Goal: Task Accomplishment & Management: Use online tool/utility

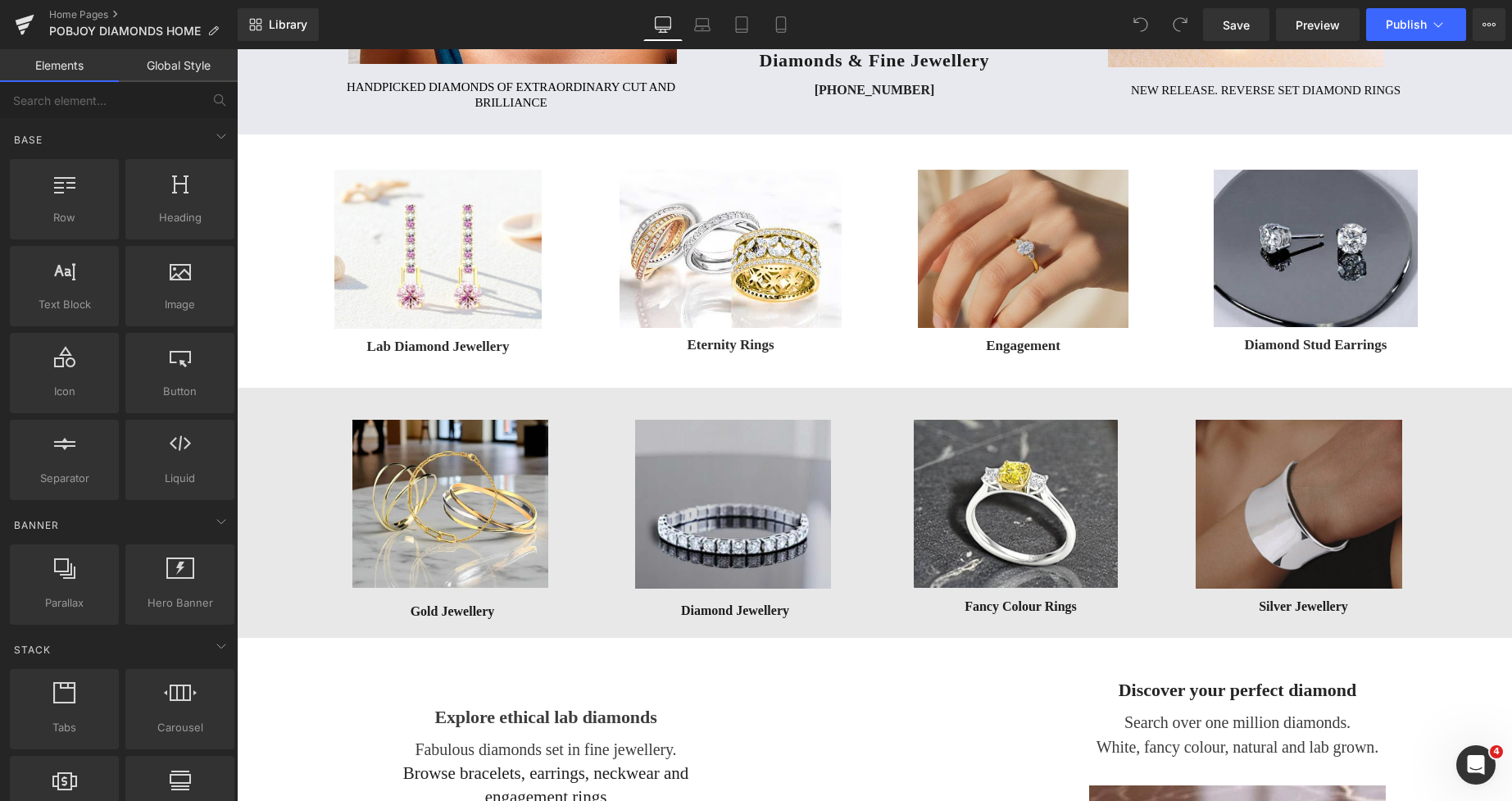
scroll to position [443, 0]
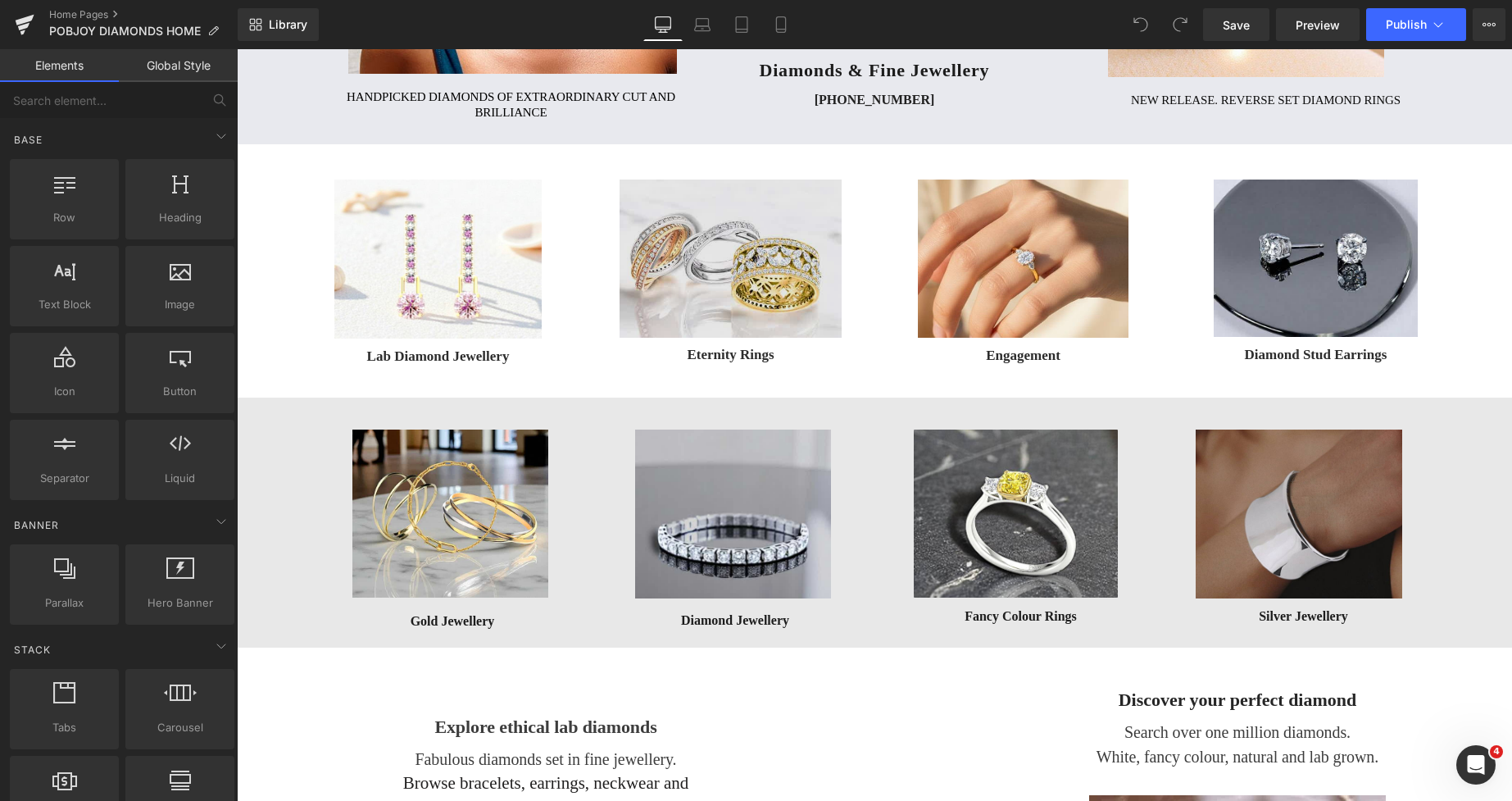
click at [720, 202] on img at bounding box center [731, 258] width 222 height 158
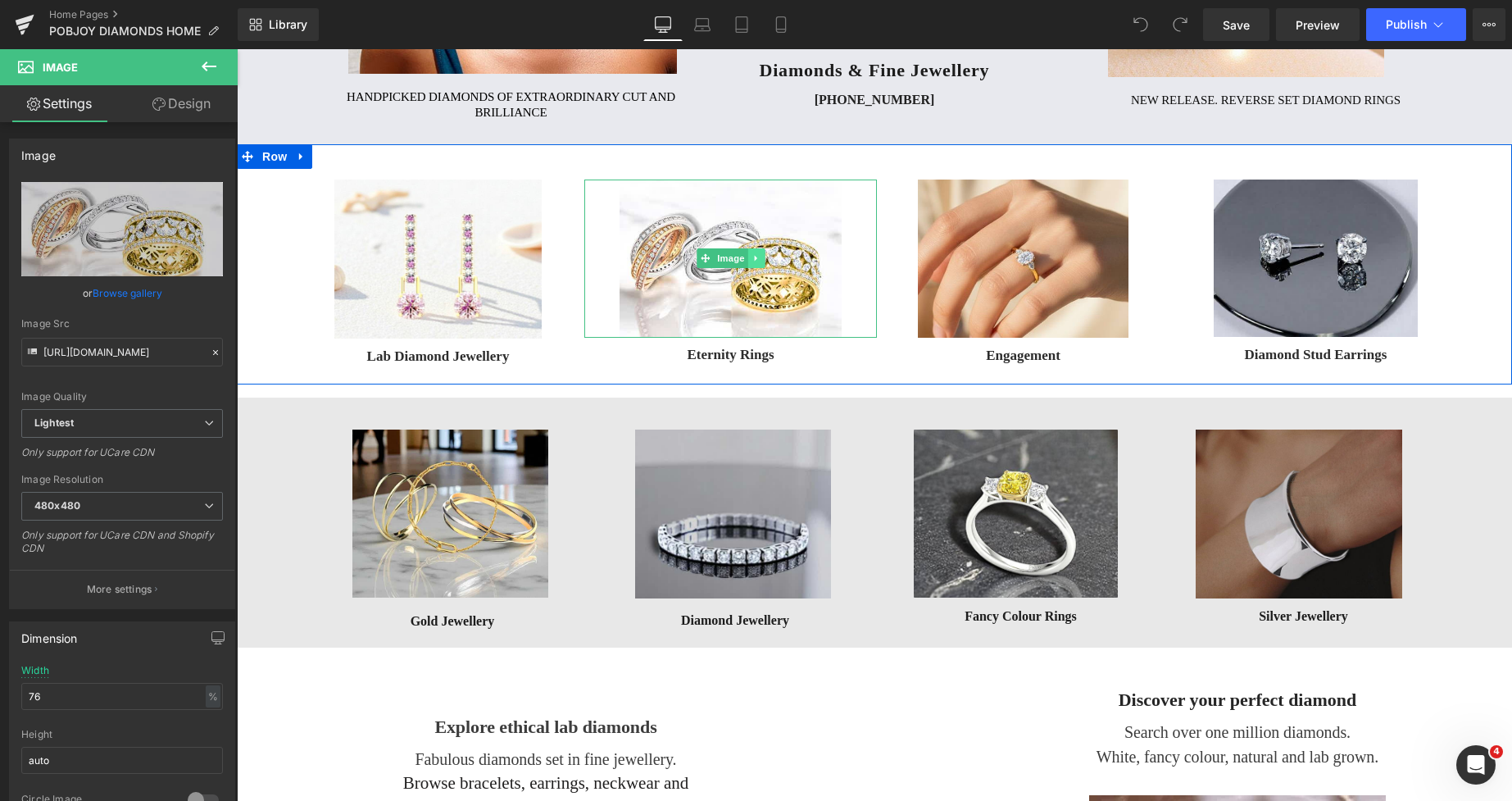
click at [753, 259] on icon at bounding box center [756, 258] width 9 height 10
click at [746, 260] on icon at bounding box center [747, 257] width 9 height 9
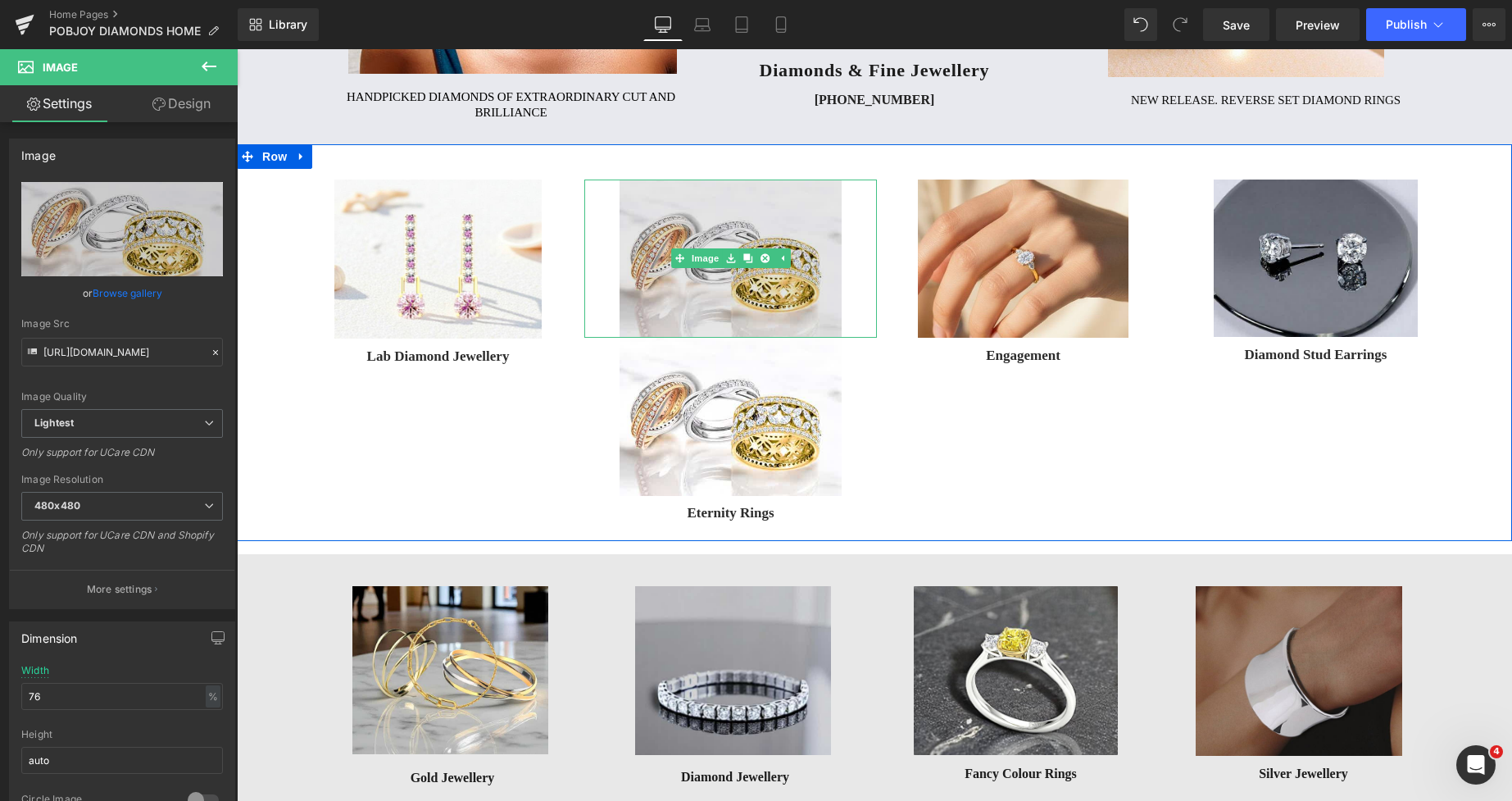
click at [641, 222] on img at bounding box center [731, 258] width 222 height 158
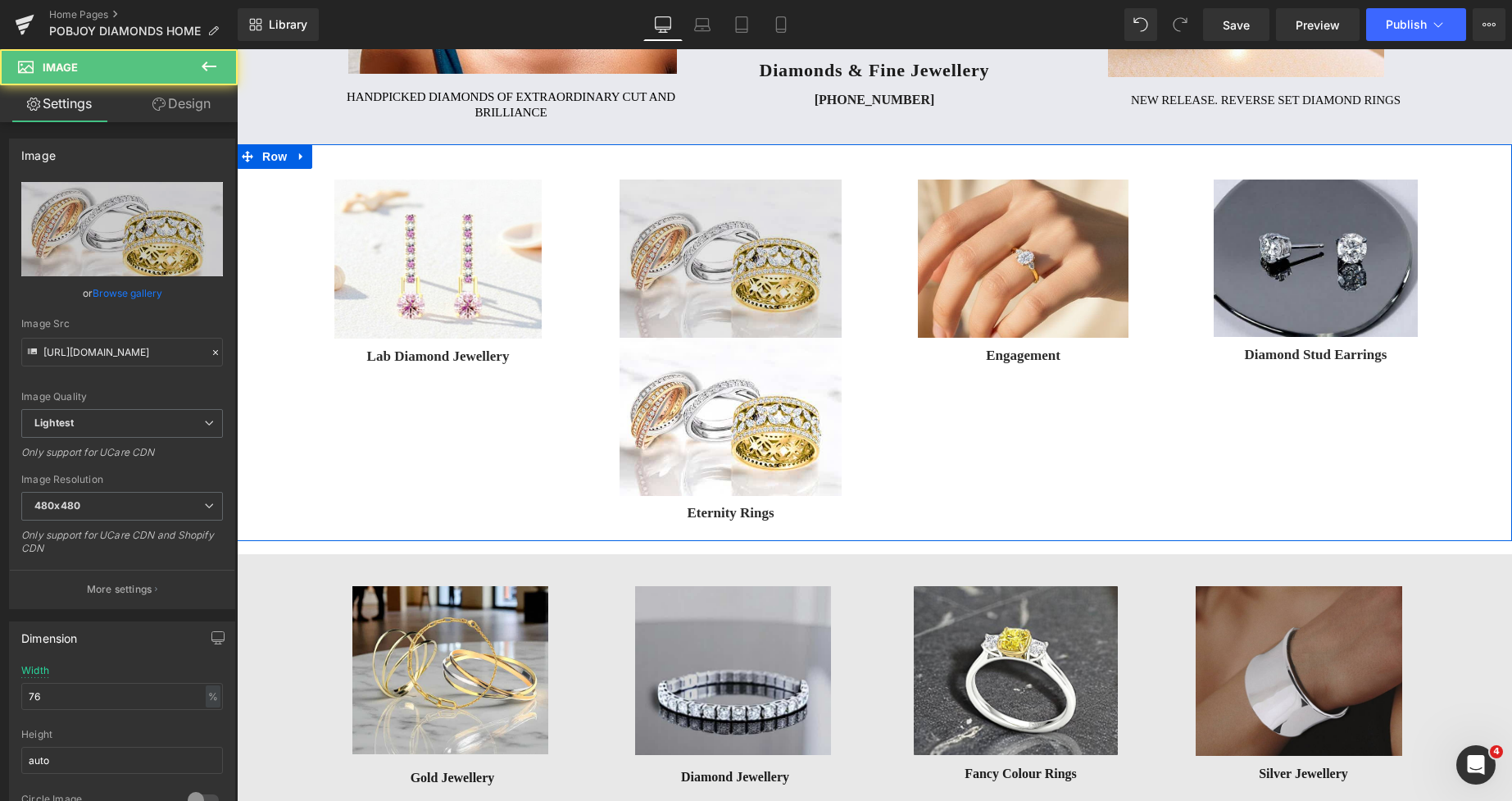
click at [636, 225] on img at bounding box center [731, 258] width 222 height 158
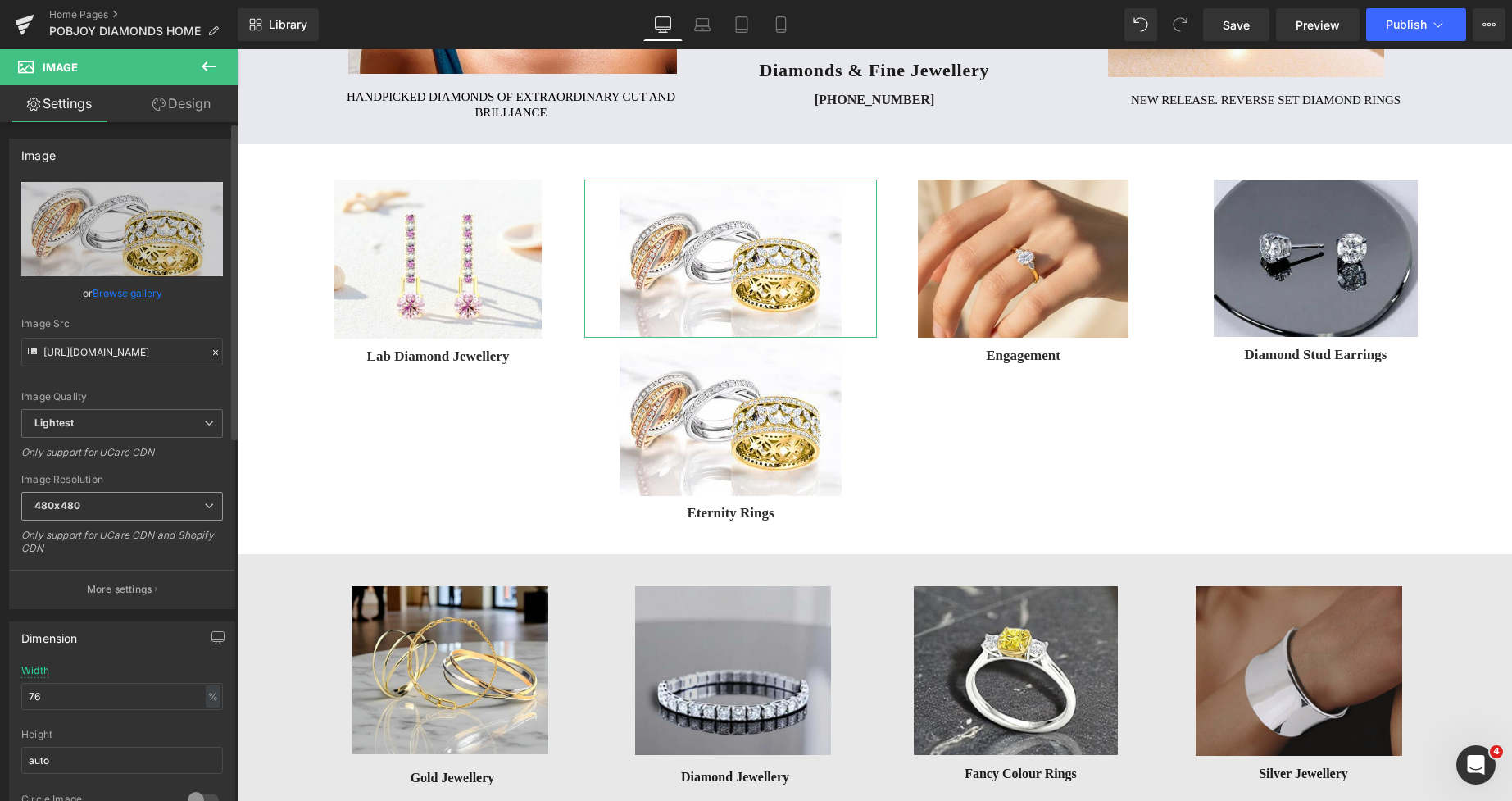
click at [79, 509] on b "480x480" at bounding box center [57, 505] width 46 height 12
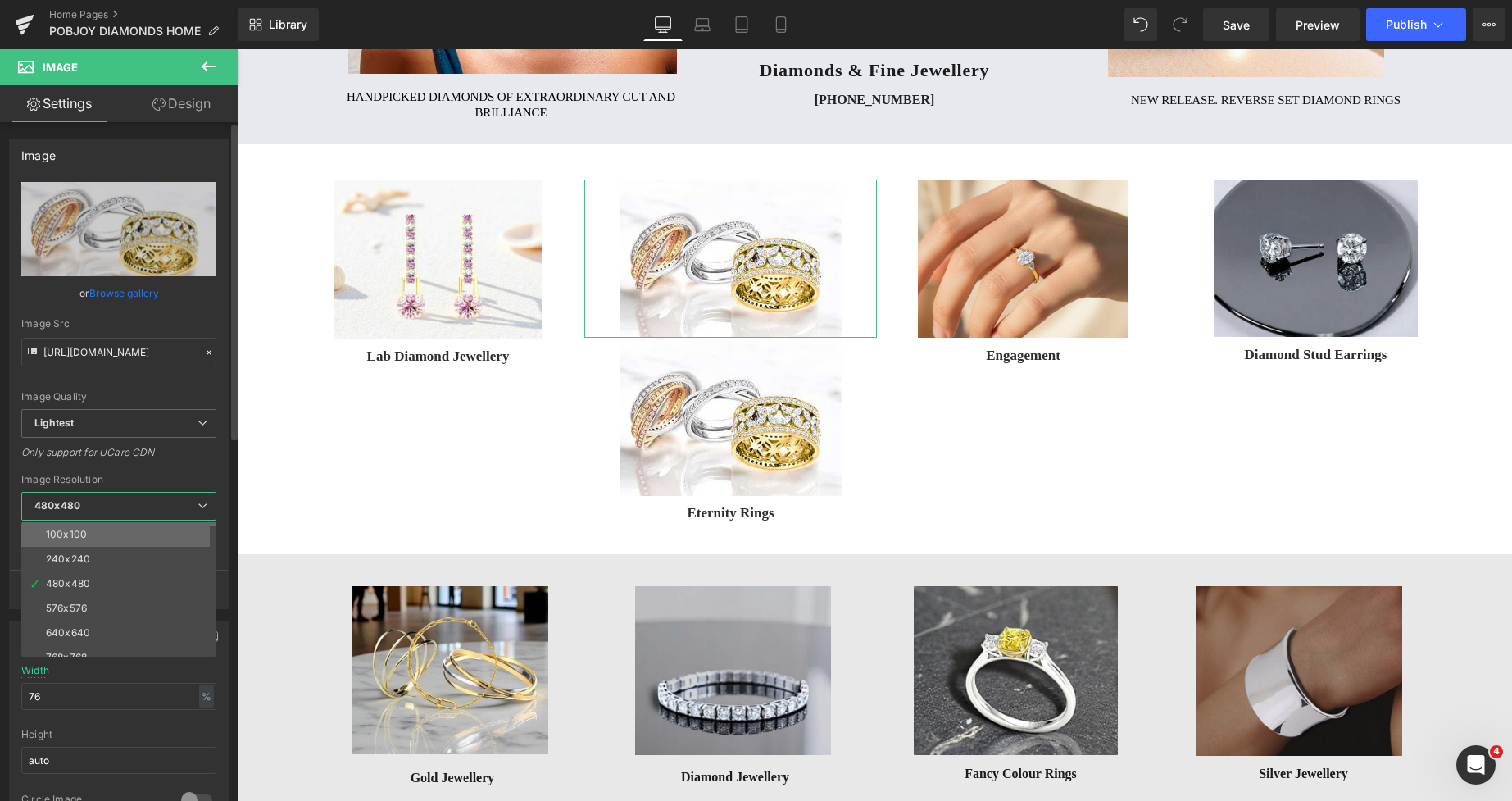
click at [82, 530] on div "100x100" at bounding box center [66, 534] width 41 height 11
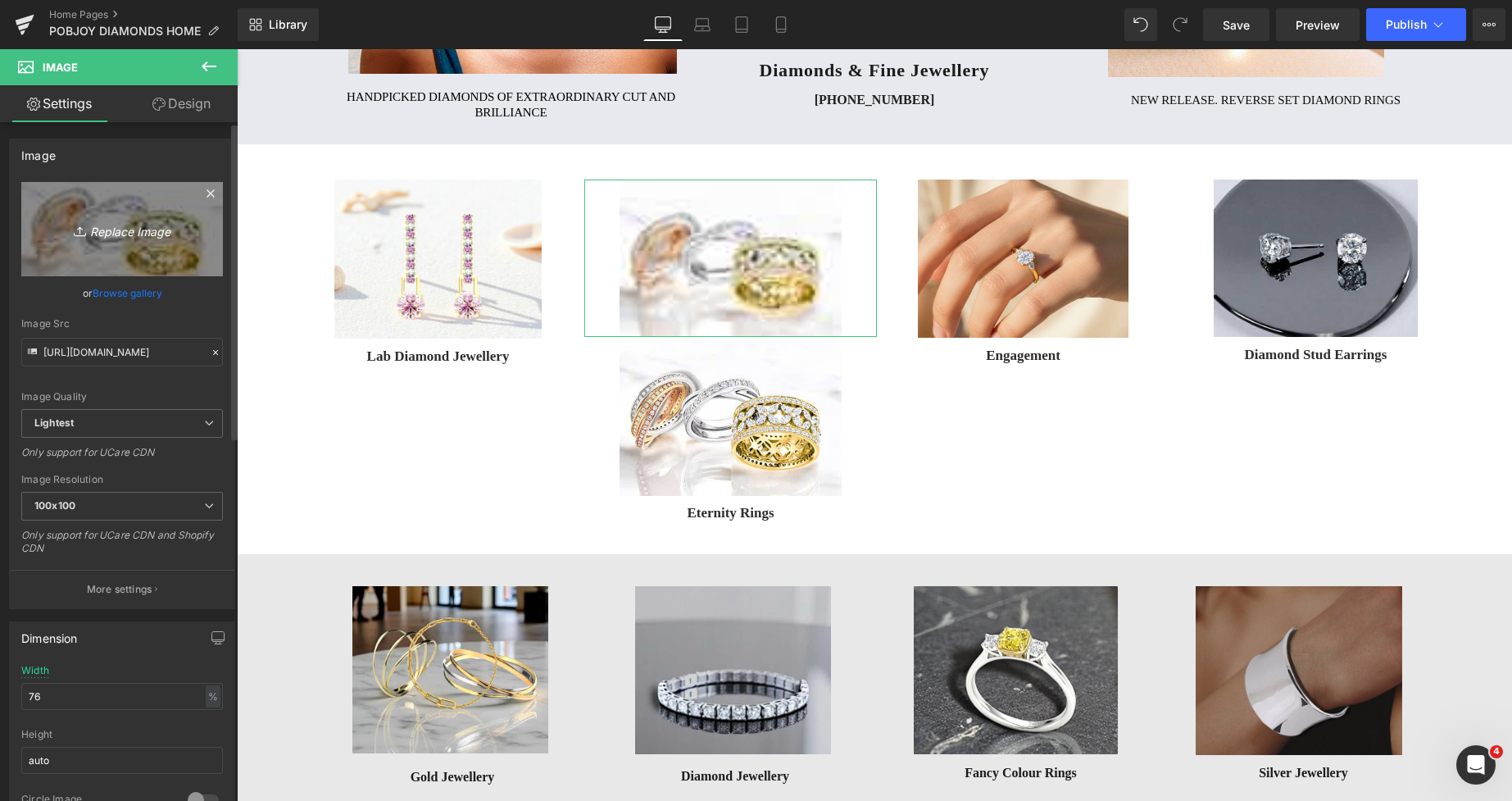
click at [147, 275] on link "Replace Image" at bounding box center [122, 228] width 201 height 94
type input "C:\fakepath\New Template-Photoroom - 2025-10-07T152458.521.png"
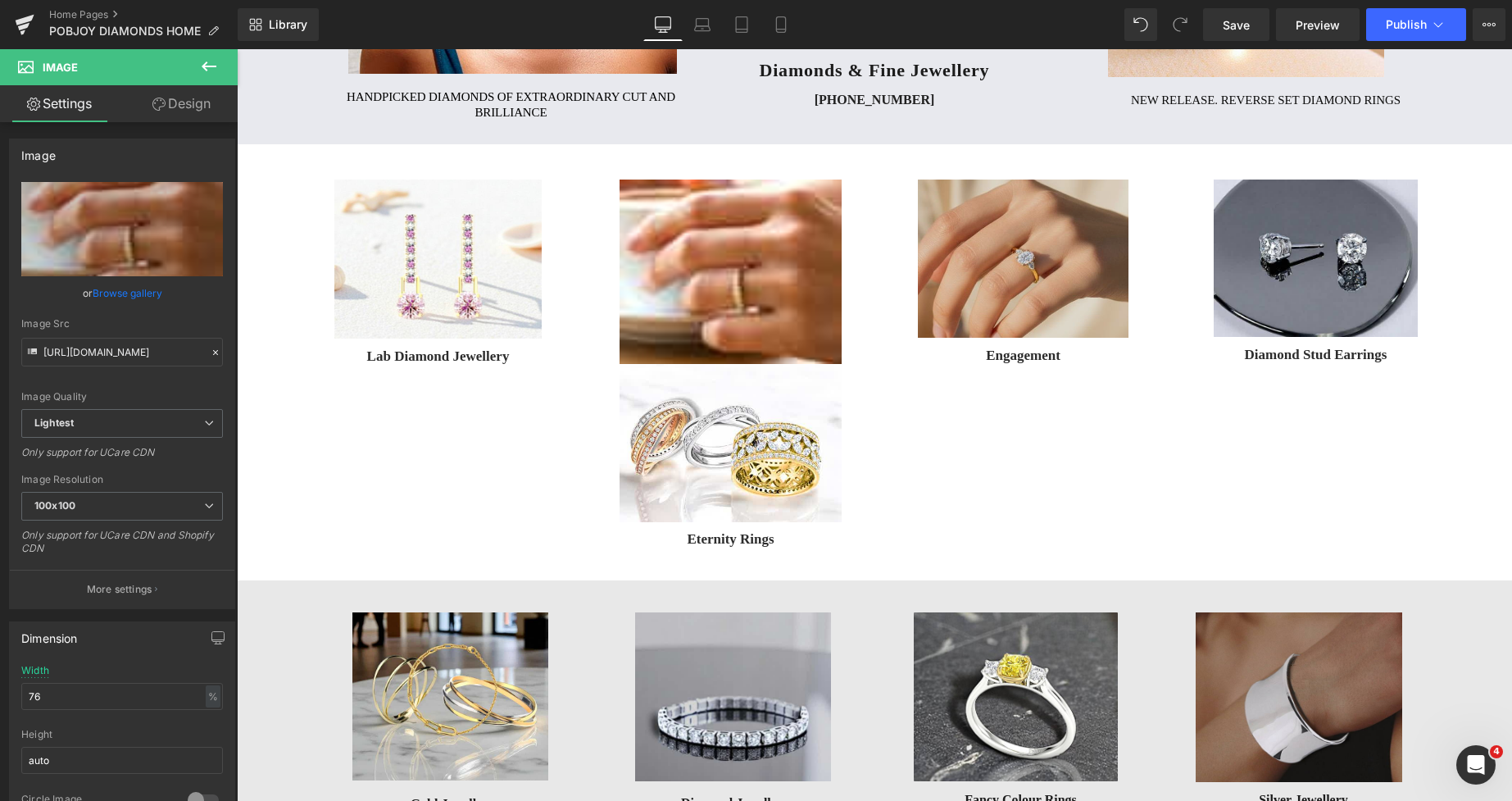
click at [980, 277] on img at bounding box center [1024, 258] width 211 height 158
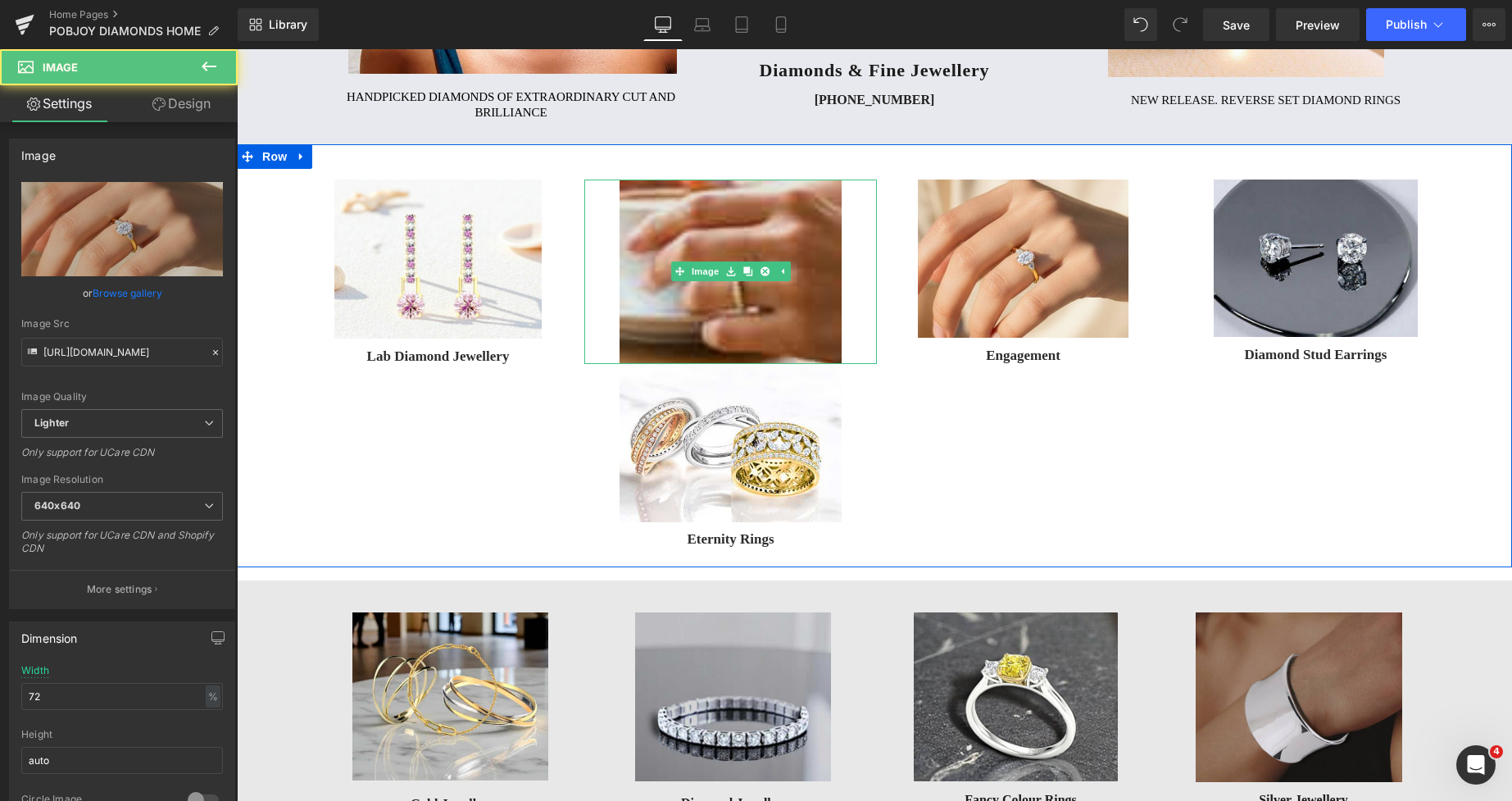
click at [697, 258] on img at bounding box center [731, 272] width 222 height 184
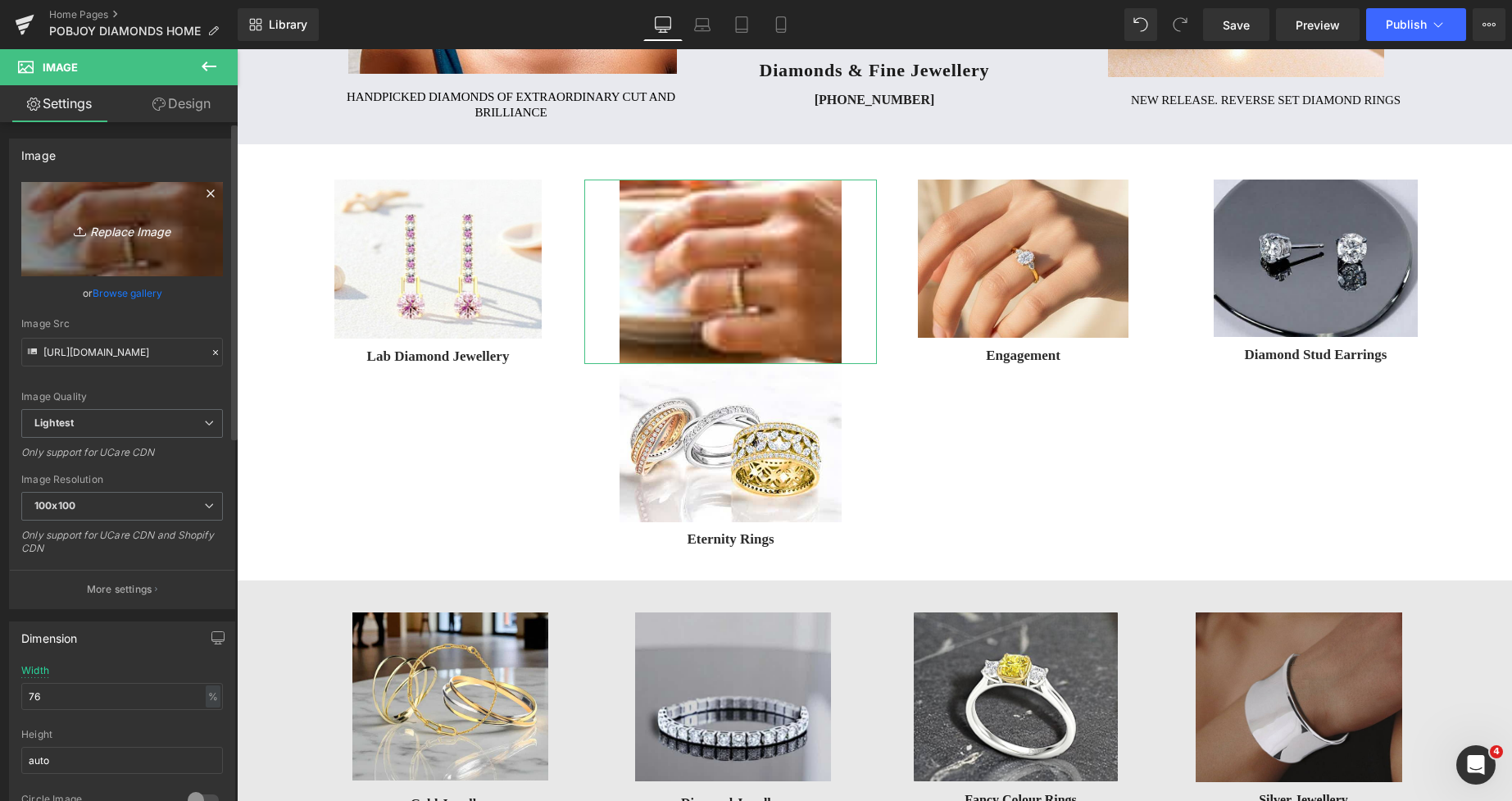
click at [192, 232] on link "Replace Image" at bounding box center [122, 228] width 201 height 94
type input "C:\fakepath\New Template-Photoroom - 2025-10-07T152458.521.png"
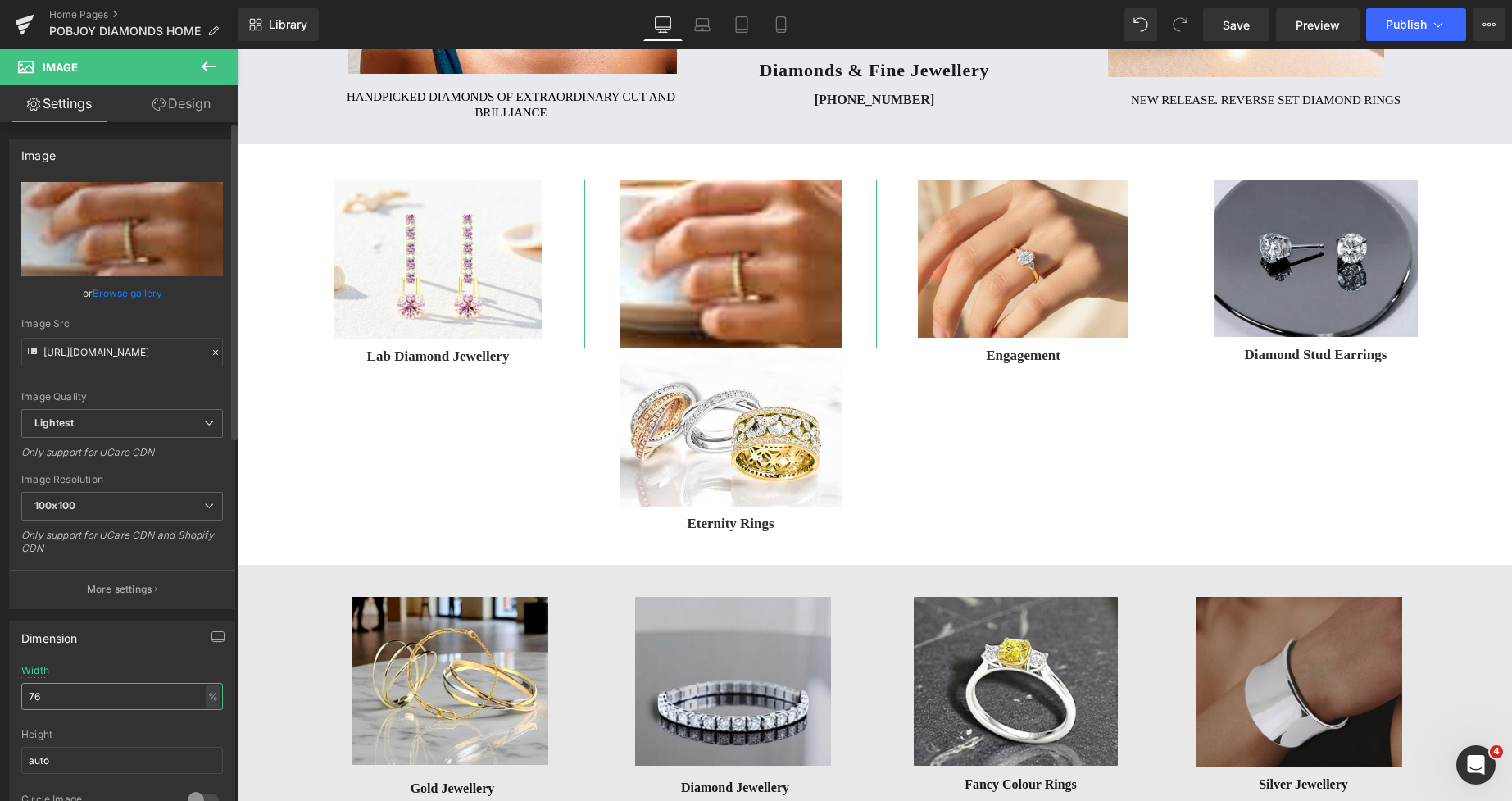
drag, startPoint x: 55, startPoint y: 691, endPoint x: 33, endPoint y: 693, distance: 22.1
click at [33, 693] on input "76" at bounding box center [122, 696] width 201 height 27
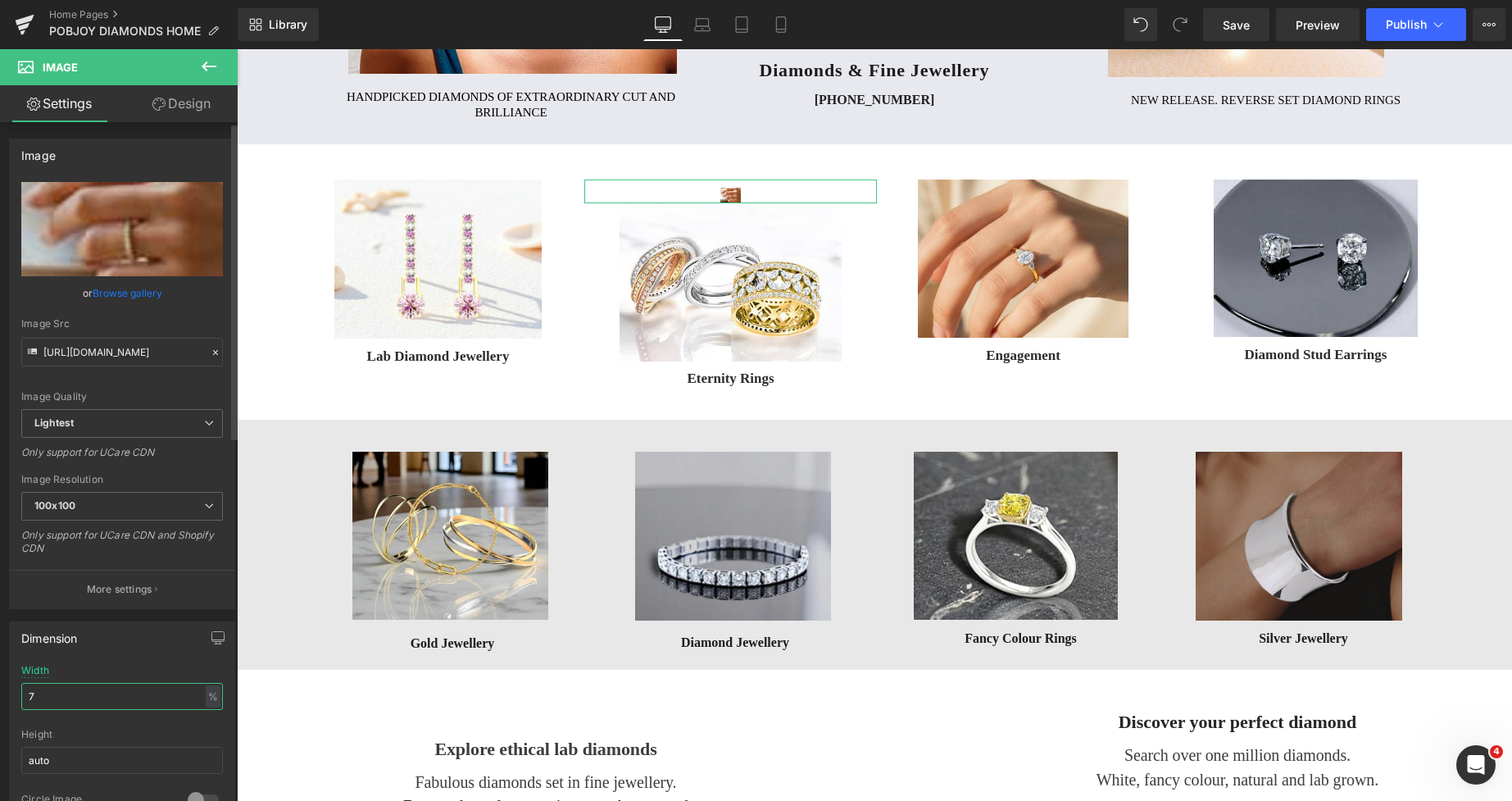
type input "72"
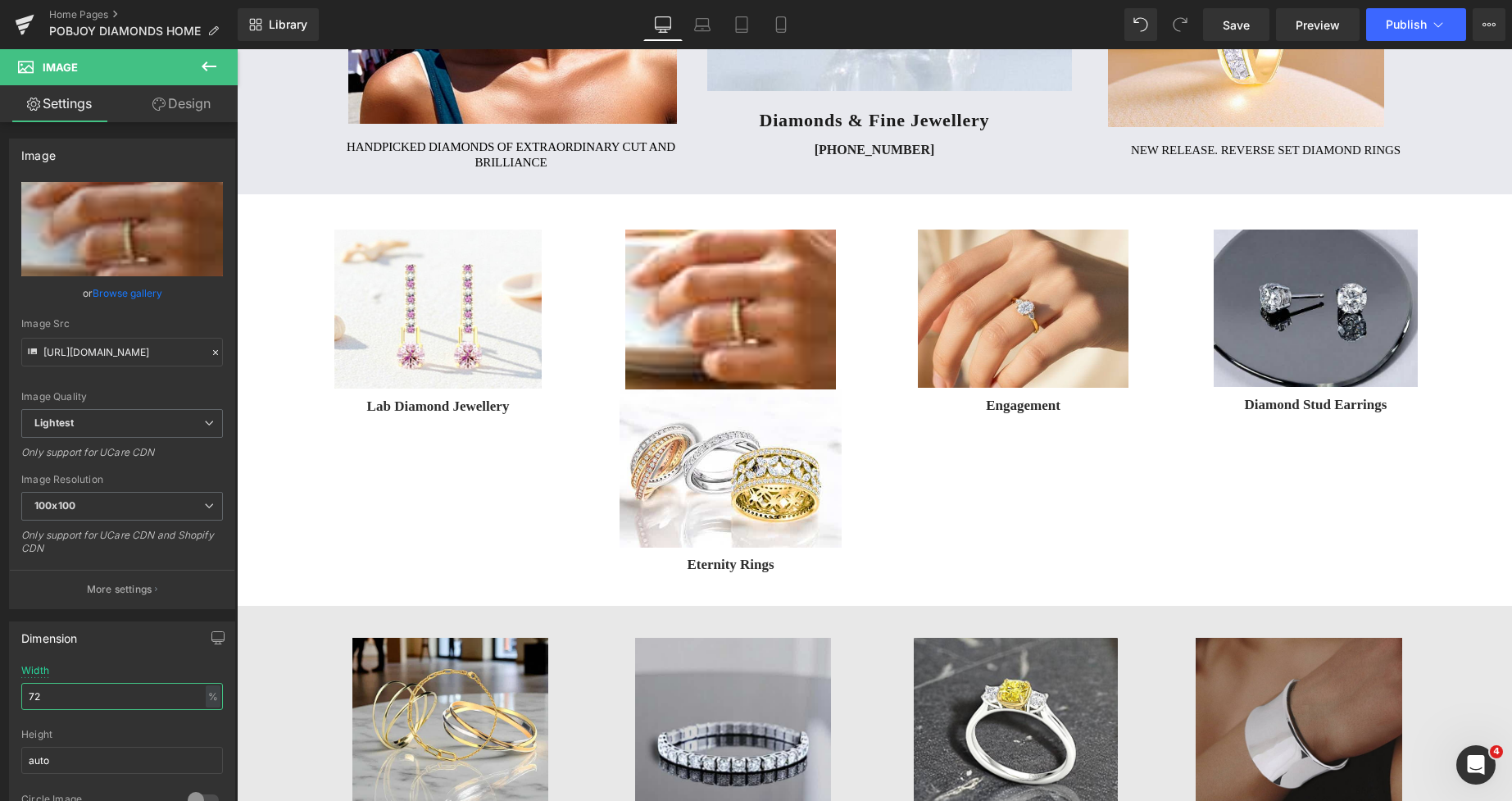
scroll to position [387, 0]
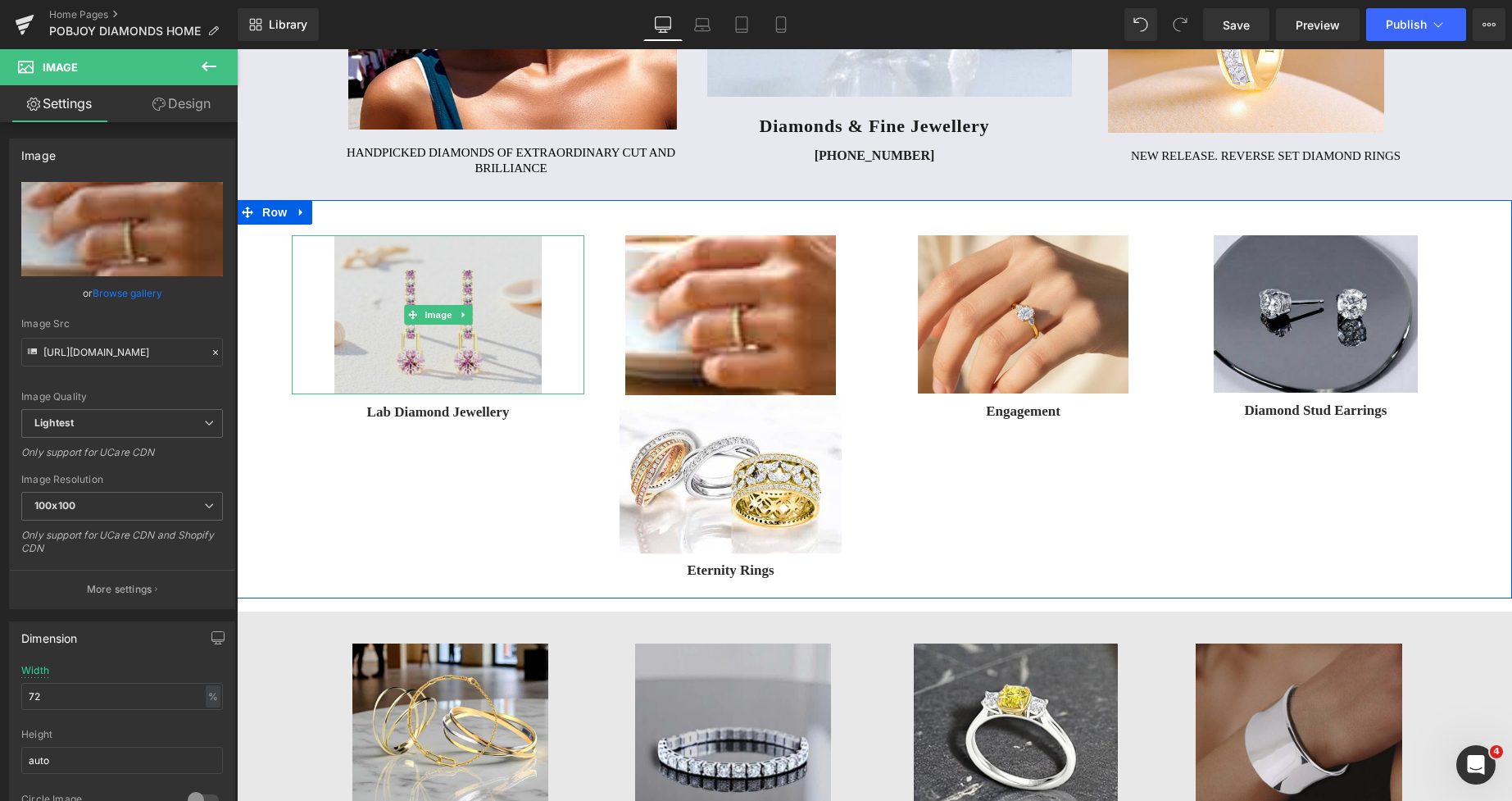
click at [433, 279] on img at bounding box center [438, 315] width 207 height 159
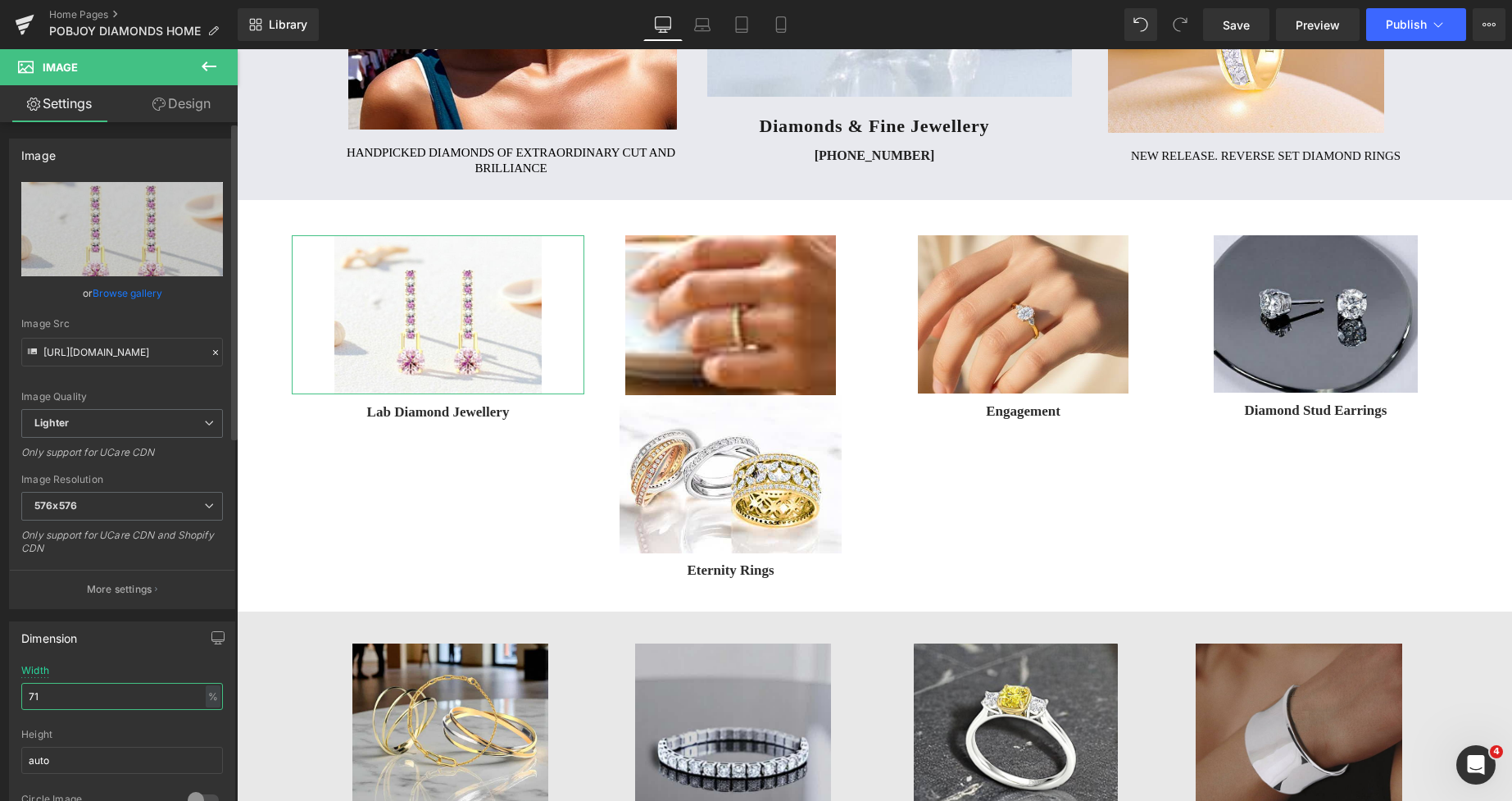
drag, startPoint x: 48, startPoint y: 696, endPoint x: 34, endPoint y: 695, distance: 14.0
click at [34, 695] on input "71" at bounding box center [122, 696] width 201 height 27
type input "72"
click at [790, 27] on icon at bounding box center [780, 24] width 16 height 16
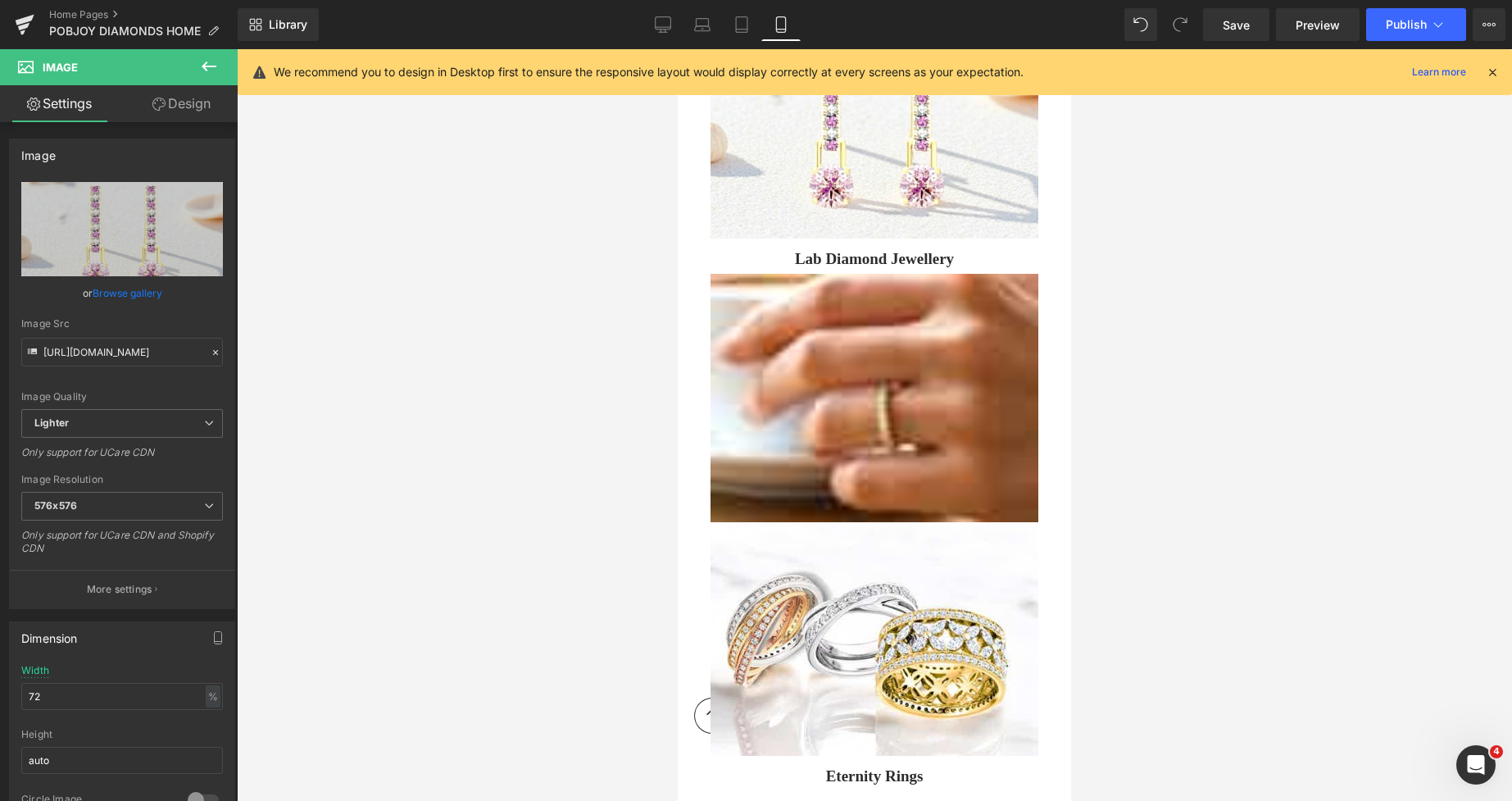
scroll to position [1548, 0]
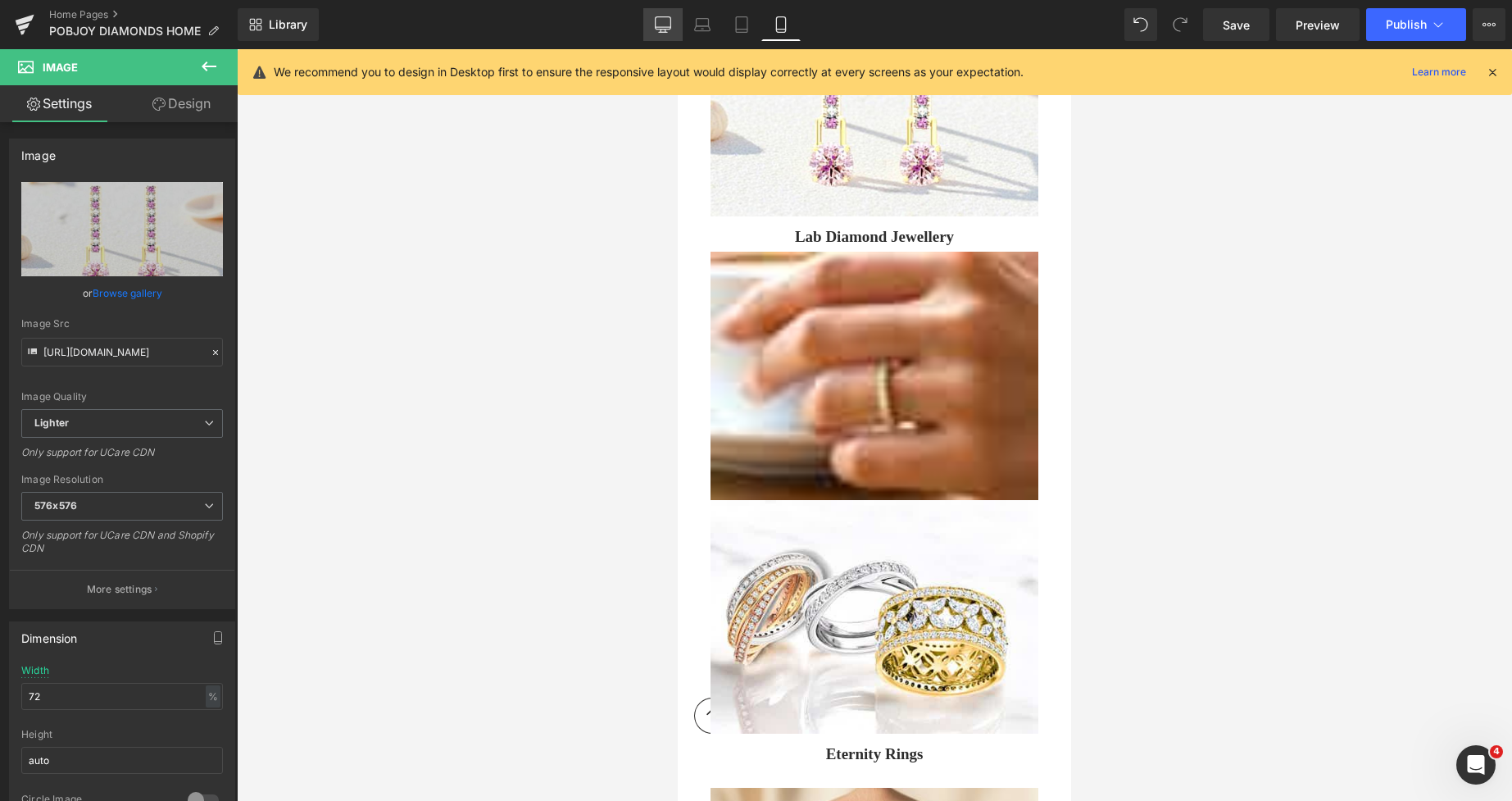
click at [671, 32] on icon at bounding box center [662, 24] width 16 height 16
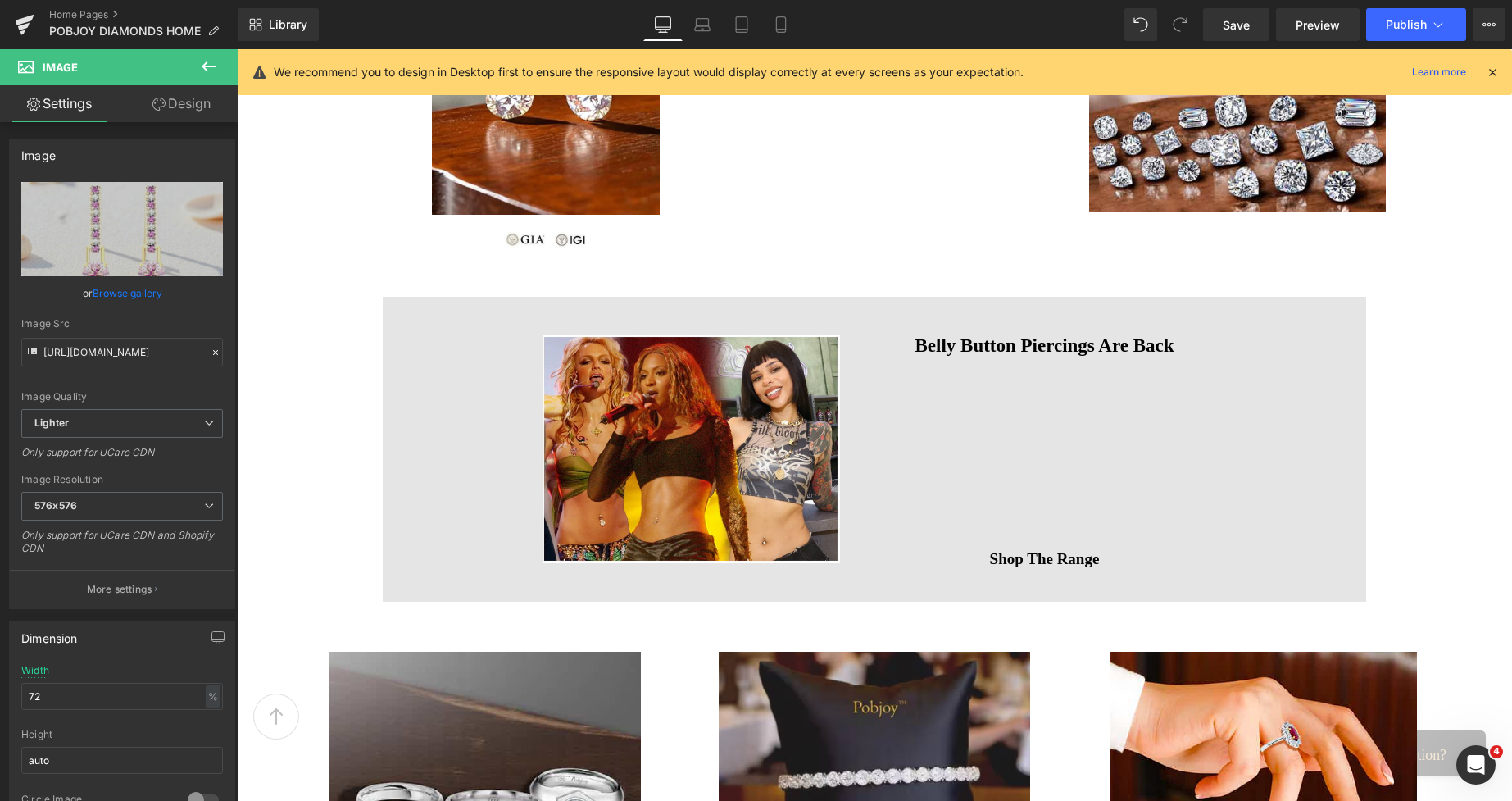
scroll to position [366, 0]
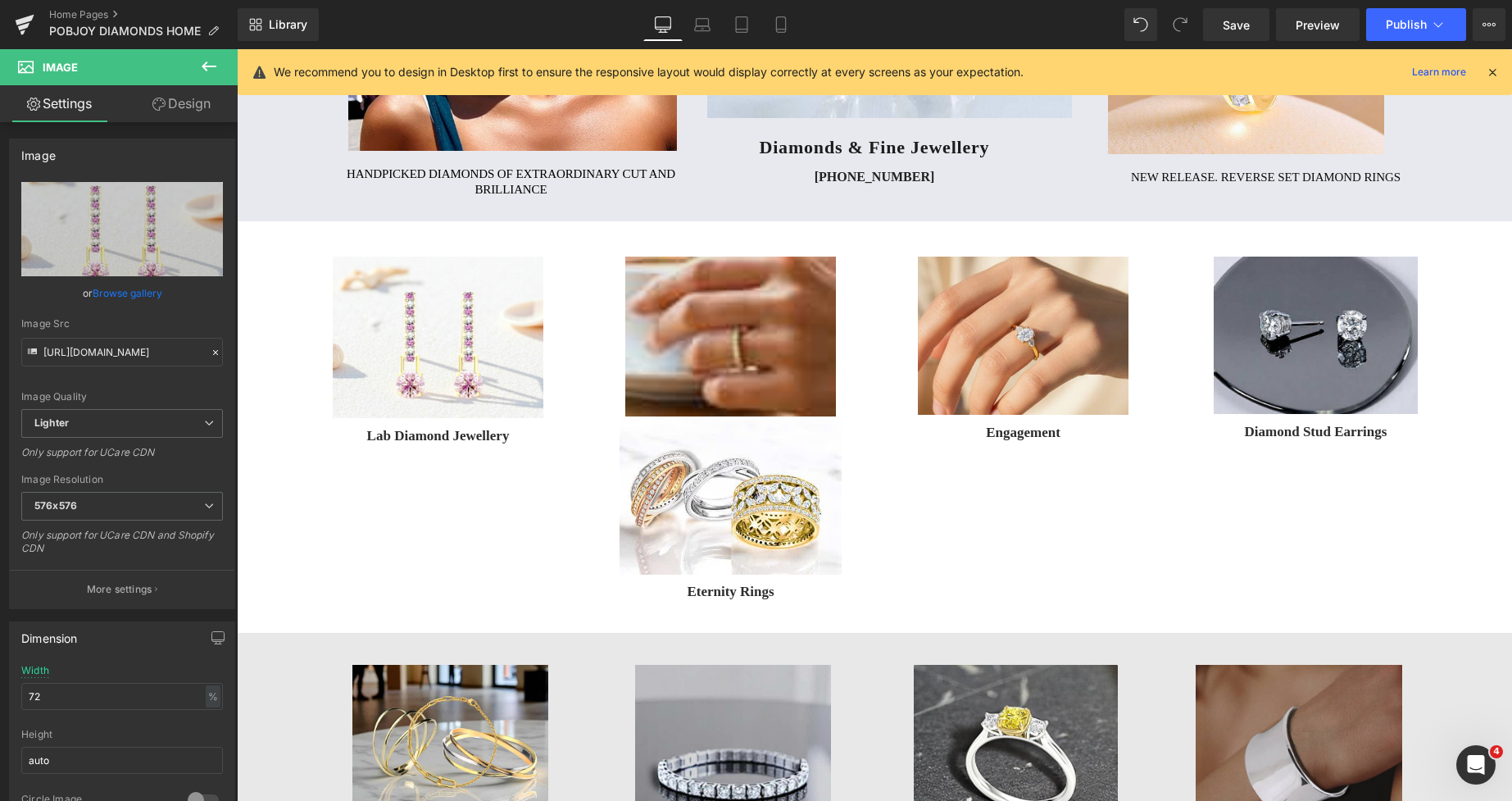
click at [714, 348] on img at bounding box center [731, 336] width 211 height 160
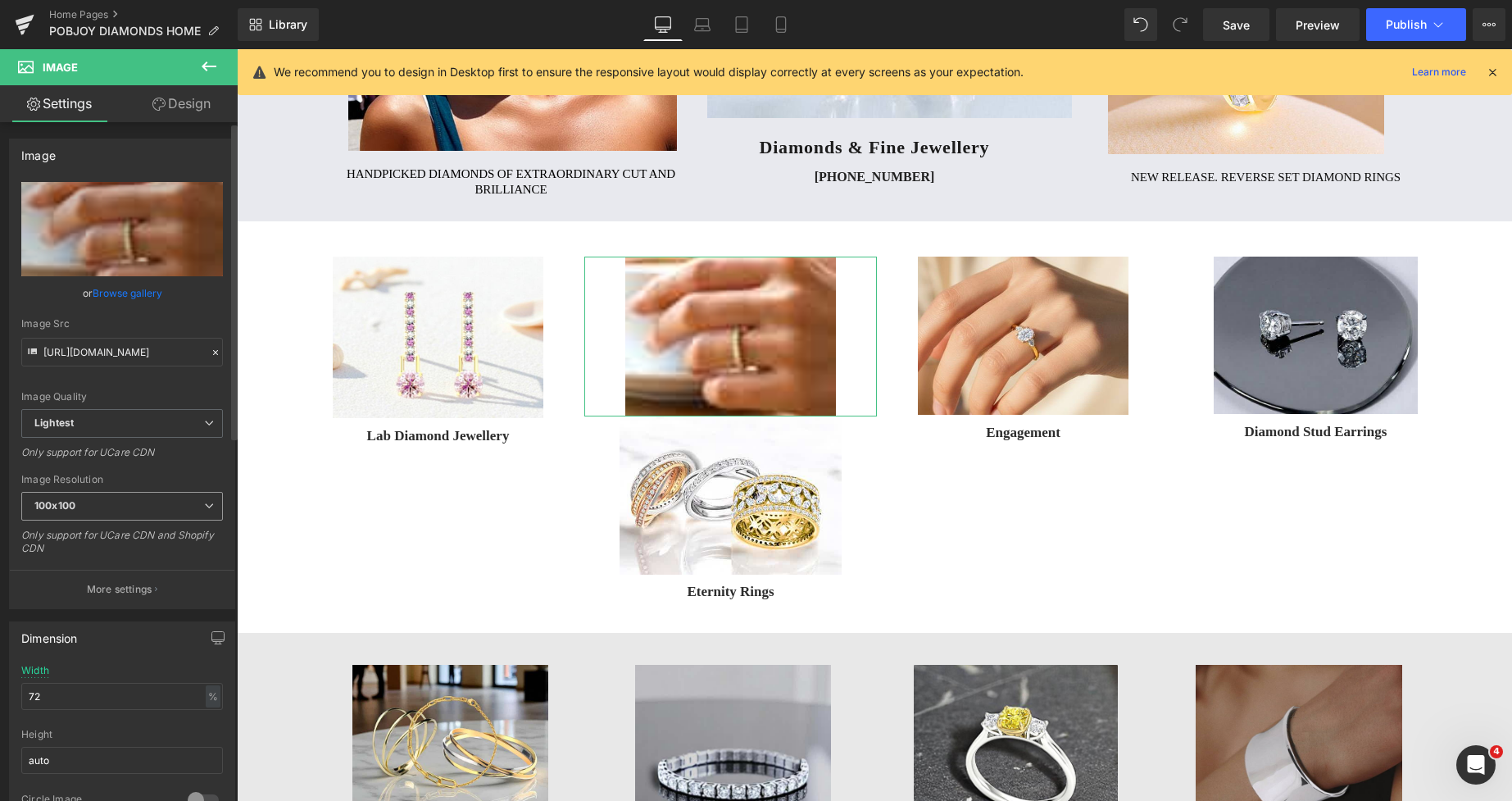
click at [68, 505] on b "100x100" at bounding box center [54, 505] width 41 height 12
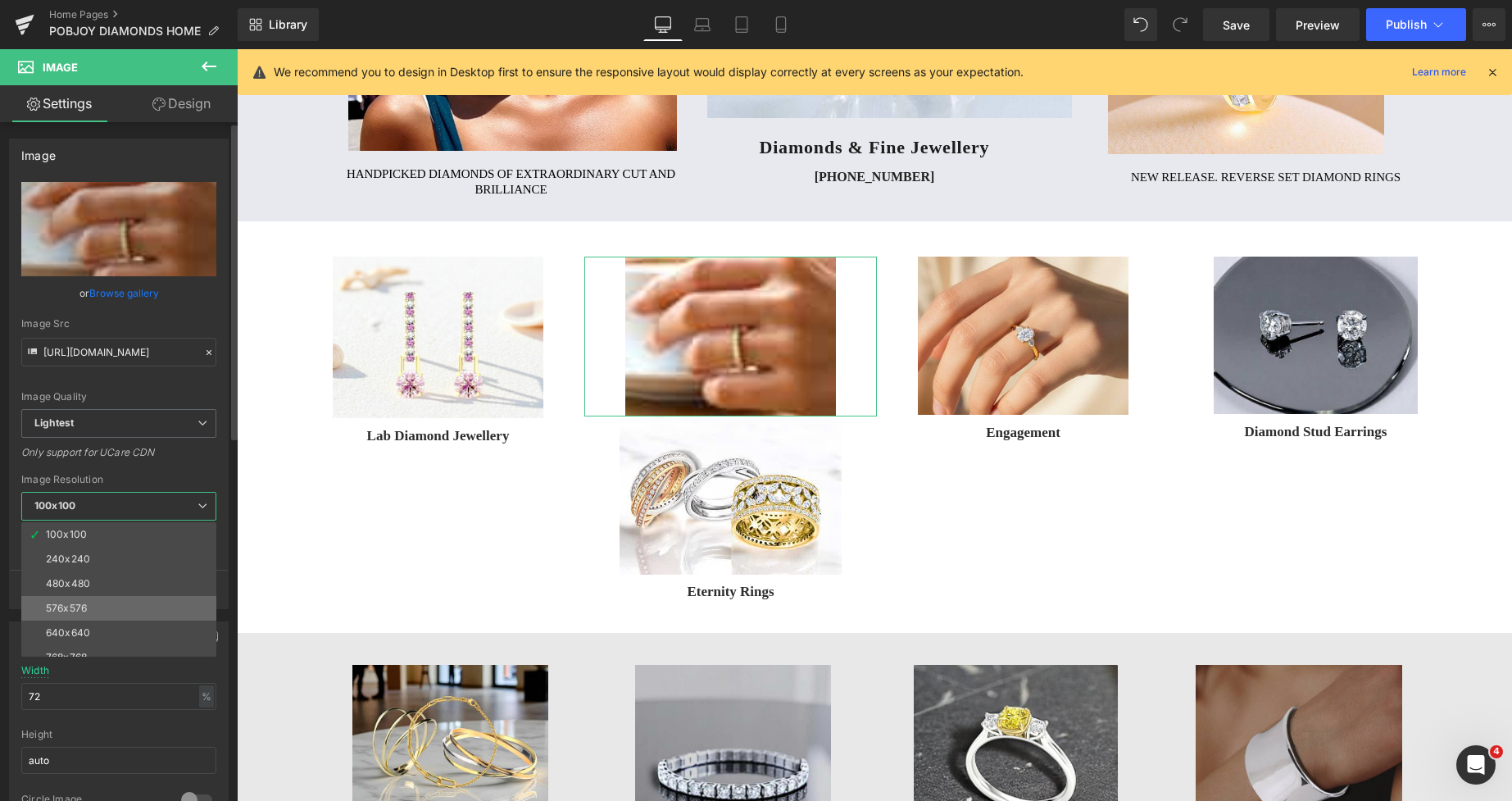
click at [78, 602] on div "576x576" at bounding box center [66, 608] width 41 height 11
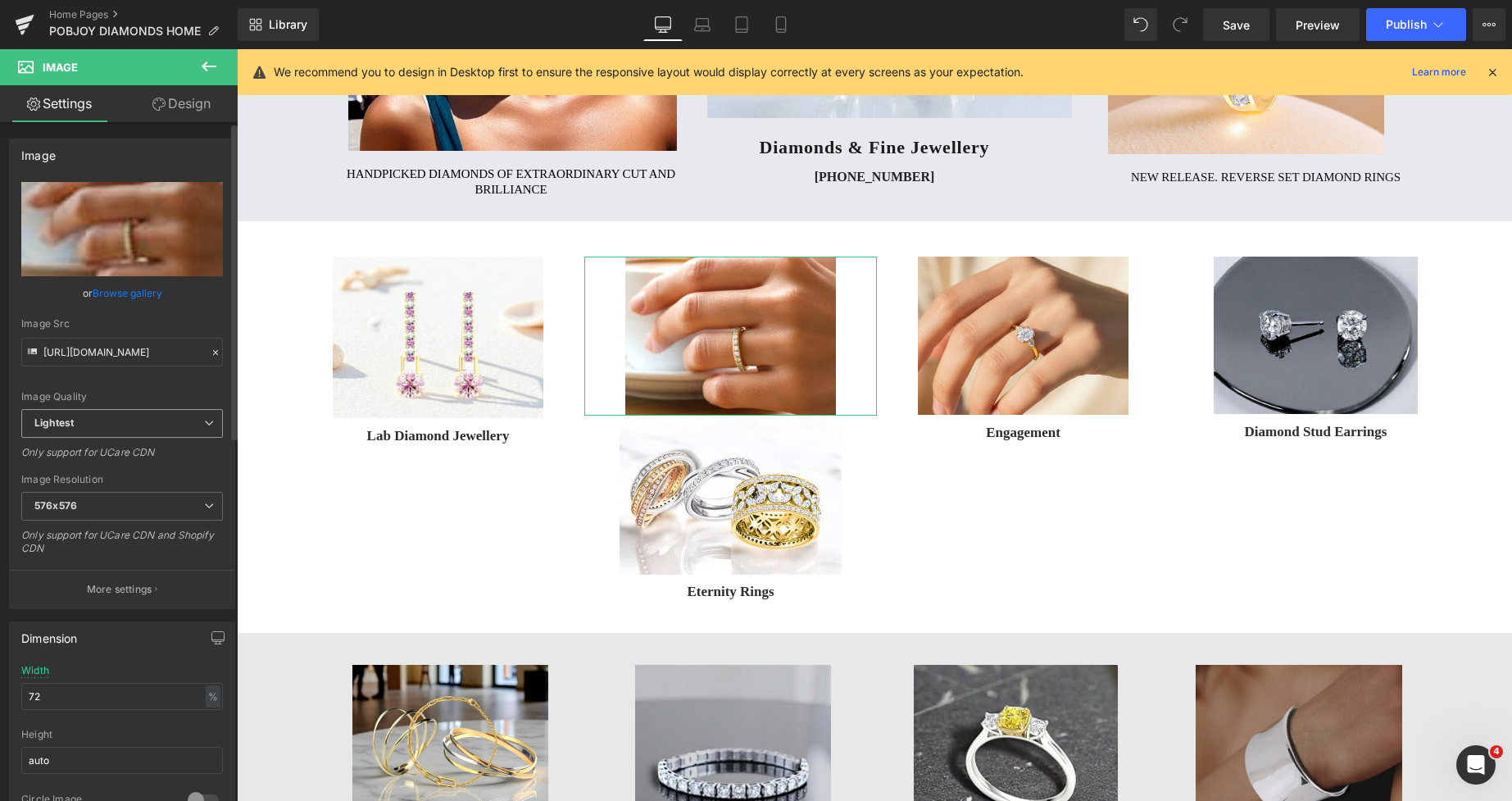
click at [143, 419] on span "Lightest" at bounding box center [122, 423] width 201 height 29
click at [116, 445] on li "Lighter" at bounding box center [118, 452] width 195 height 25
click at [775, 23] on icon at bounding box center [780, 24] width 16 height 16
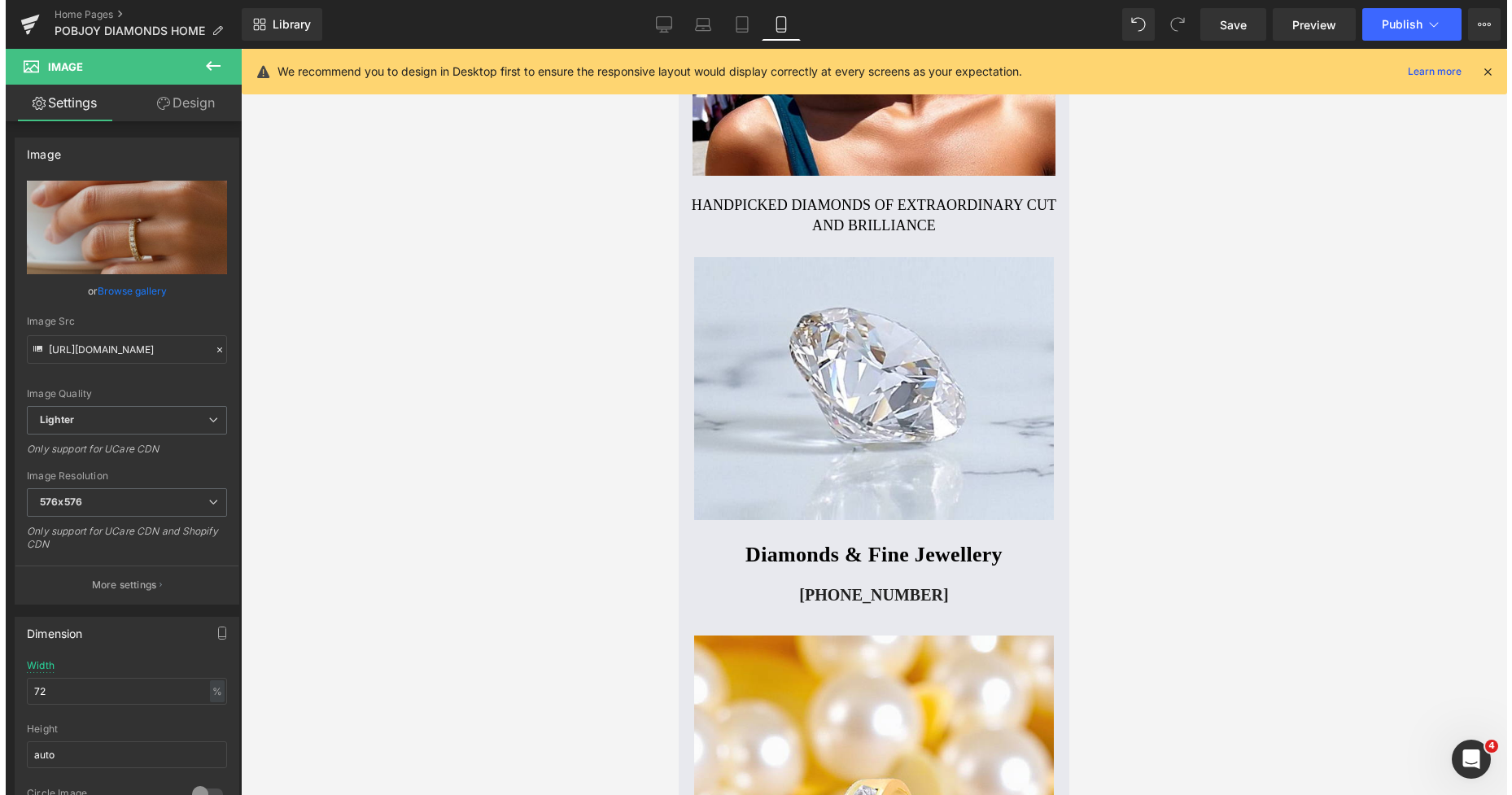
scroll to position [1462, 0]
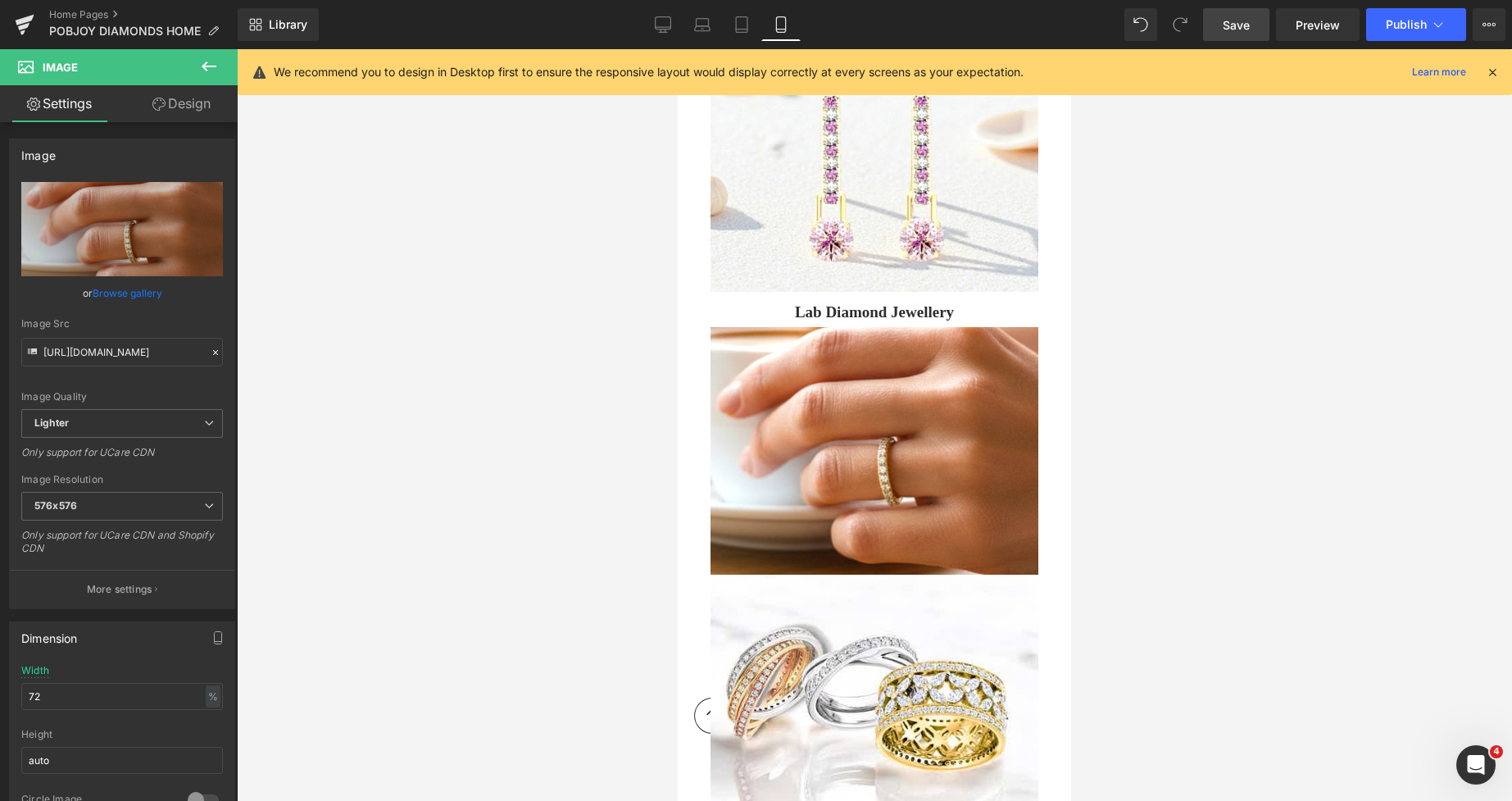
click at [1242, 18] on span "Save" at bounding box center [1236, 25] width 27 height 17
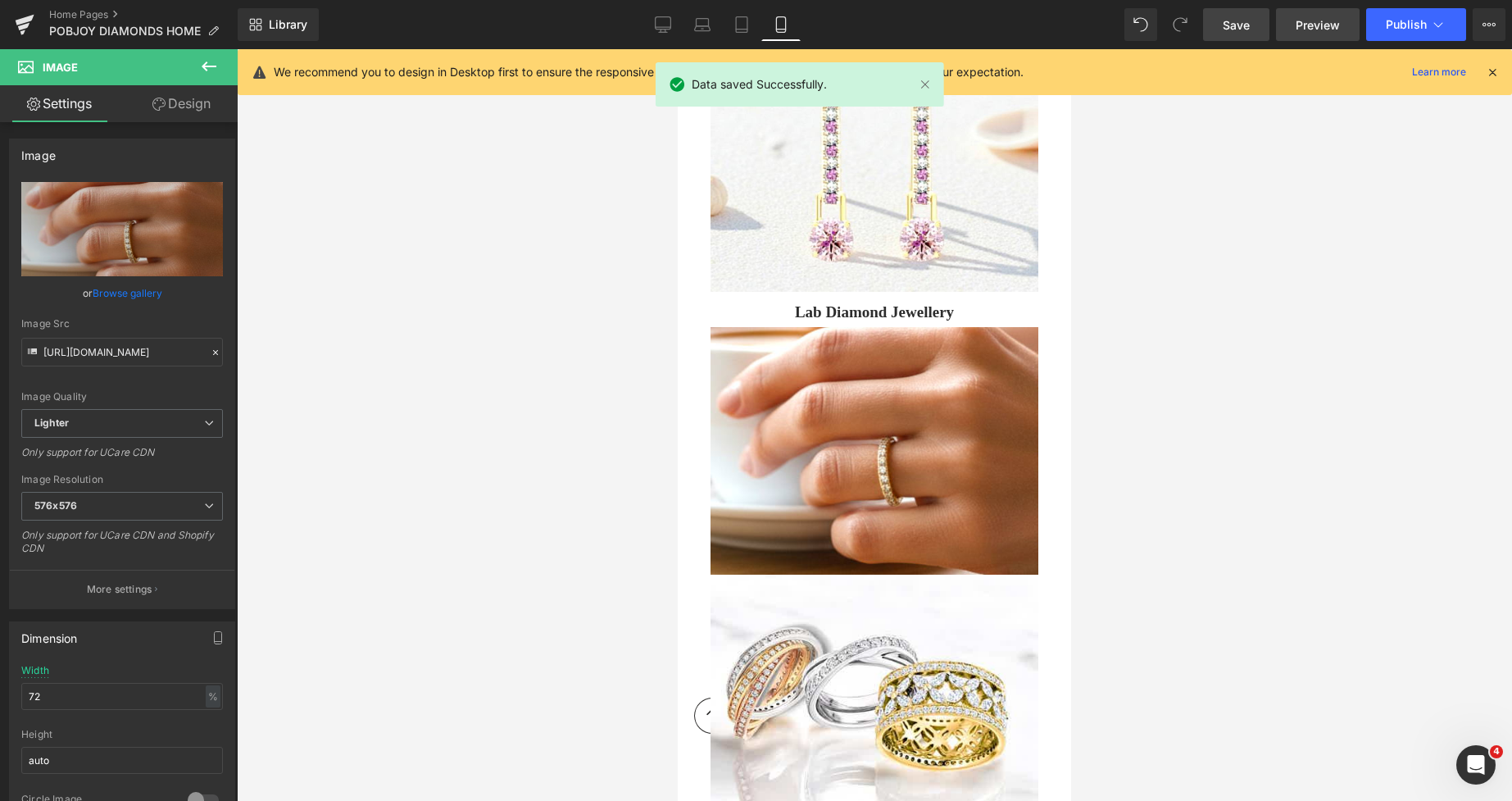
click at [1315, 25] on span "Preview" at bounding box center [1318, 25] width 45 height 17
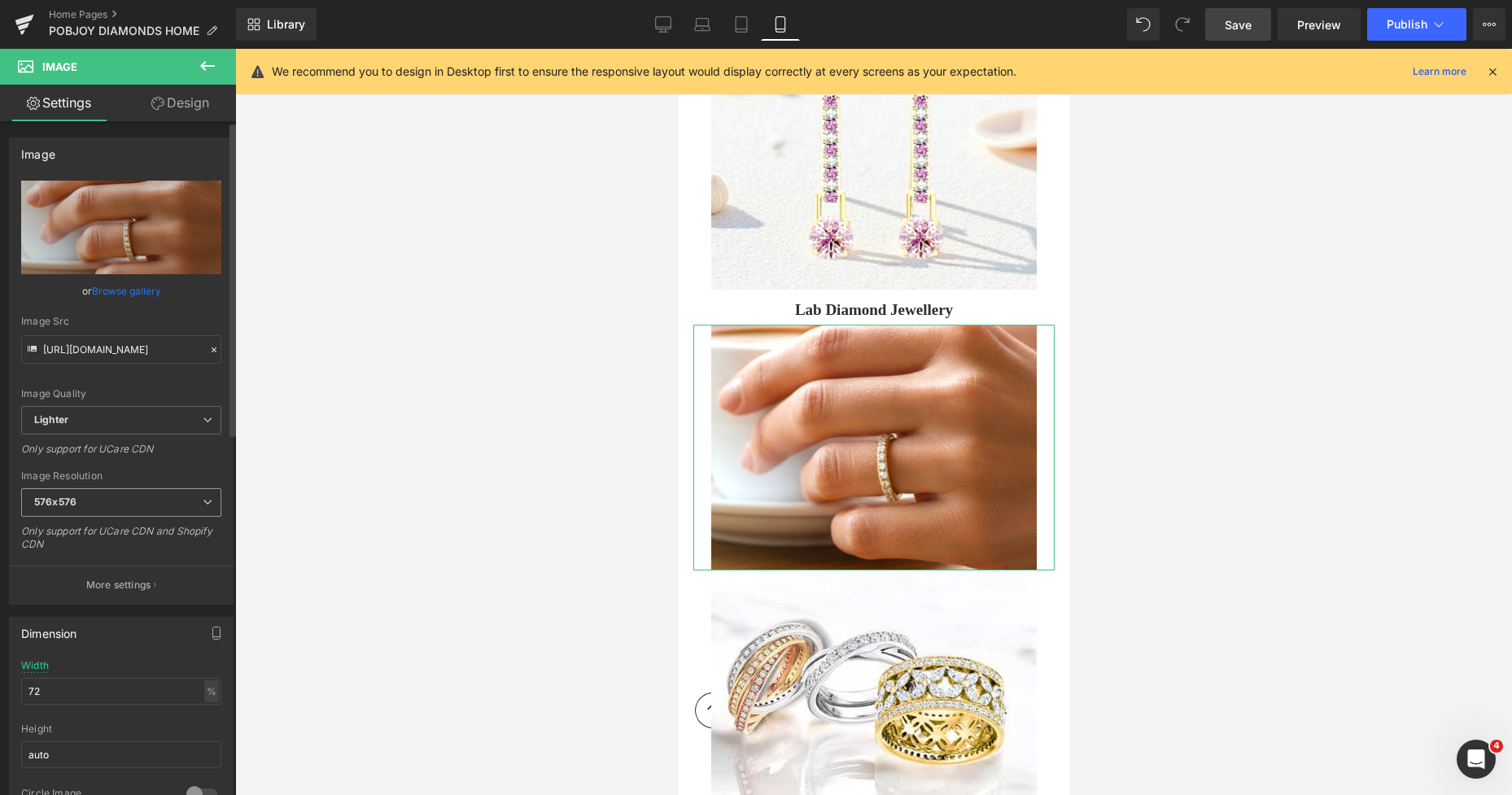
click at [80, 508] on span "576x576" at bounding box center [121, 503] width 200 height 28
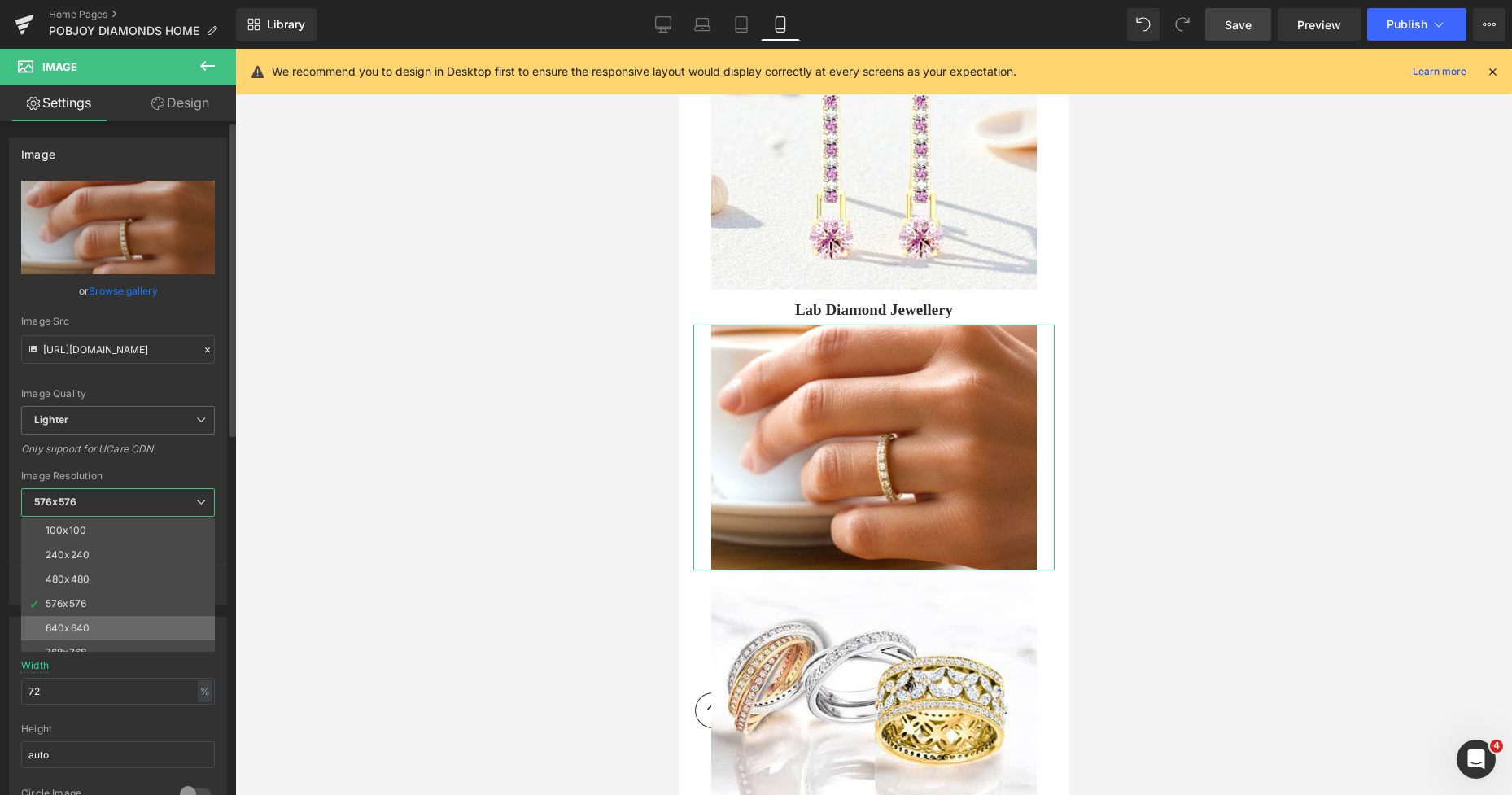
click at [80, 620] on li "640x640" at bounding box center [121, 628] width 201 height 25
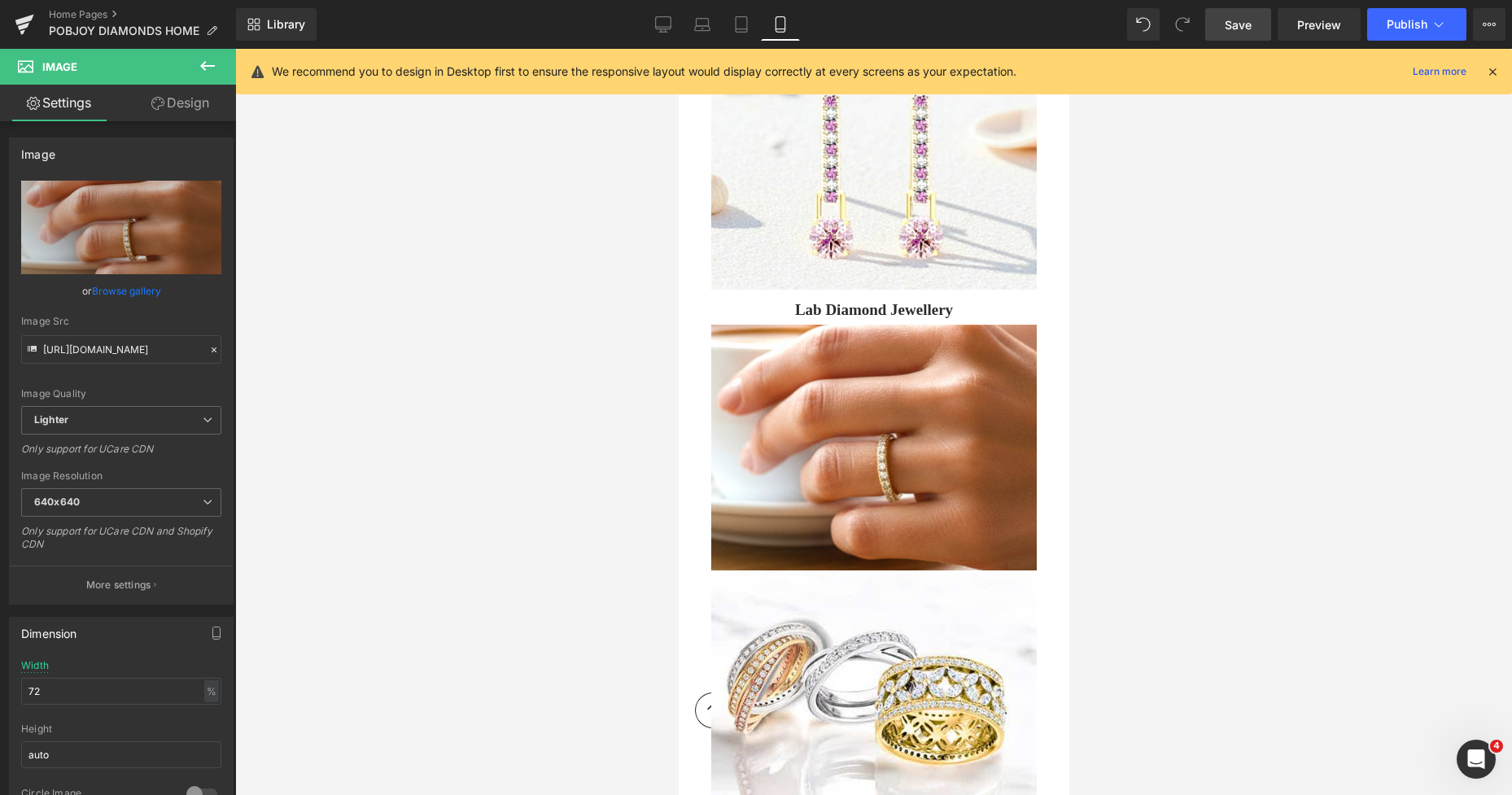
click at [1232, 22] on span "Save" at bounding box center [1238, 25] width 26 height 17
click at [1243, 24] on span "Save" at bounding box center [1238, 25] width 26 height 17
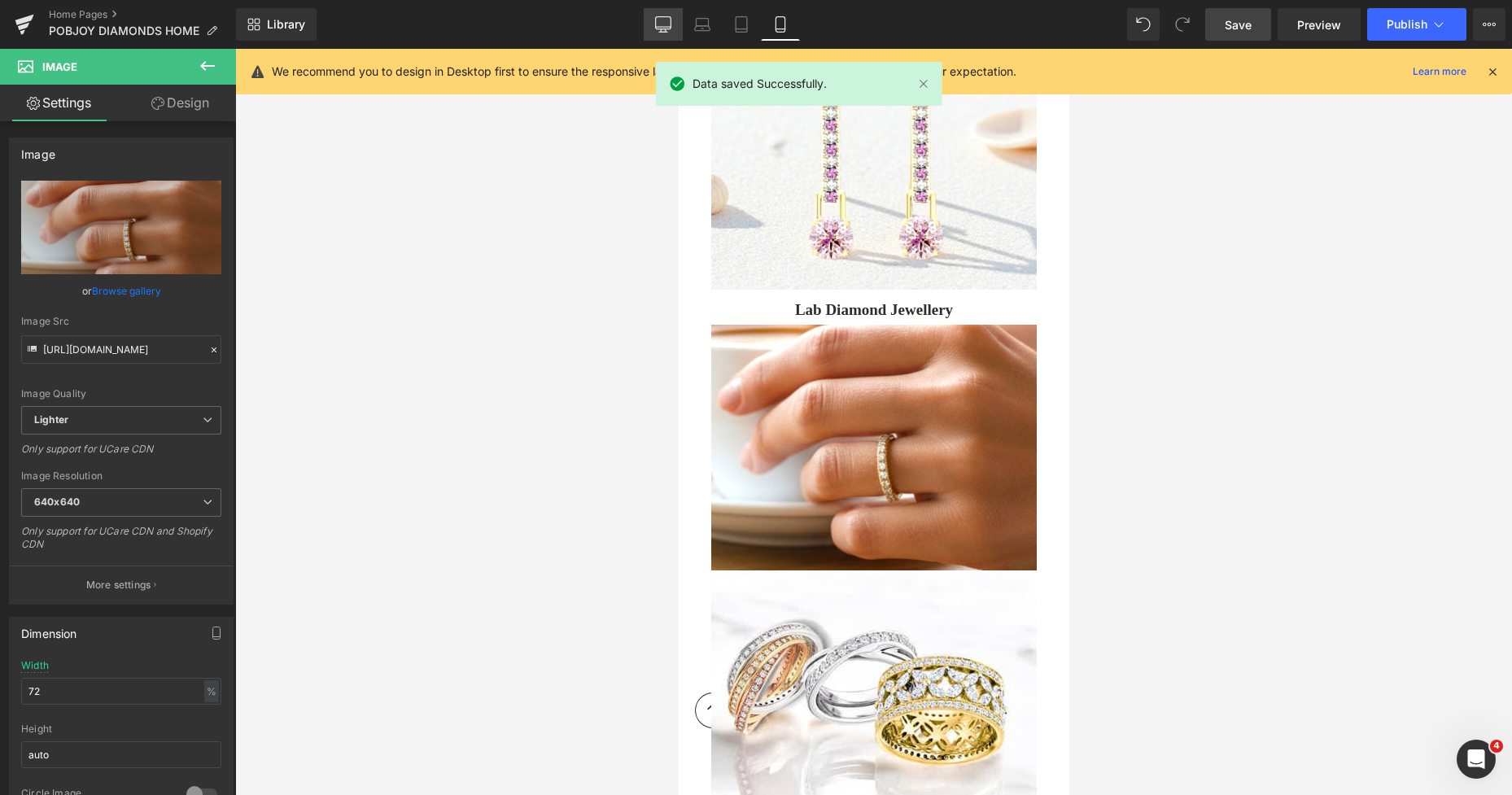
click at [643, 27] on link "Desktop" at bounding box center [662, 25] width 39 height 33
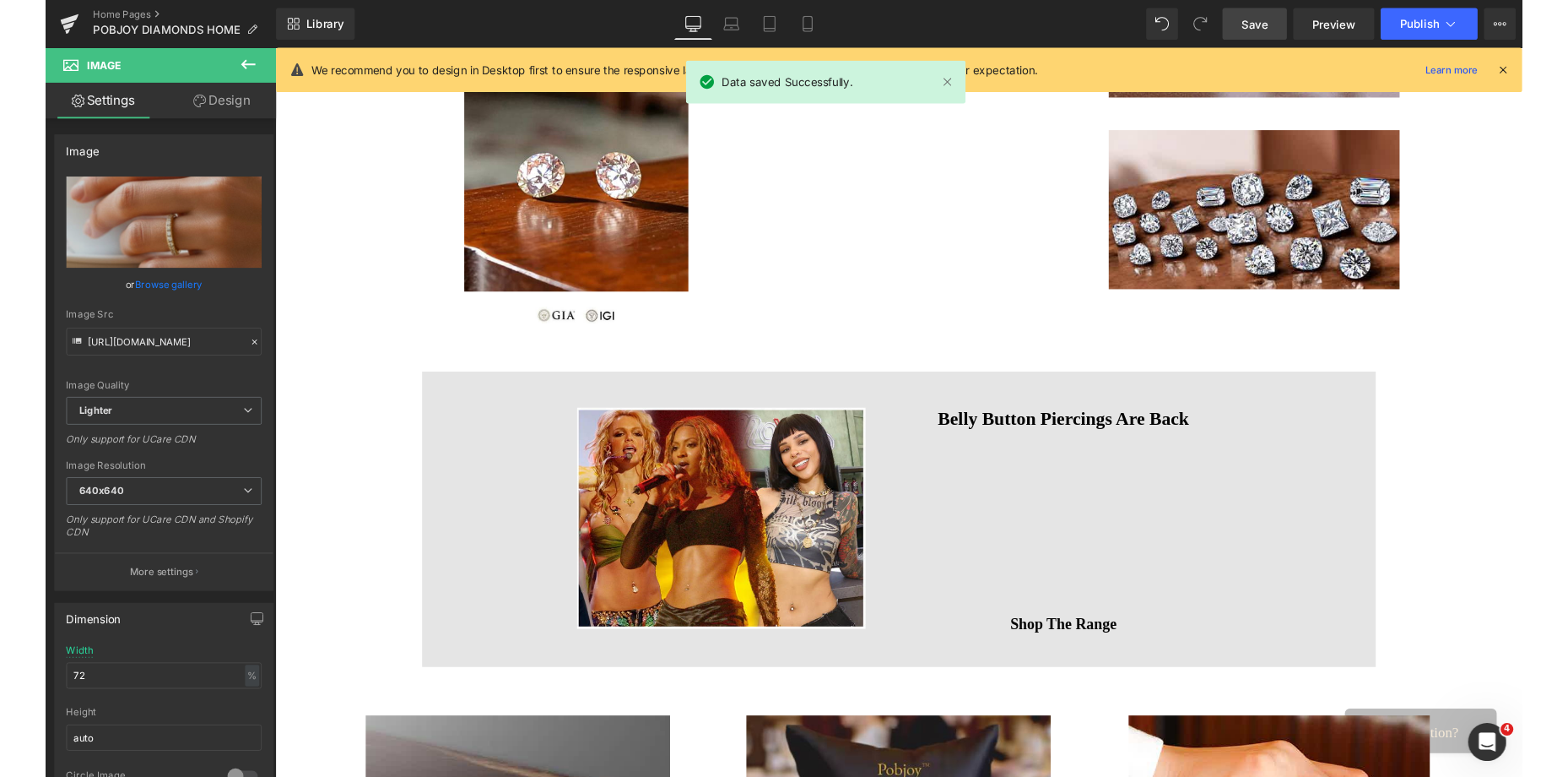
scroll to position [355, 0]
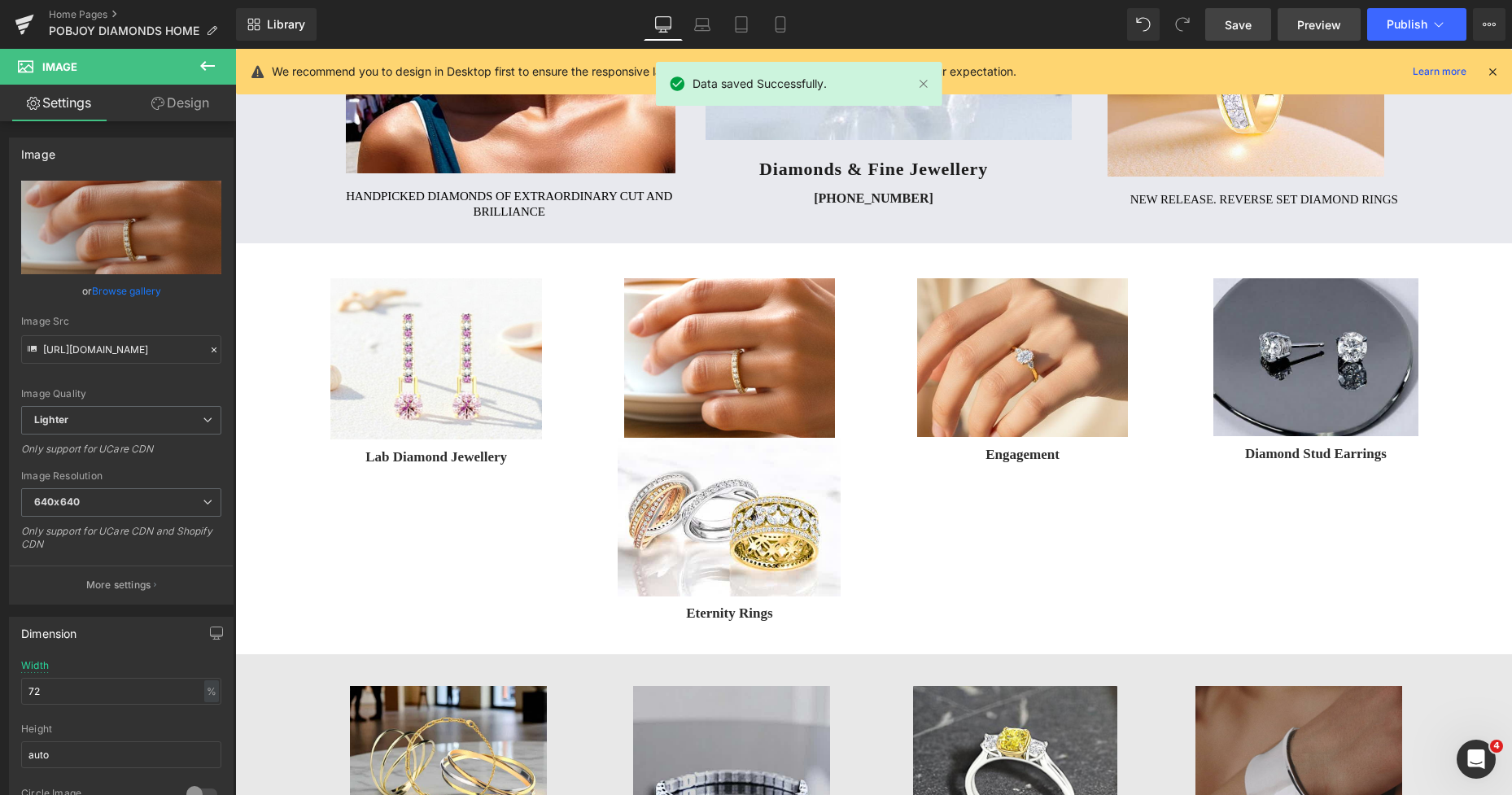
click at [1321, 26] on span "Preview" at bounding box center [1319, 25] width 44 height 17
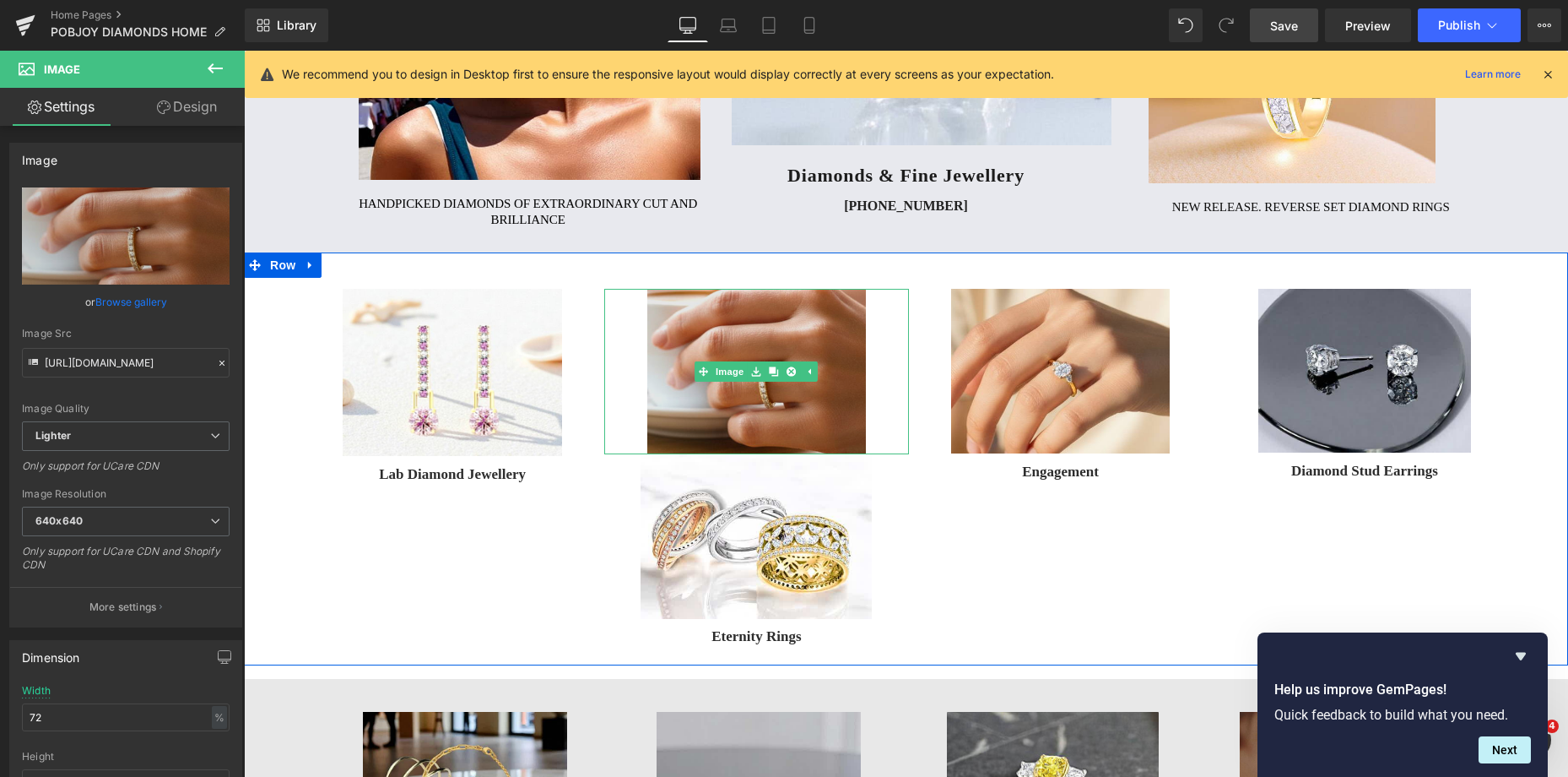
click at [674, 320] on img at bounding box center [756, 371] width 218 height 165
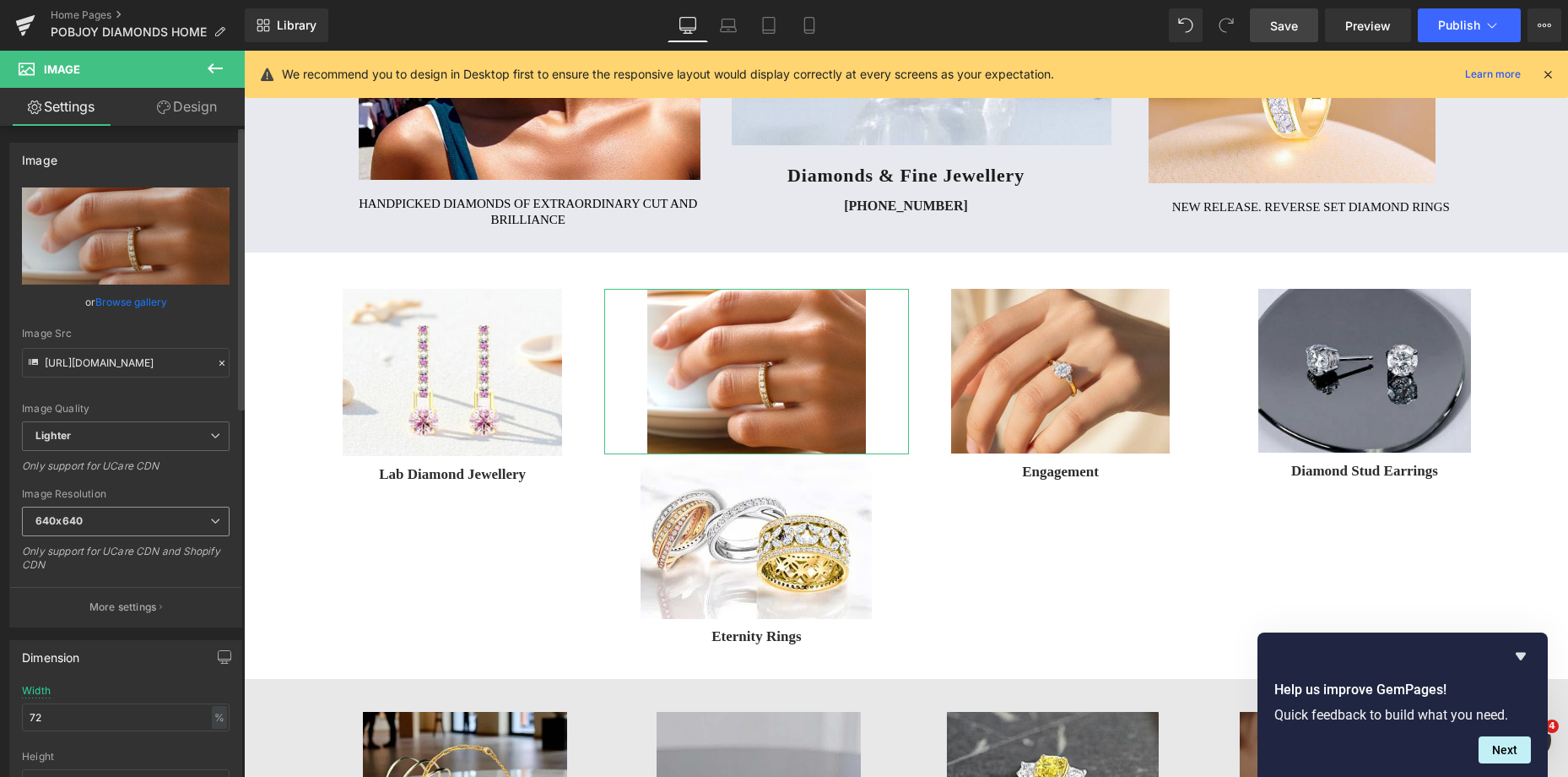
click at [86, 513] on span "640x640" at bounding box center [125, 522] width 207 height 29
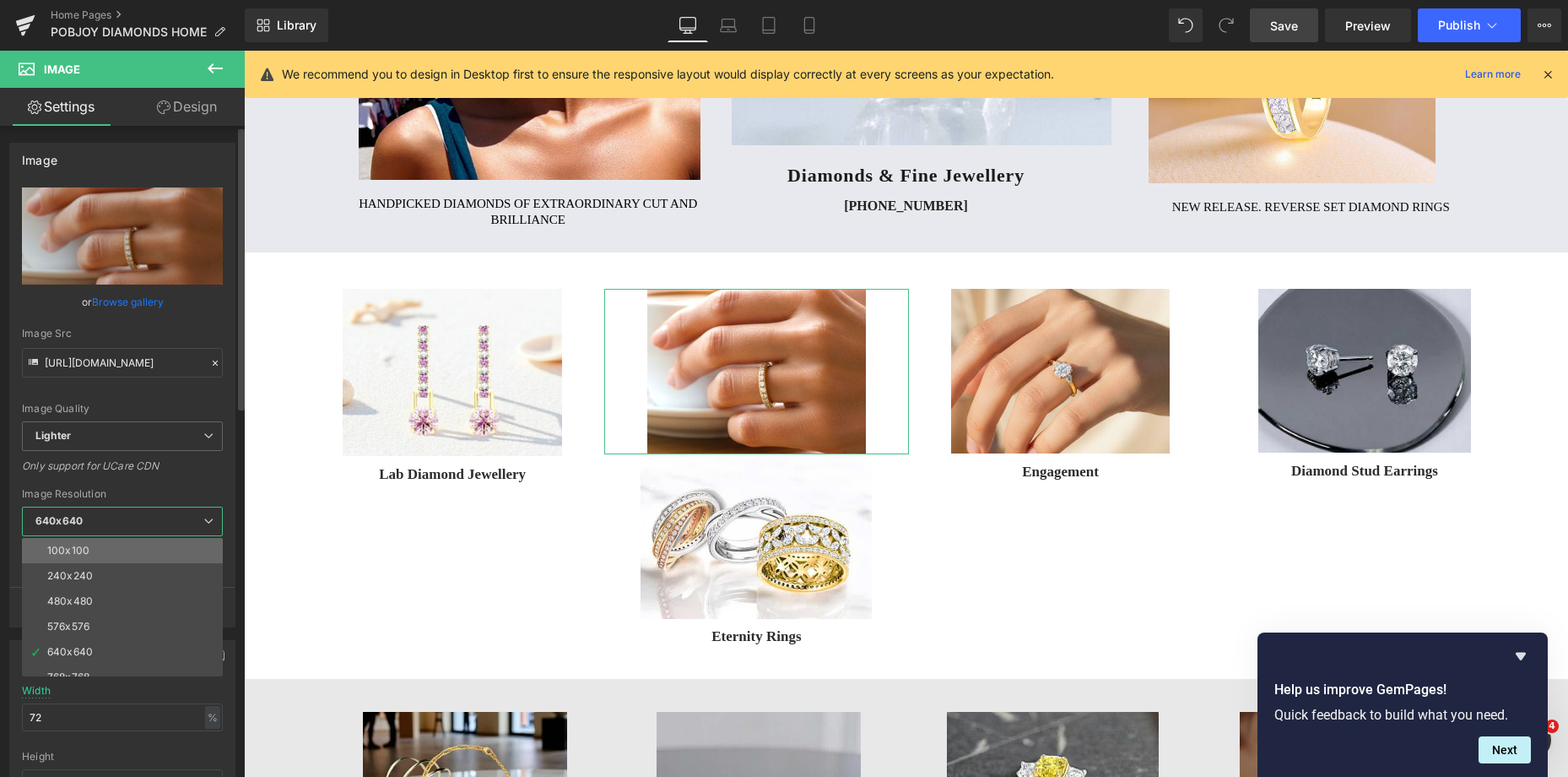
click at [89, 539] on li "100x100" at bounding box center [125, 550] width 208 height 25
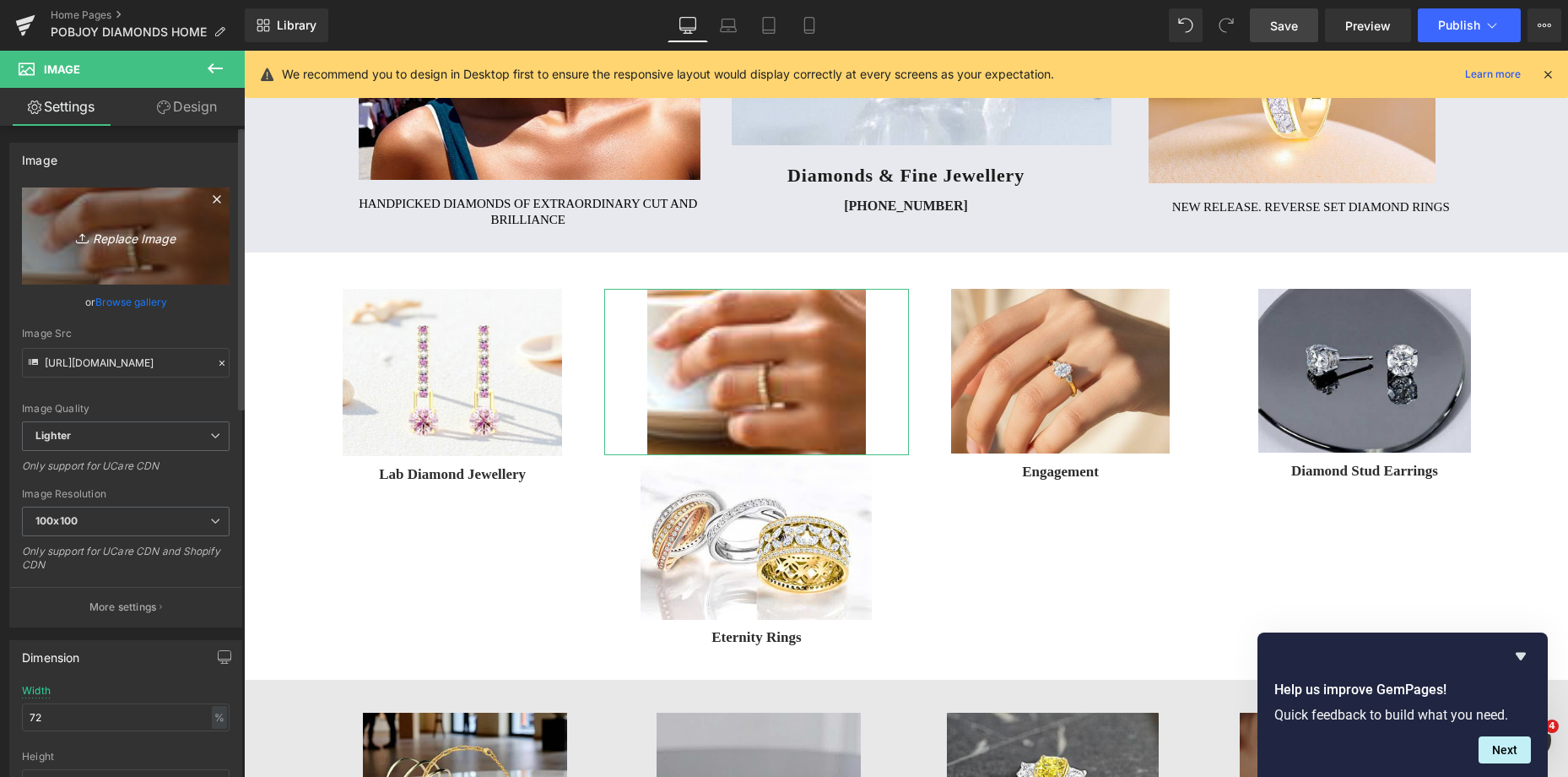
click at [118, 257] on link "Replace Image" at bounding box center [125, 235] width 207 height 97
click at [151, 249] on link "Replace Image" at bounding box center [125, 235] width 207 height 97
type input "C:\fakepath\virtual-try-on-db44c524-4bf4-4e0nn0-8a0e-c80010f1a27b.png"
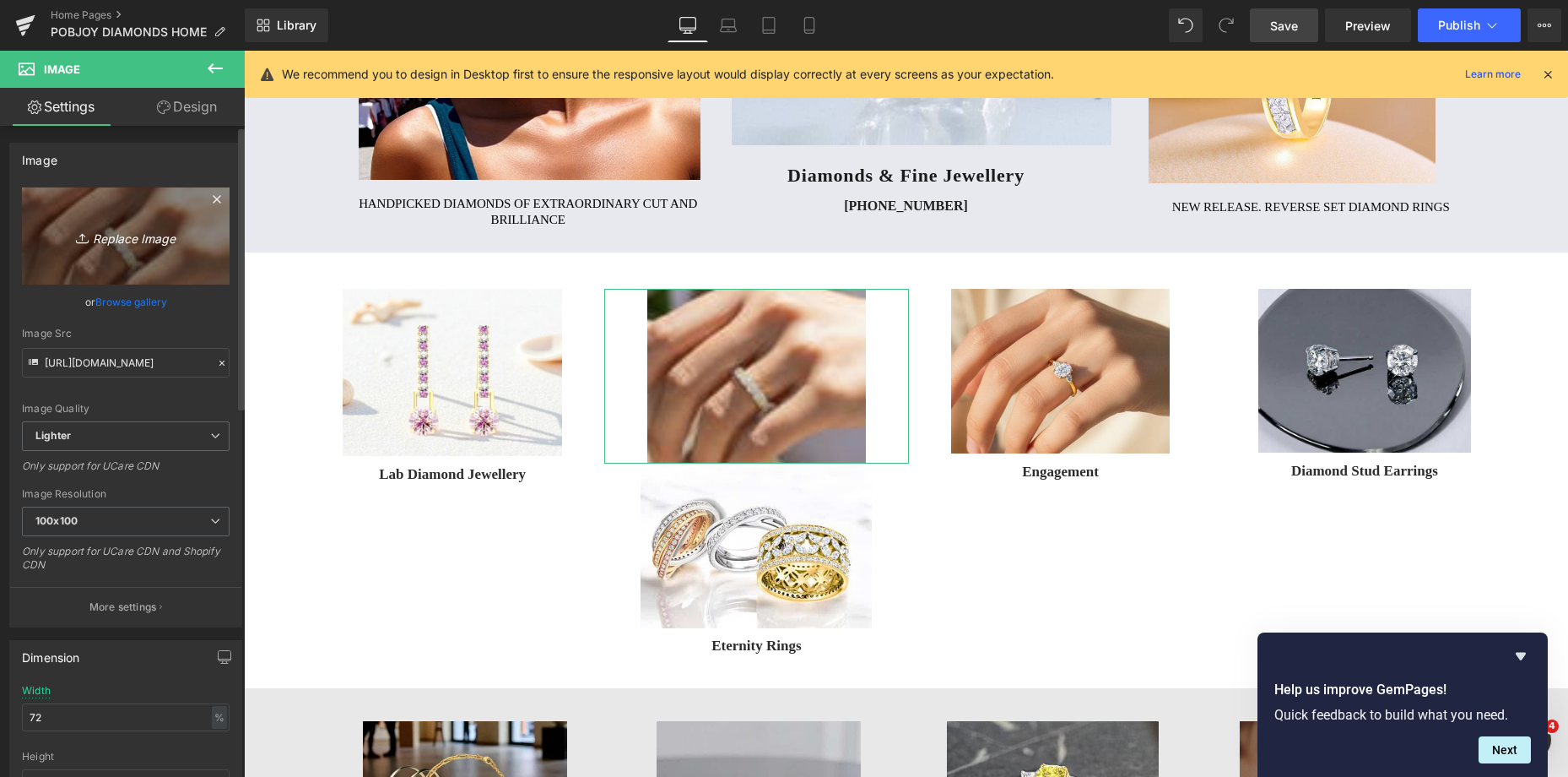
click at [169, 268] on link "Replace Image" at bounding box center [125, 235] width 207 height 97
type input "C:\fakepath\virtual-try-on-db44chu524-4bf4-4e00-8a0e-c80010f1a27b.png"
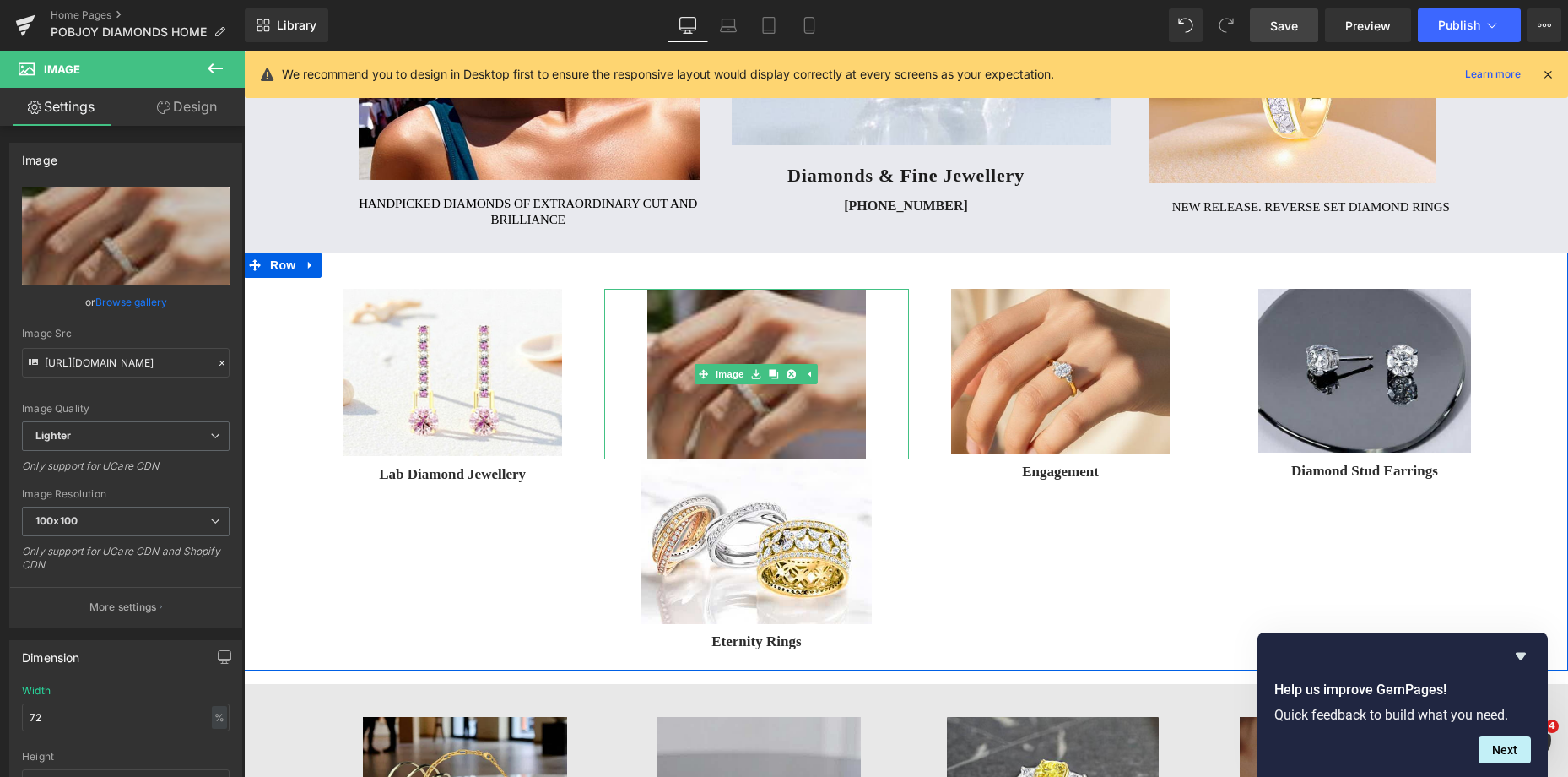
click at [793, 327] on img at bounding box center [756, 374] width 218 height 170
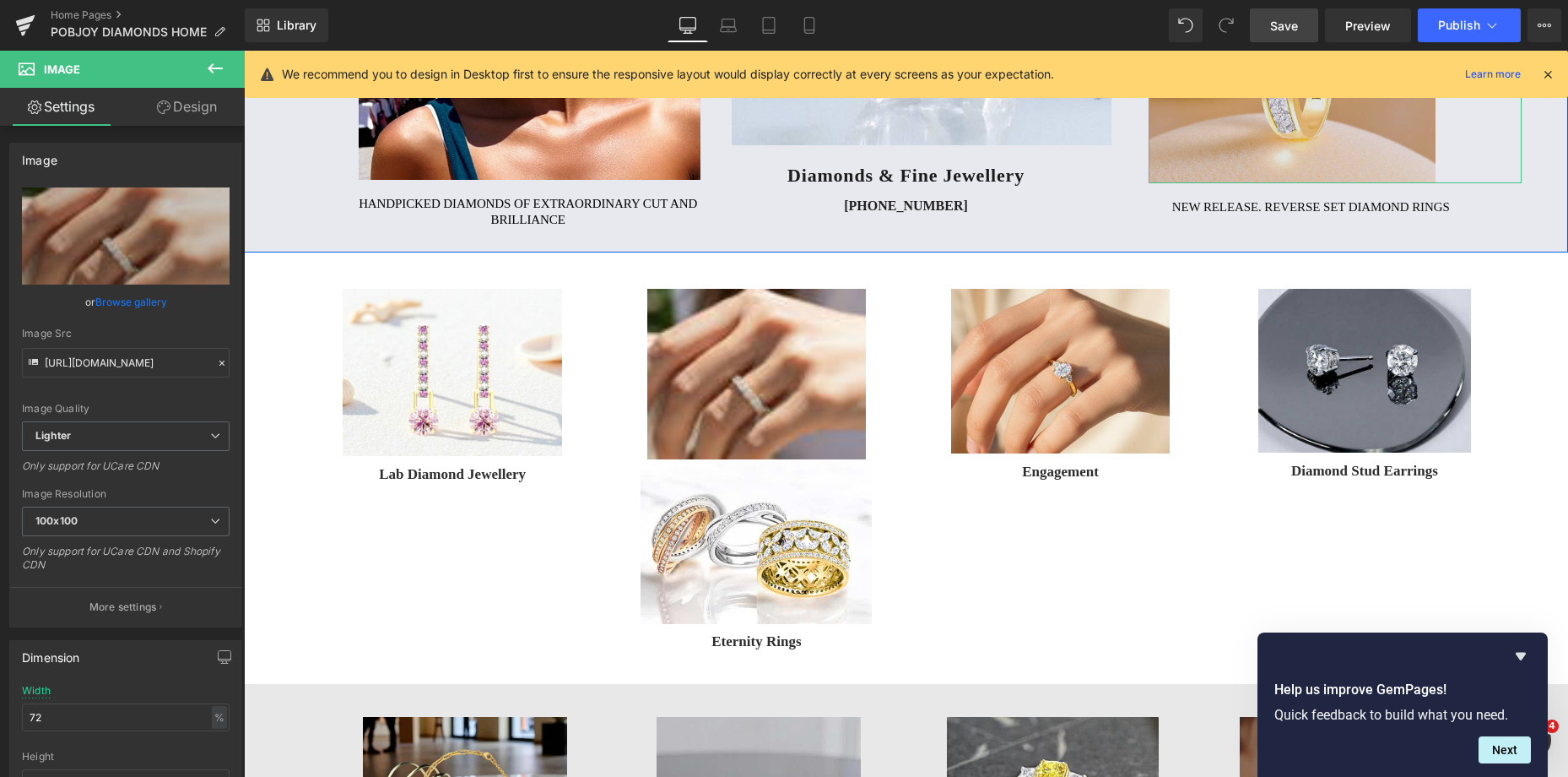
click at [1229, 153] on img at bounding box center [1292, 25] width 288 height 315
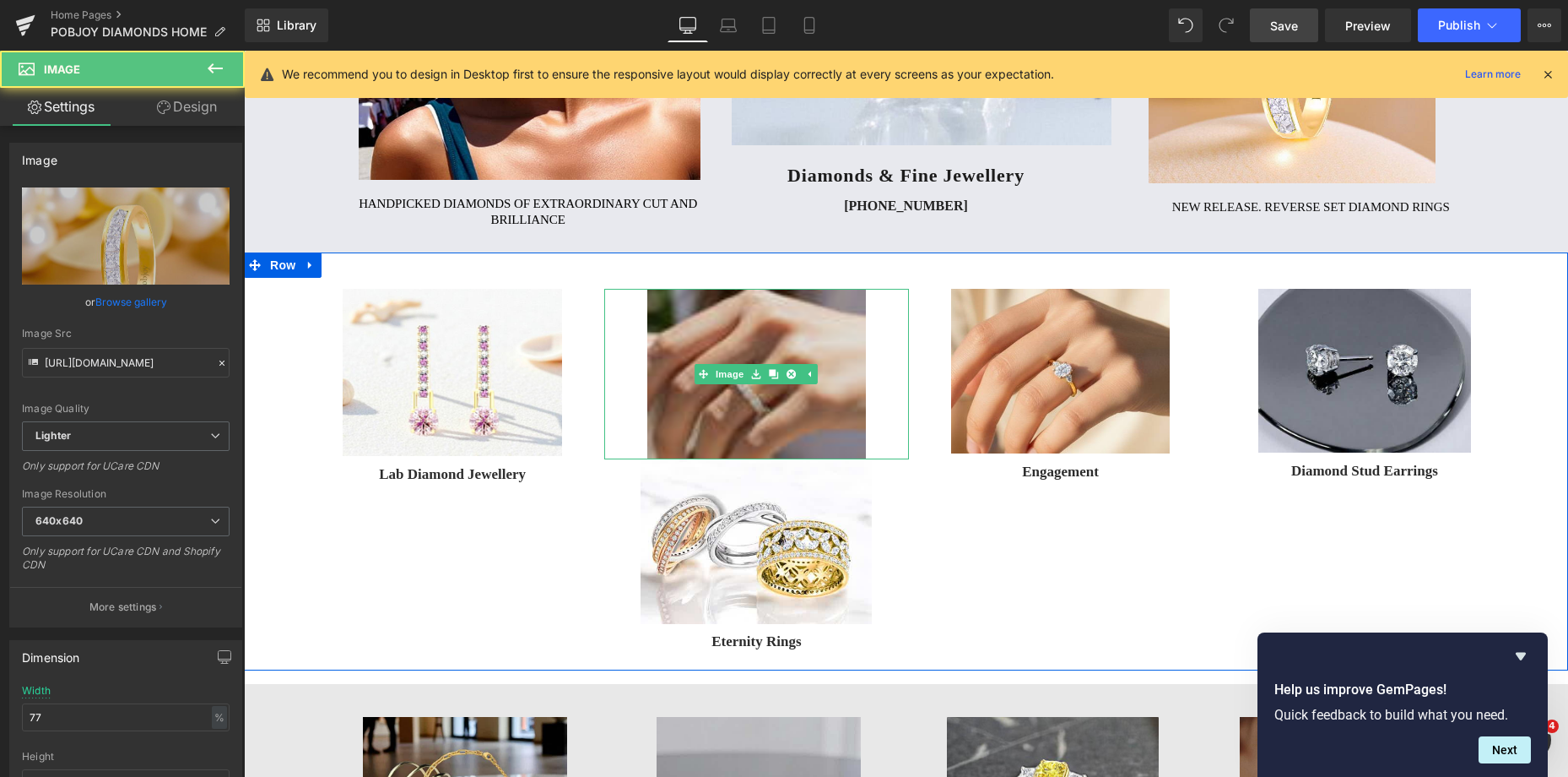
click at [689, 311] on img at bounding box center [756, 374] width 218 height 170
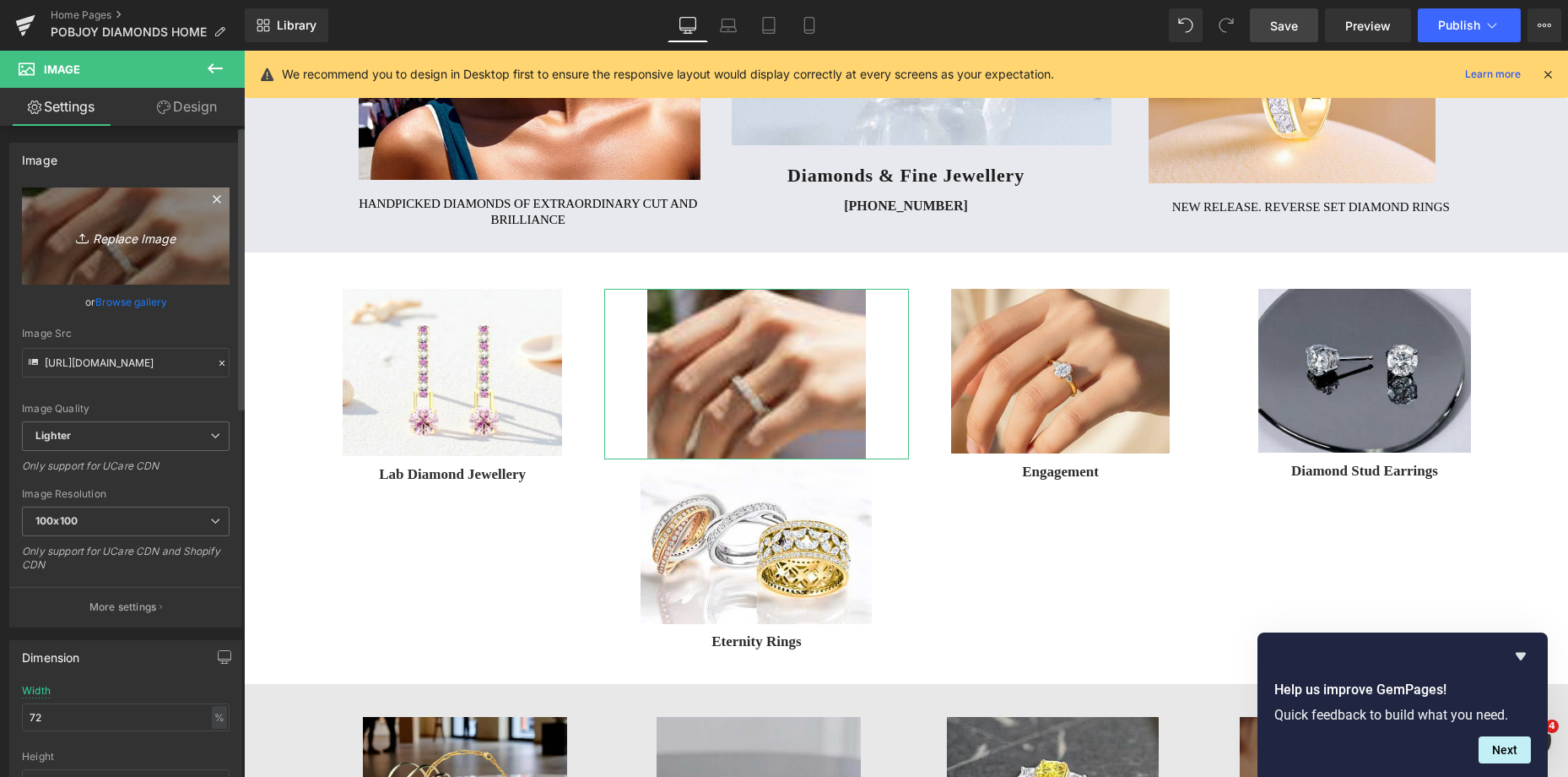
click at [173, 269] on link "Replace Image" at bounding box center [125, 235] width 207 height 97
type input "C:\fakepath\virtual-try-on-db44chu524-4bf4-4e00-8a0e-c80010f1a27b.png"
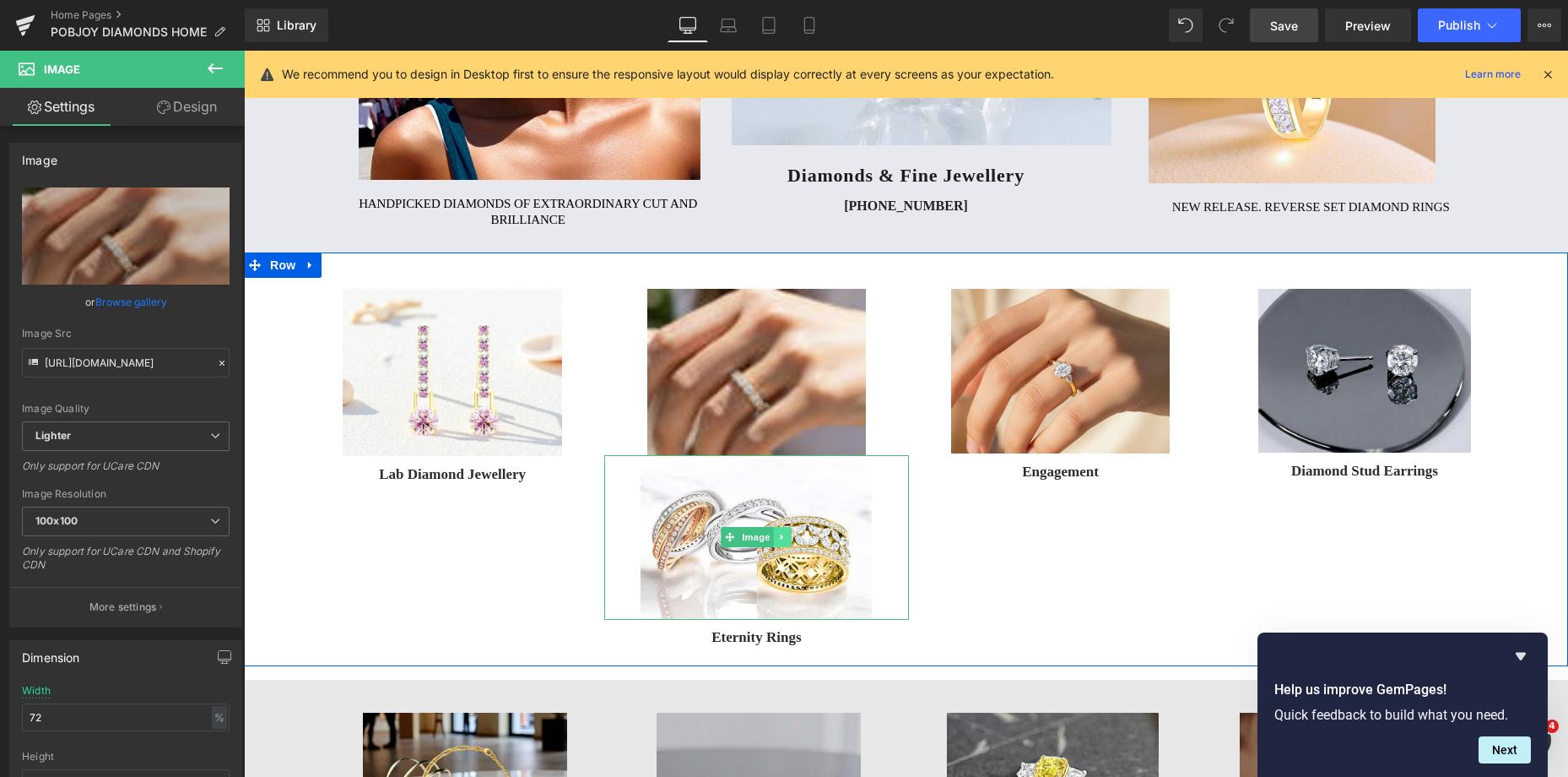
click at [778, 535] on icon at bounding box center [782, 536] width 9 height 10
click at [791, 543] on link at bounding box center [791, 536] width 18 height 21
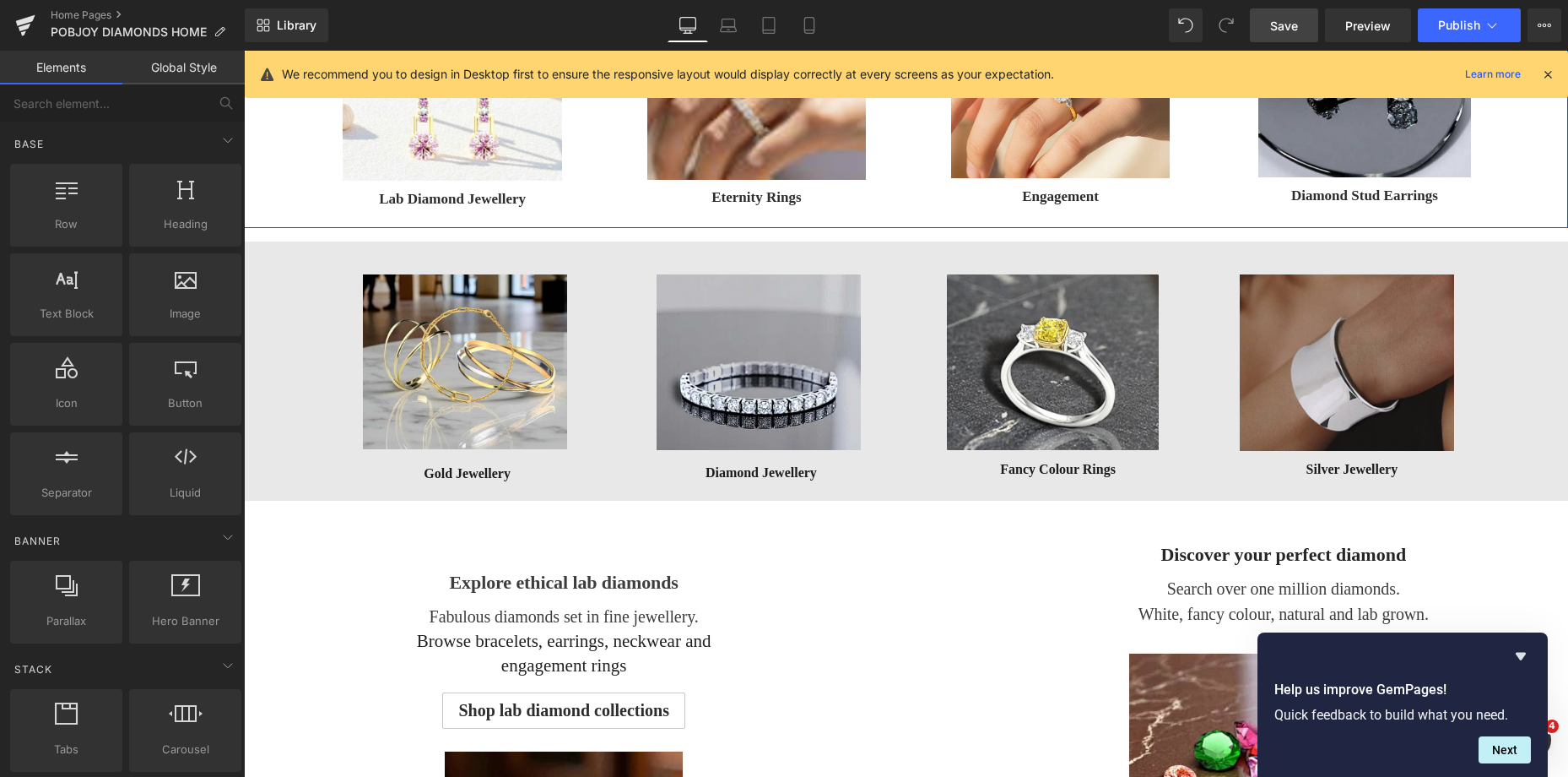
scroll to position [605, 0]
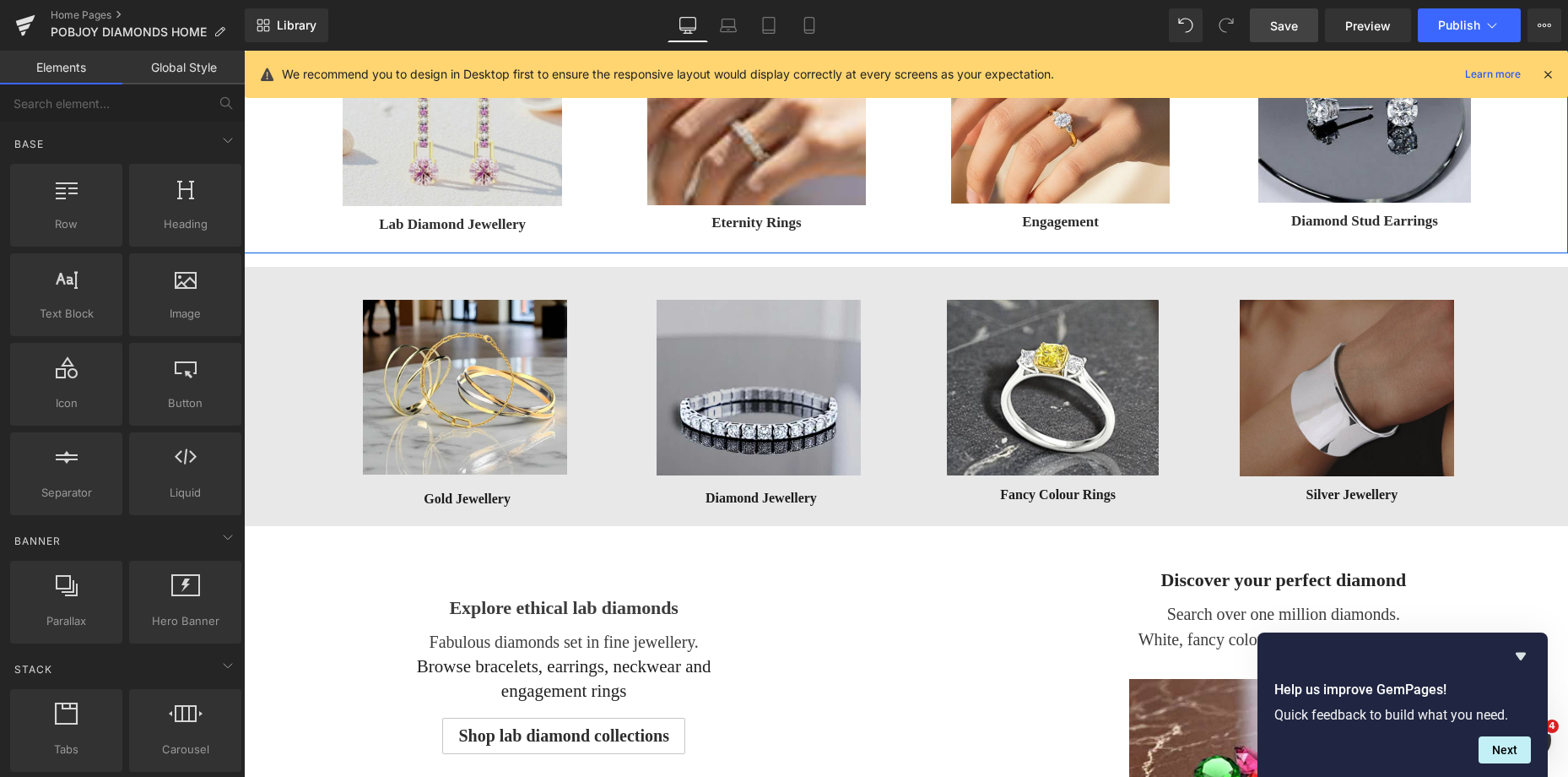
click at [391, 179] on img at bounding box center [451, 123] width 218 height 168
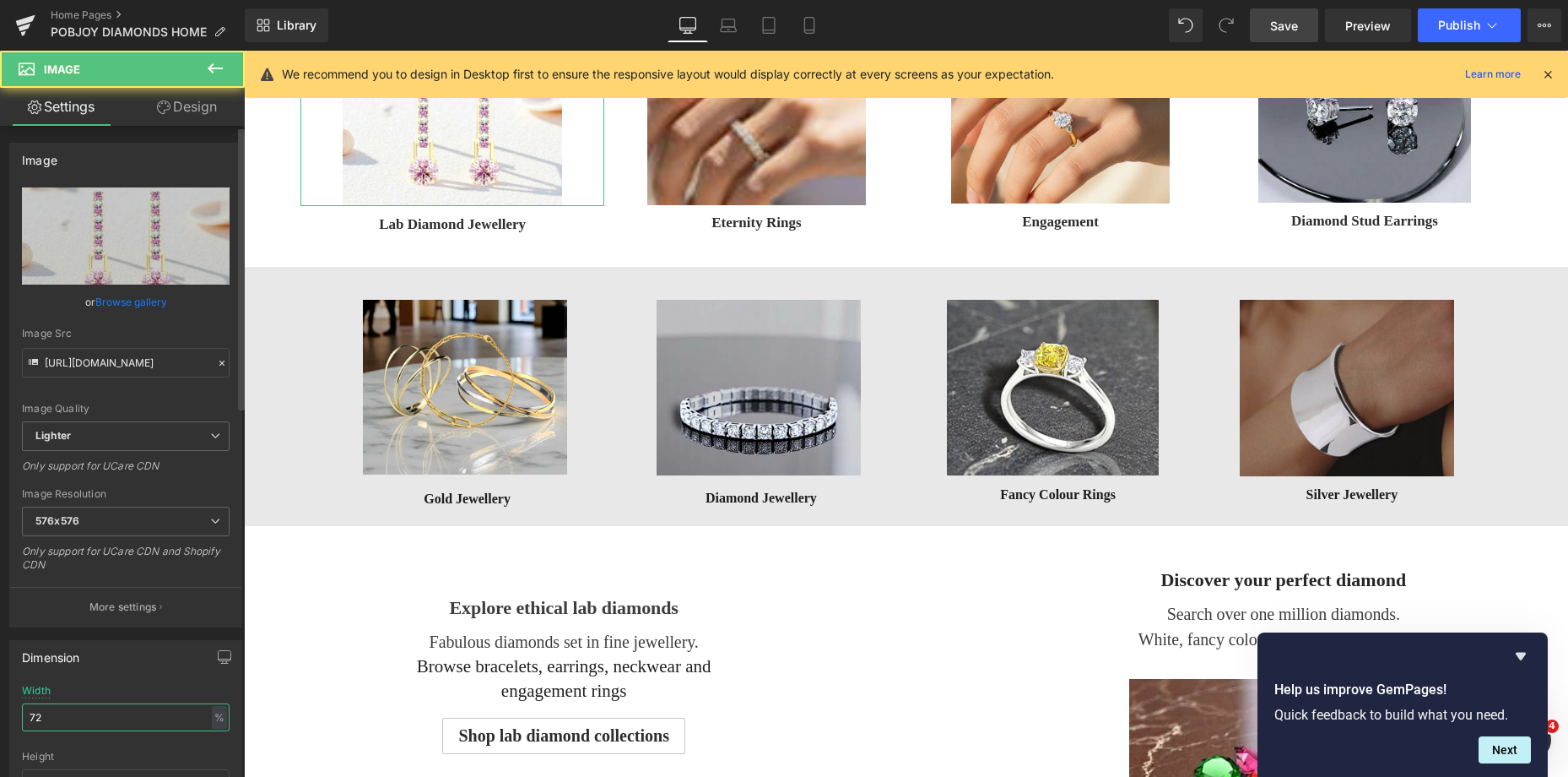
click at [63, 712] on input "72" at bounding box center [125, 717] width 207 height 27
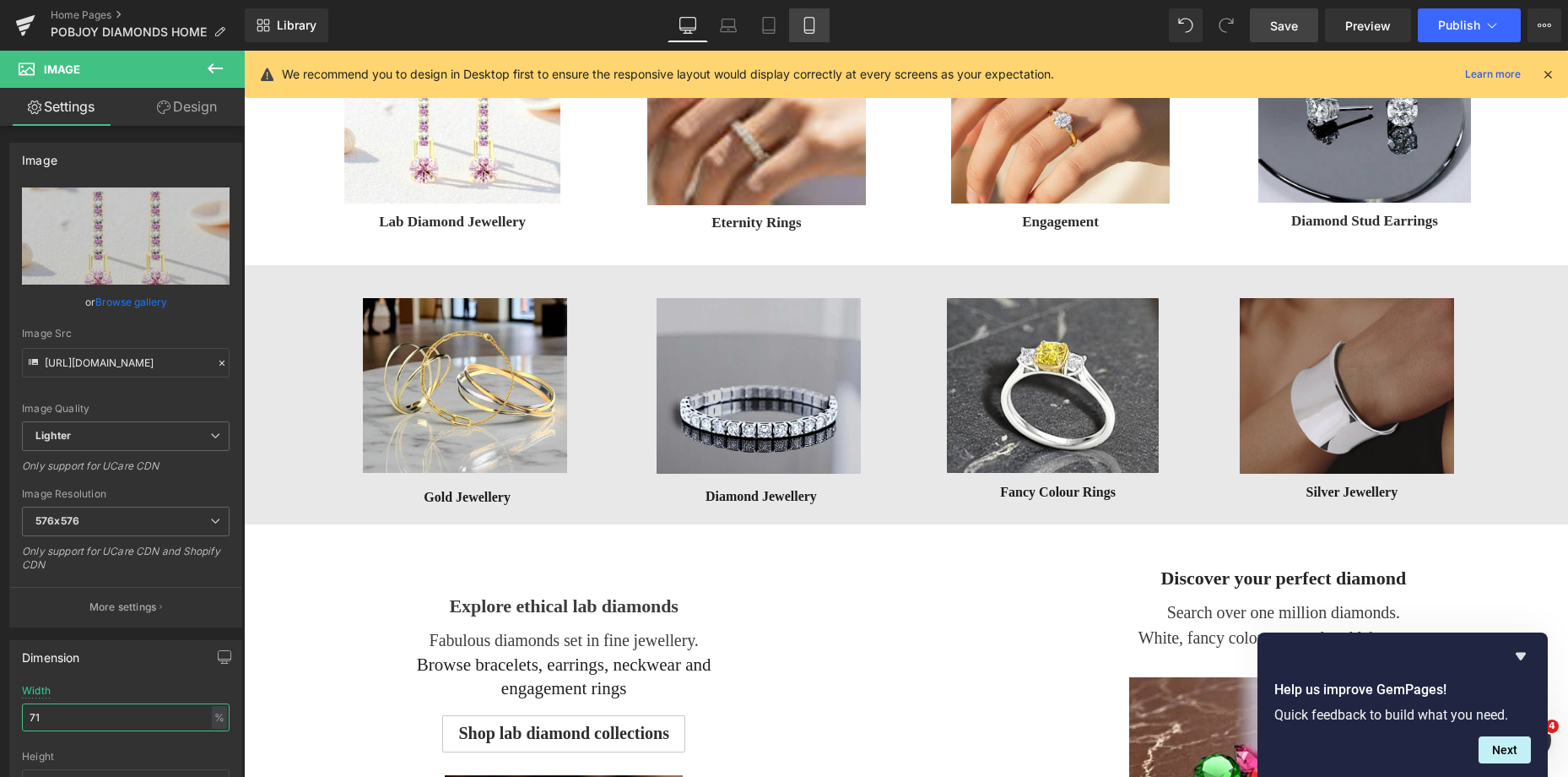
type input "71"
click at [815, 17] on icon at bounding box center [809, 24] width 17 height 17
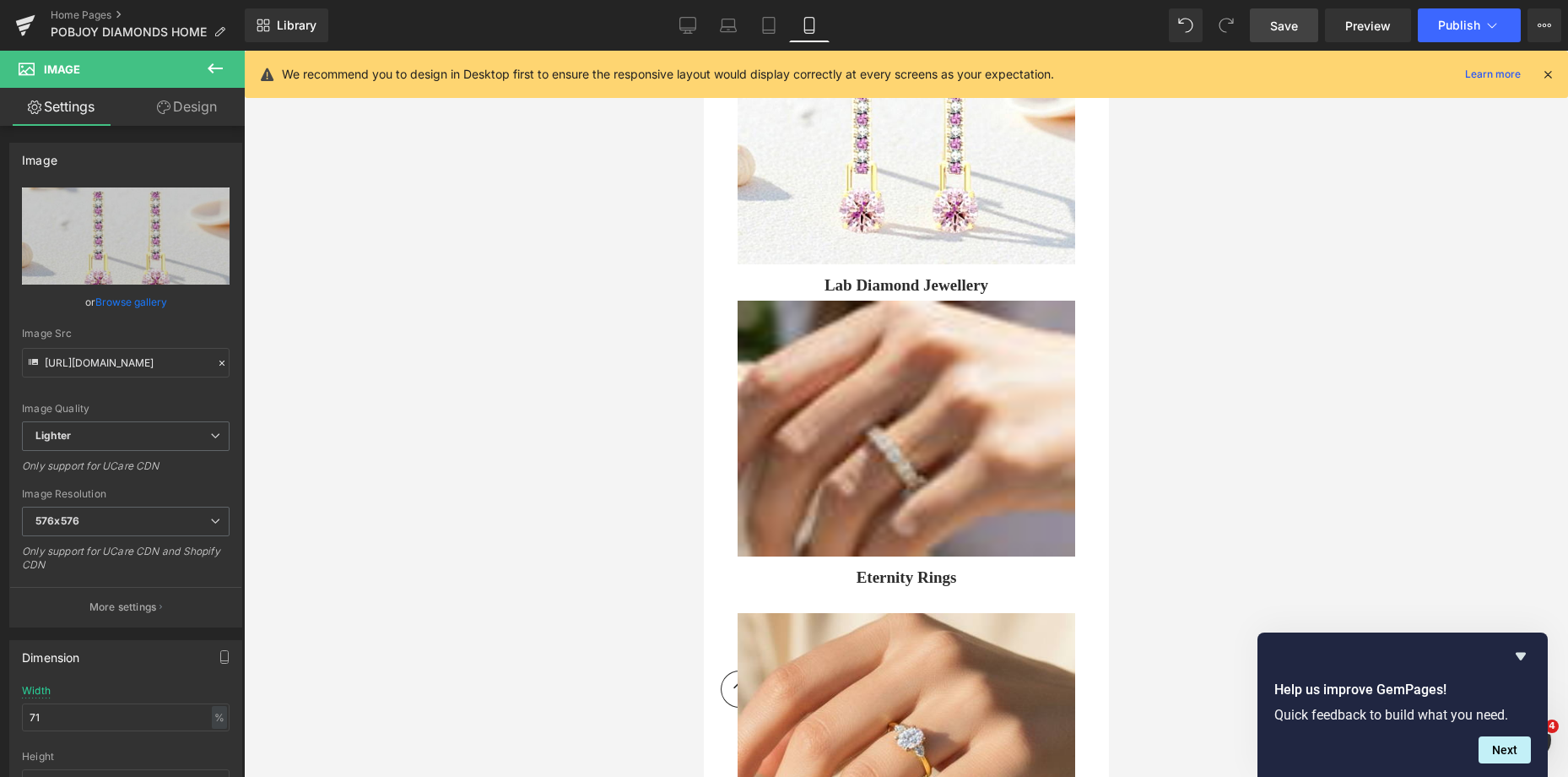
scroll to position [1565, 0]
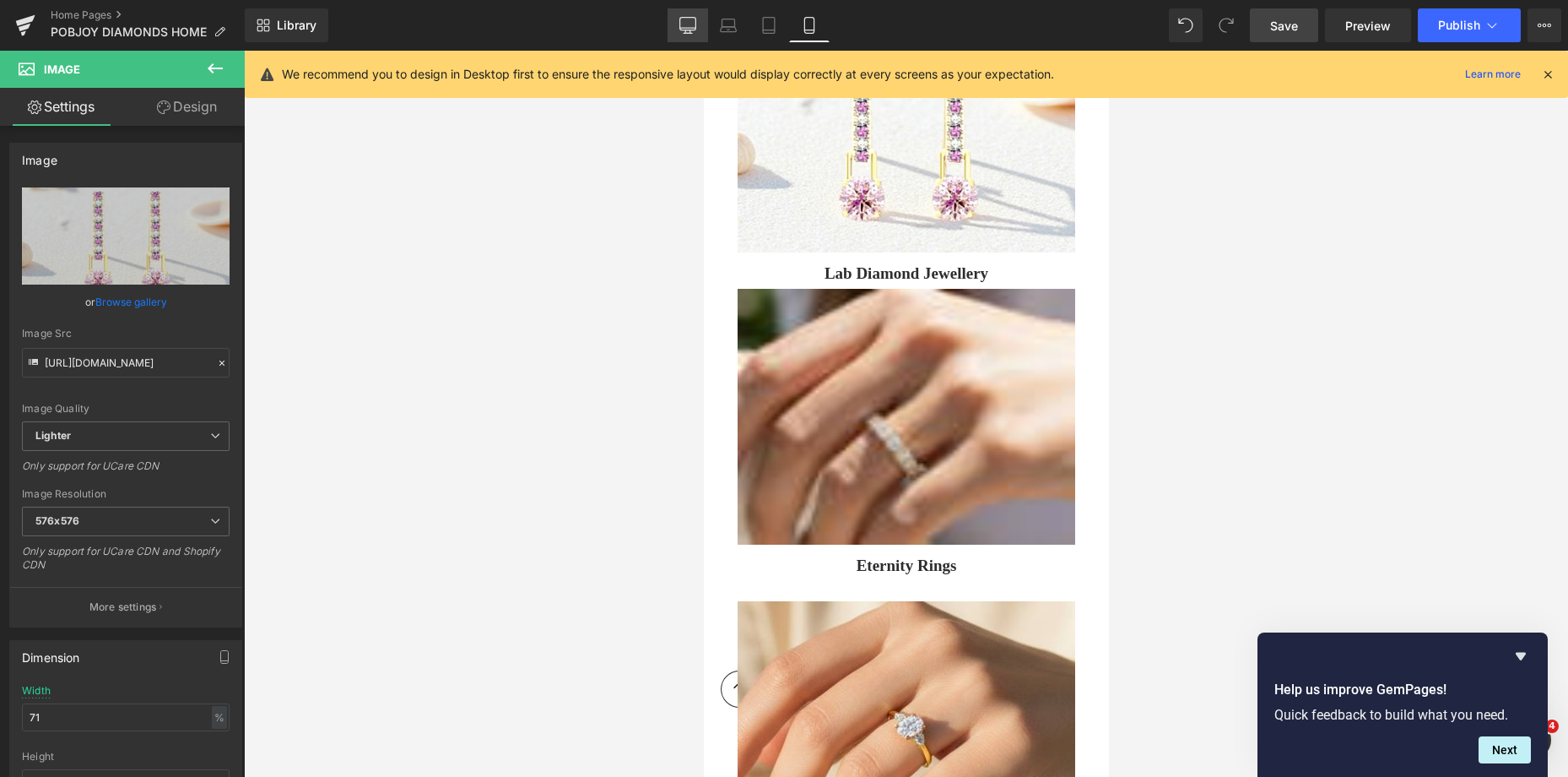
click at [691, 22] on icon at bounding box center [687, 24] width 17 height 17
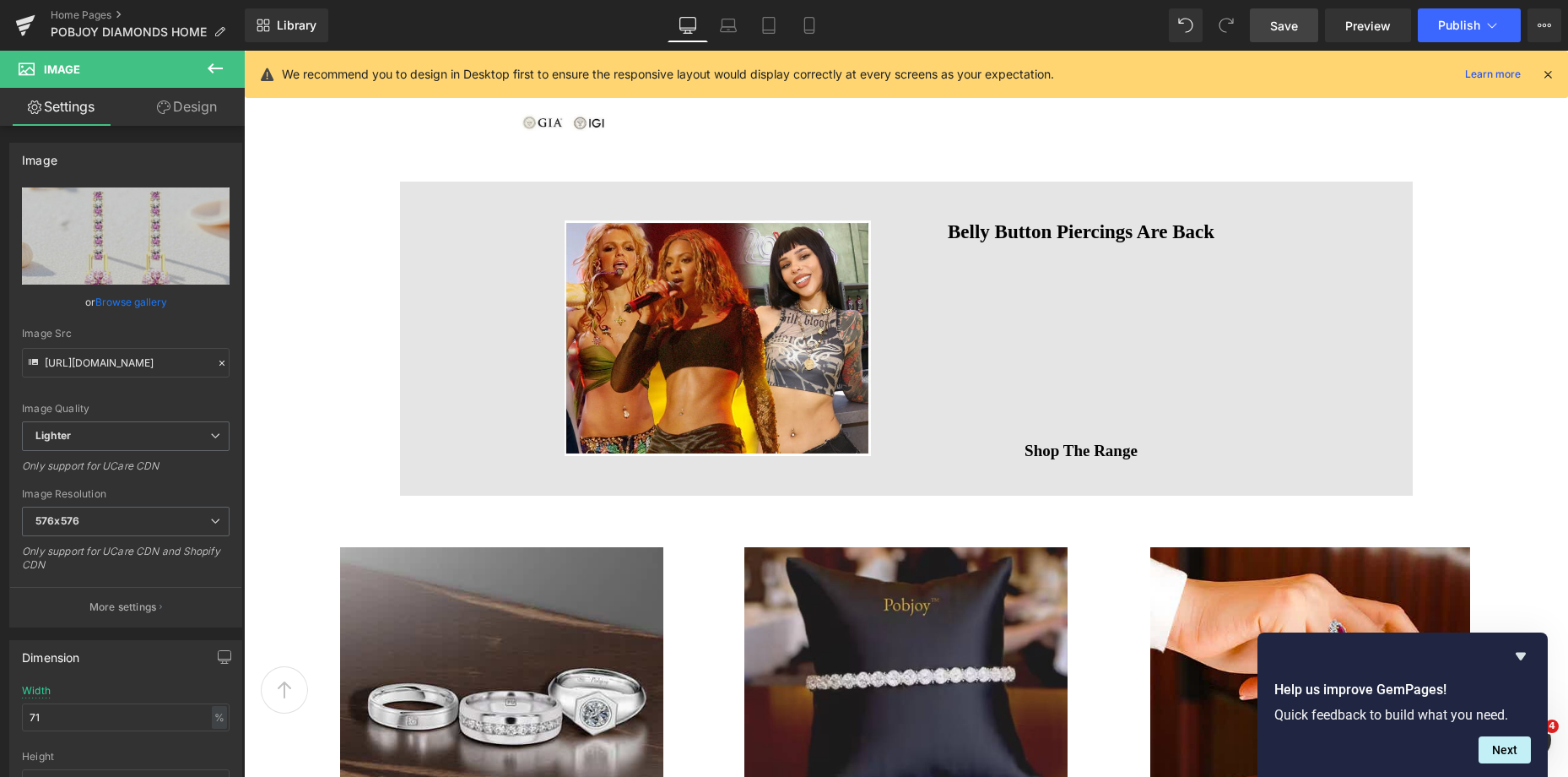
scroll to position [396, 0]
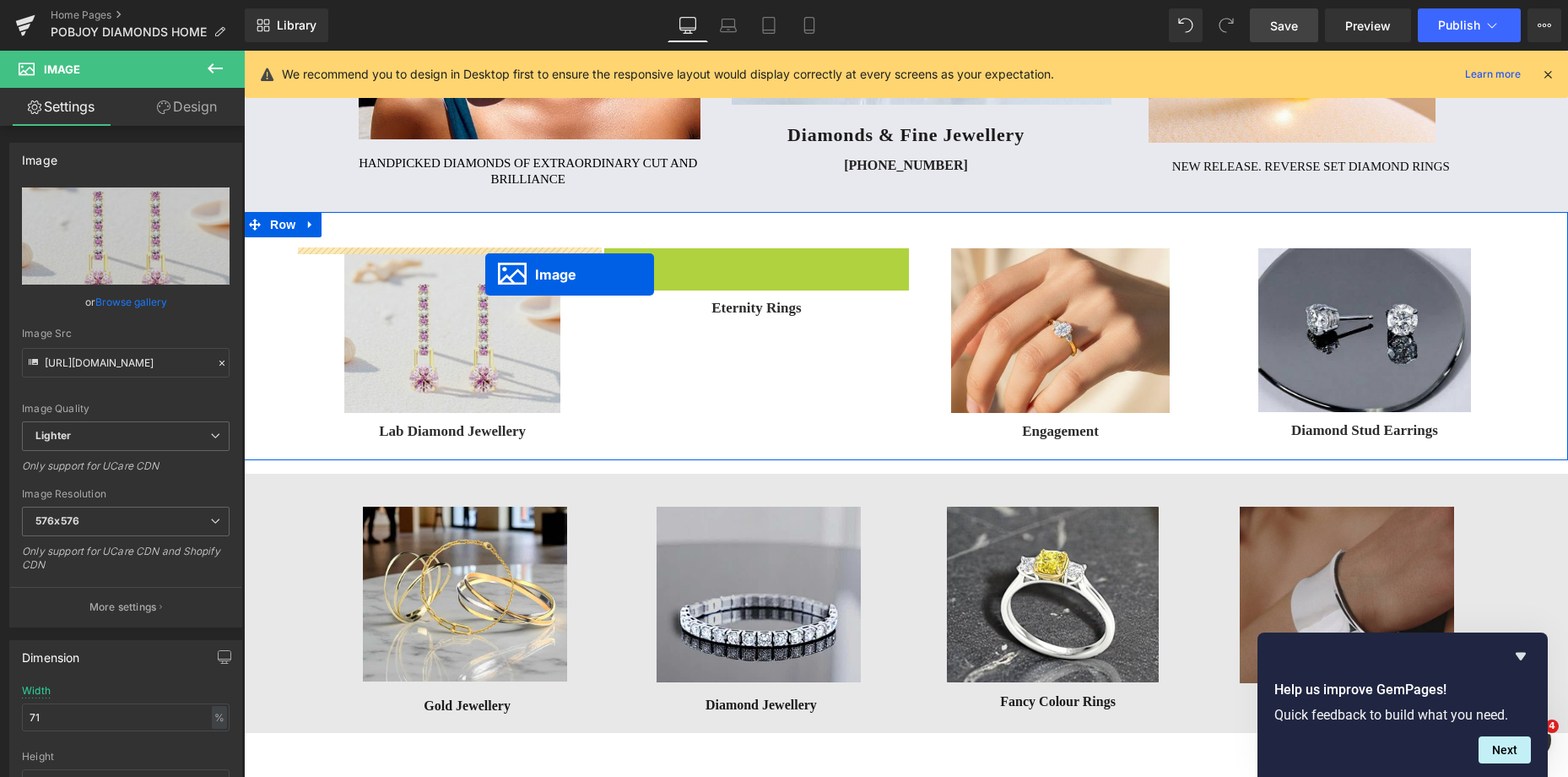
drag, startPoint x: 689, startPoint y: 331, endPoint x: 485, endPoint y: 274, distance: 211.8
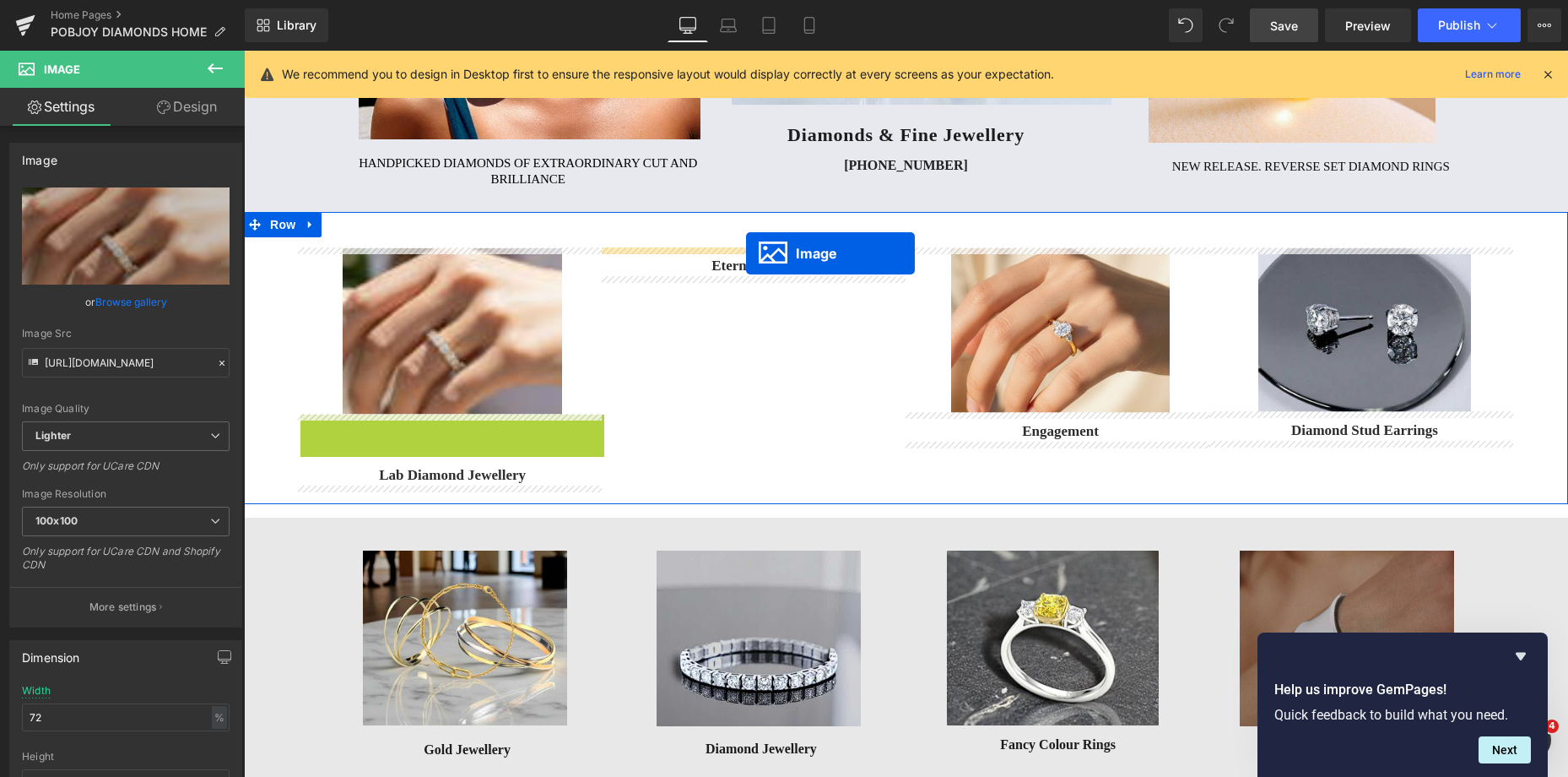
drag, startPoint x: 418, startPoint y: 497, endPoint x: 745, endPoint y: 253, distance: 408.0
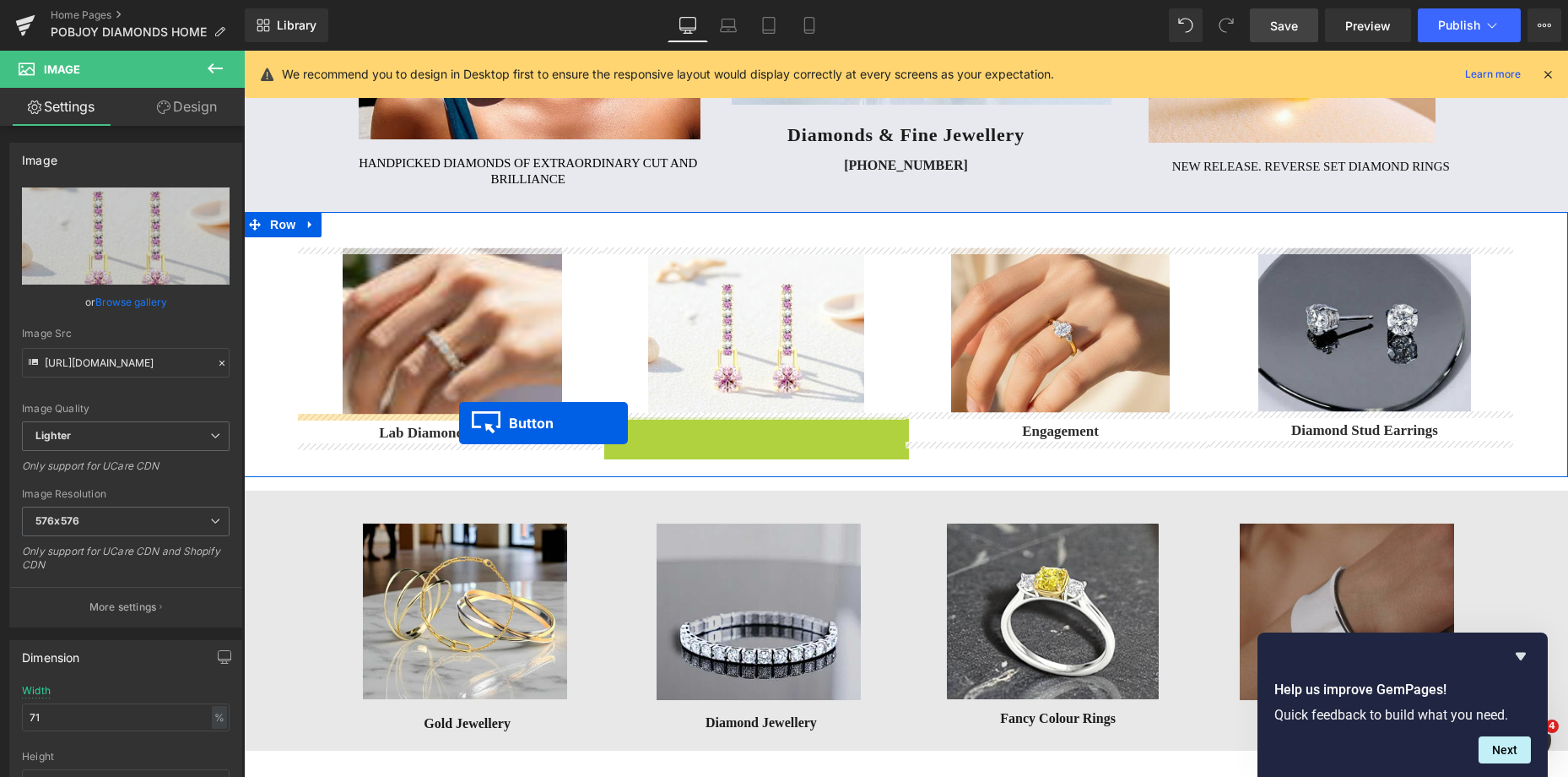
drag, startPoint x: 716, startPoint y: 433, endPoint x: 459, endPoint y: 423, distance: 257.2
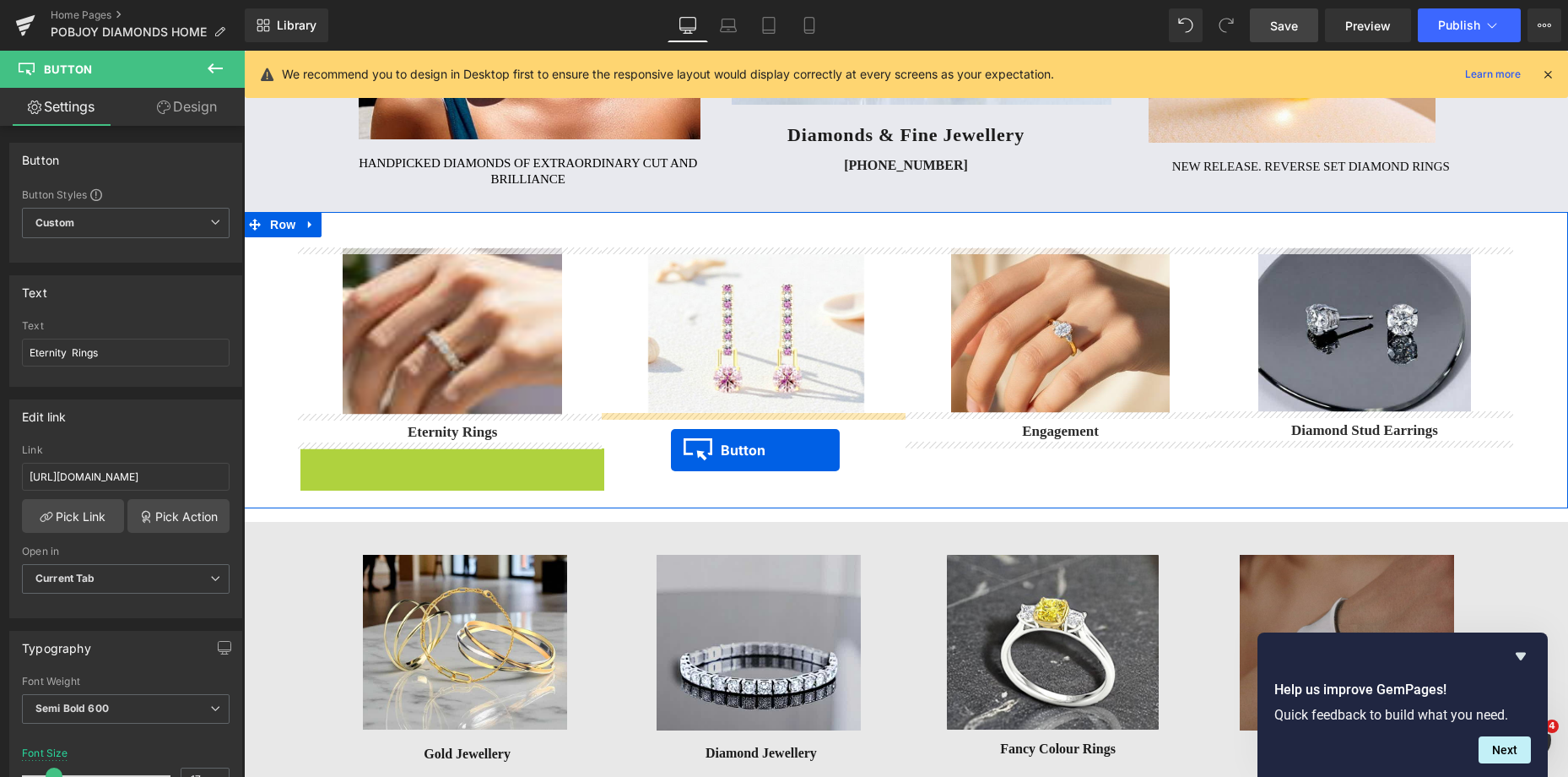
drag, startPoint x: 413, startPoint y: 464, endPoint x: 671, endPoint y: 450, distance: 258.4
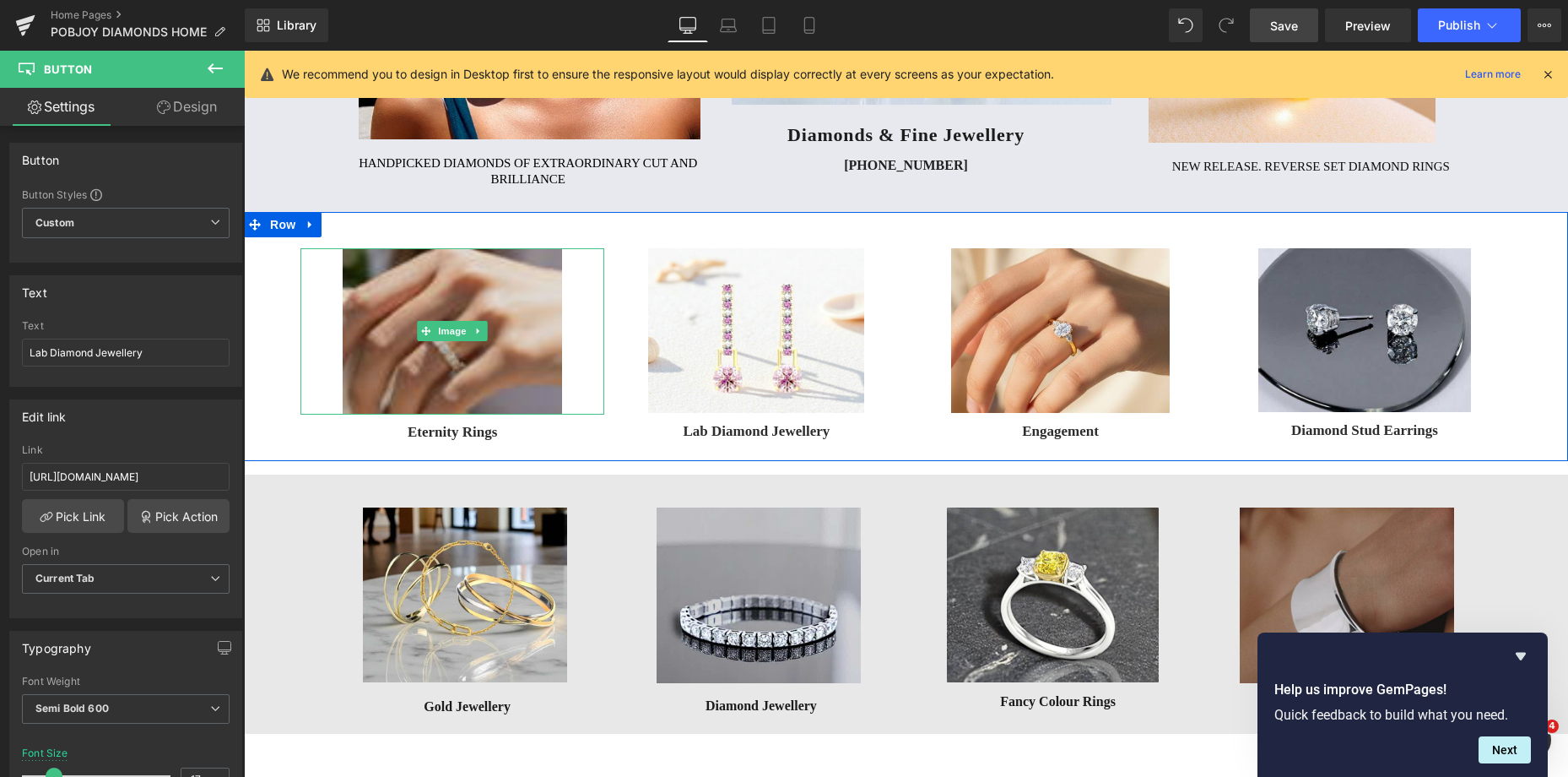
click at [513, 264] on img at bounding box center [451, 332] width 218 height 166
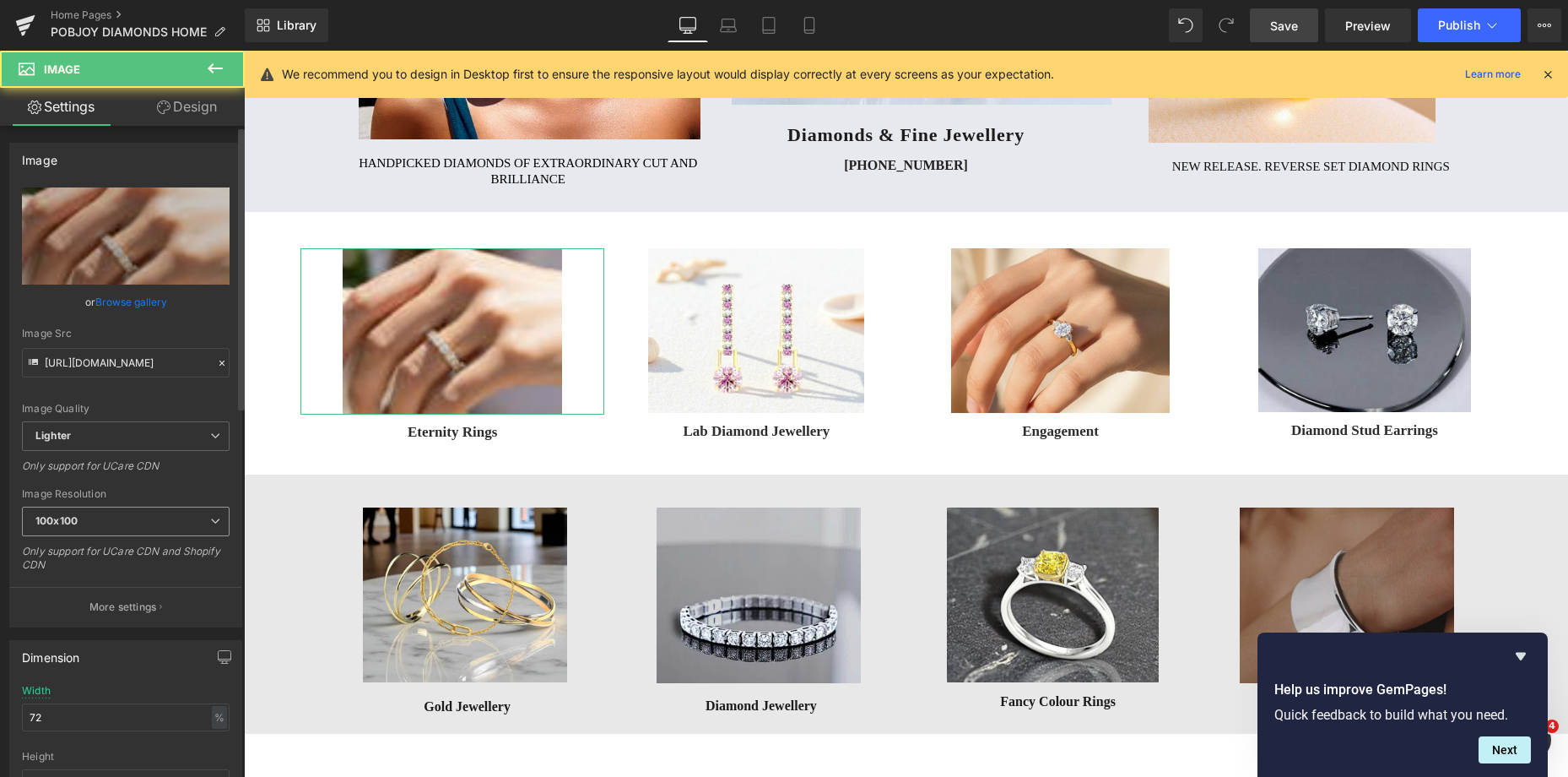
click at [85, 516] on span "100x100" at bounding box center [125, 522] width 207 height 29
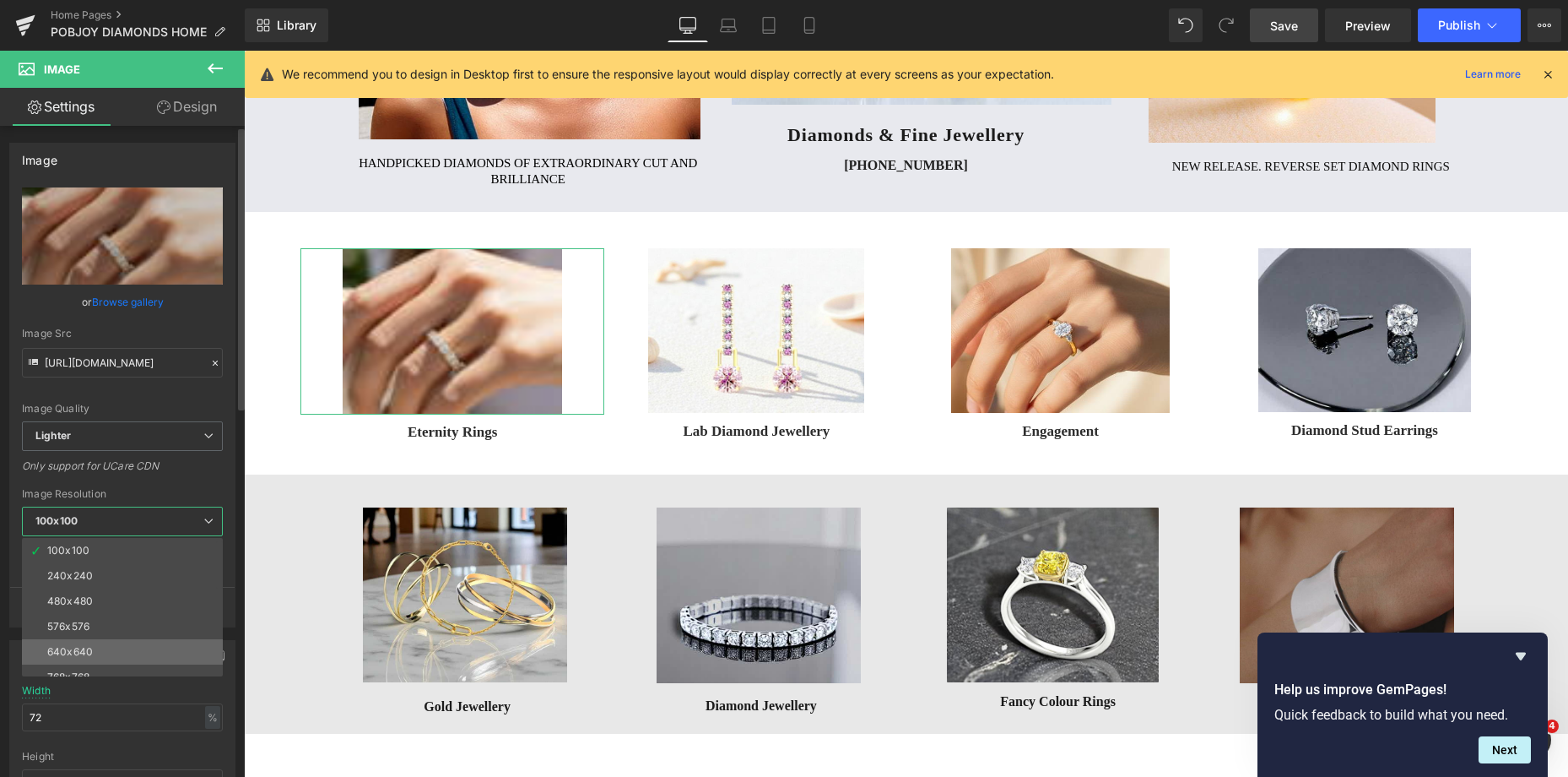
click at [87, 642] on li "640x640" at bounding box center [125, 652] width 208 height 25
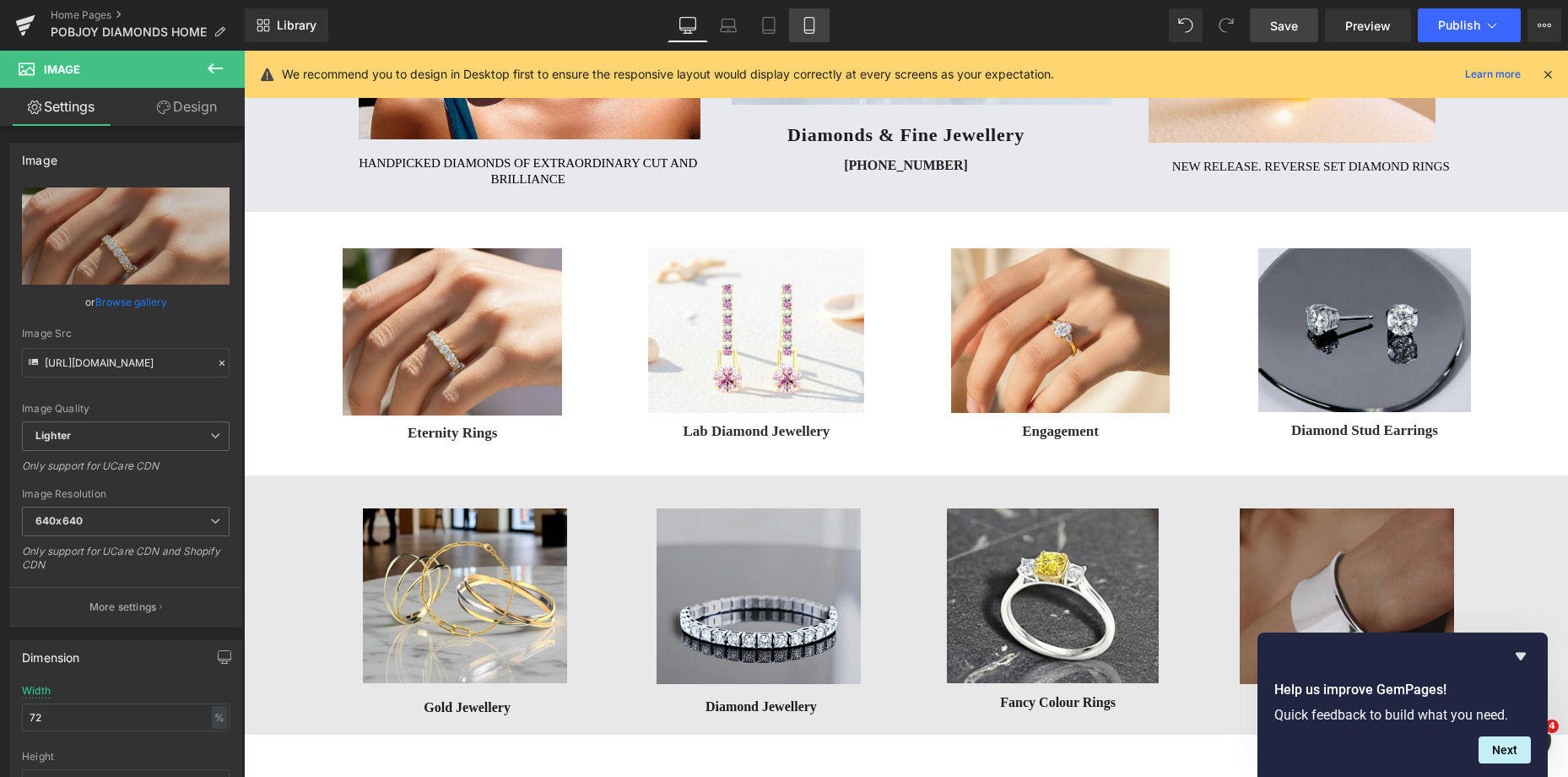
click at [803, 22] on icon at bounding box center [809, 24] width 17 height 17
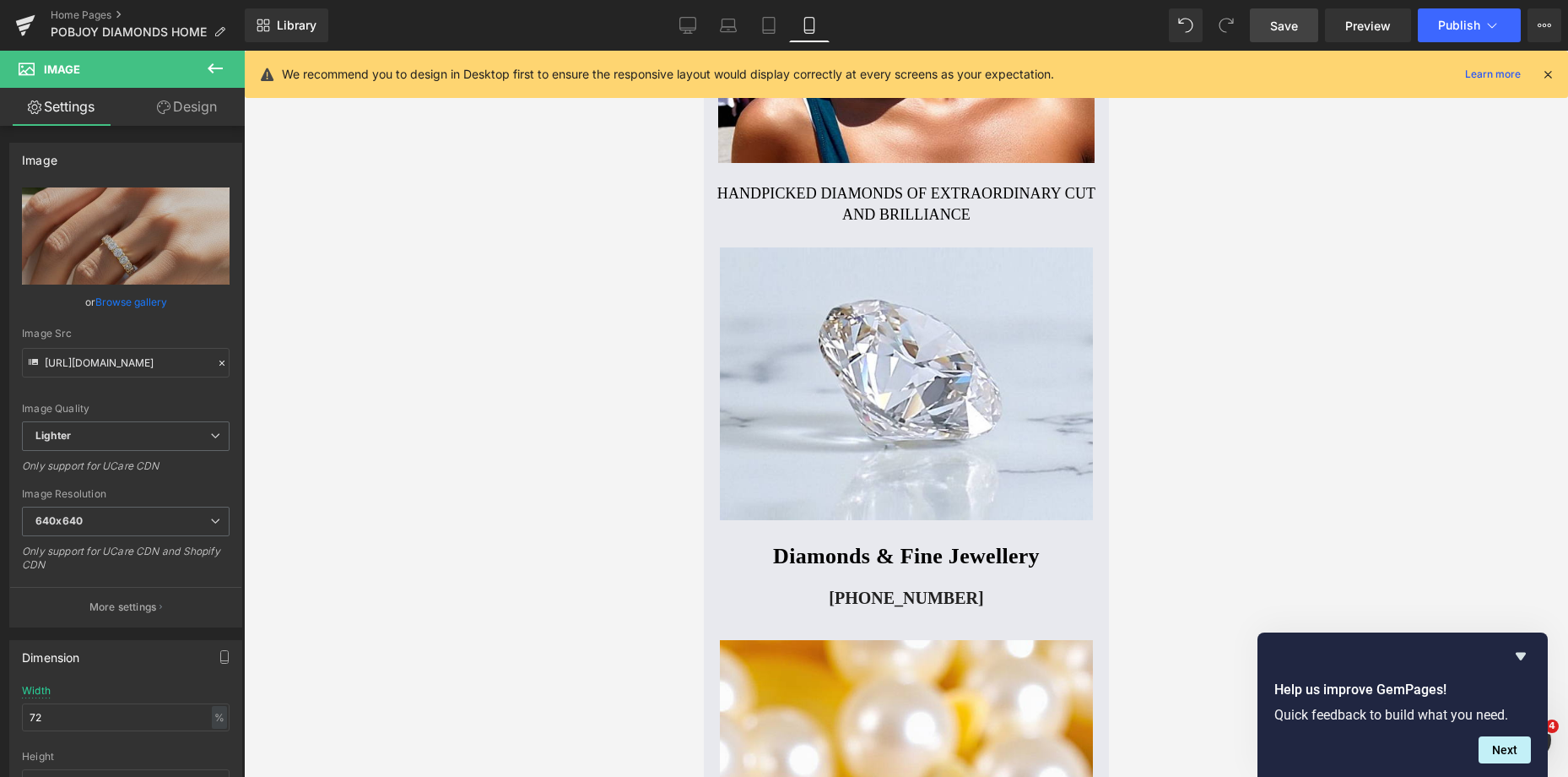
scroll to position [1290, 0]
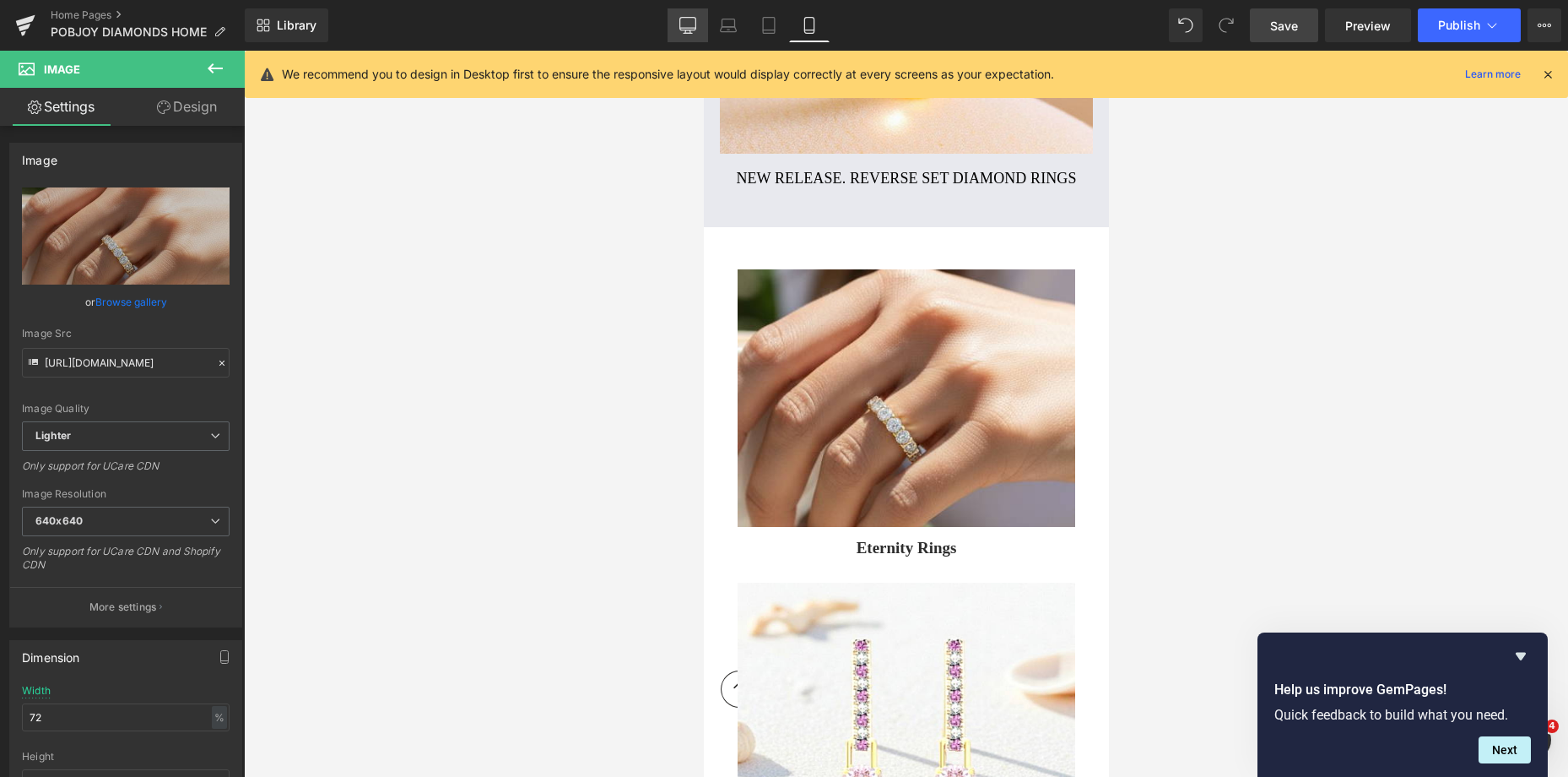
click at [690, 24] on icon at bounding box center [687, 24] width 17 height 17
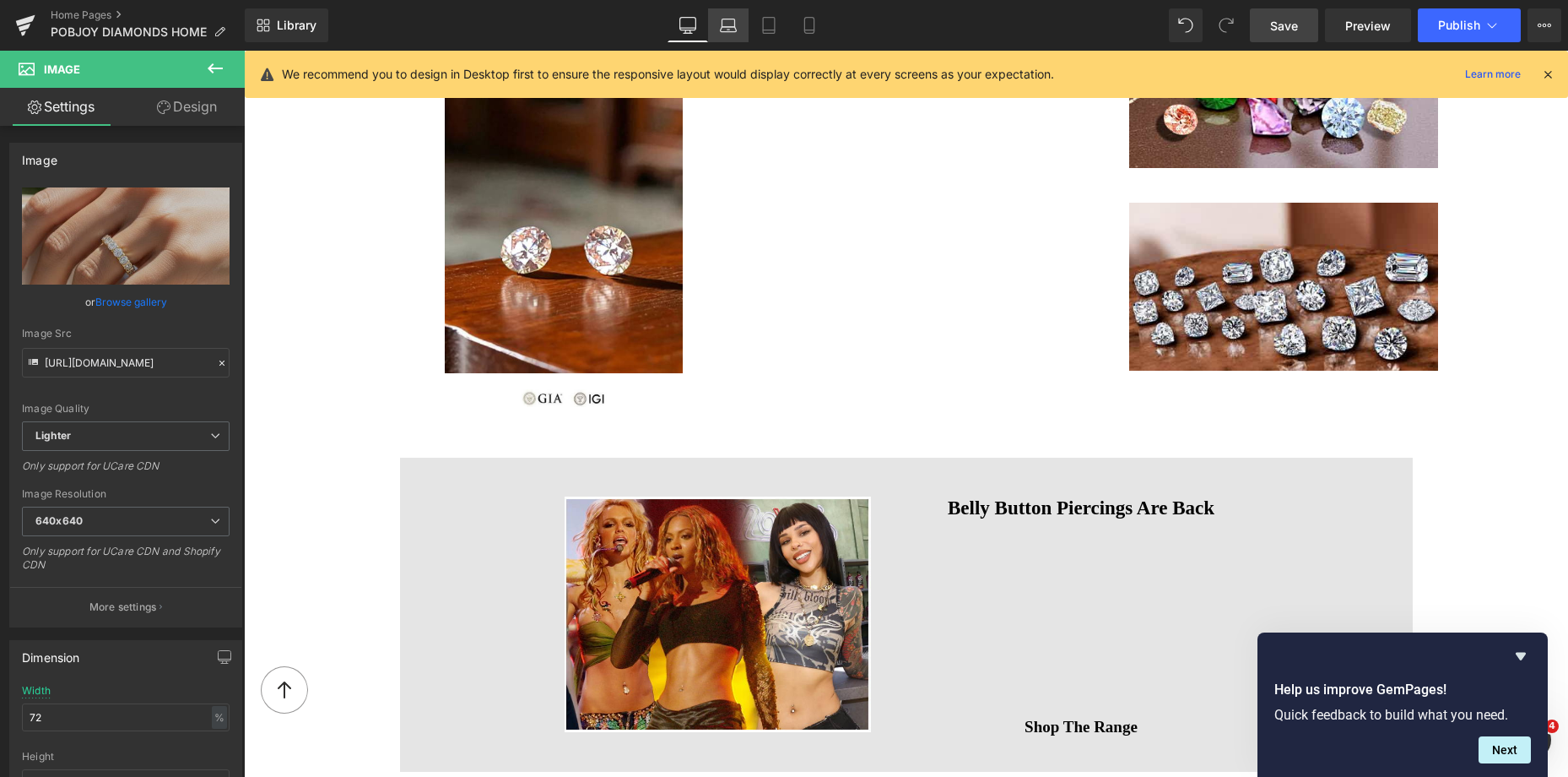
click at [728, 23] on icon at bounding box center [728, 24] width 17 height 17
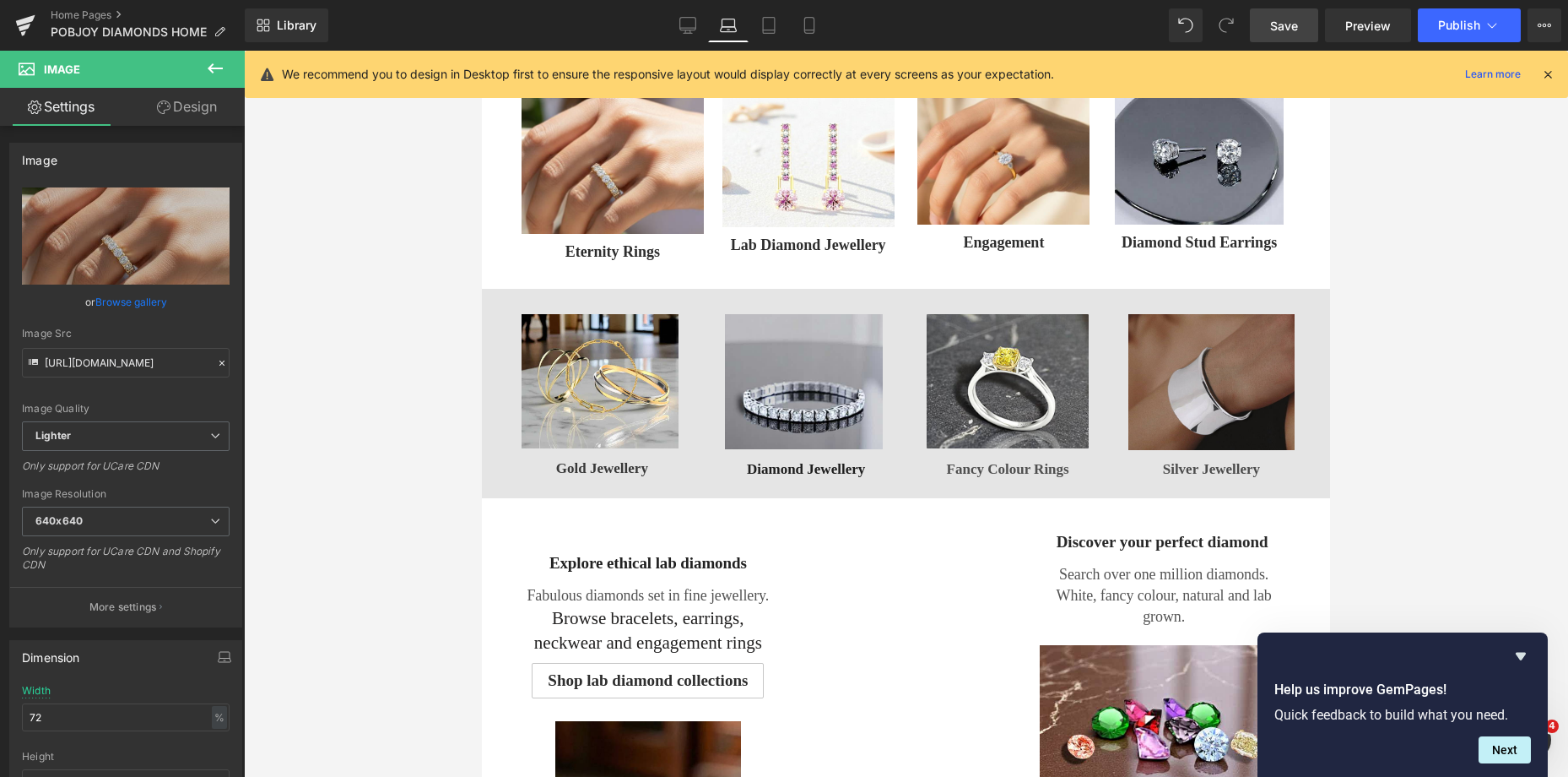
scroll to position [312, 0]
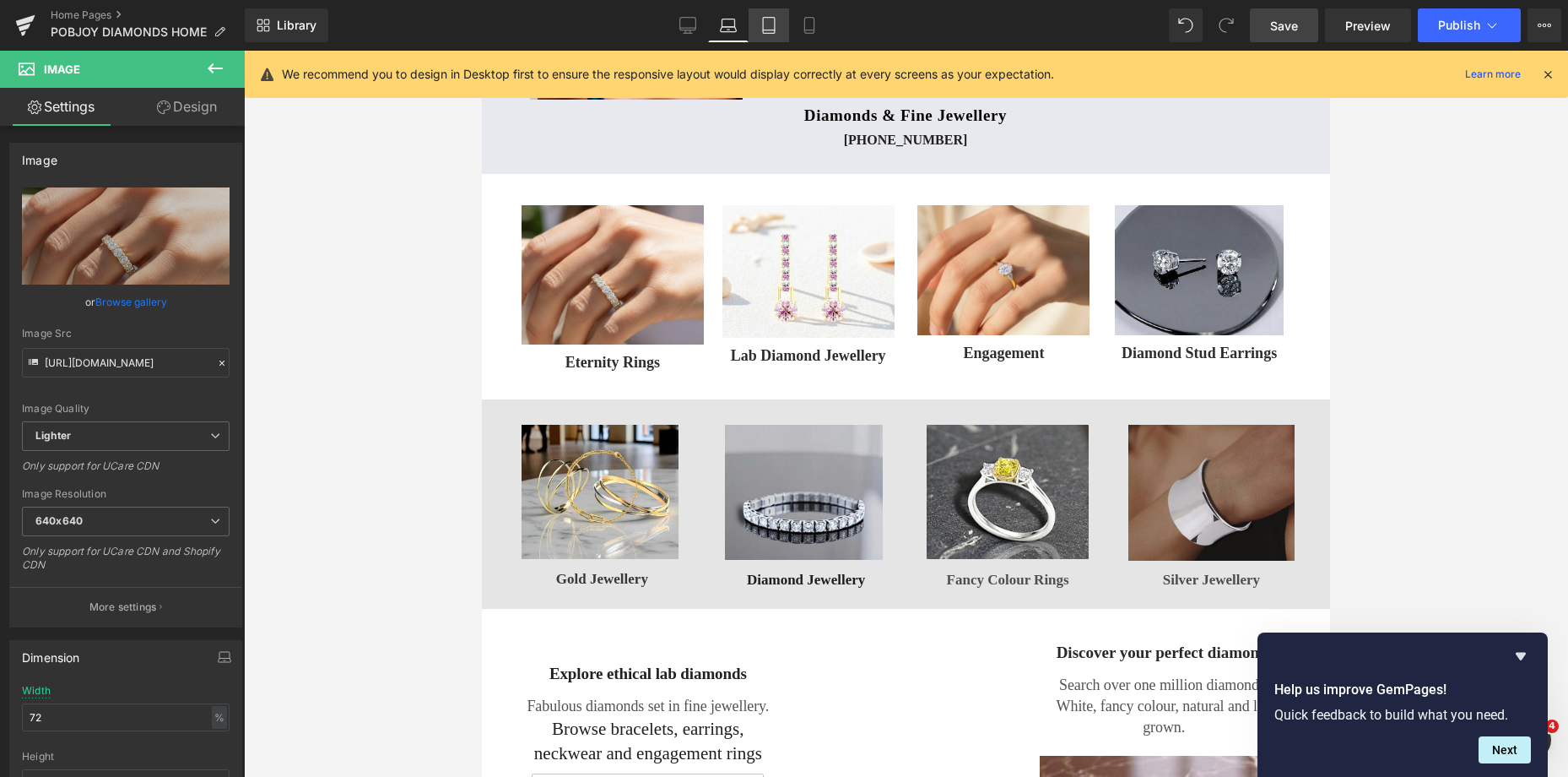
click at [777, 23] on icon at bounding box center [768, 24] width 17 height 17
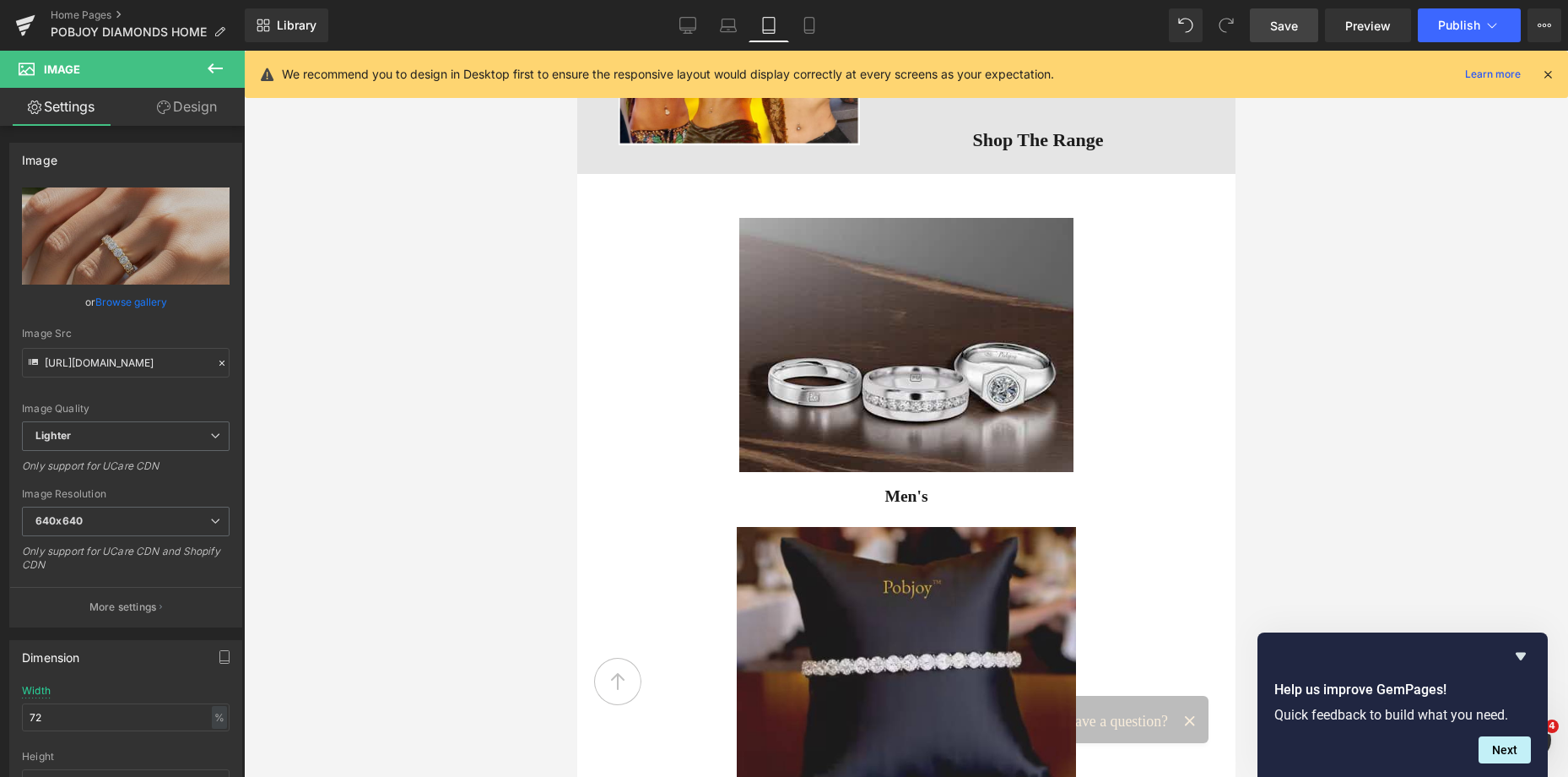
scroll to position [4585, 0]
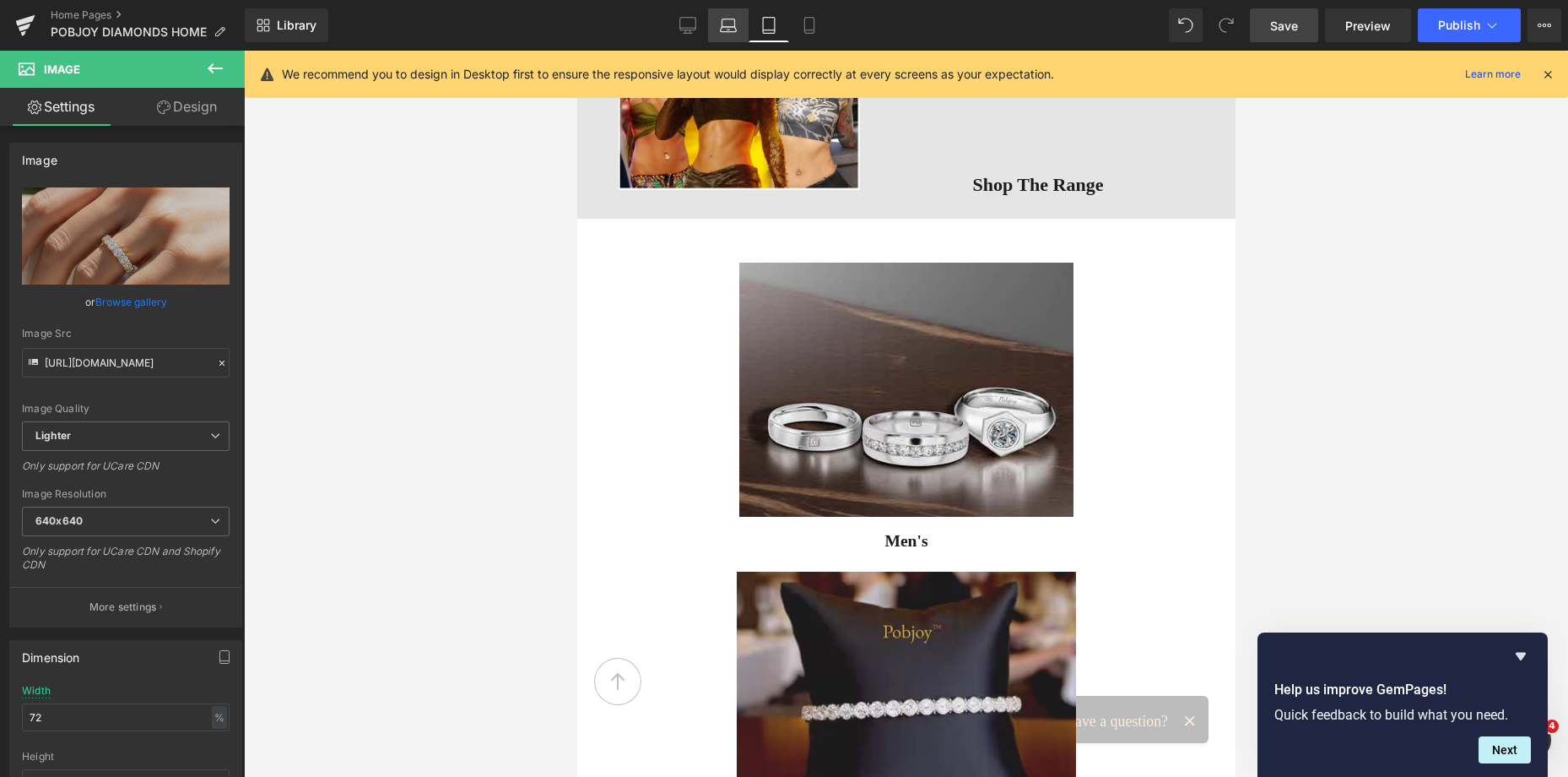
click at [727, 31] on icon at bounding box center [729, 29] width 16 height 5
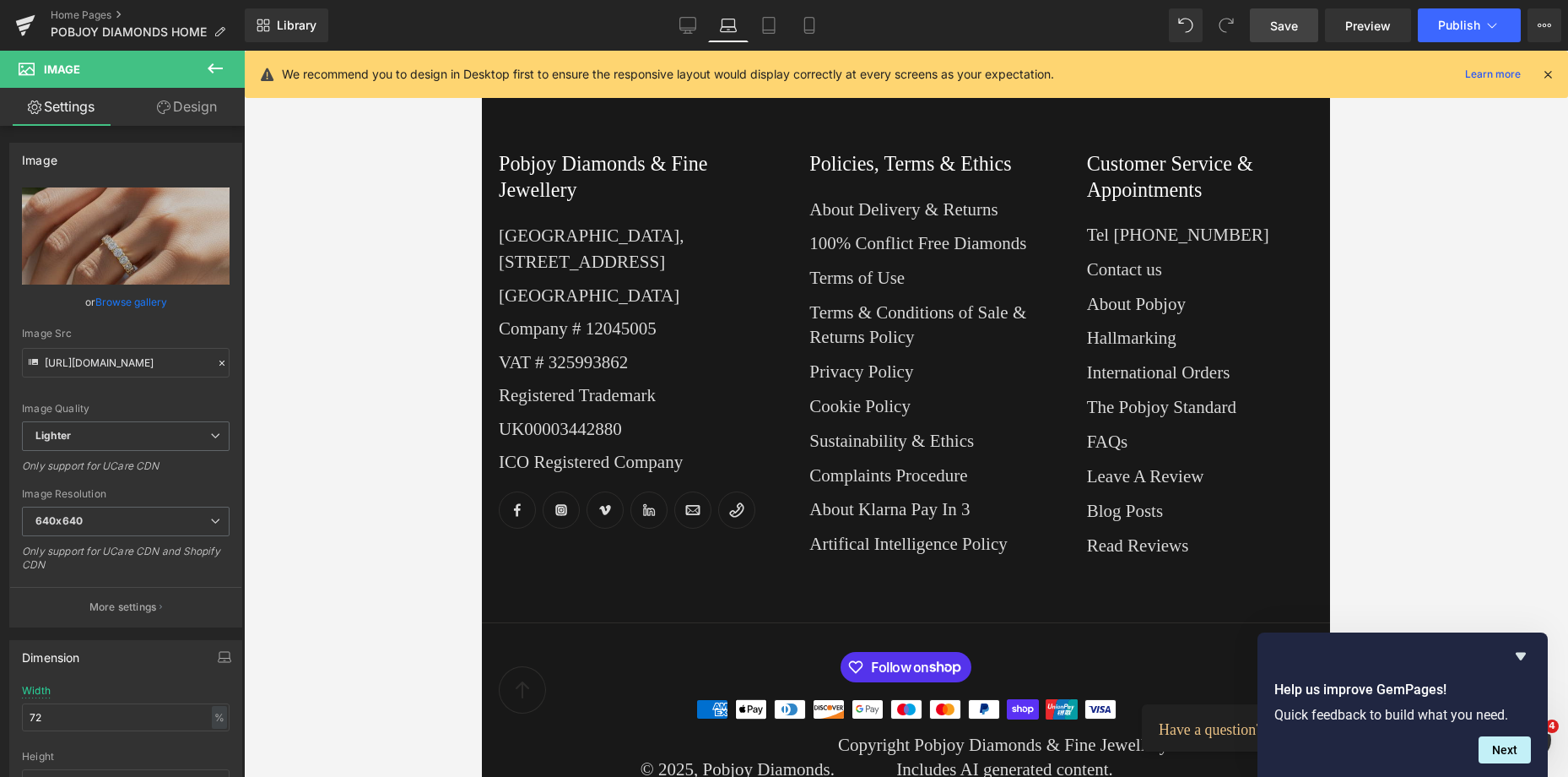
scroll to position [206, 0]
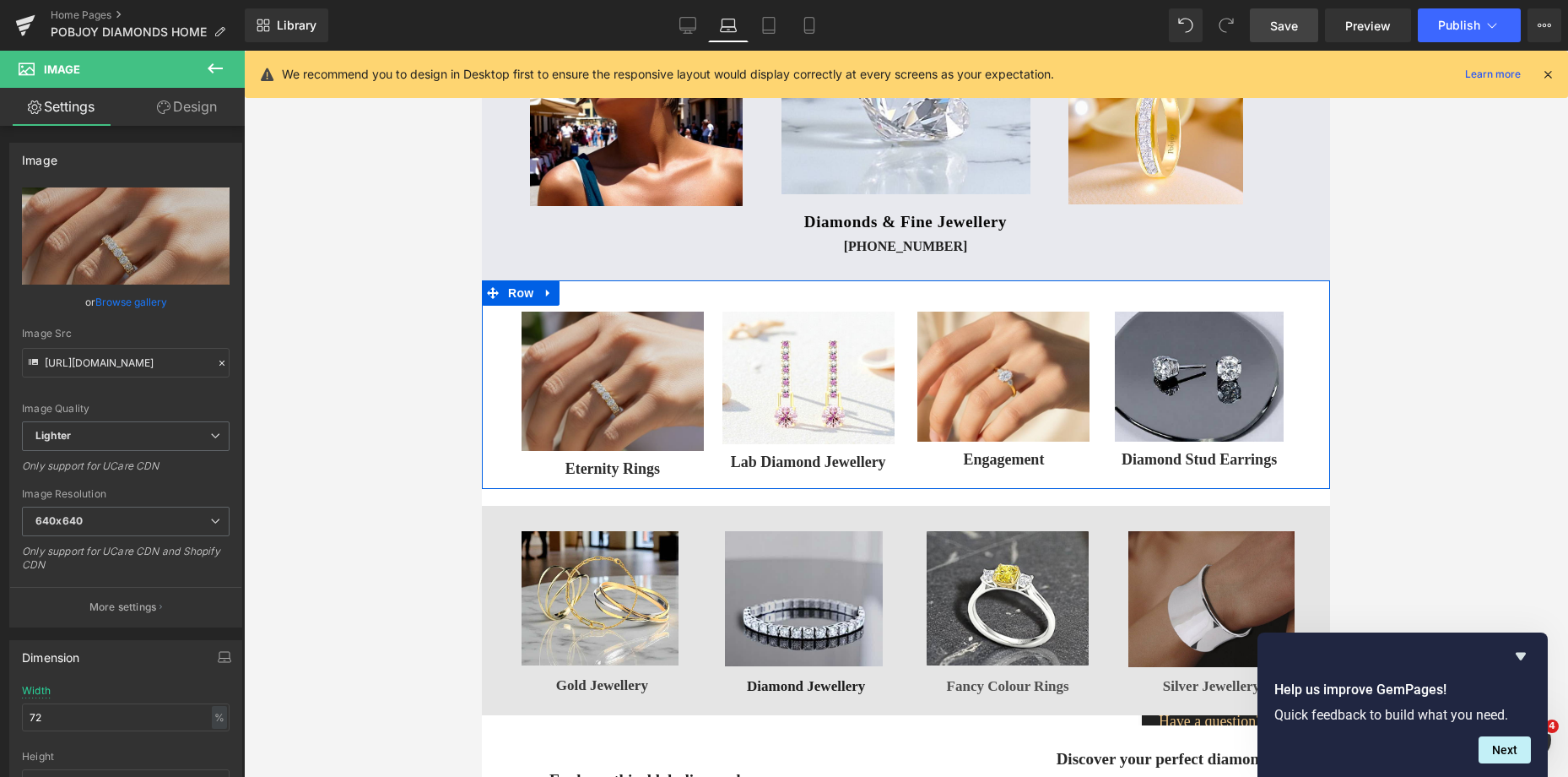
click at [630, 327] on img at bounding box center [612, 381] width 182 height 139
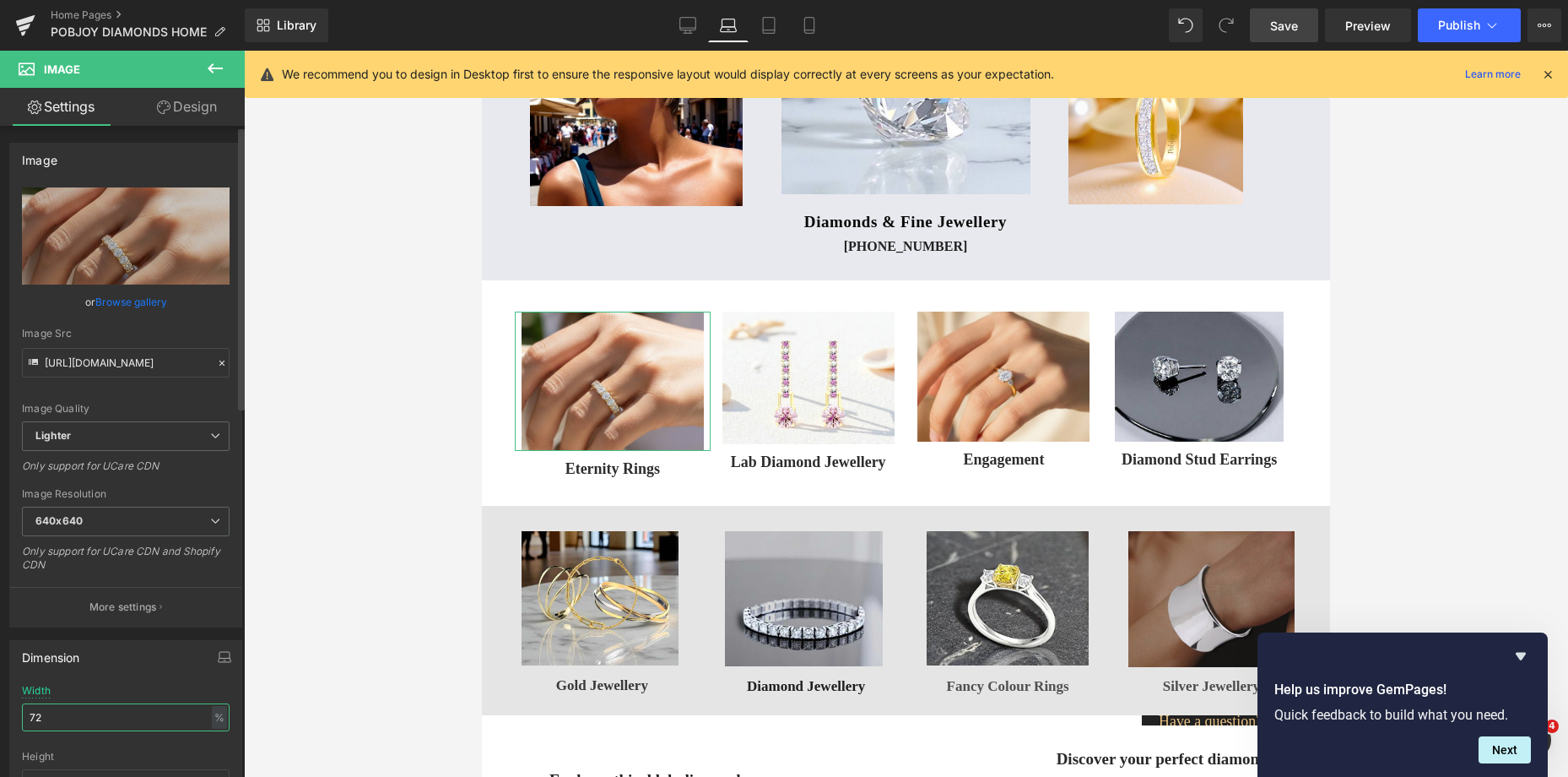
drag, startPoint x: 57, startPoint y: 716, endPoint x: 38, endPoint y: 721, distance: 19.6
click at [38, 721] on input "72" at bounding box center [125, 717] width 207 height 27
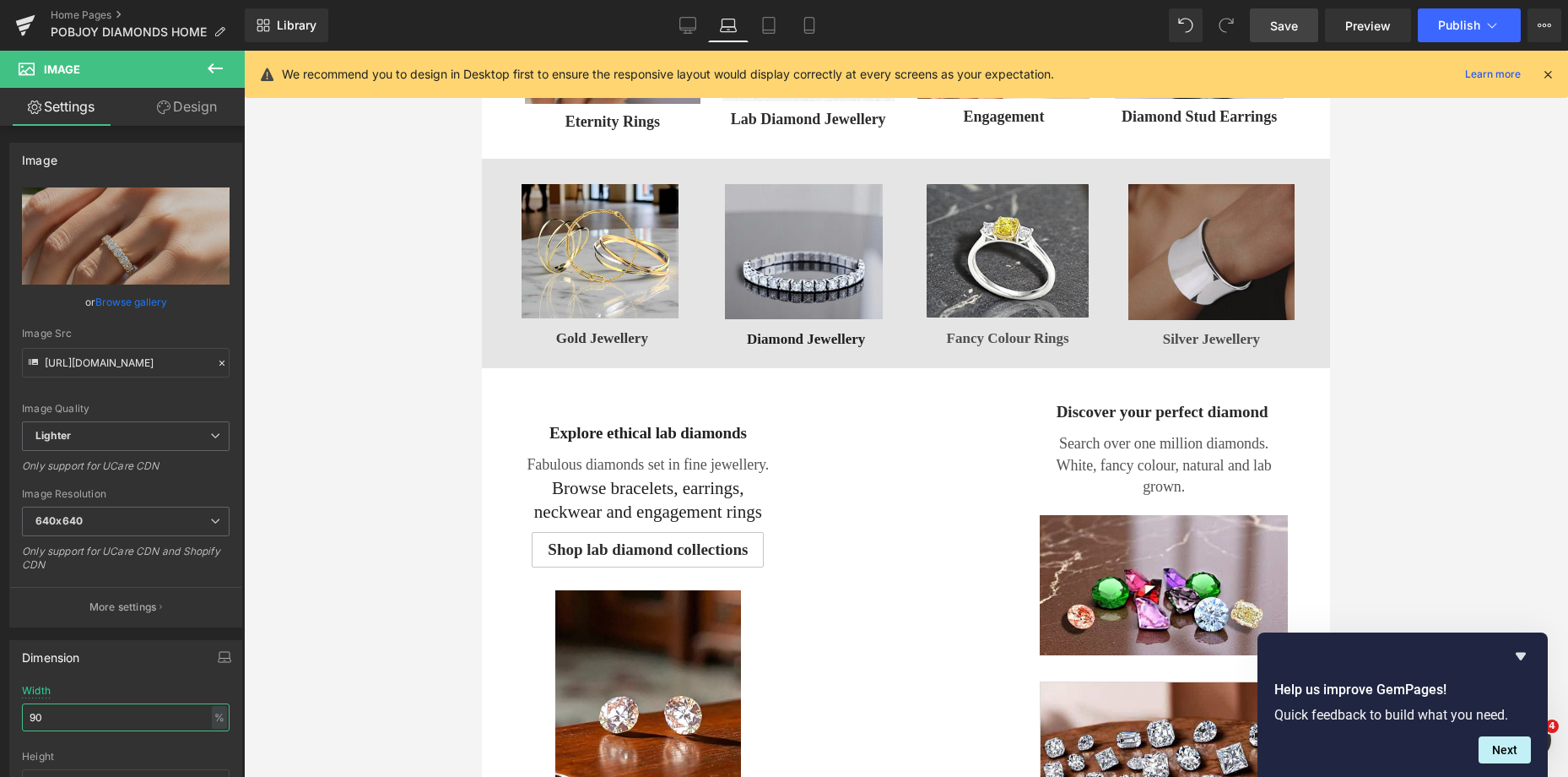
scroll to position [559, 0]
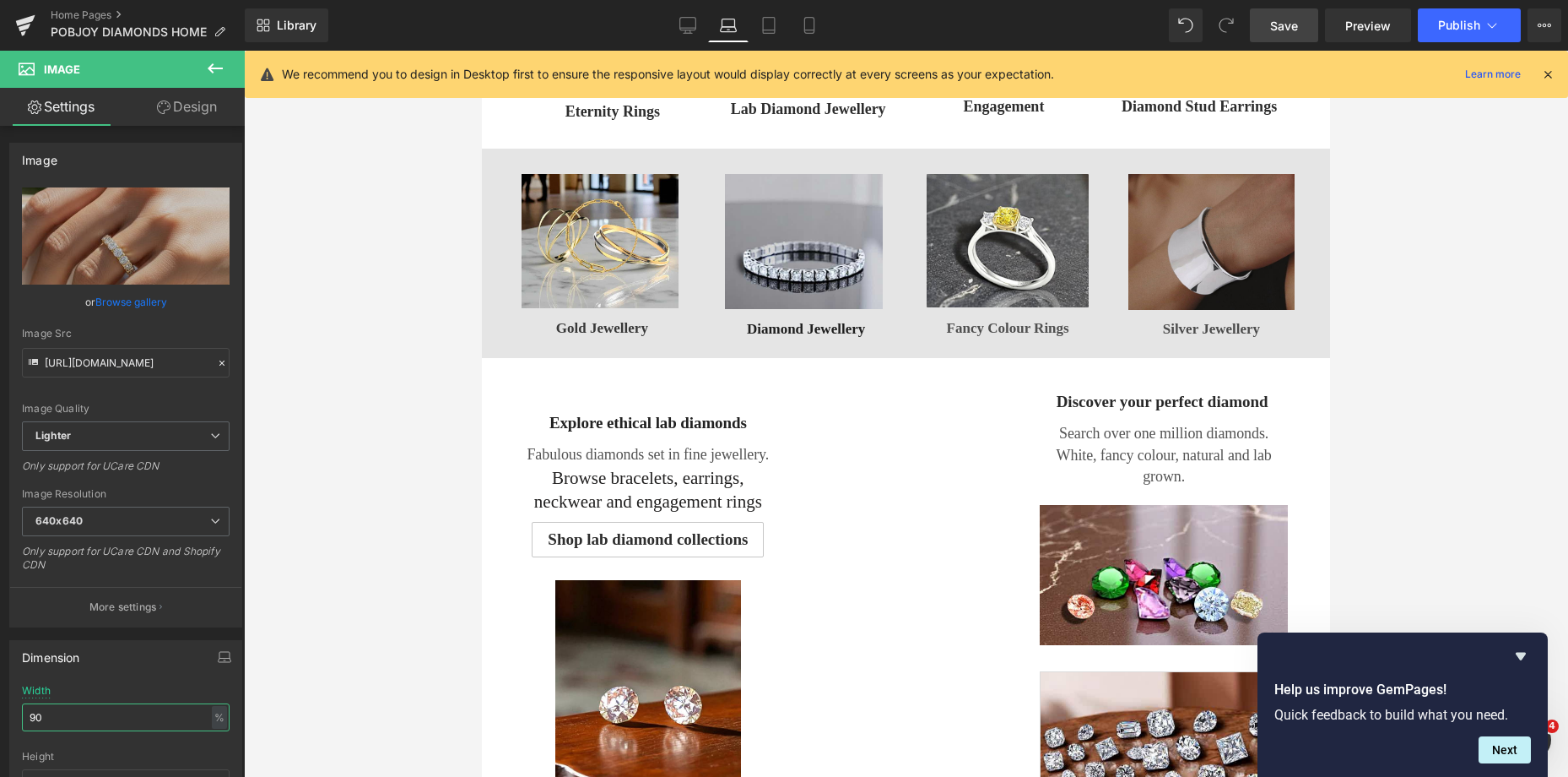
drag, startPoint x: 1322, startPoint y: 187, endPoint x: 1813, endPoint y: 300, distance: 503.8
drag, startPoint x: 59, startPoint y: 717, endPoint x: 12, endPoint y: 729, distance: 48.5
click at [12, 729] on div "72% Width 90 % % px auto Height auto 0 Circle Image" at bounding box center [125, 769] width 231 height 169
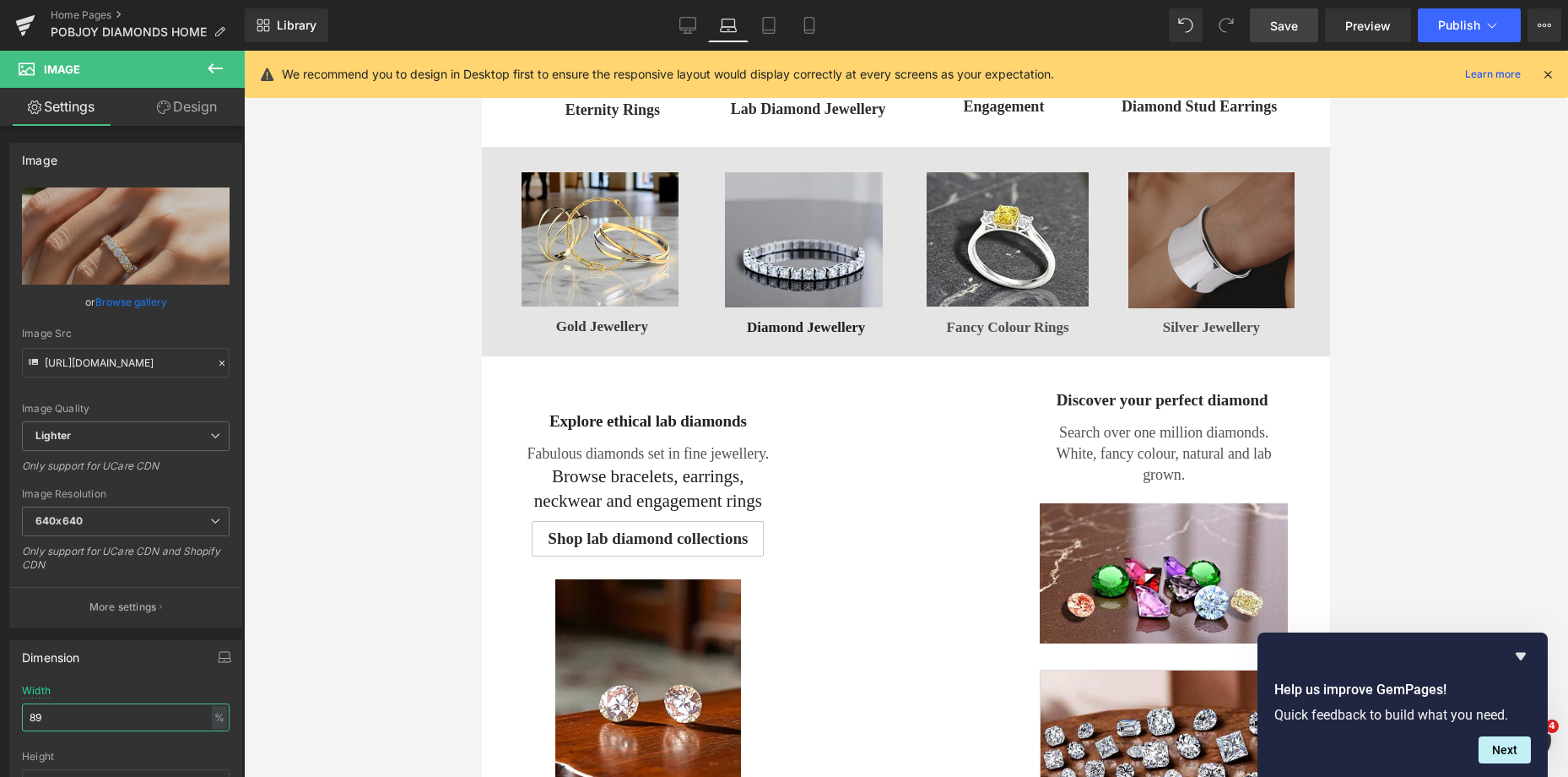
type input "89"
click at [1286, 27] on span "Save" at bounding box center [1283, 25] width 27 height 18
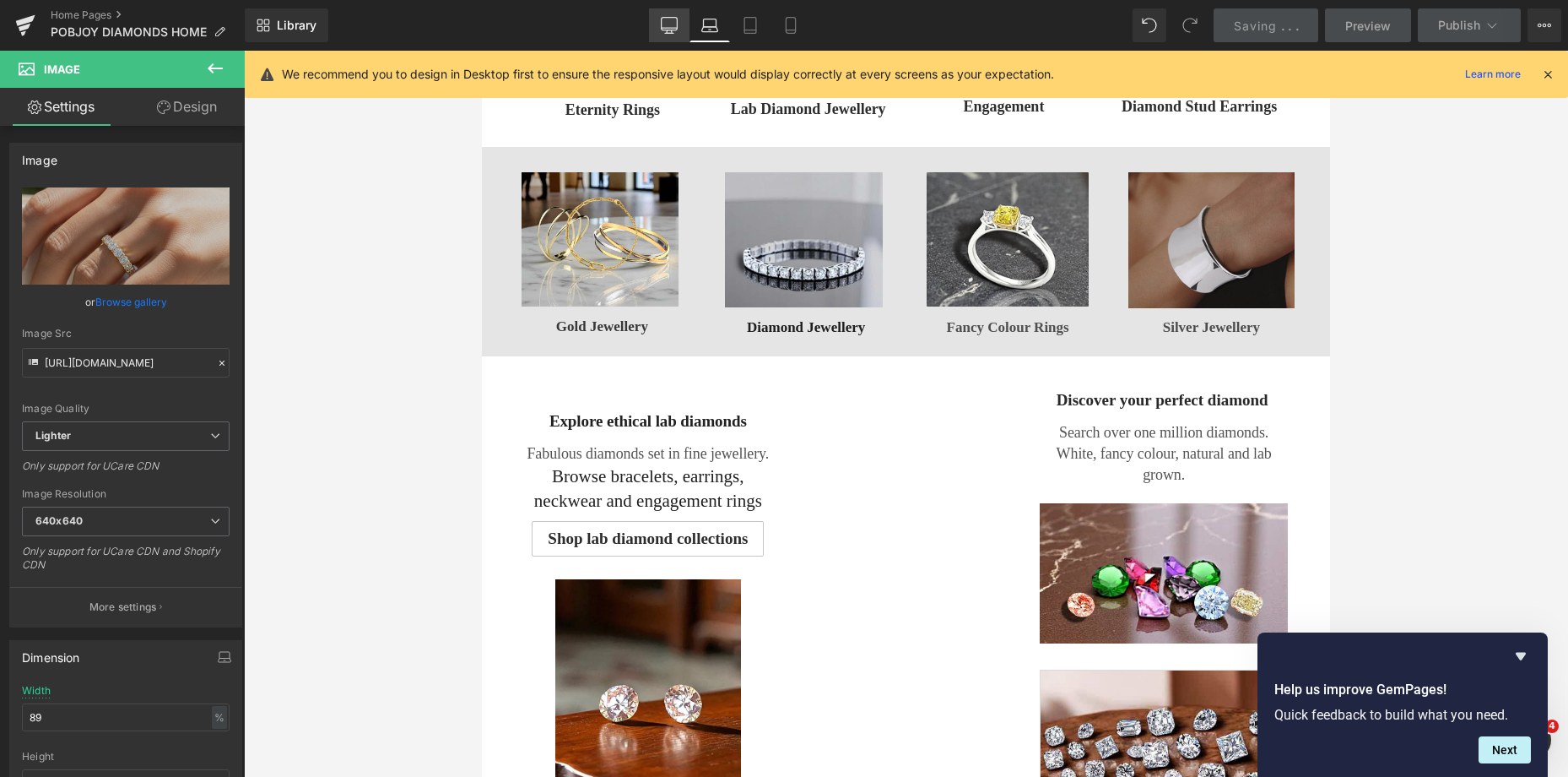
click at [668, 24] on icon at bounding box center [668, 24] width 17 height 17
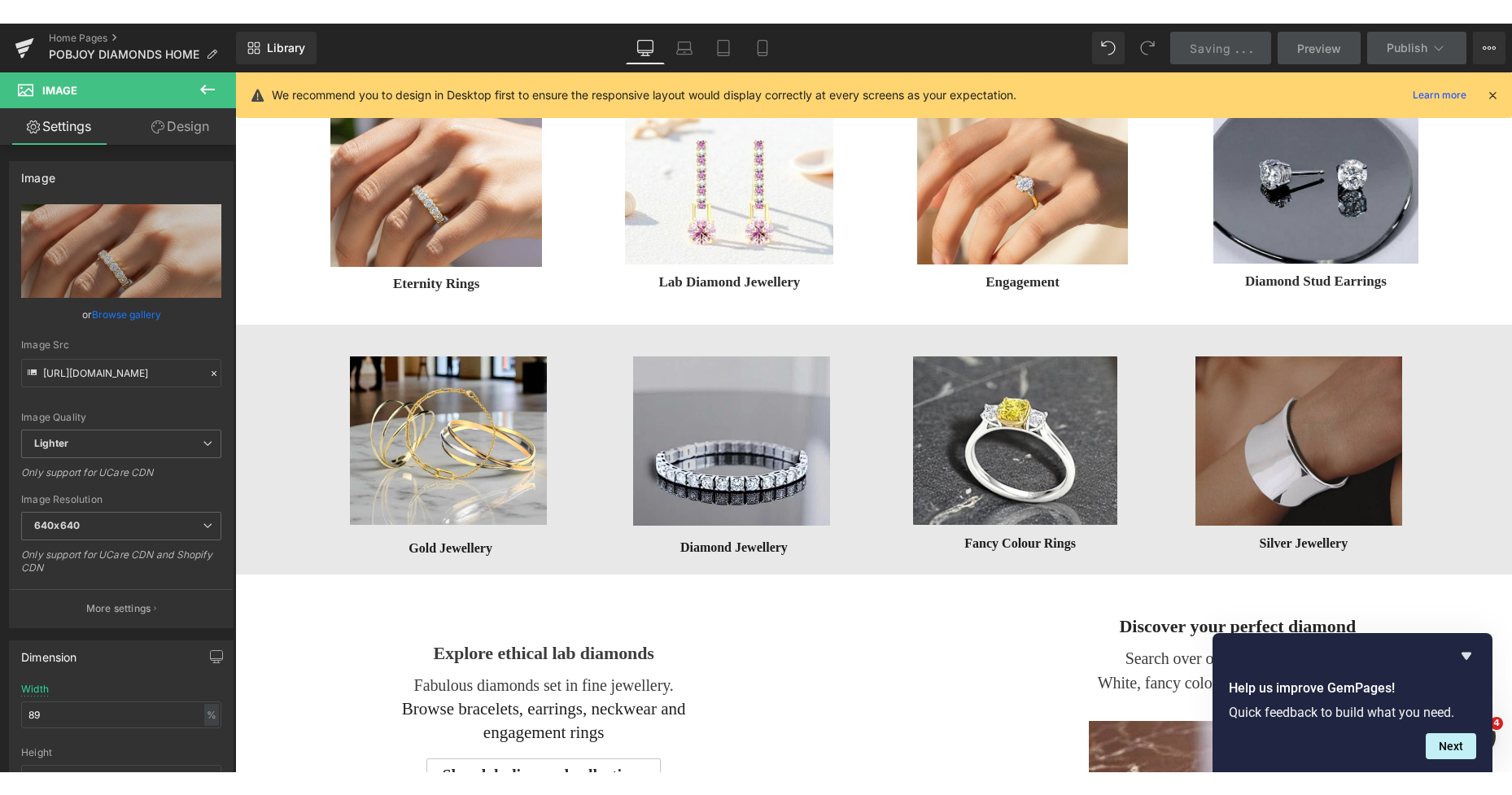
scroll to position [335, 0]
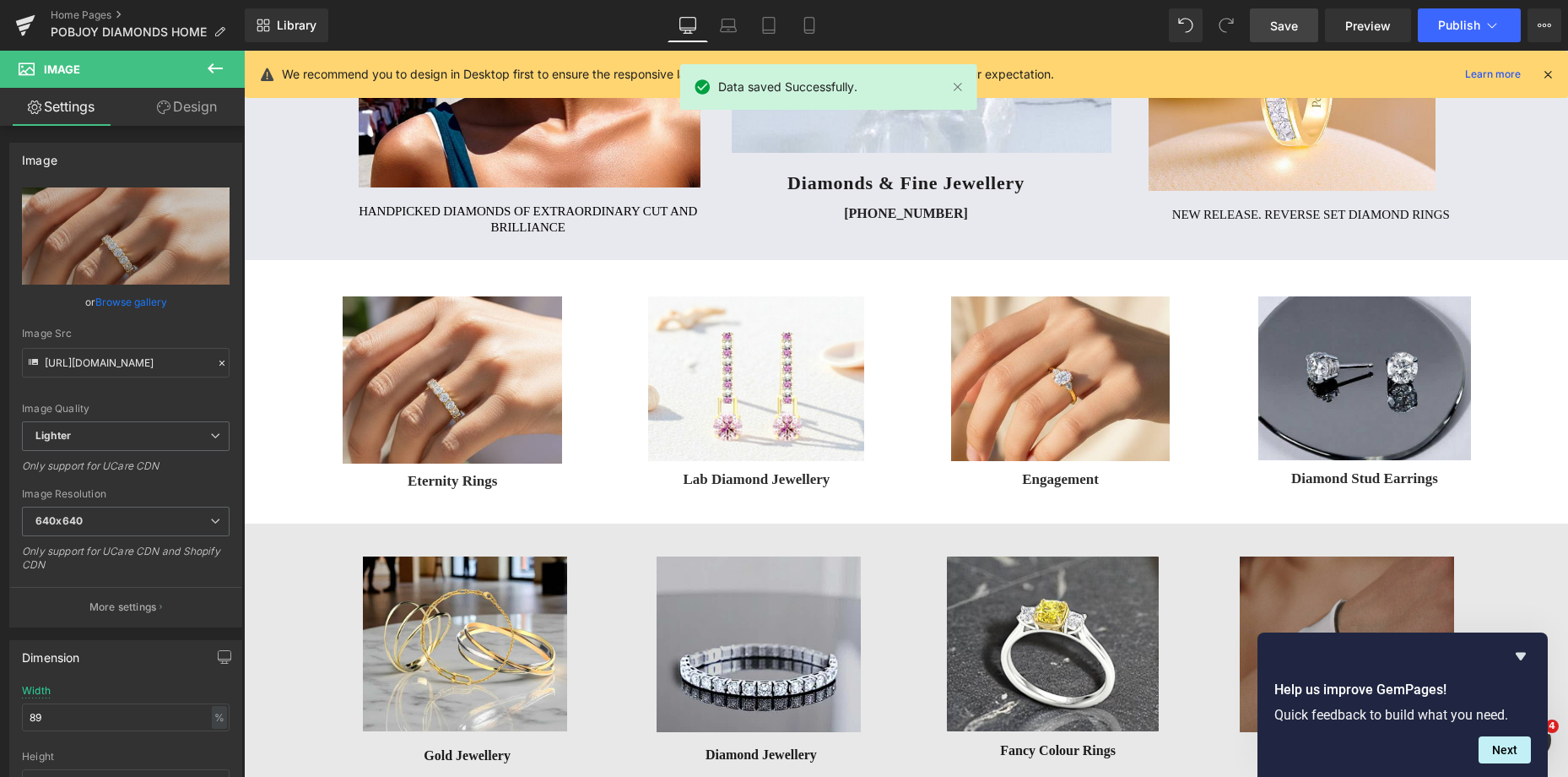
click at [1280, 27] on span "Save" at bounding box center [1283, 25] width 27 height 18
click at [1456, 21] on span "Publish" at bounding box center [1458, 25] width 42 height 14
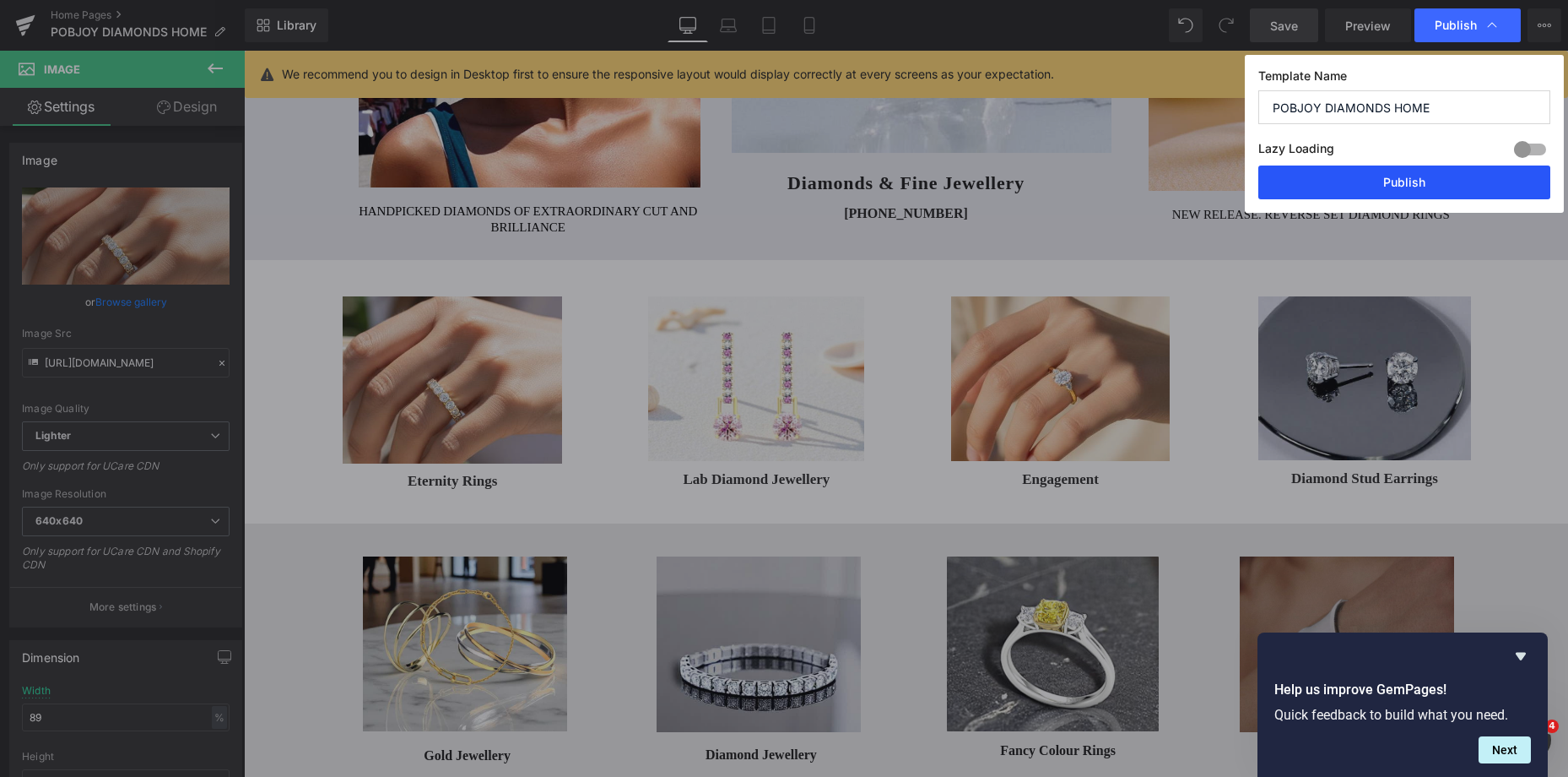
click at [1385, 184] on button "Publish" at bounding box center [1404, 182] width 291 height 34
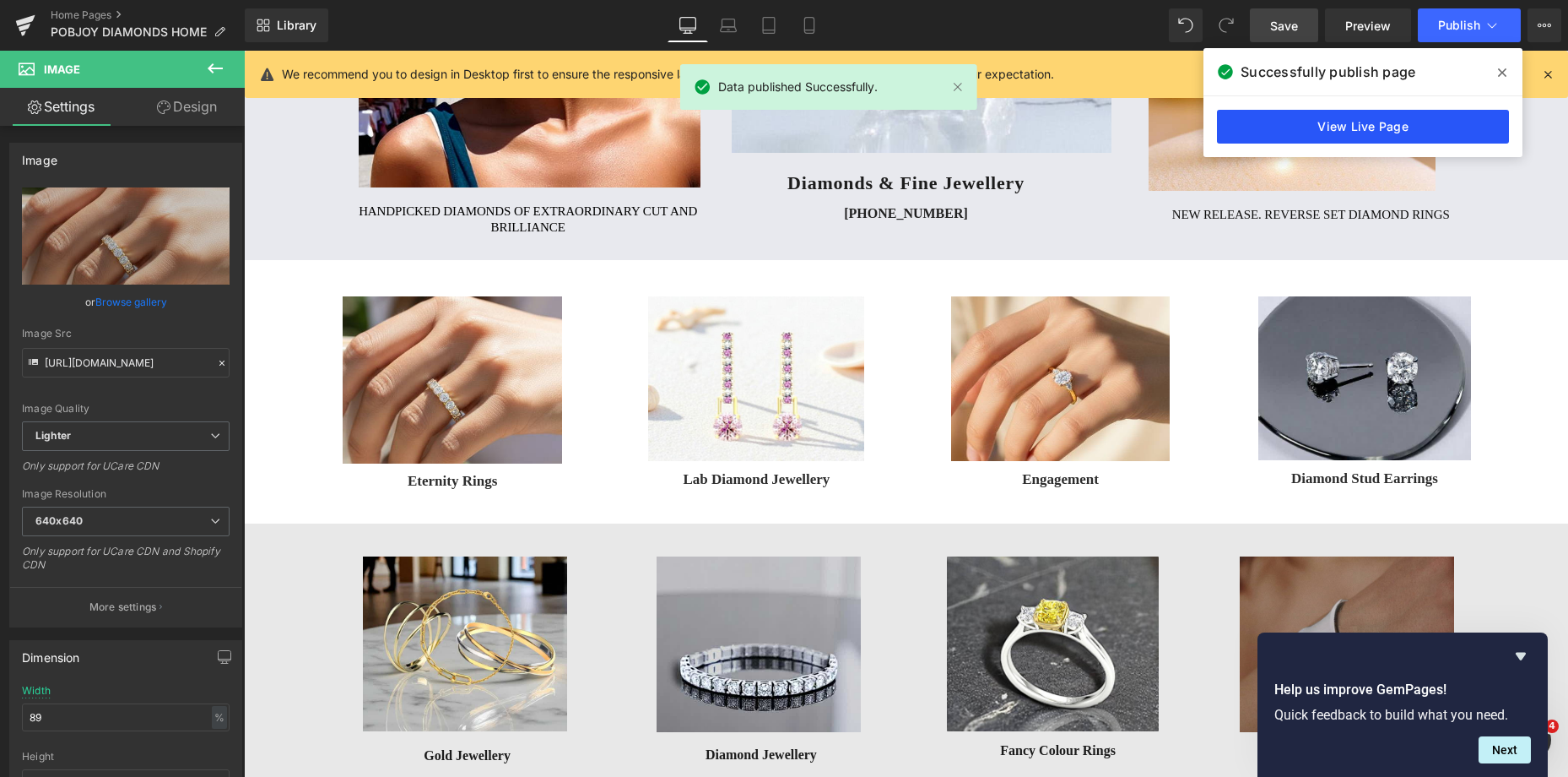
click at [1379, 123] on link "View Live Page" at bounding box center [1363, 126] width 291 height 34
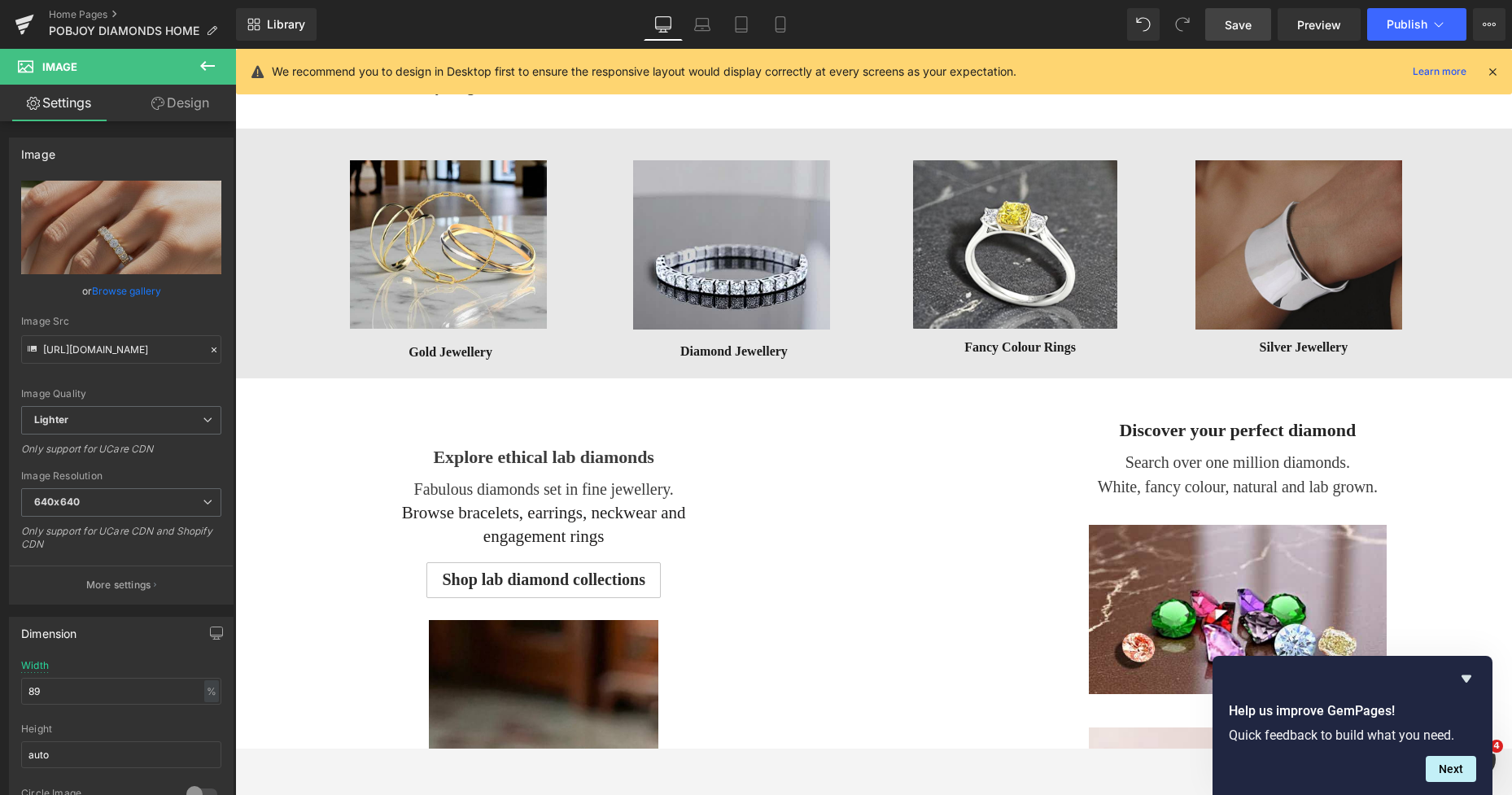
scroll to position [700, 0]
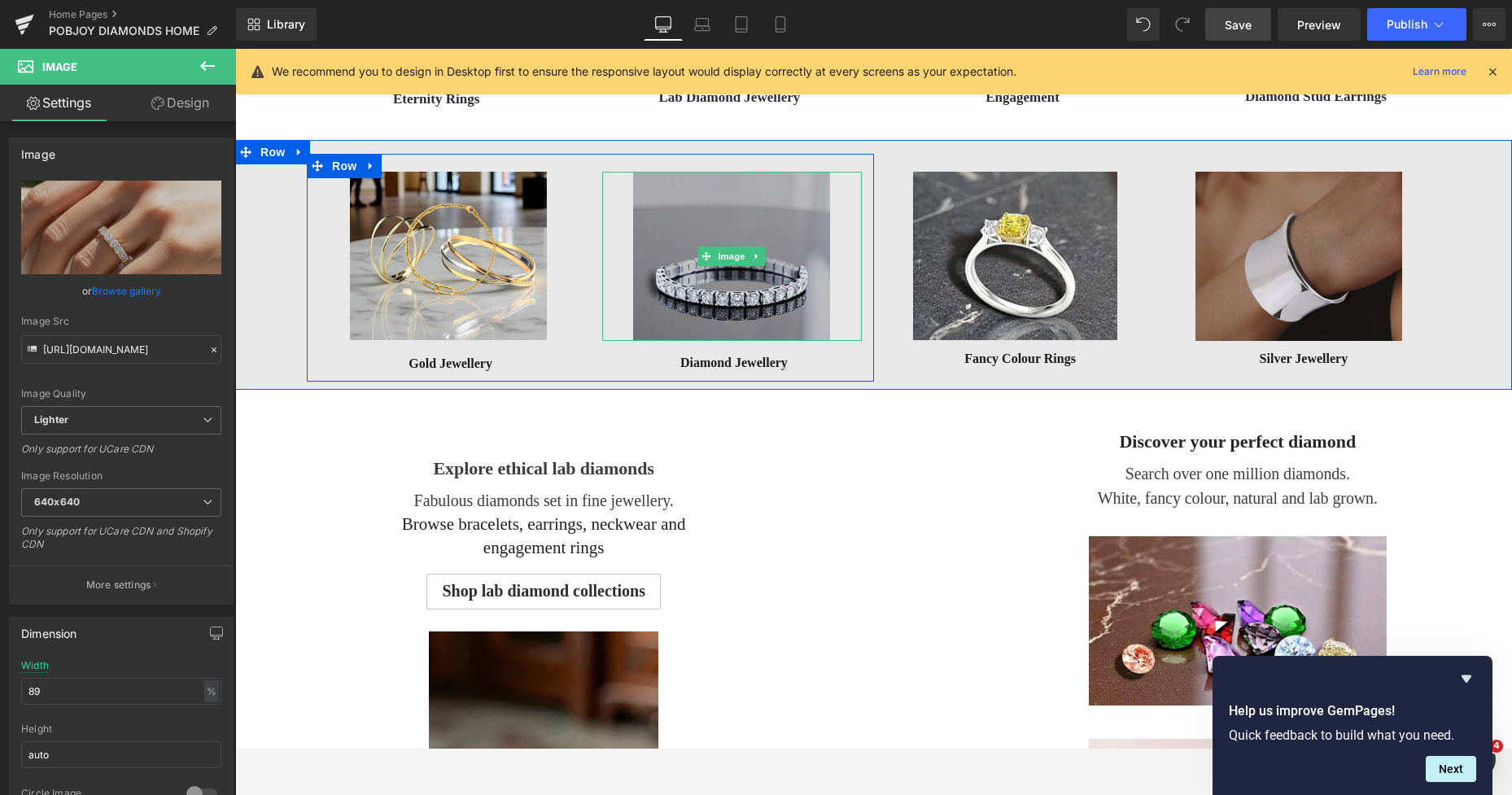
drag, startPoint x: 748, startPoint y: 225, endPoint x: 710, endPoint y: 230, distance: 38.3
click at [748, 225] on img at bounding box center [731, 256] width 197 height 169
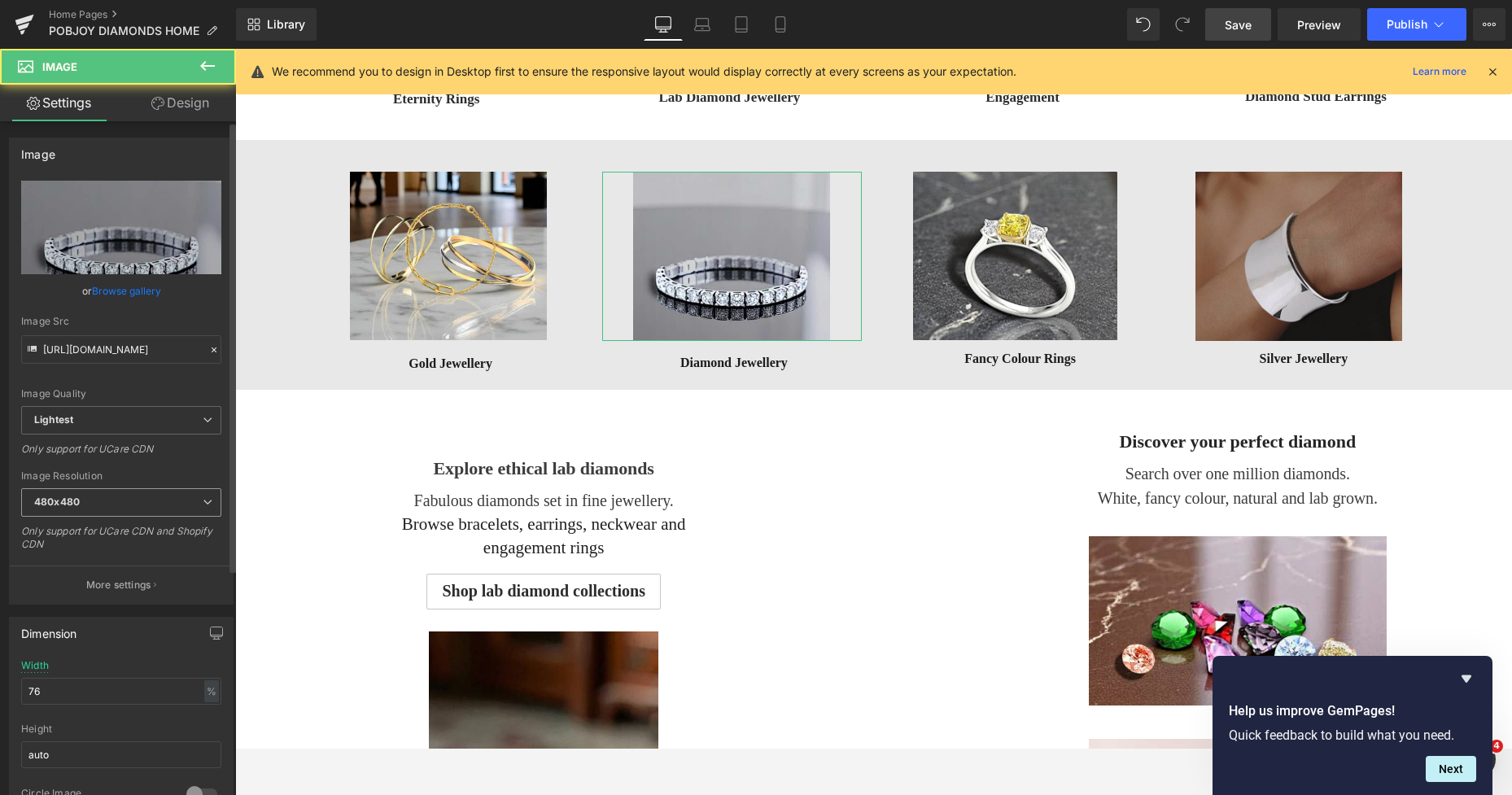
click at [62, 507] on span "480x480" at bounding box center [121, 503] width 200 height 28
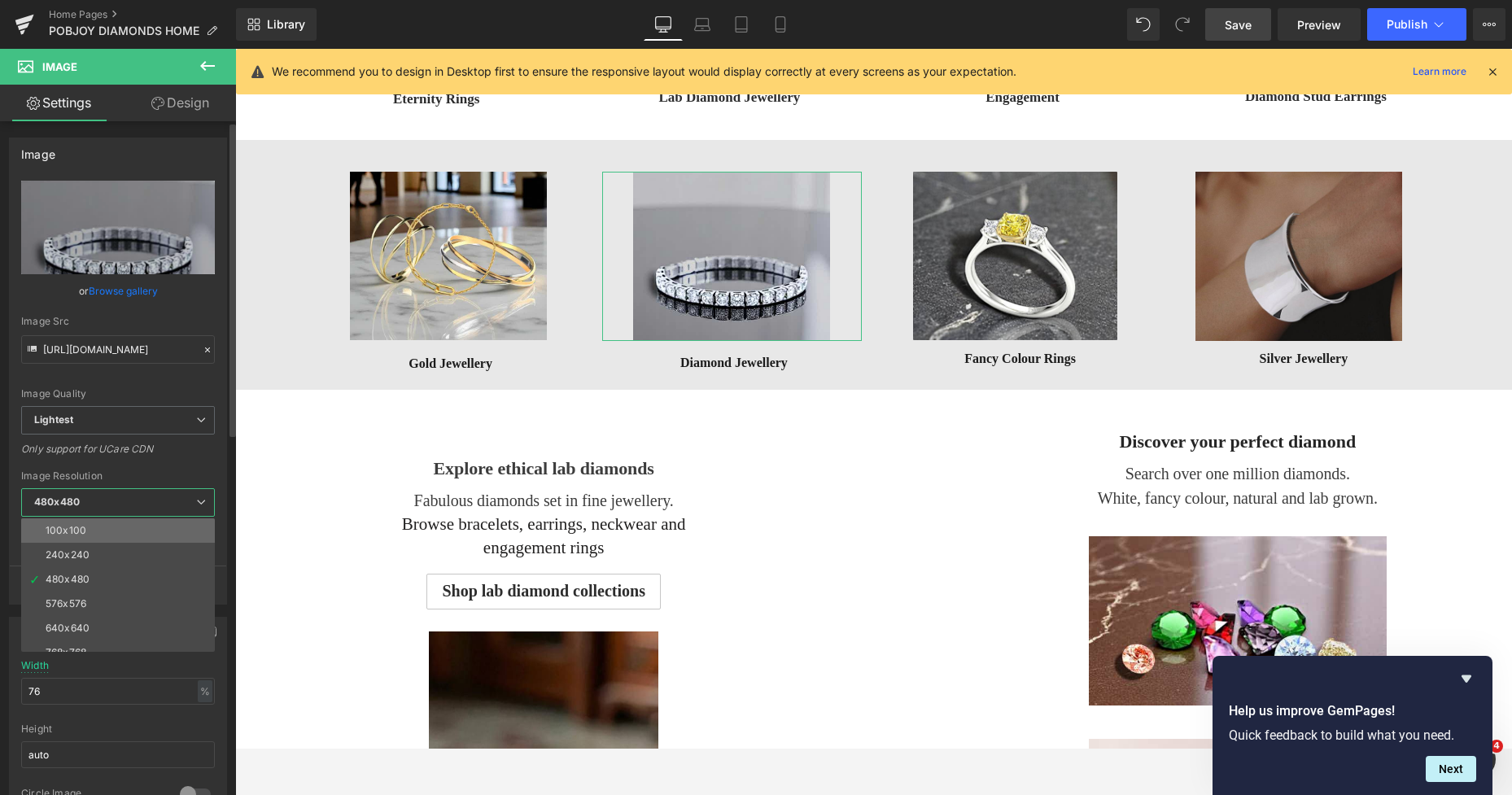
click at [81, 528] on div "100x100" at bounding box center [65, 530] width 41 height 11
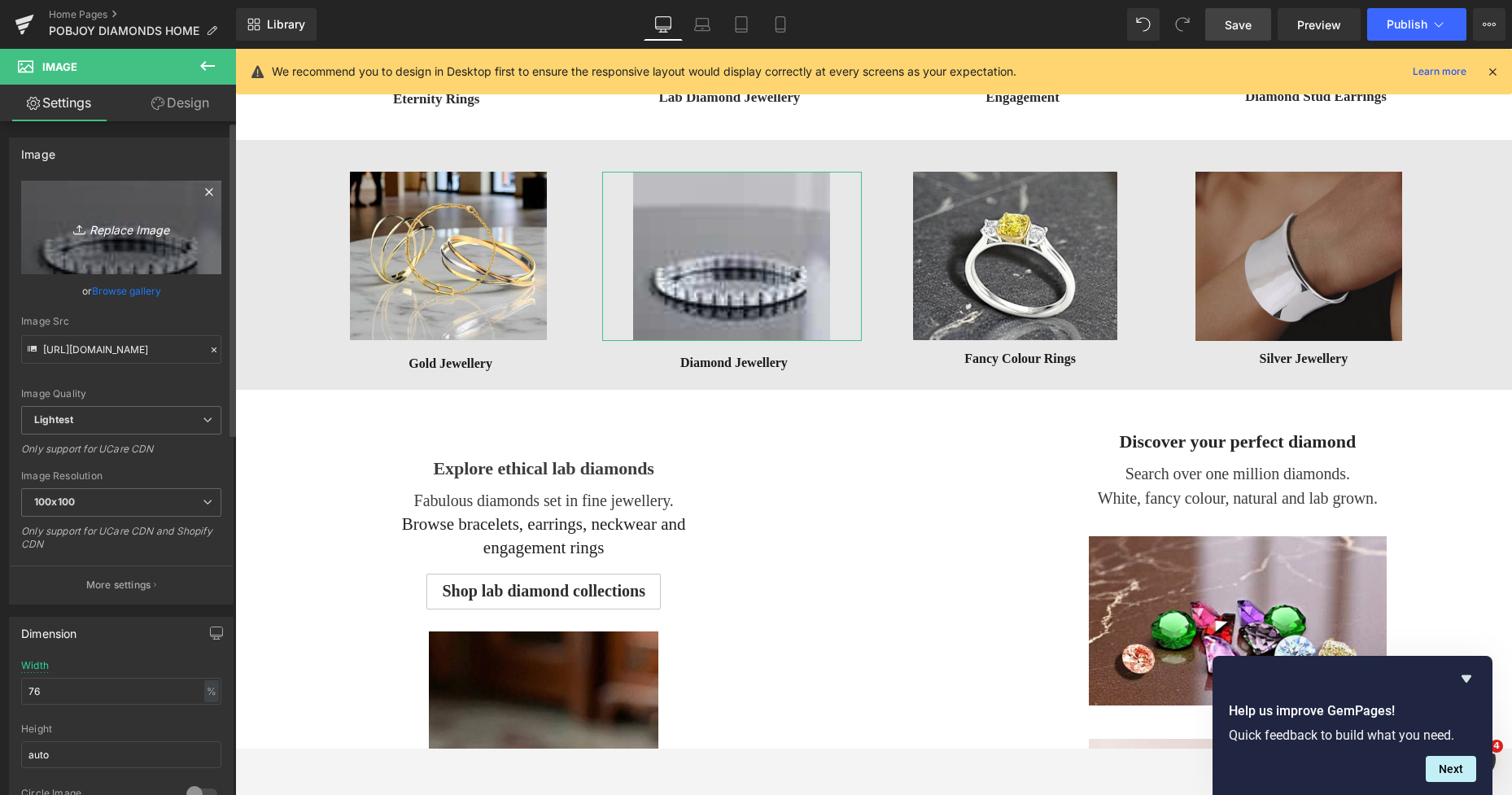
click at [149, 262] on link "Replace Image" at bounding box center [121, 226] width 200 height 93
type input "C:\fakepath\New Template-Photoroom - 2025-10-07T161229.760.png"
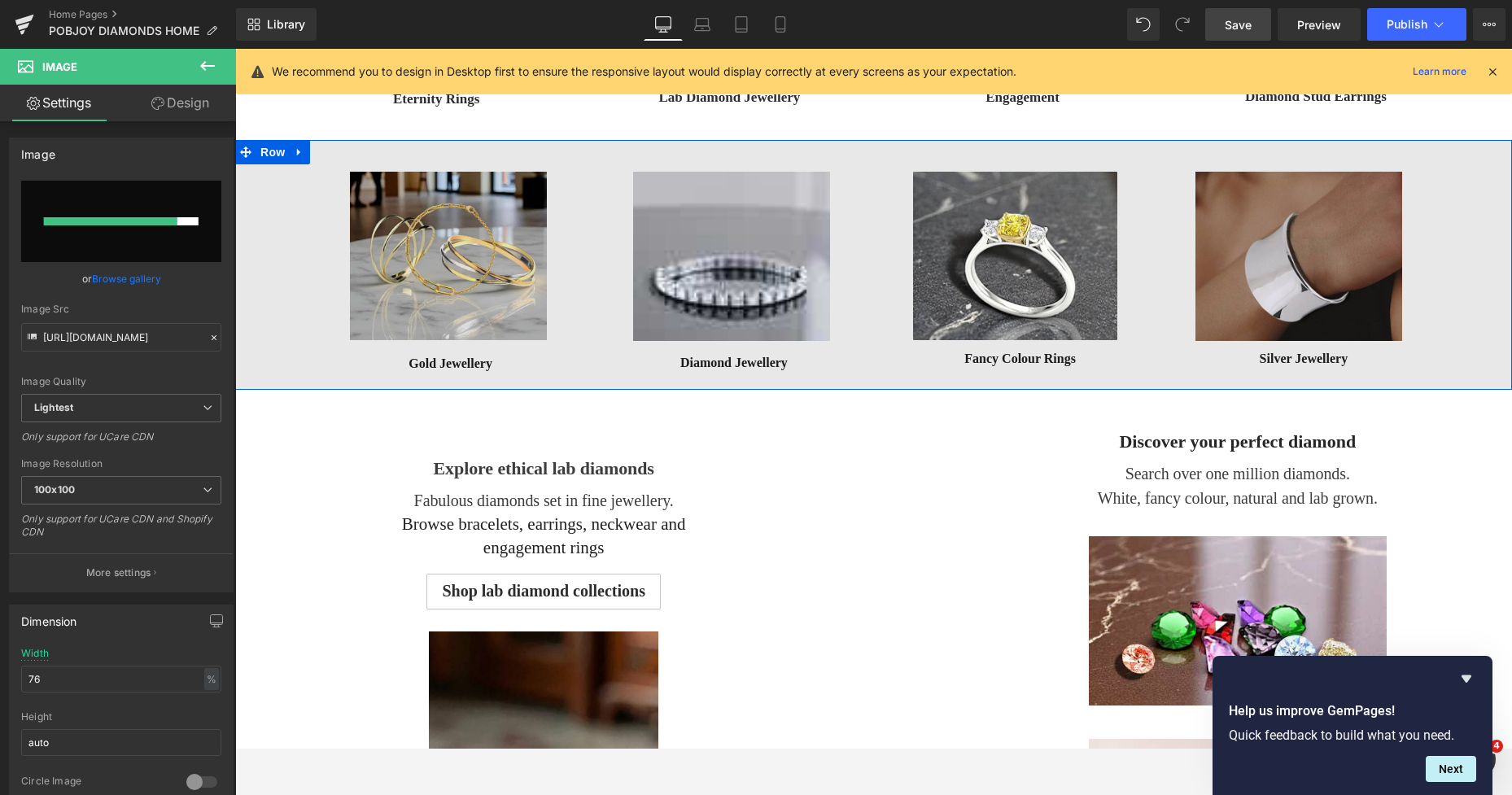
click at [391, 214] on img at bounding box center [448, 256] width 197 height 169
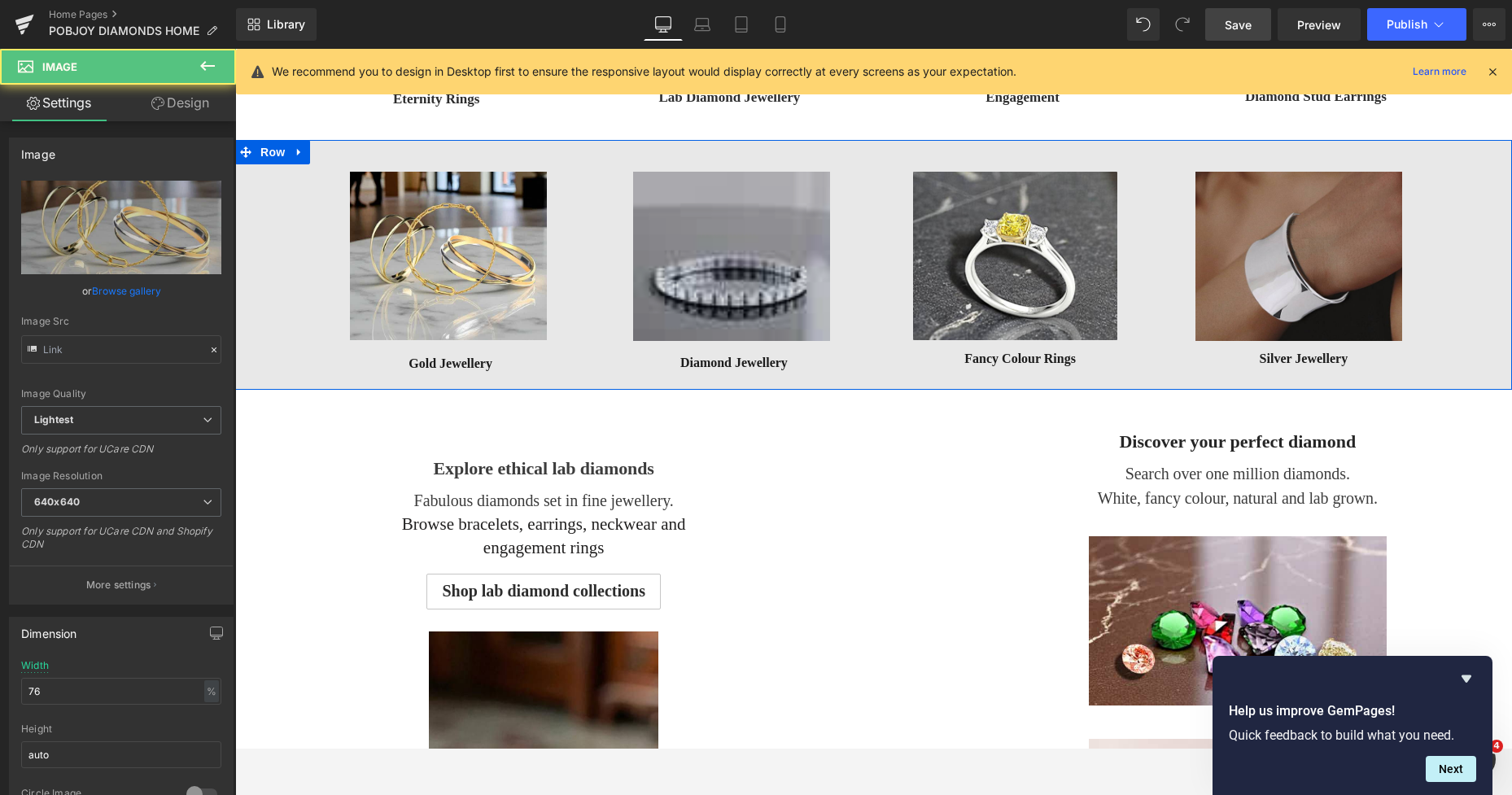
click at [787, 202] on img at bounding box center [731, 256] width 197 height 169
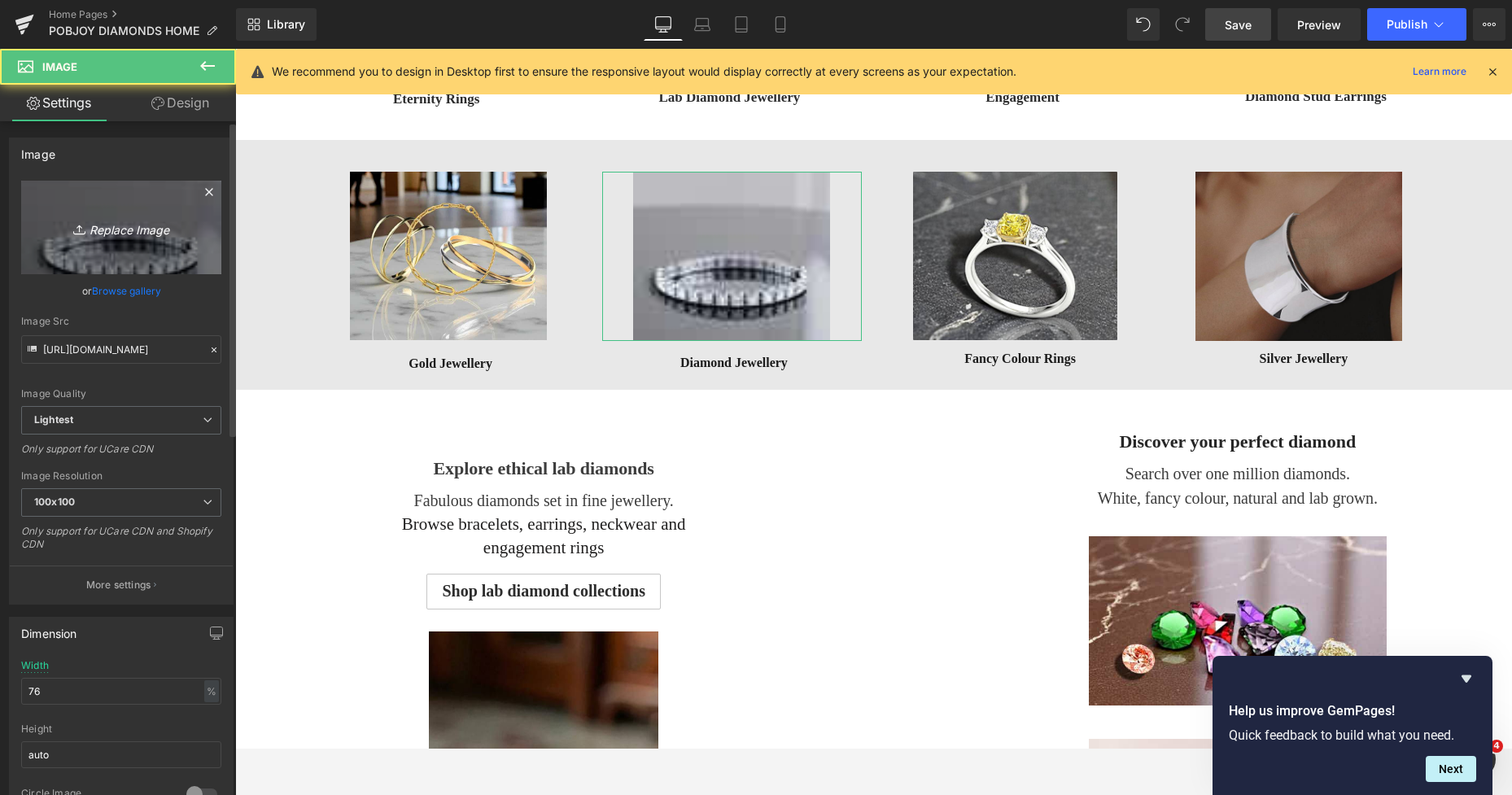
click at [160, 246] on link "Replace Image" at bounding box center [121, 226] width 200 height 93
type input "C:\fakepath\New Template-Photoroom - 2025-10-07T161229.760.png"
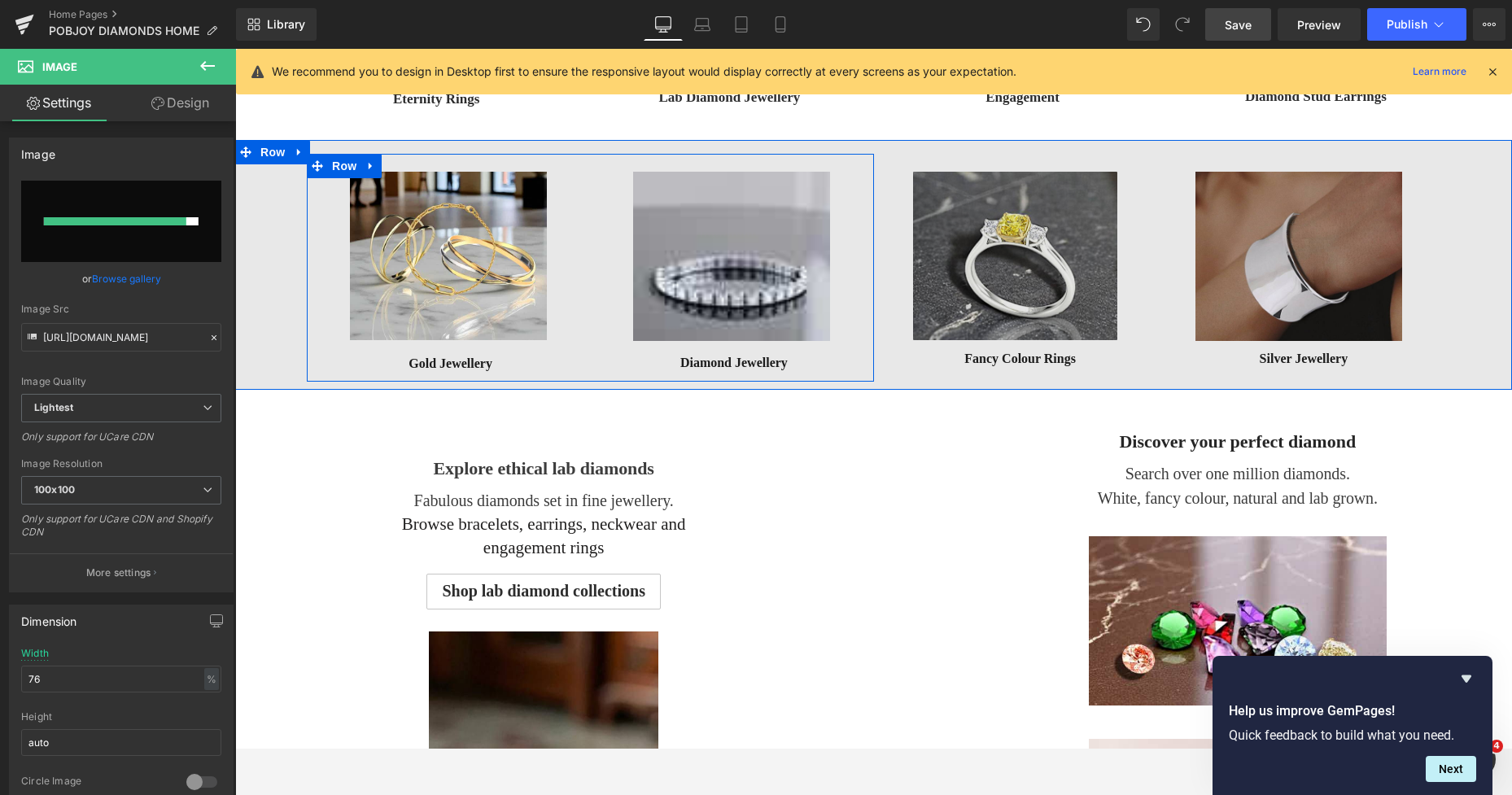
click at [964, 212] on img at bounding box center [1015, 256] width 205 height 169
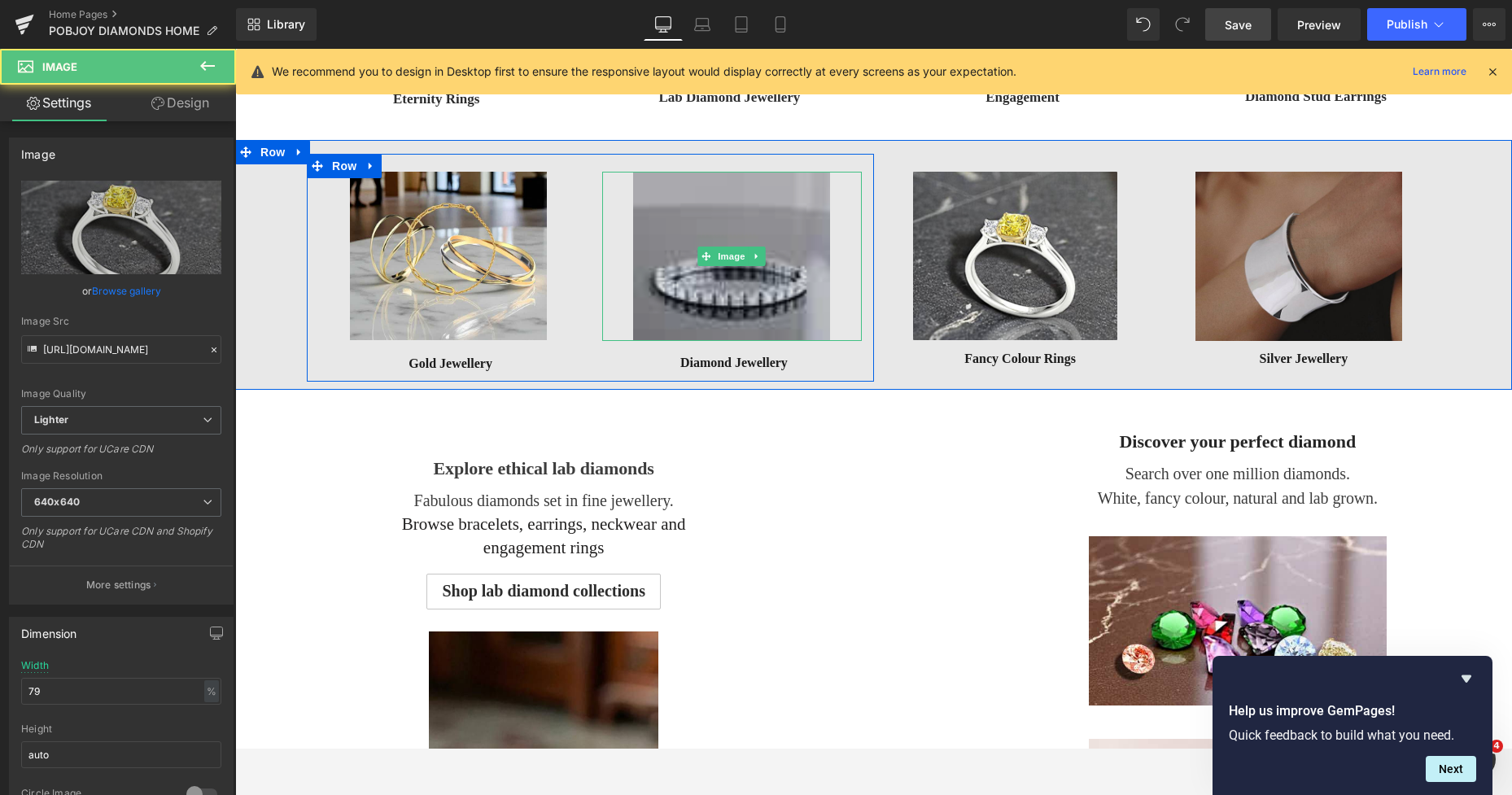
click at [734, 207] on img at bounding box center [731, 256] width 197 height 169
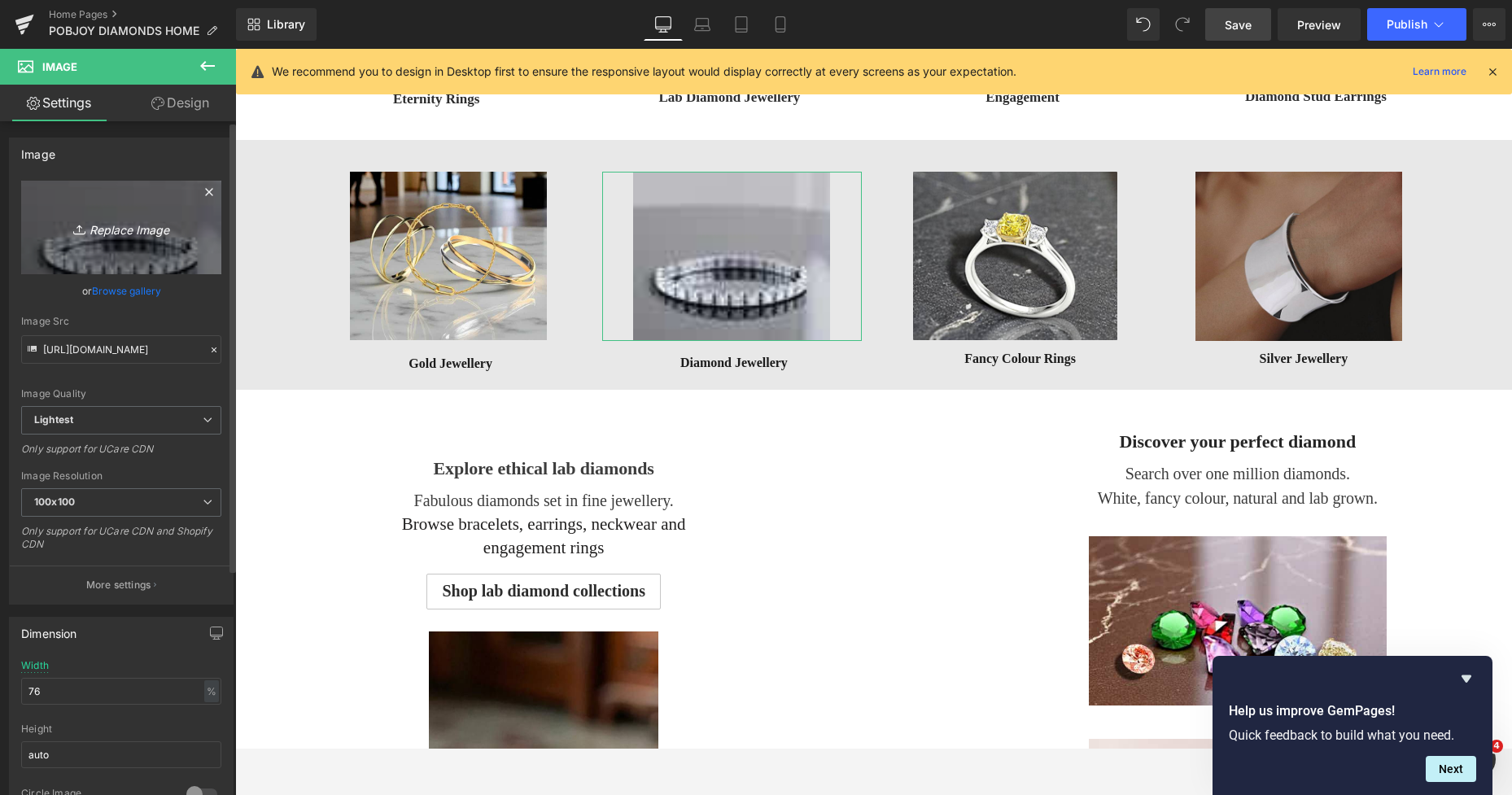
click at [141, 240] on link "Replace Image" at bounding box center [121, 226] width 200 height 93
type input "C:\fakepath\New Template-Photoroom - 2025-10-07T161229.760.png"
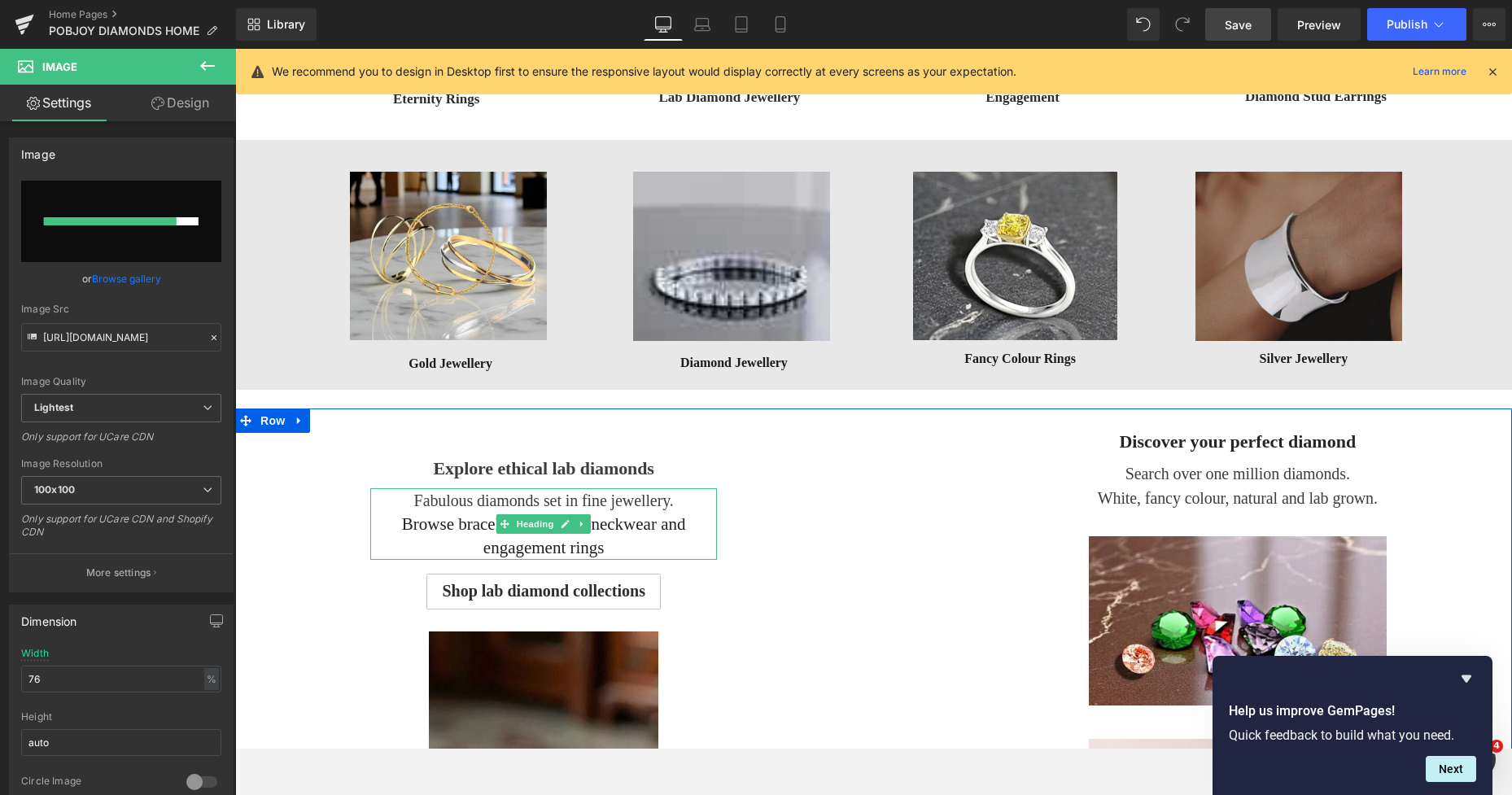
click at [429, 522] on div "Browse bracelets, earrings, neckwear and engagement rings" at bounding box center [542, 536] width 346 height 47
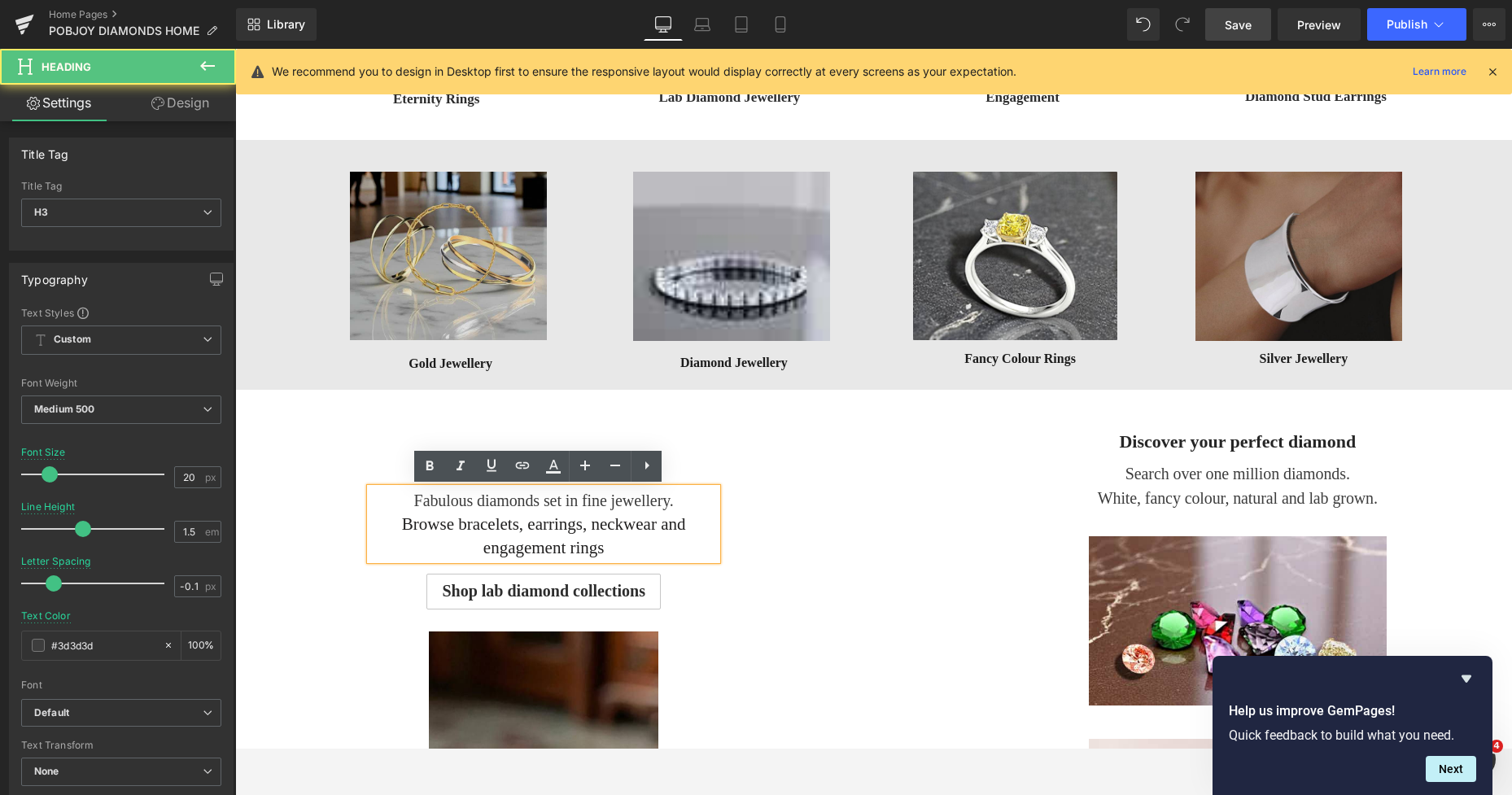
click at [520, 318] on img at bounding box center [448, 256] width 197 height 169
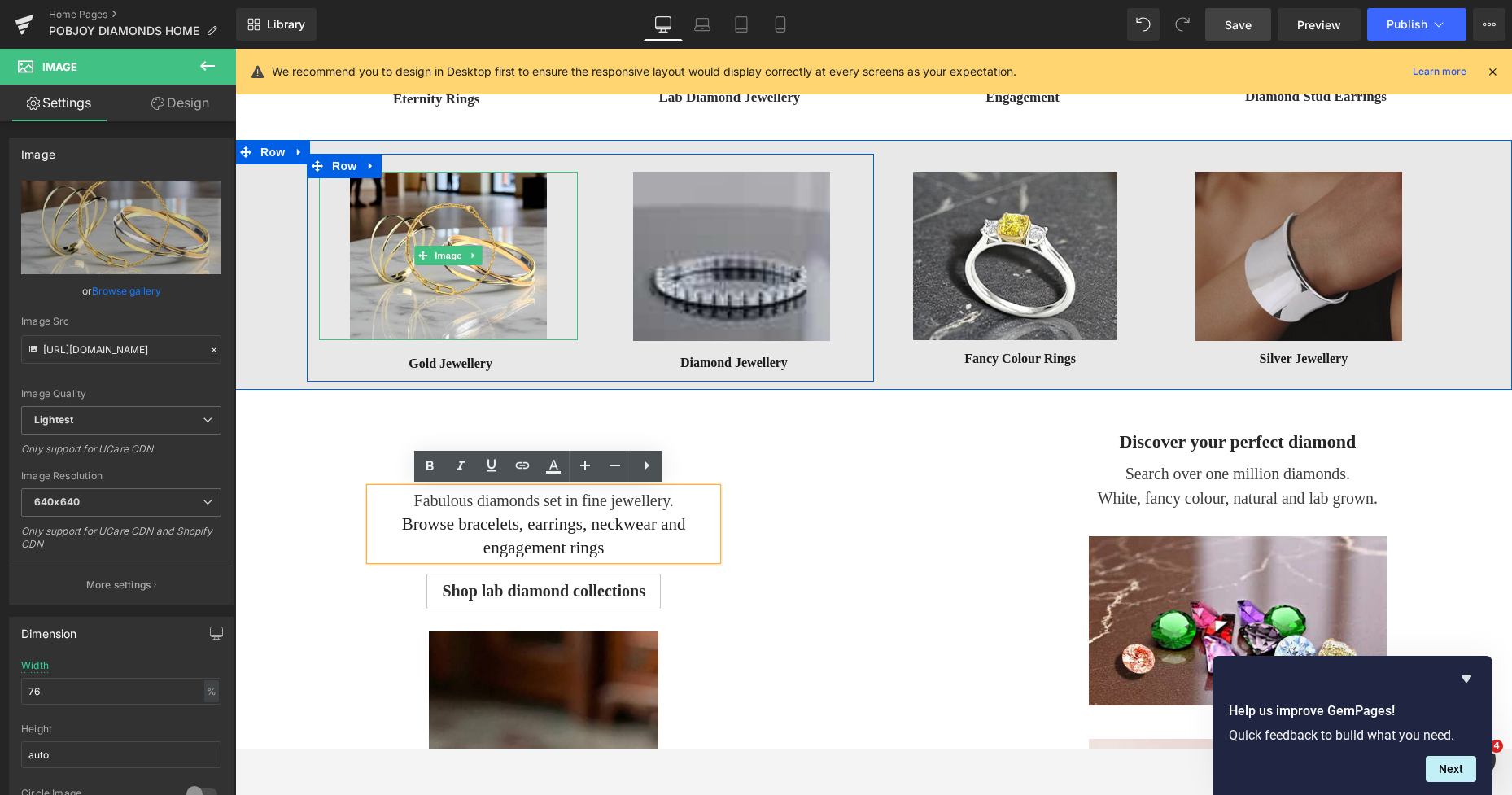
click at [646, 306] on img at bounding box center [731, 256] width 197 height 169
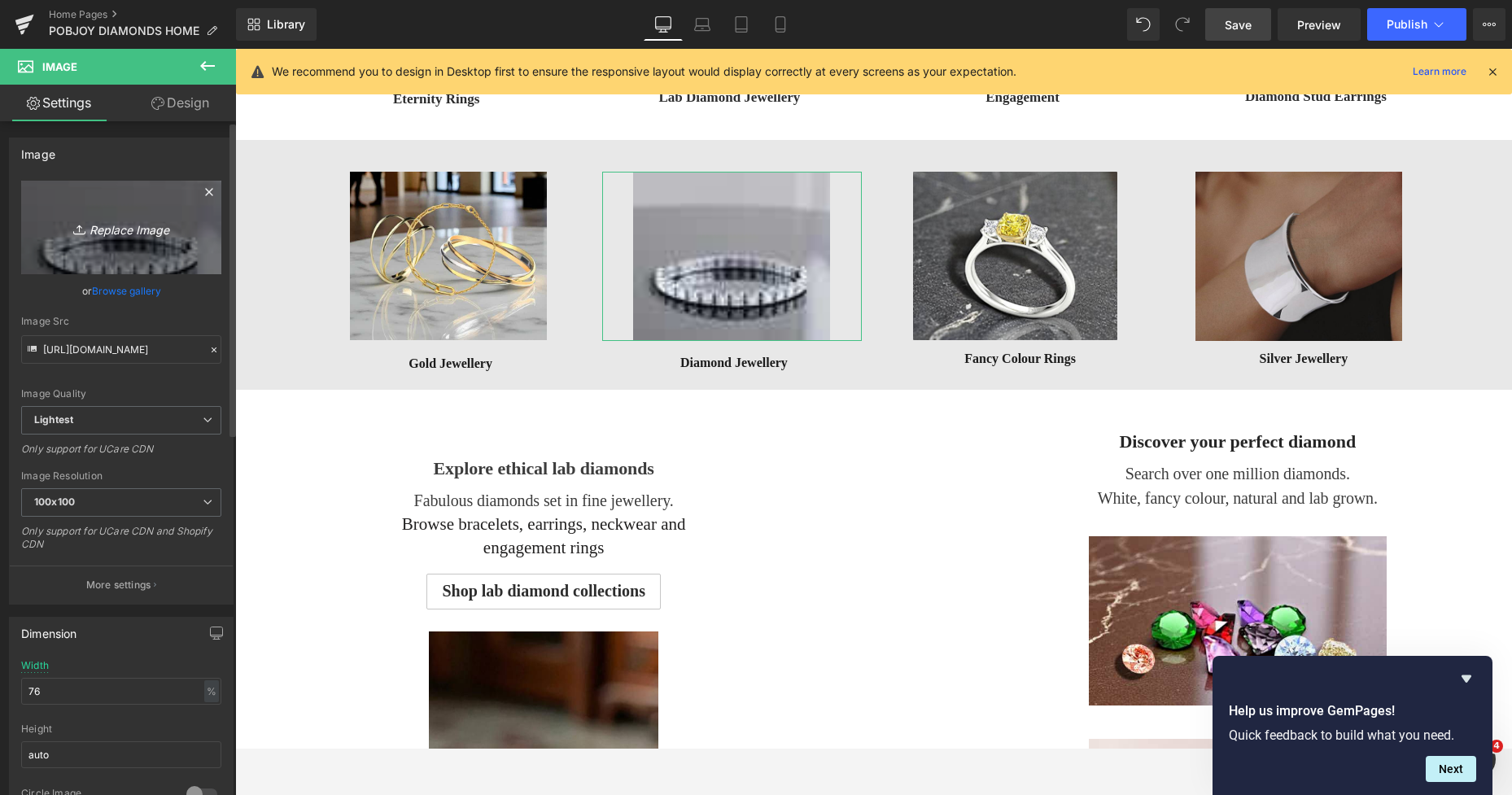
click at [173, 270] on link "Replace Image" at bounding box center [121, 226] width 200 height 93
type input "C:\fakepath\New Template-Photoroom - 2025-10-07T161229.760.png"
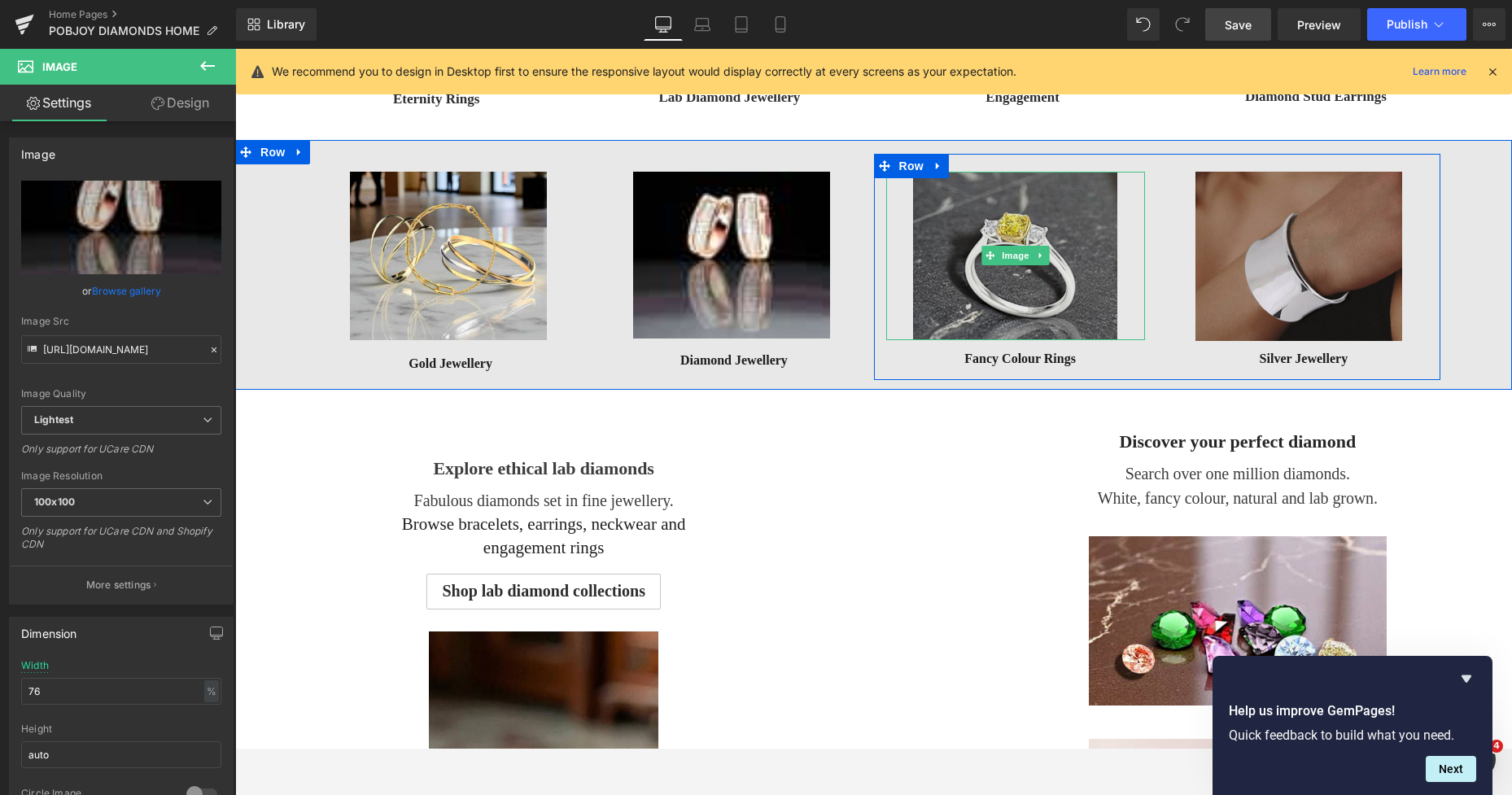
click at [939, 300] on img at bounding box center [1015, 256] width 205 height 169
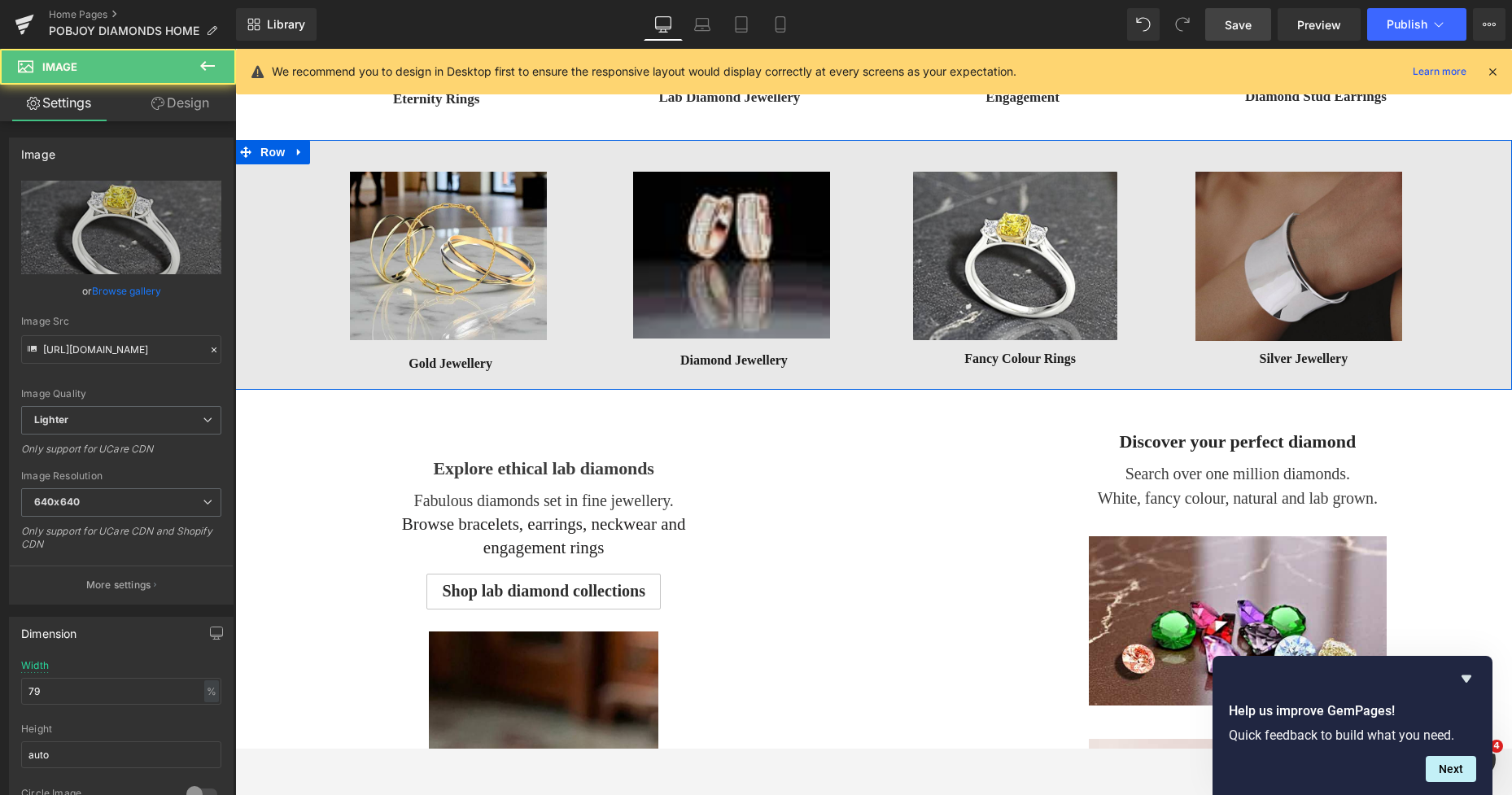
click at [744, 269] on img at bounding box center [731, 256] width 197 height 168
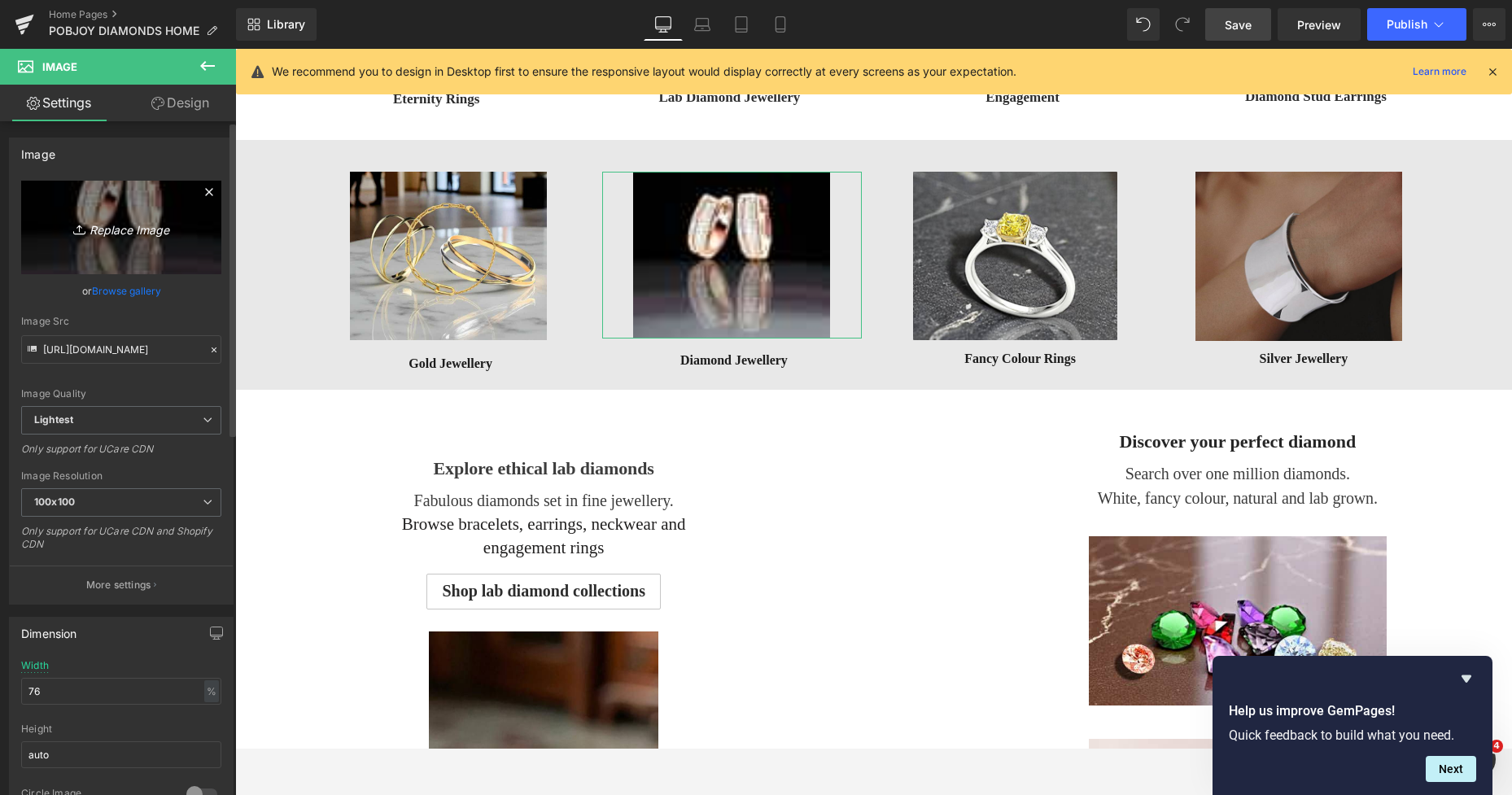
click at [158, 227] on icon "Replace Image" at bounding box center [122, 227] width 130 height 21
type input "C:\fakepath\New Template-Photoroom - 2025-10-07T161229.760.png"
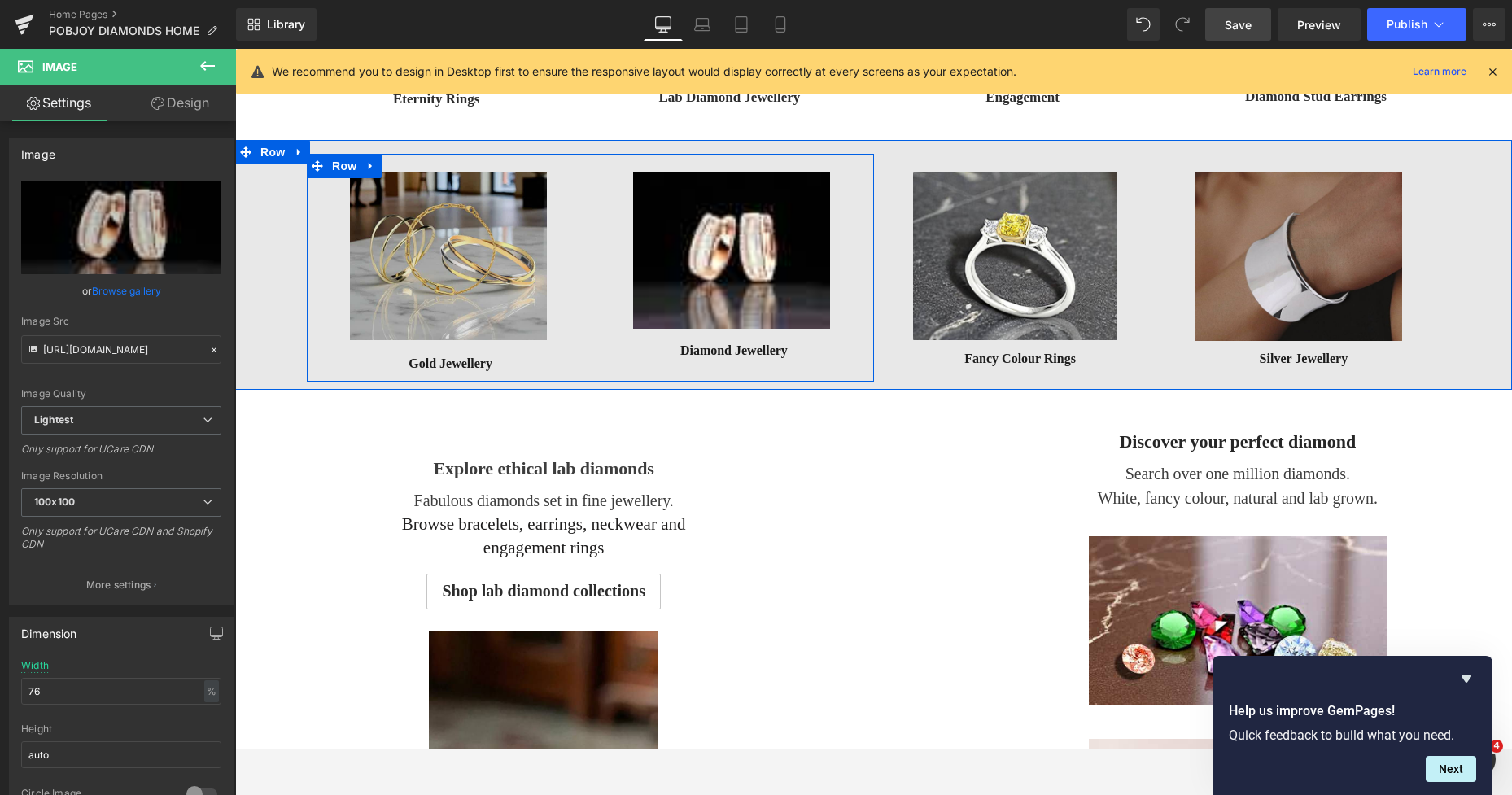
click at [390, 220] on img at bounding box center [448, 256] width 197 height 169
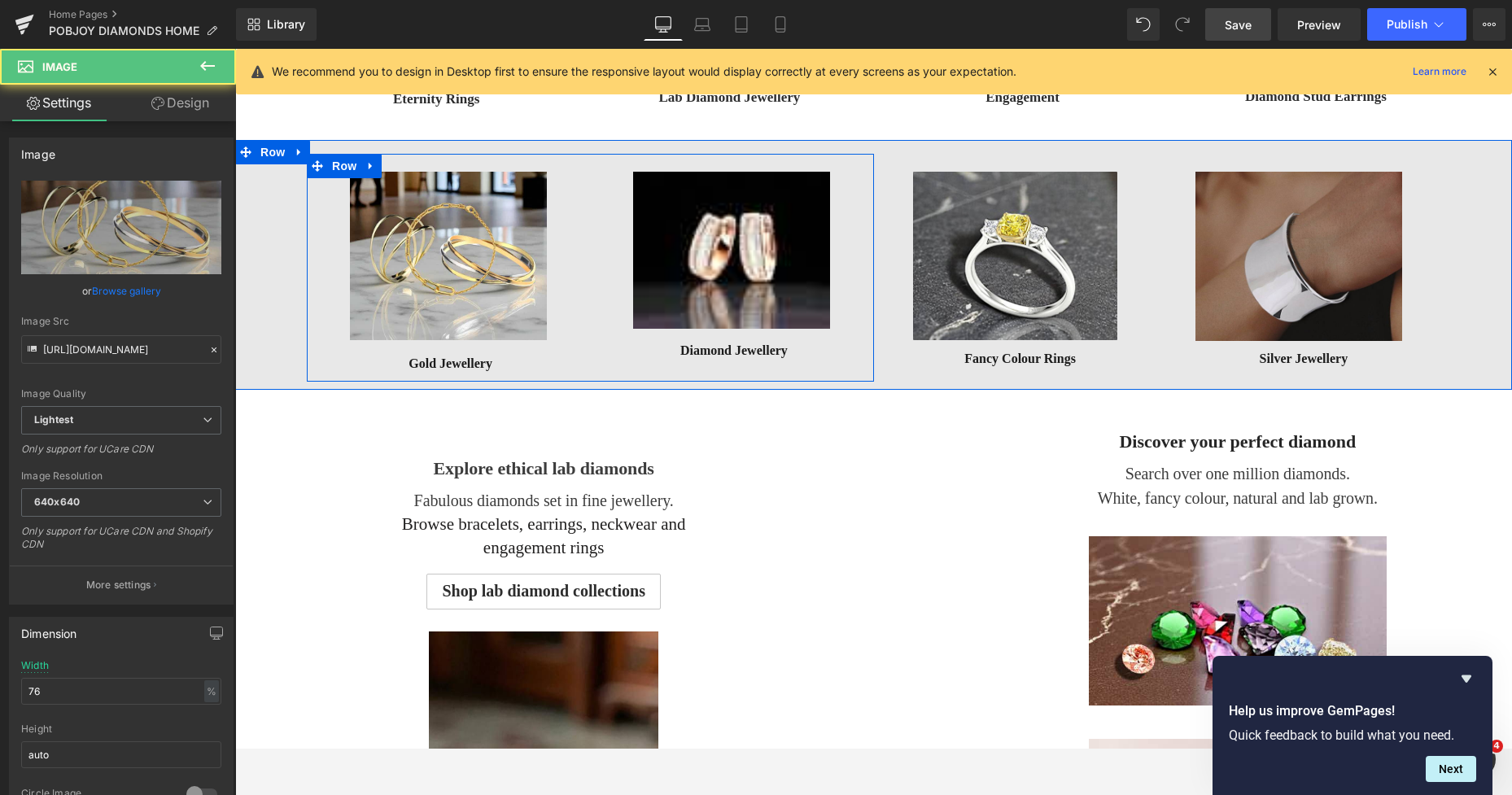
click at [652, 240] on img at bounding box center [731, 250] width 197 height 157
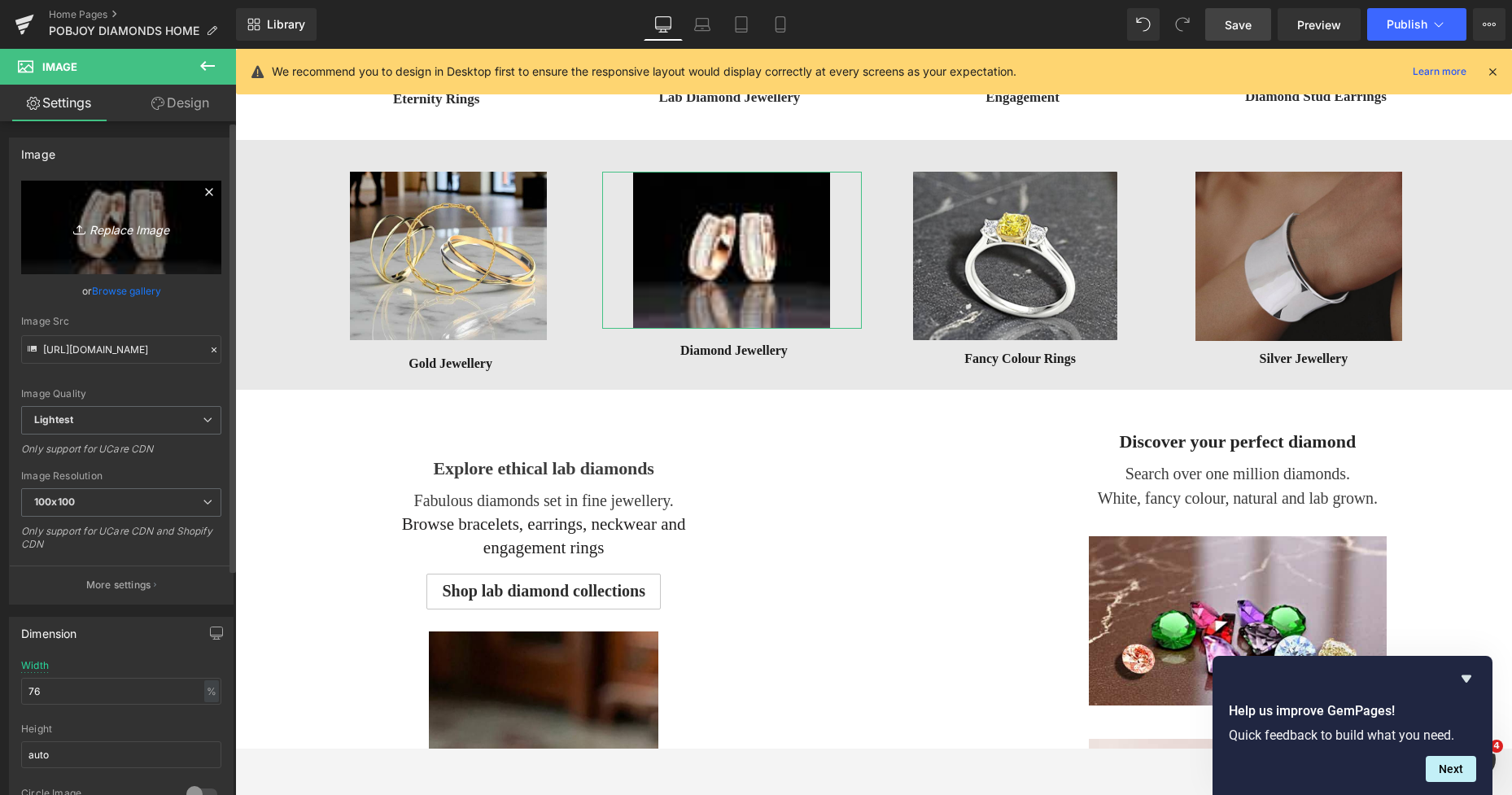
click at [179, 229] on icon "Replace Image" at bounding box center [122, 227] width 130 height 21
type input "C:\fakepath\New Template-Photoroom - 2025-10-07T161229.760.png"
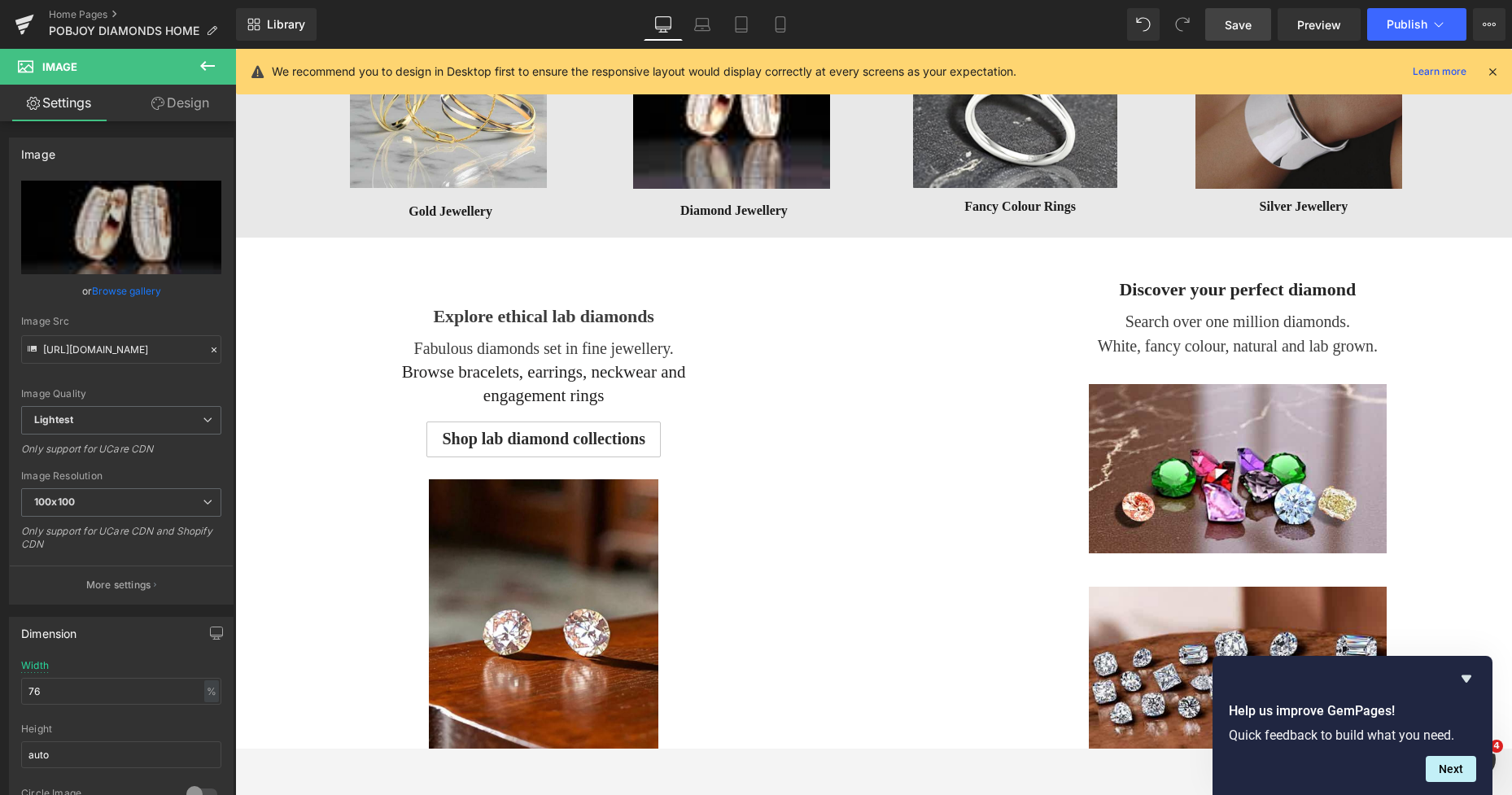
scroll to position [768, 0]
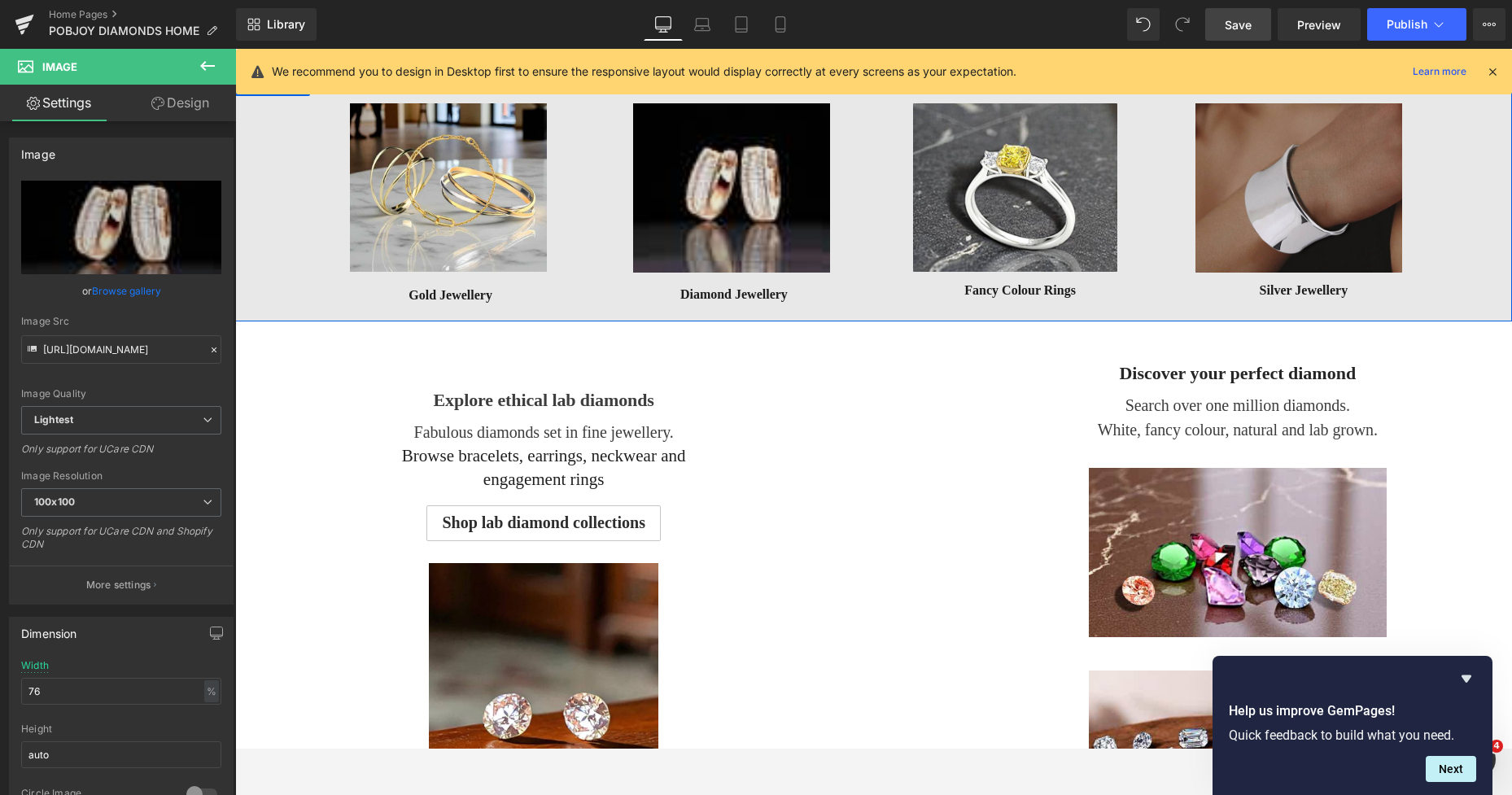
click at [814, 204] on img at bounding box center [731, 188] width 197 height 169
drag, startPoint x: 47, startPoint y: 688, endPoint x: 35, endPoint y: 689, distance: 12.0
click at [35, 689] on input "76" at bounding box center [121, 691] width 200 height 26
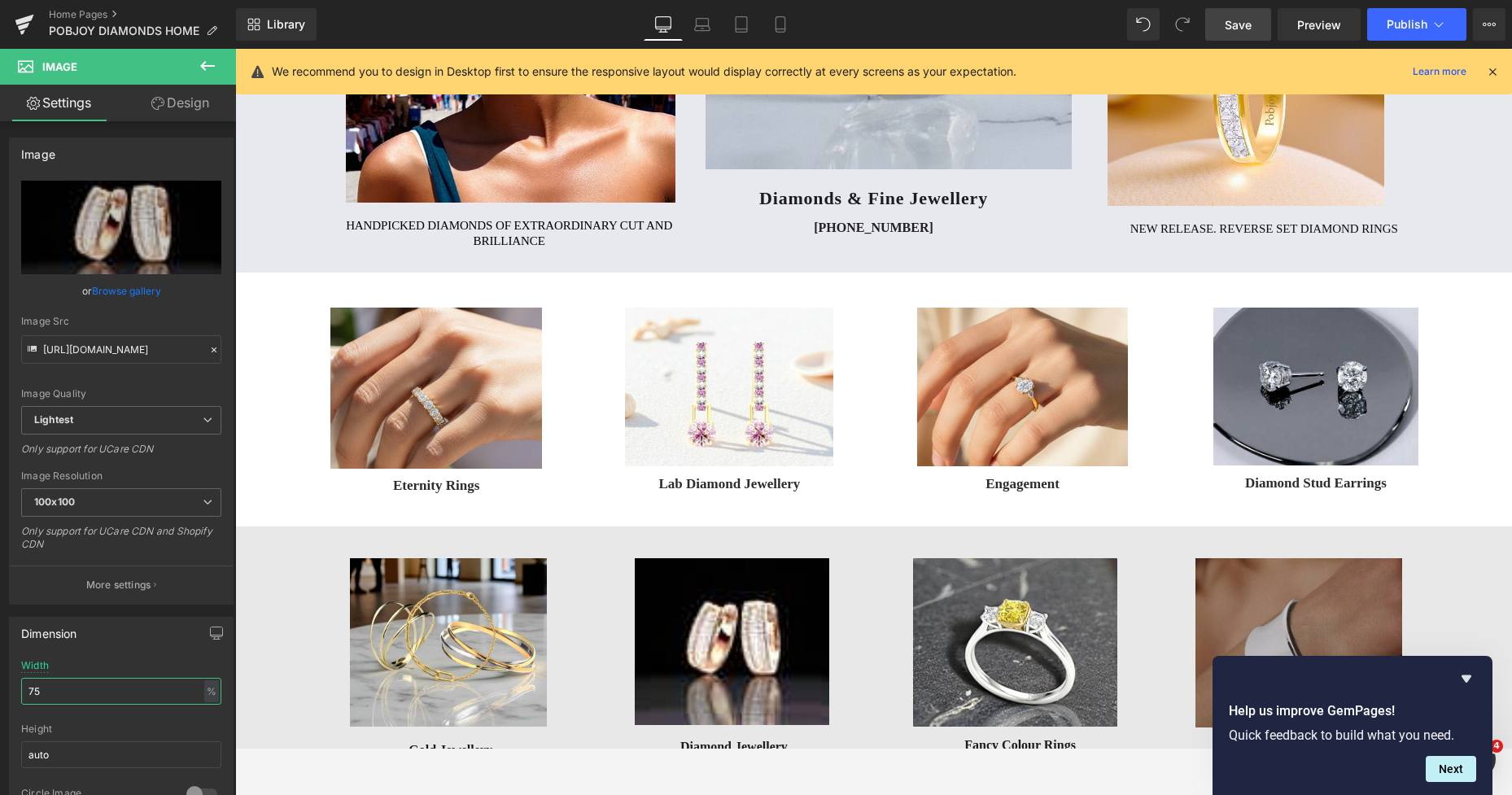
scroll to position [282, 0]
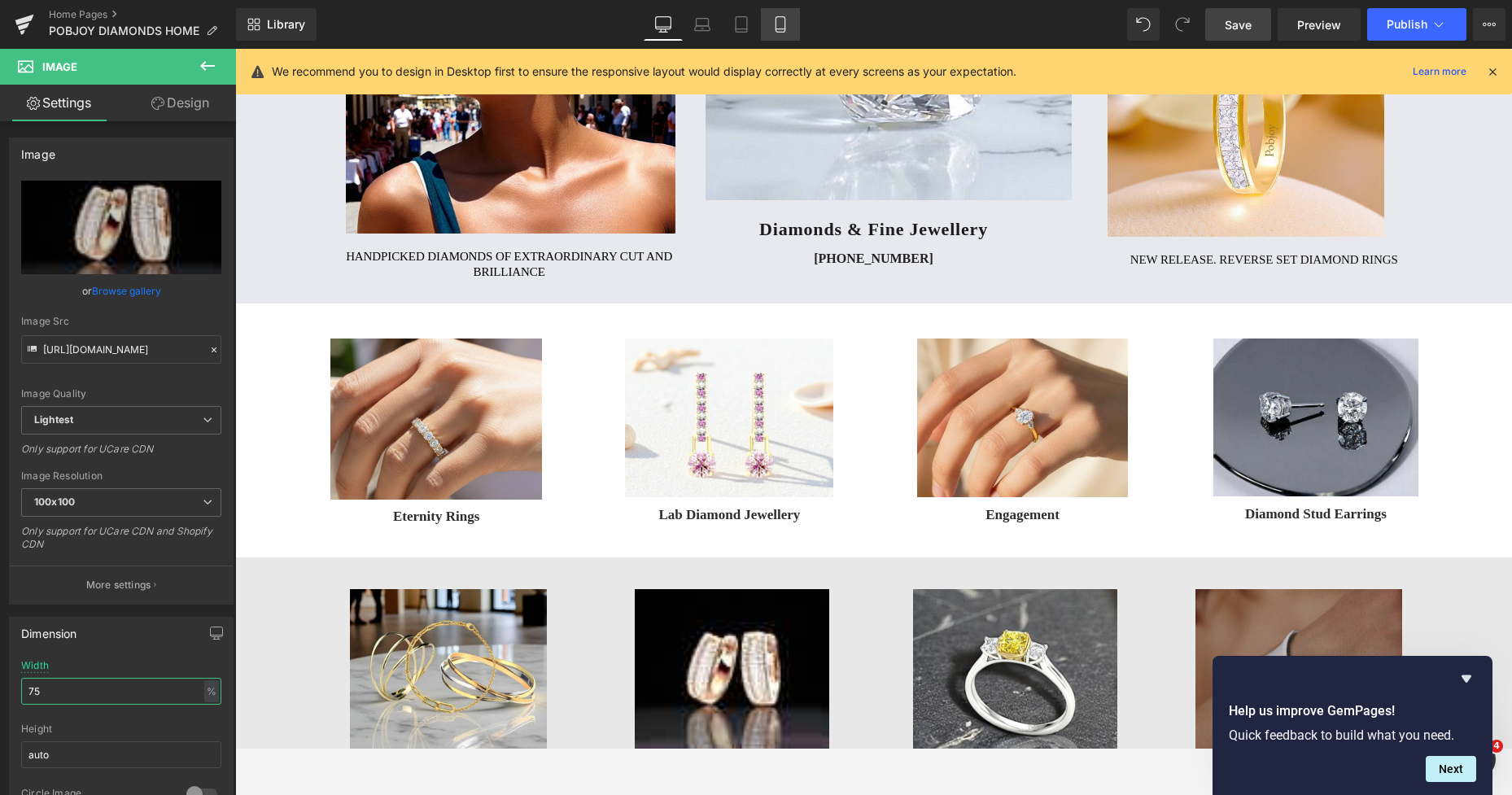
type input "75"
click at [782, 29] on icon at bounding box center [779, 29] width 8 height 0
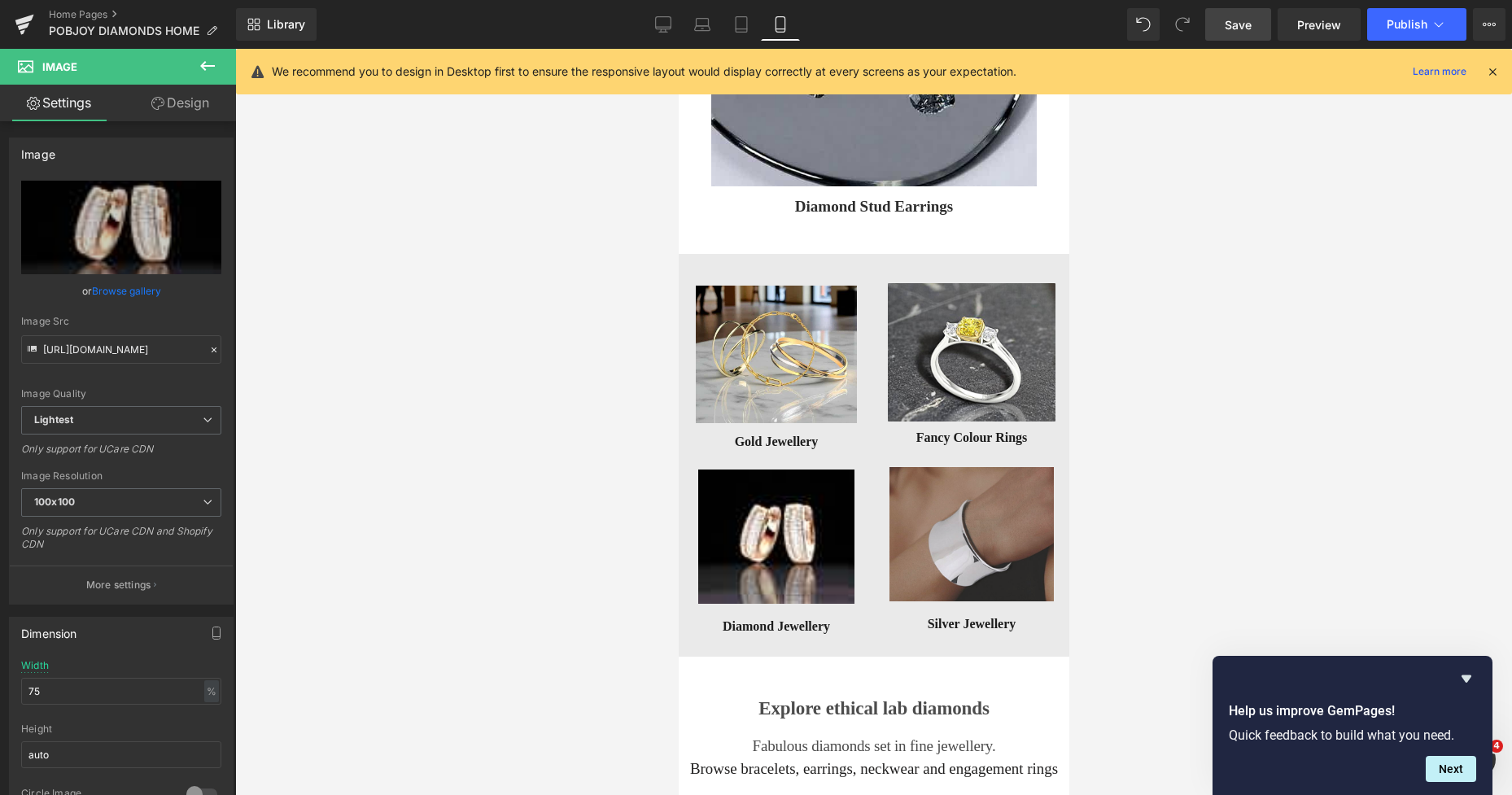
scroll to position [2571, 0]
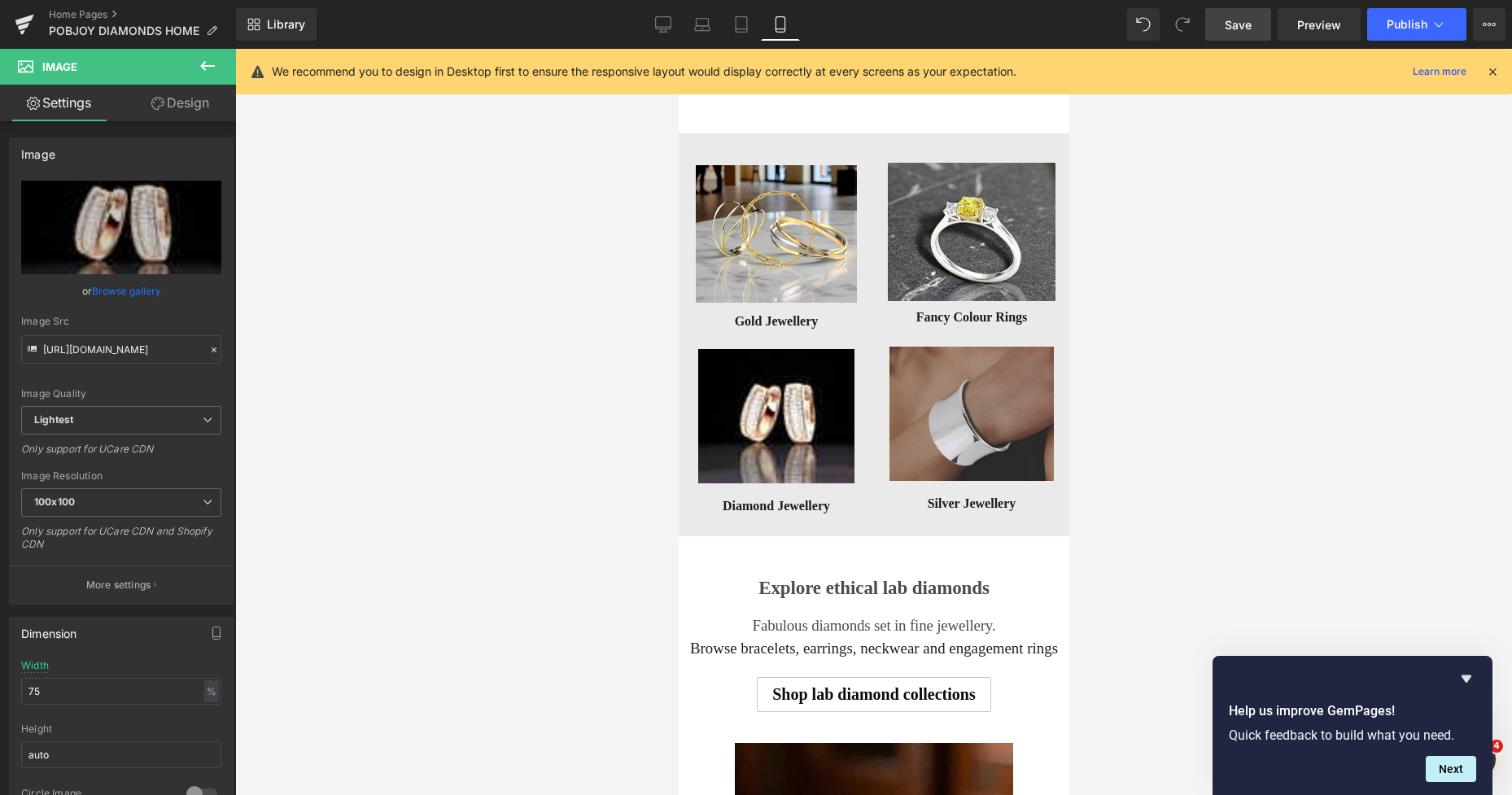
click at [1241, 27] on span "Save" at bounding box center [1238, 25] width 26 height 17
click at [135, 281] on link "Browse gallery" at bounding box center [125, 290] width 69 height 28
click at [137, 0] on div "Button You are previewing how the will restyle your page. You can not edit Elem…" at bounding box center [756, 0] width 1512 height 0
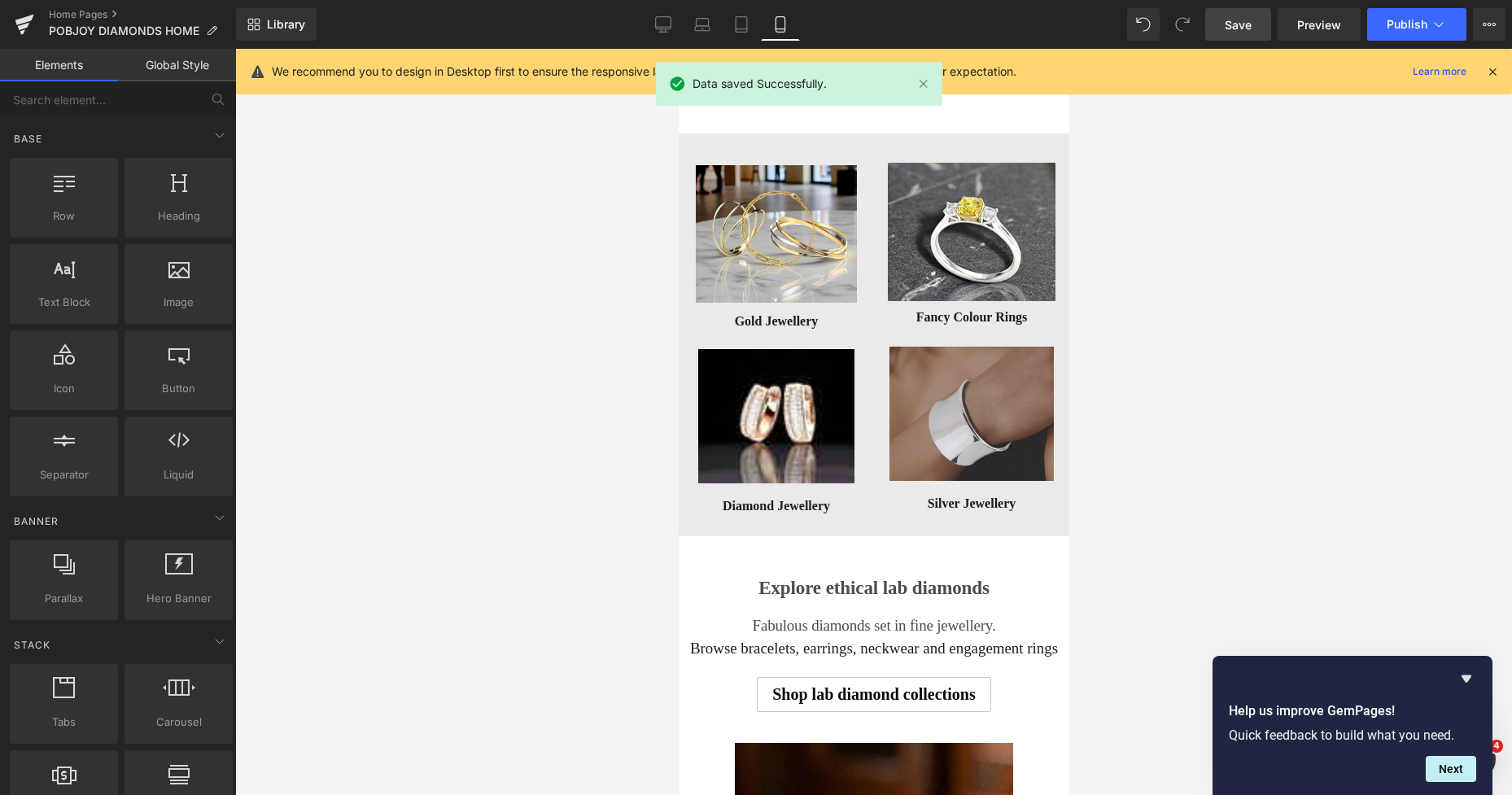
click at [356, 251] on div at bounding box center [872, 422] width 1276 height 746
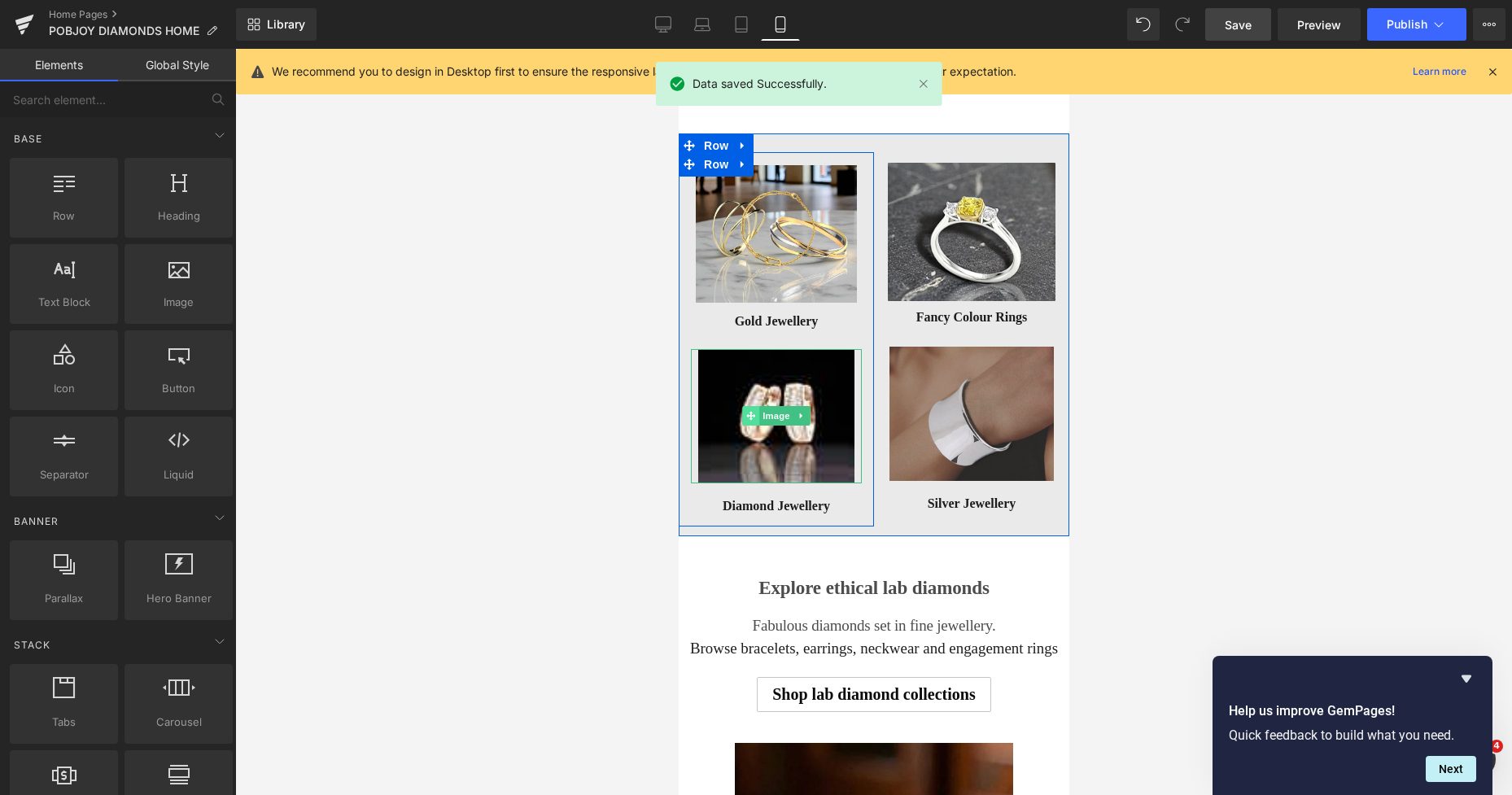
drag, startPoint x: 737, startPoint y: 406, endPoint x: 1354, endPoint y: 471, distance: 620.4
click at [741, 406] on span at bounding box center [750, 415] width 17 height 20
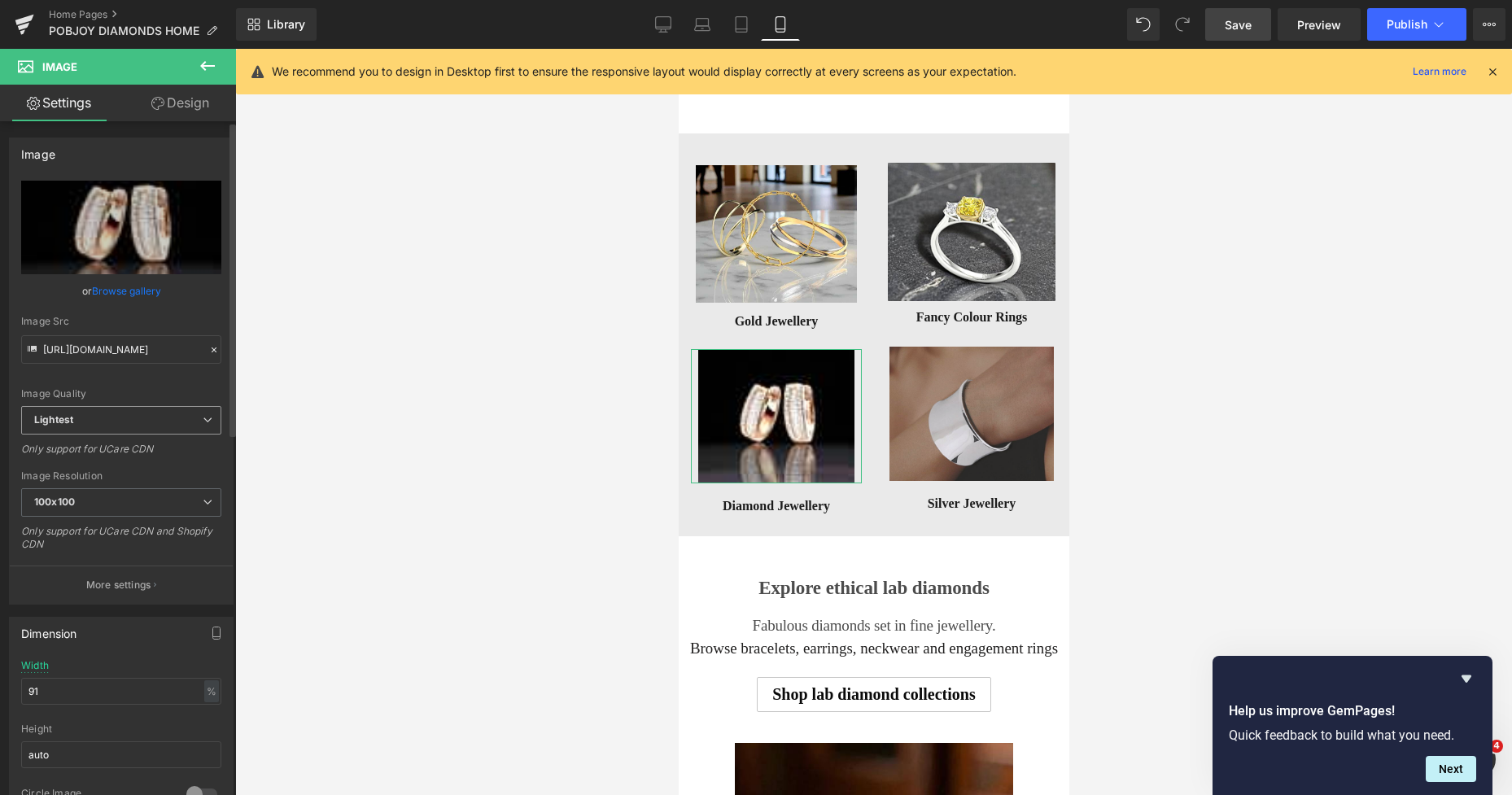
click at [126, 425] on span "Lightest" at bounding box center [121, 420] width 200 height 28
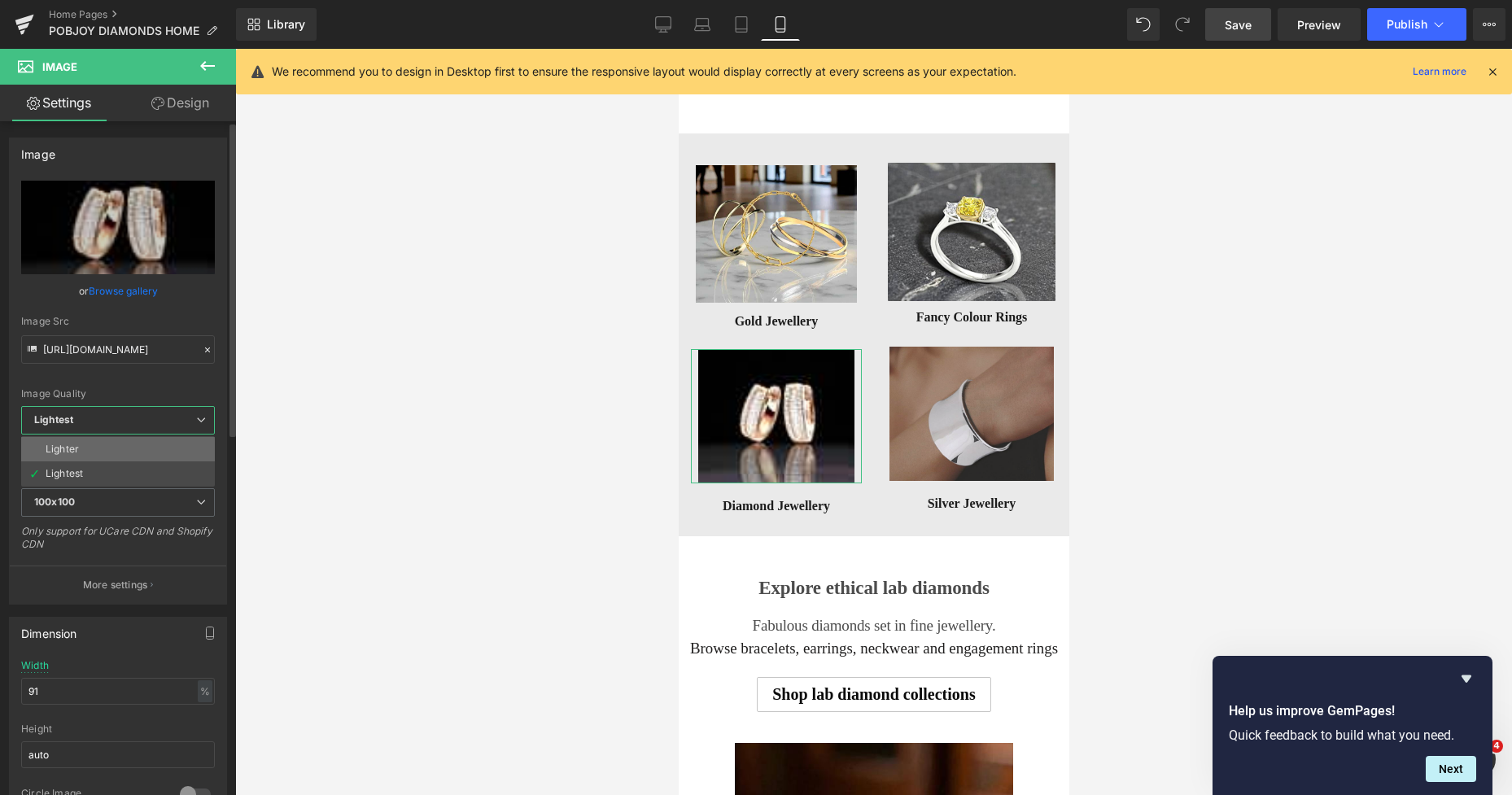
click at [111, 441] on li "Lighter" at bounding box center [117, 449] width 193 height 25
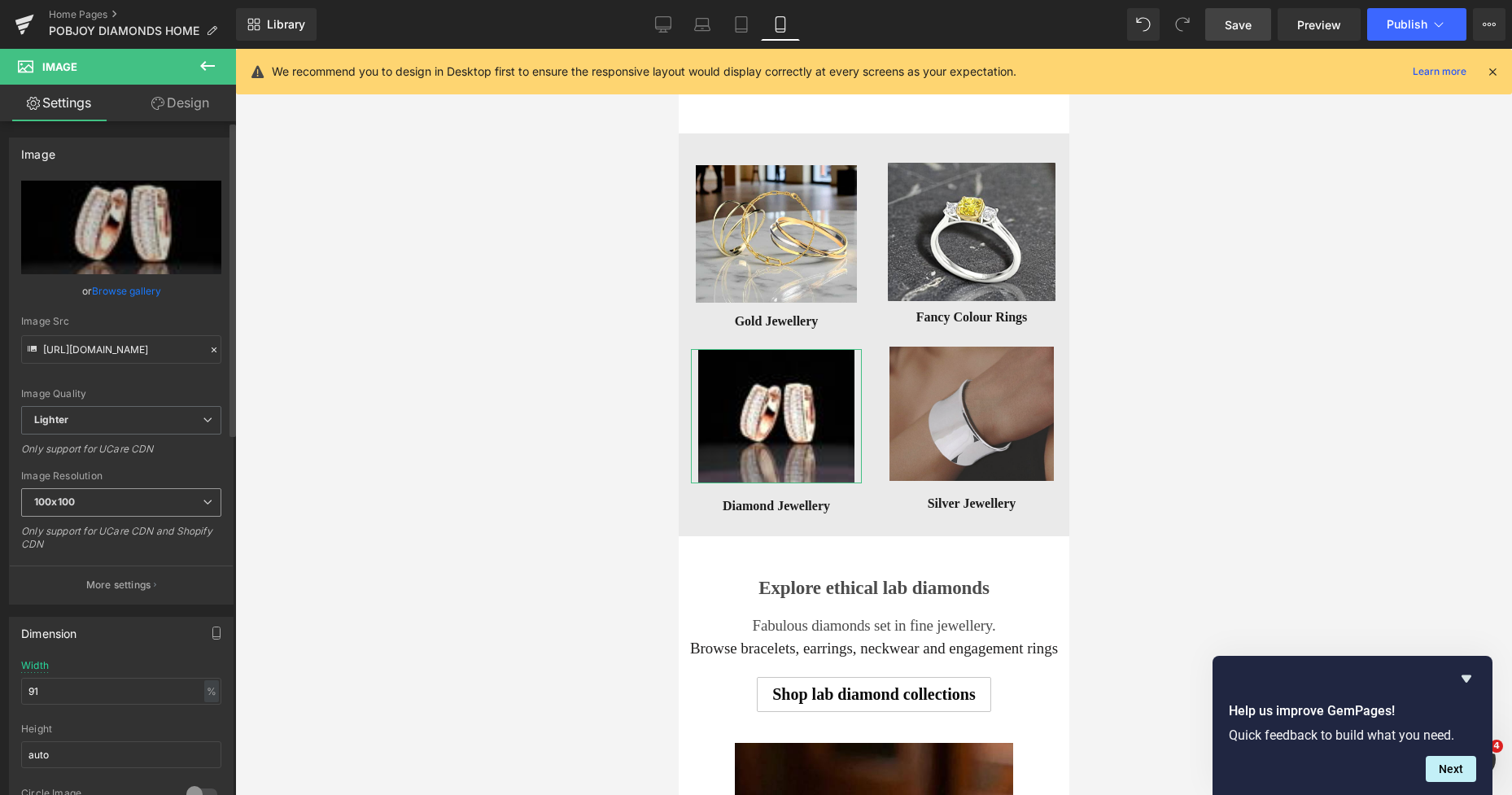
click at [92, 497] on span "100x100" at bounding box center [121, 503] width 200 height 28
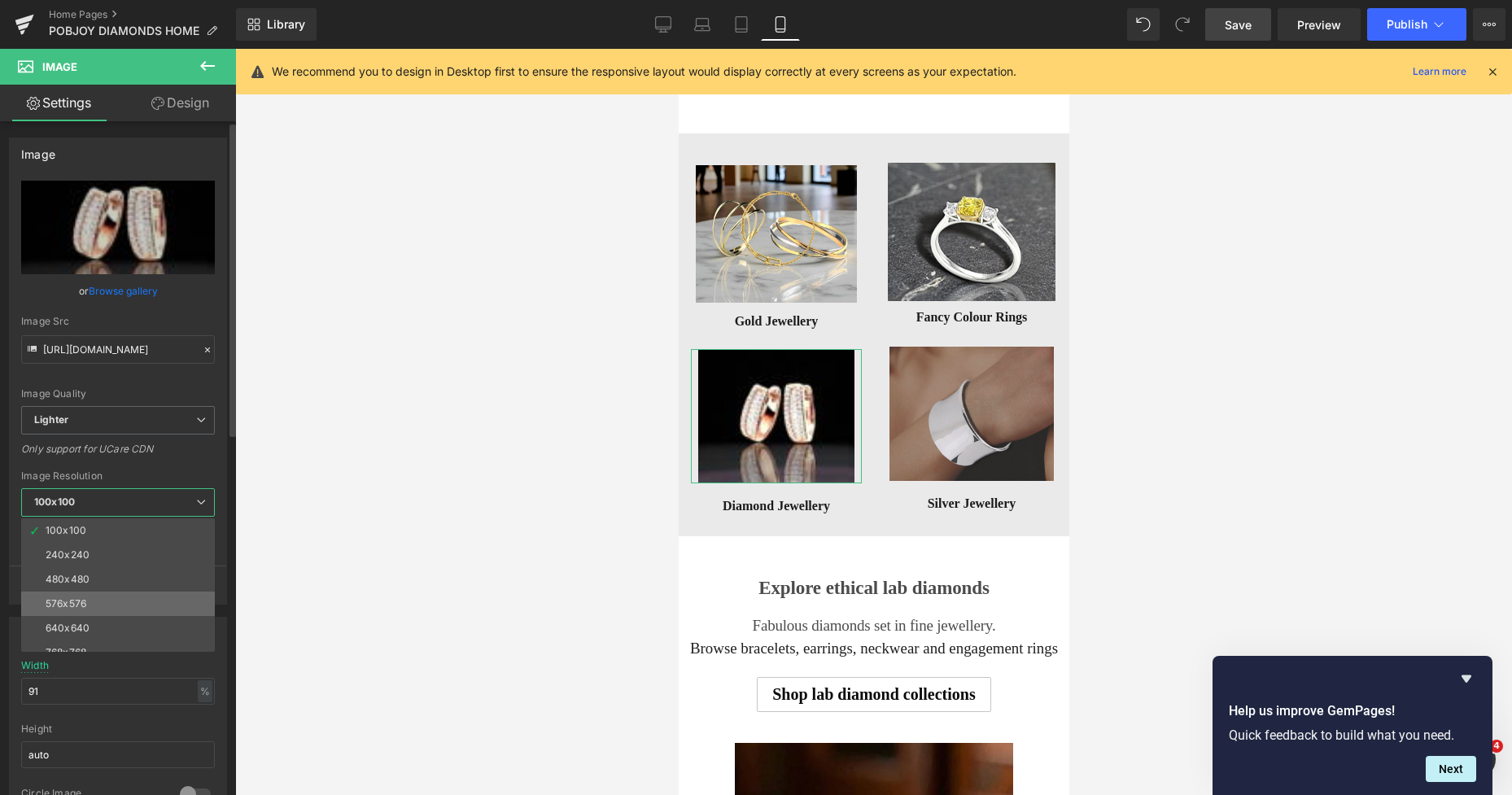
click at [83, 600] on div "576x576" at bounding box center [65, 604] width 41 height 11
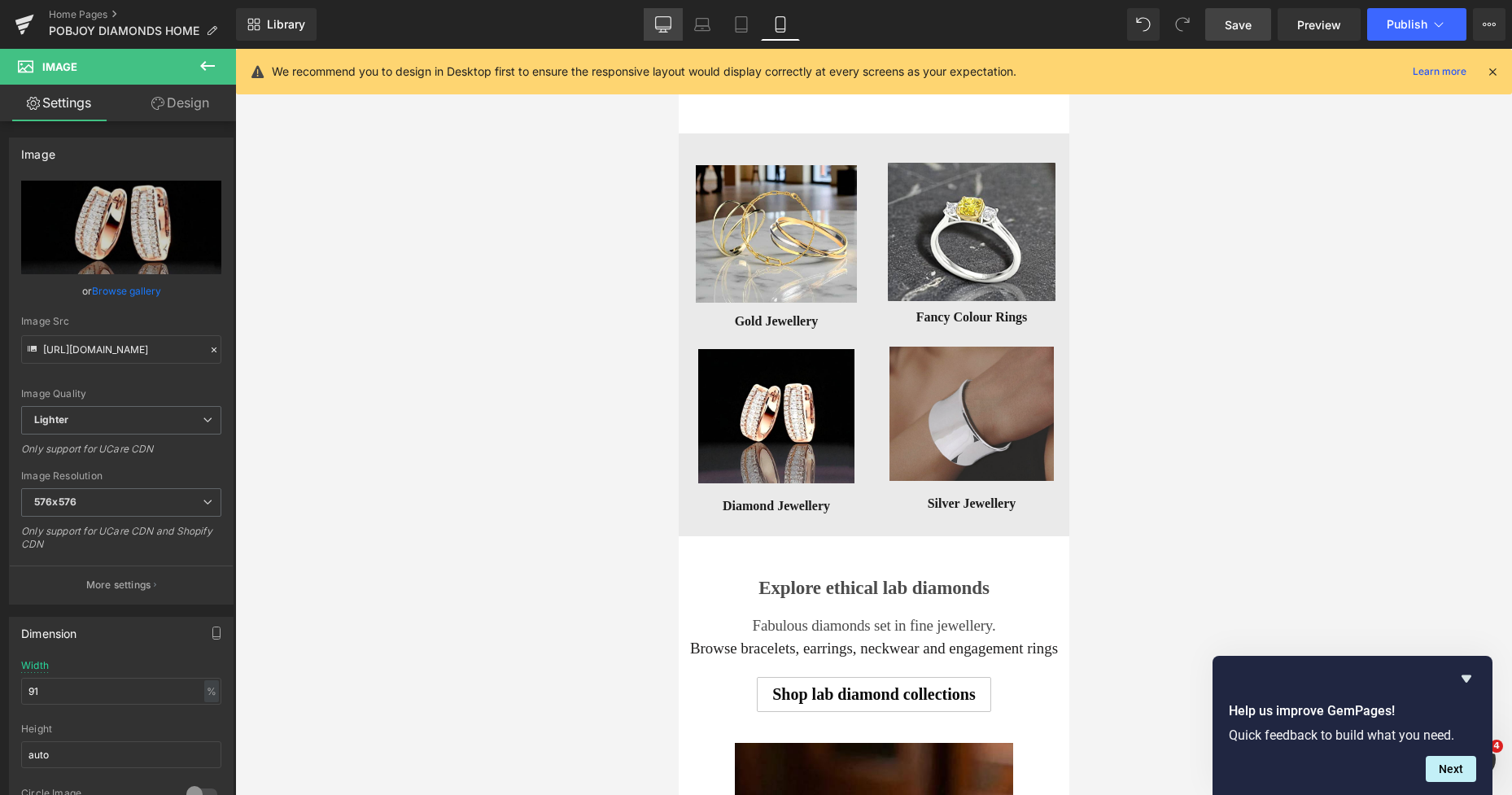
click at [658, 27] on icon at bounding box center [662, 24] width 16 height 16
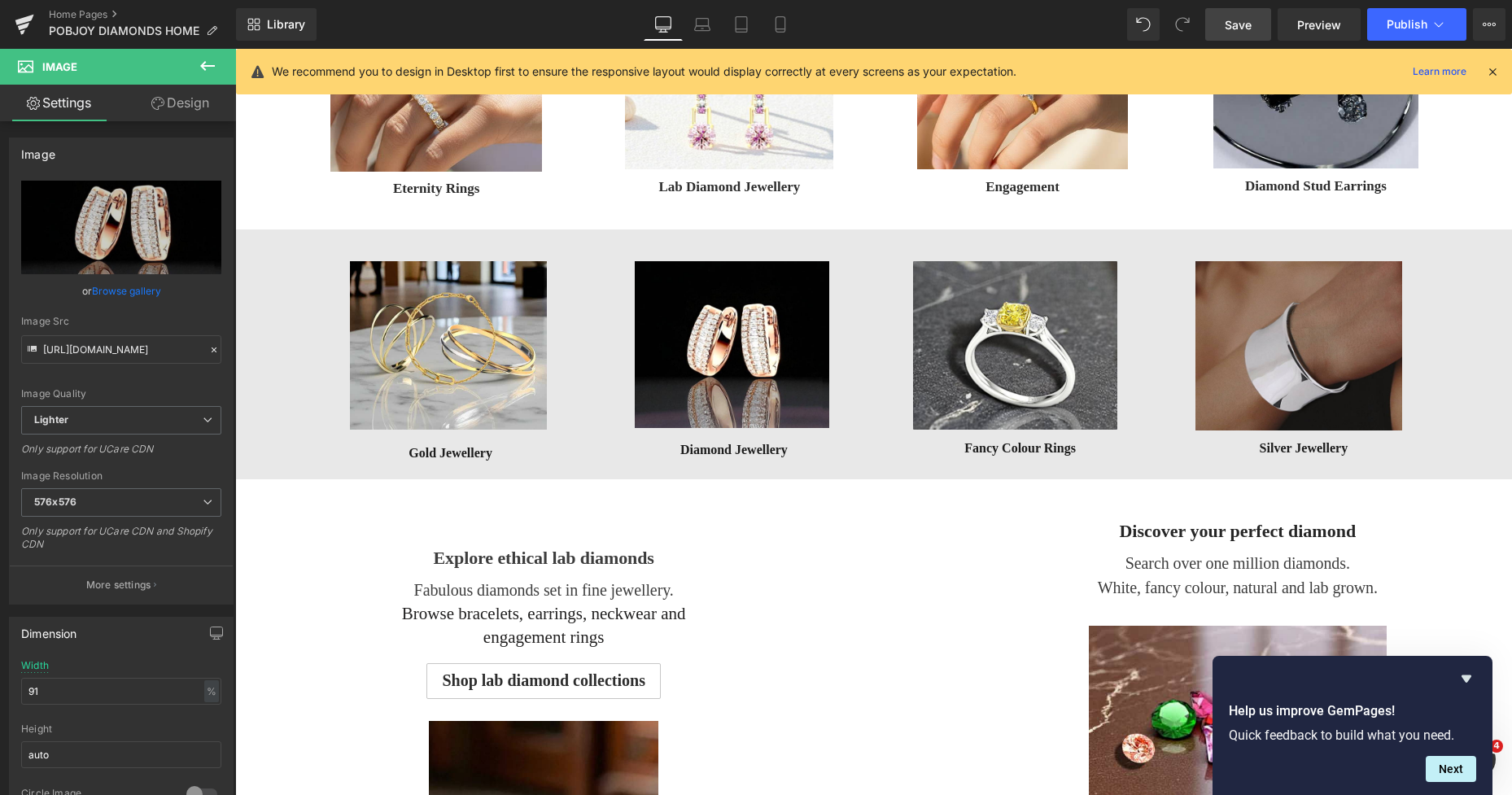
scroll to position [604, 0]
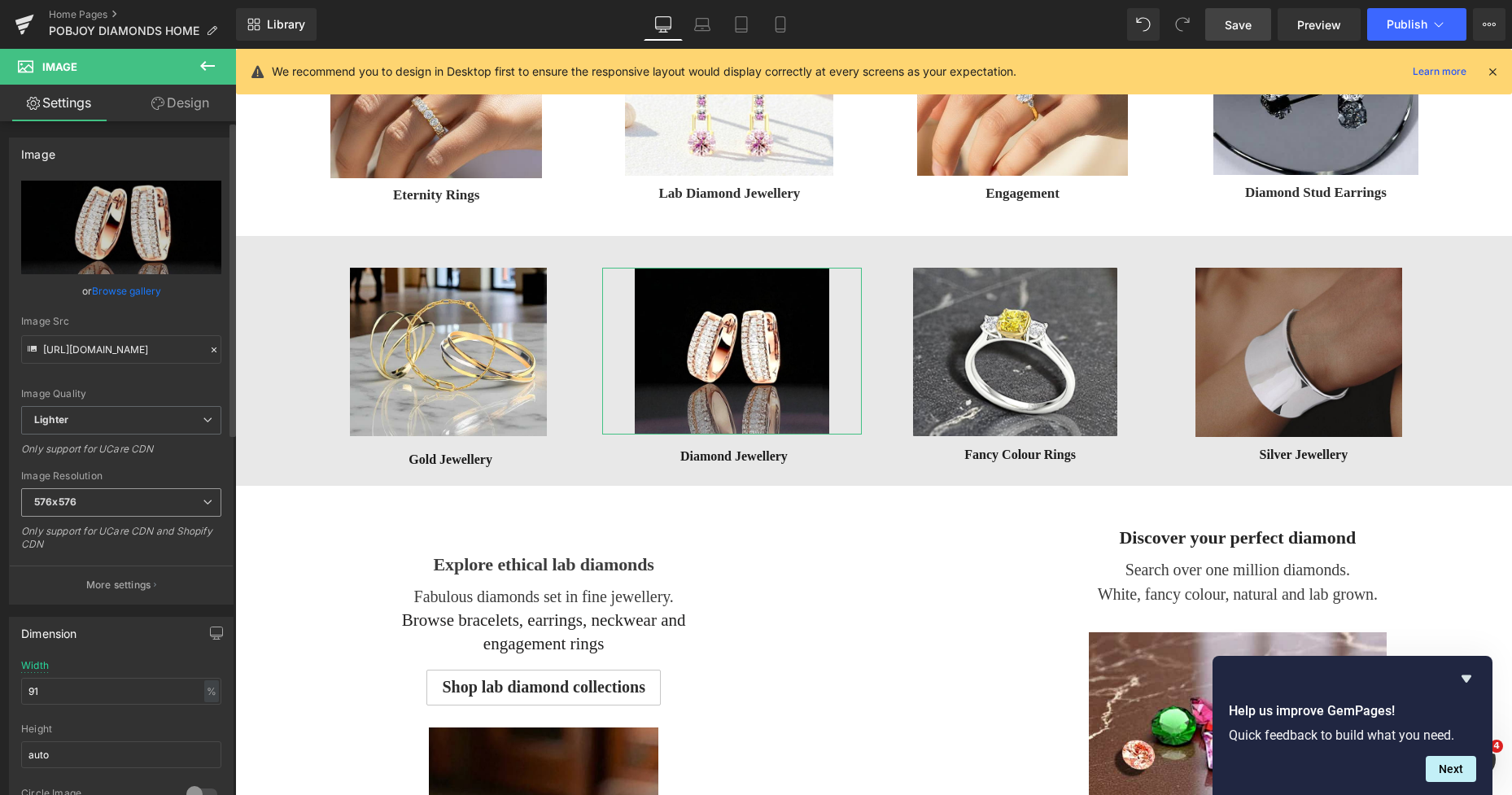
click at [101, 501] on span "576x576" at bounding box center [121, 503] width 200 height 28
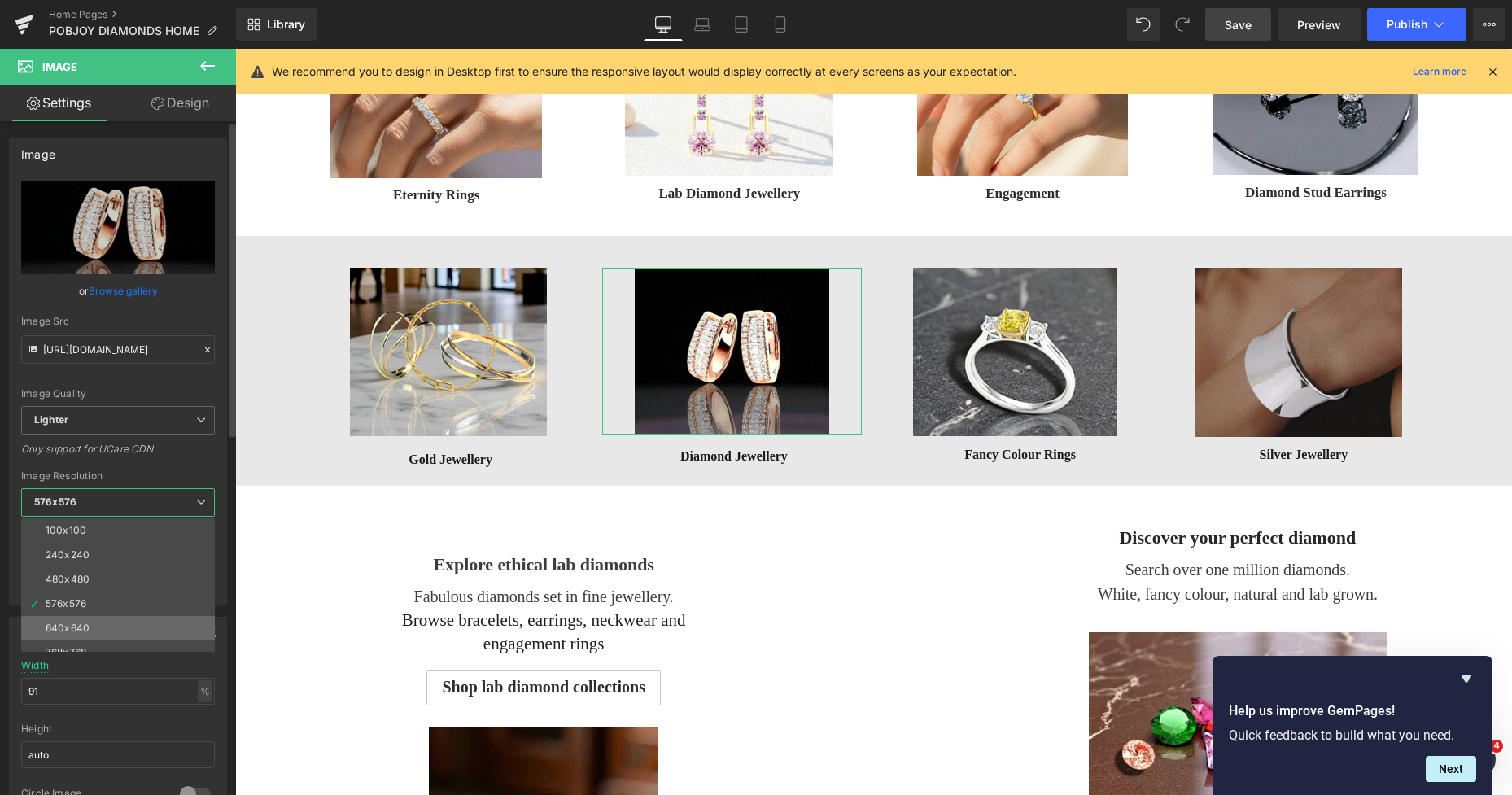
click at [75, 622] on div "640x640" at bounding box center [67, 628] width 44 height 11
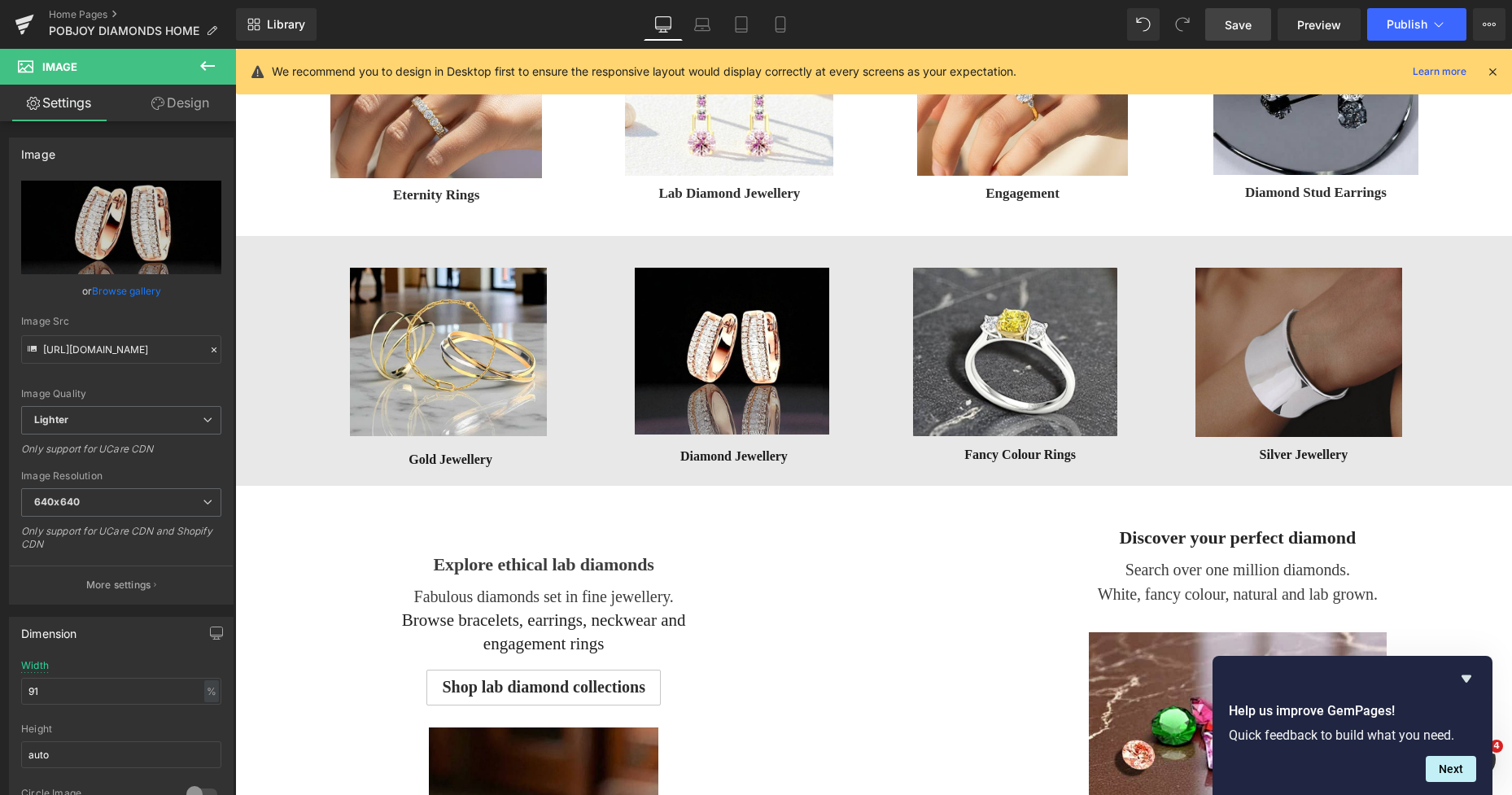
drag, startPoint x: 1235, startPoint y: 24, endPoint x: 972, endPoint y: 123, distance: 281.0
click at [1235, 24] on span "Save" at bounding box center [1238, 25] width 26 height 17
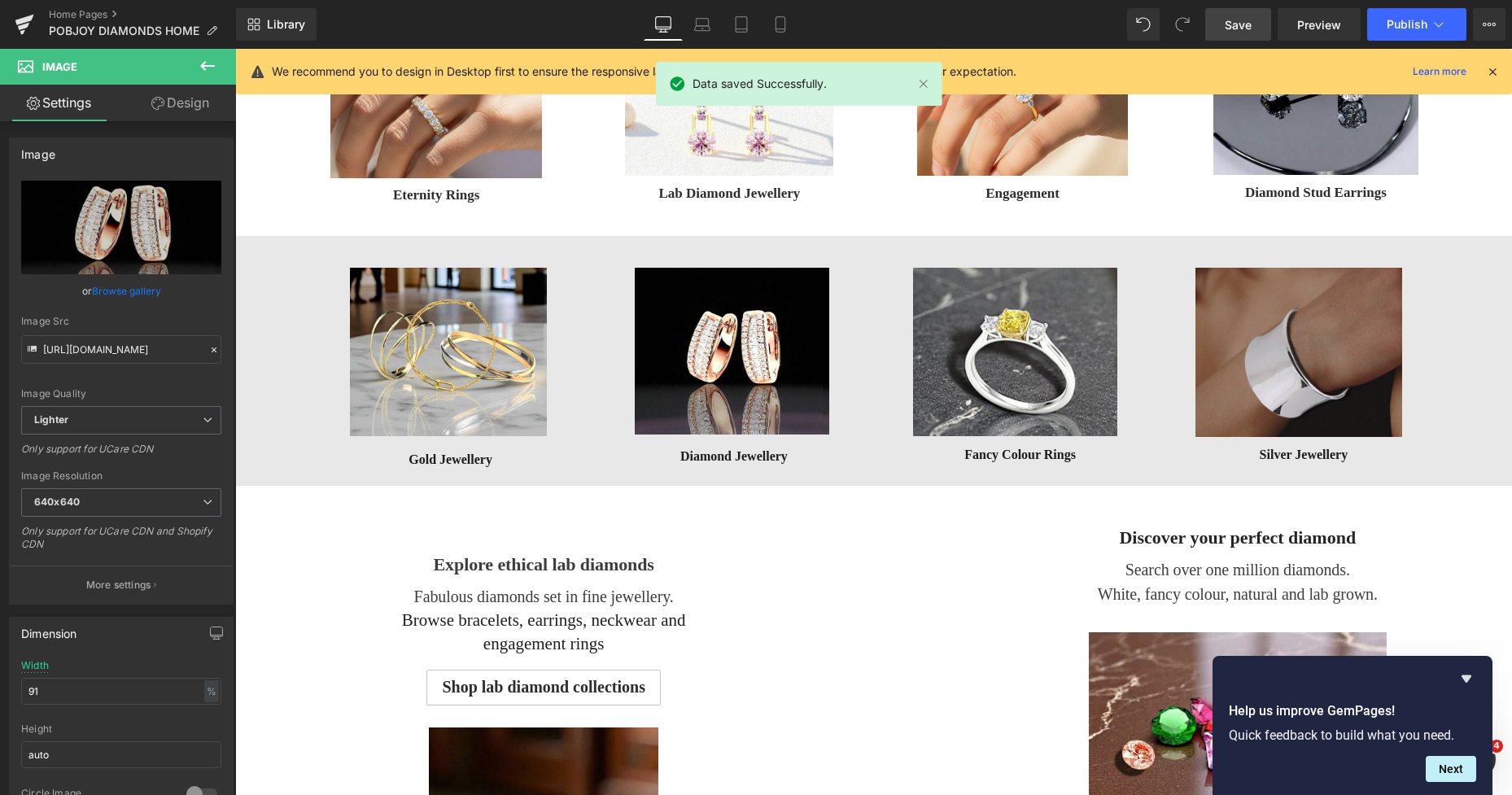
click at [1230, 26] on span "Save" at bounding box center [1238, 25] width 26 height 17
click at [683, 21] on icon at bounding box center [684, 24] width 16 height 16
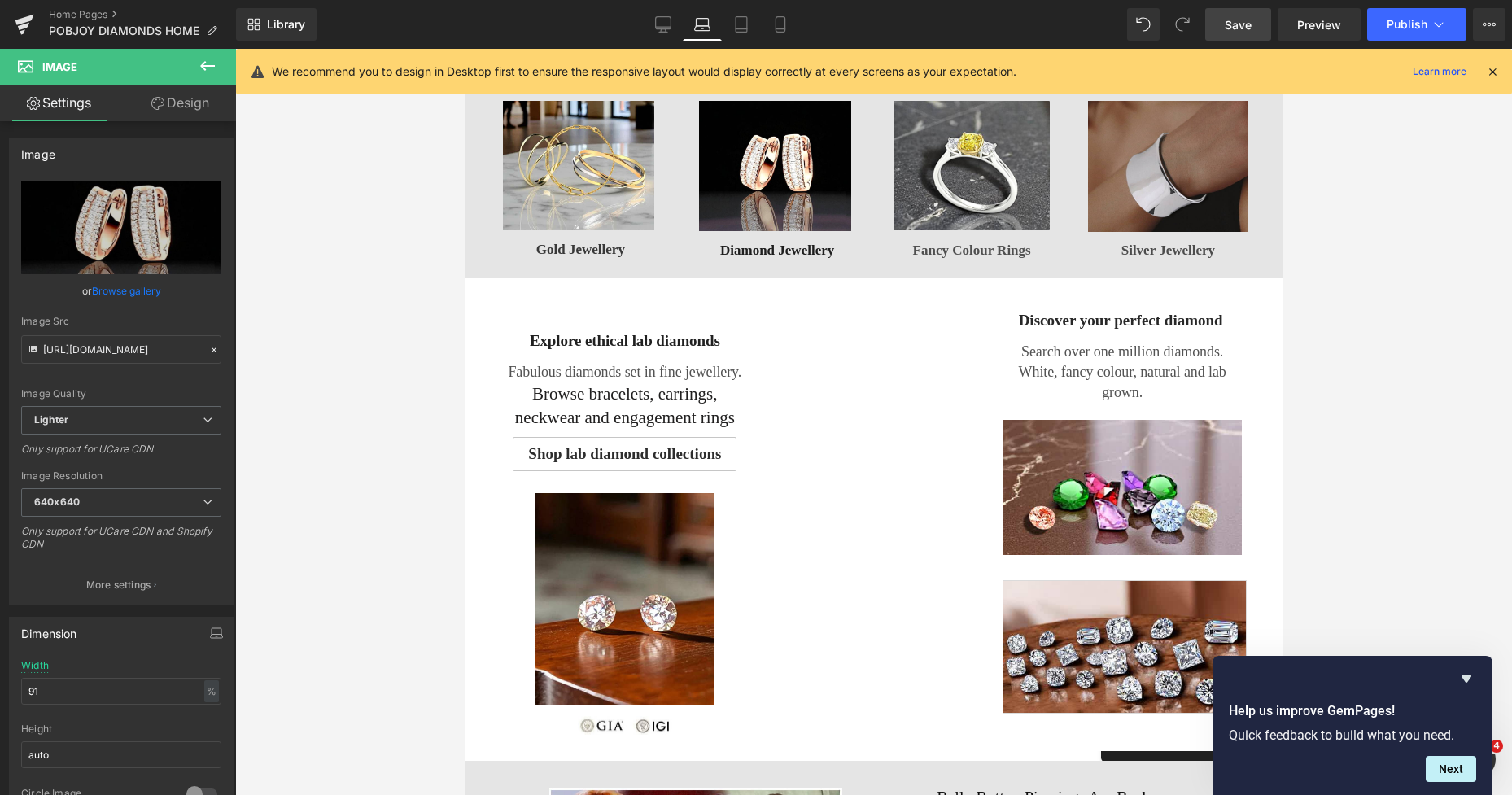
scroll to position [427, 0]
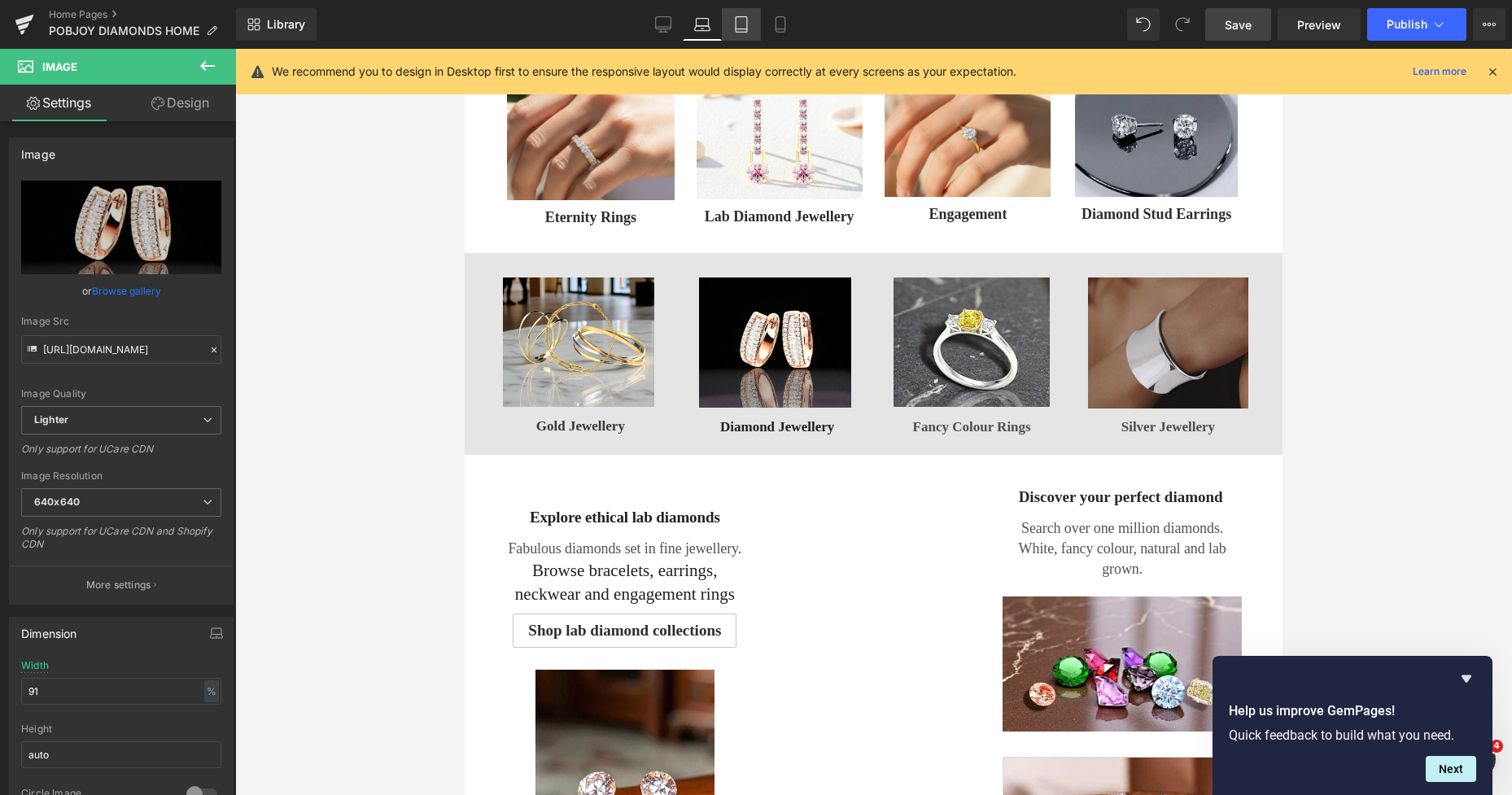
click at [741, 27] on icon at bounding box center [740, 24] width 16 height 16
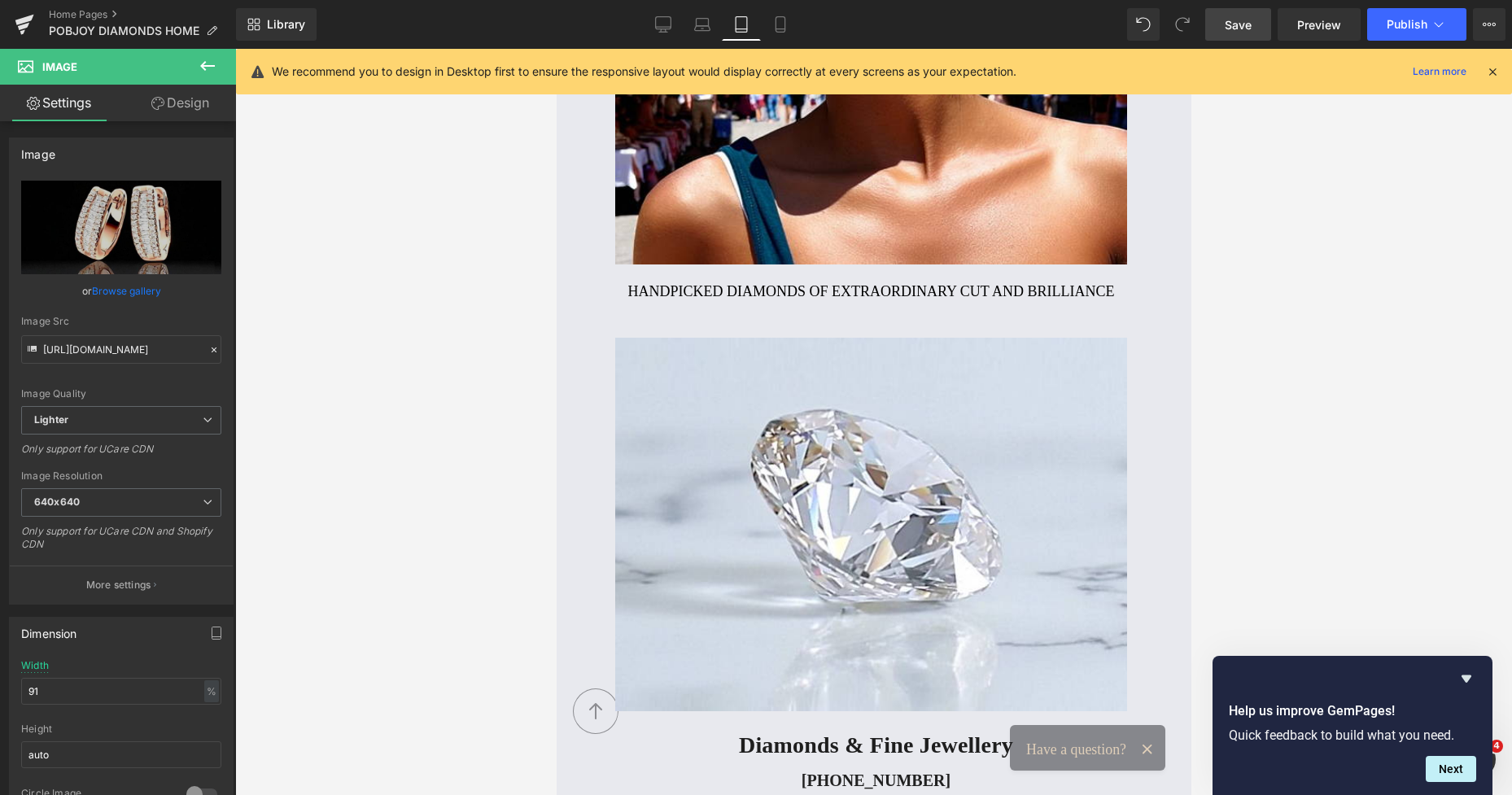
scroll to position [1682, 0]
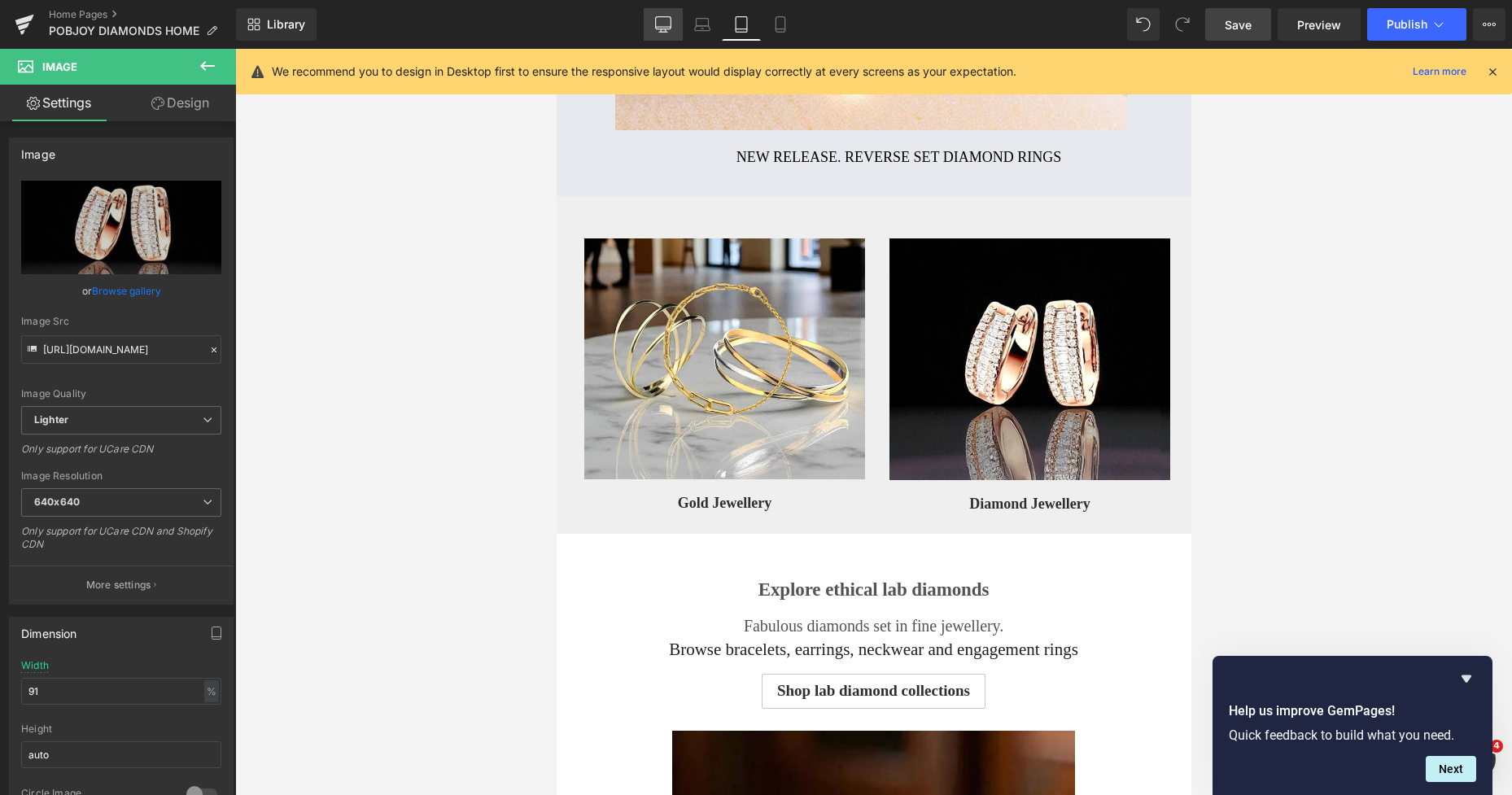
click at [673, 23] on link "Desktop" at bounding box center [662, 25] width 39 height 33
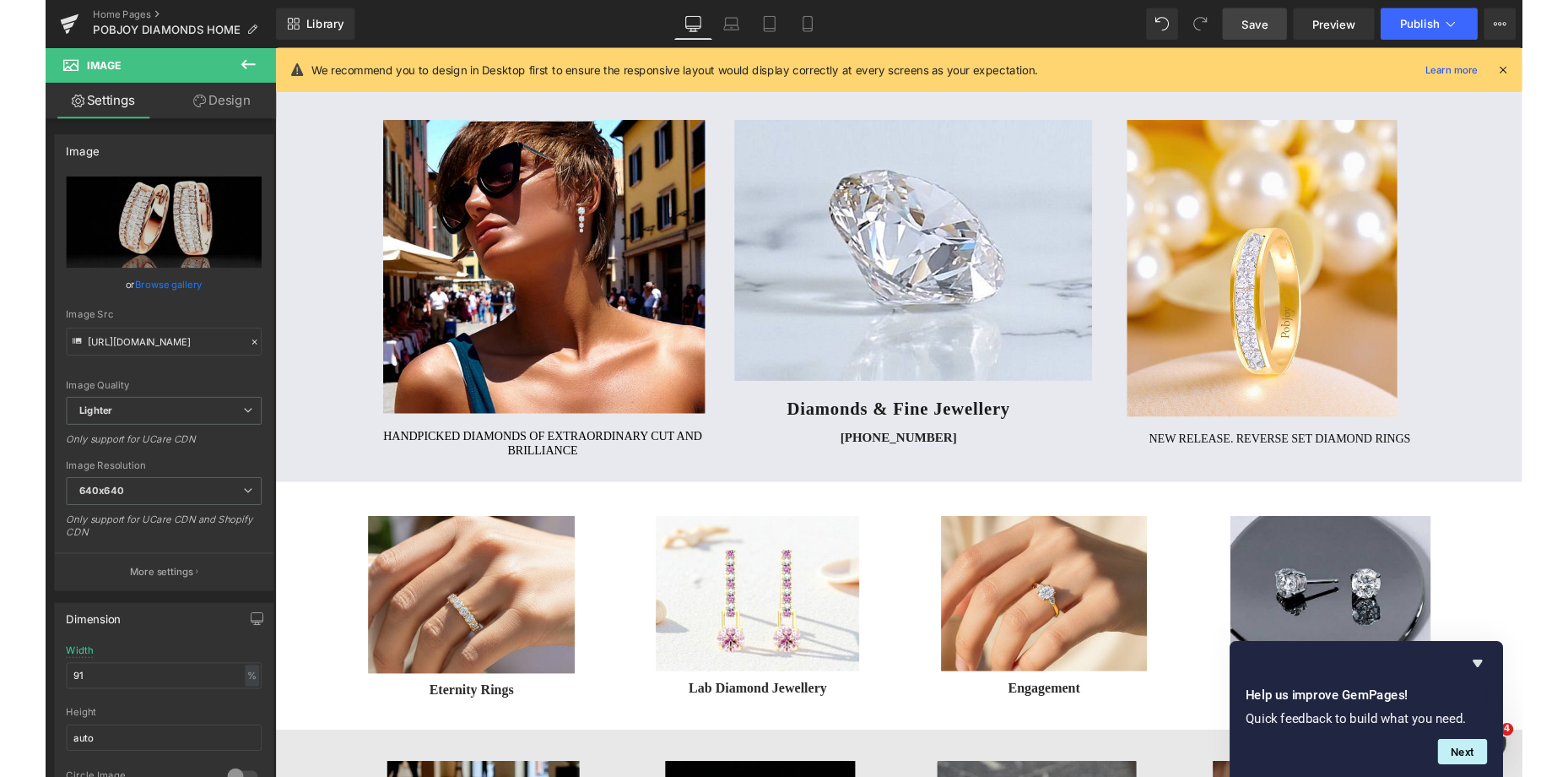
scroll to position [81, 0]
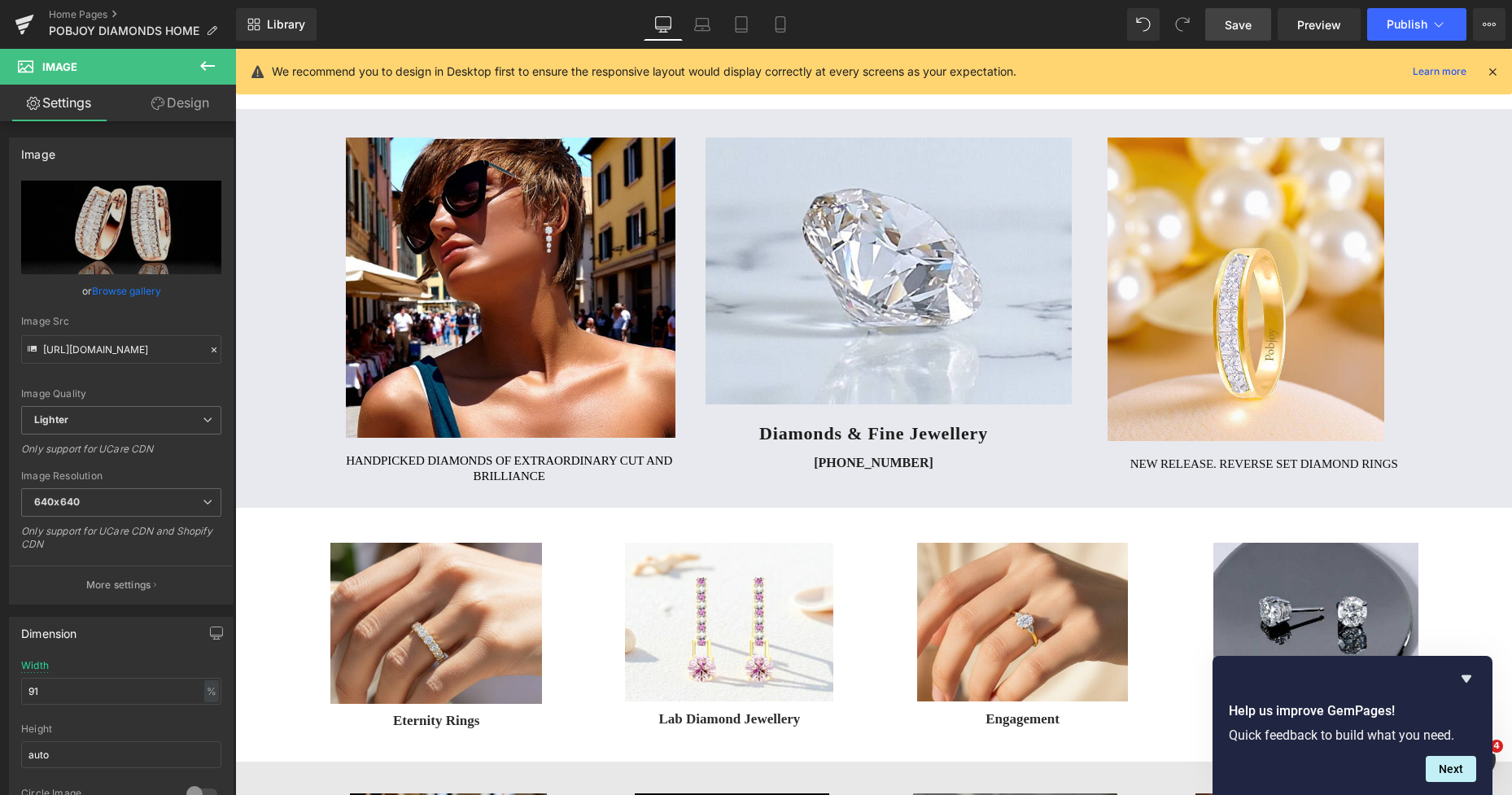
drag, startPoint x: 1504, startPoint y: 380, endPoint x: 1662, endPoint y: 131, distance: 294.9
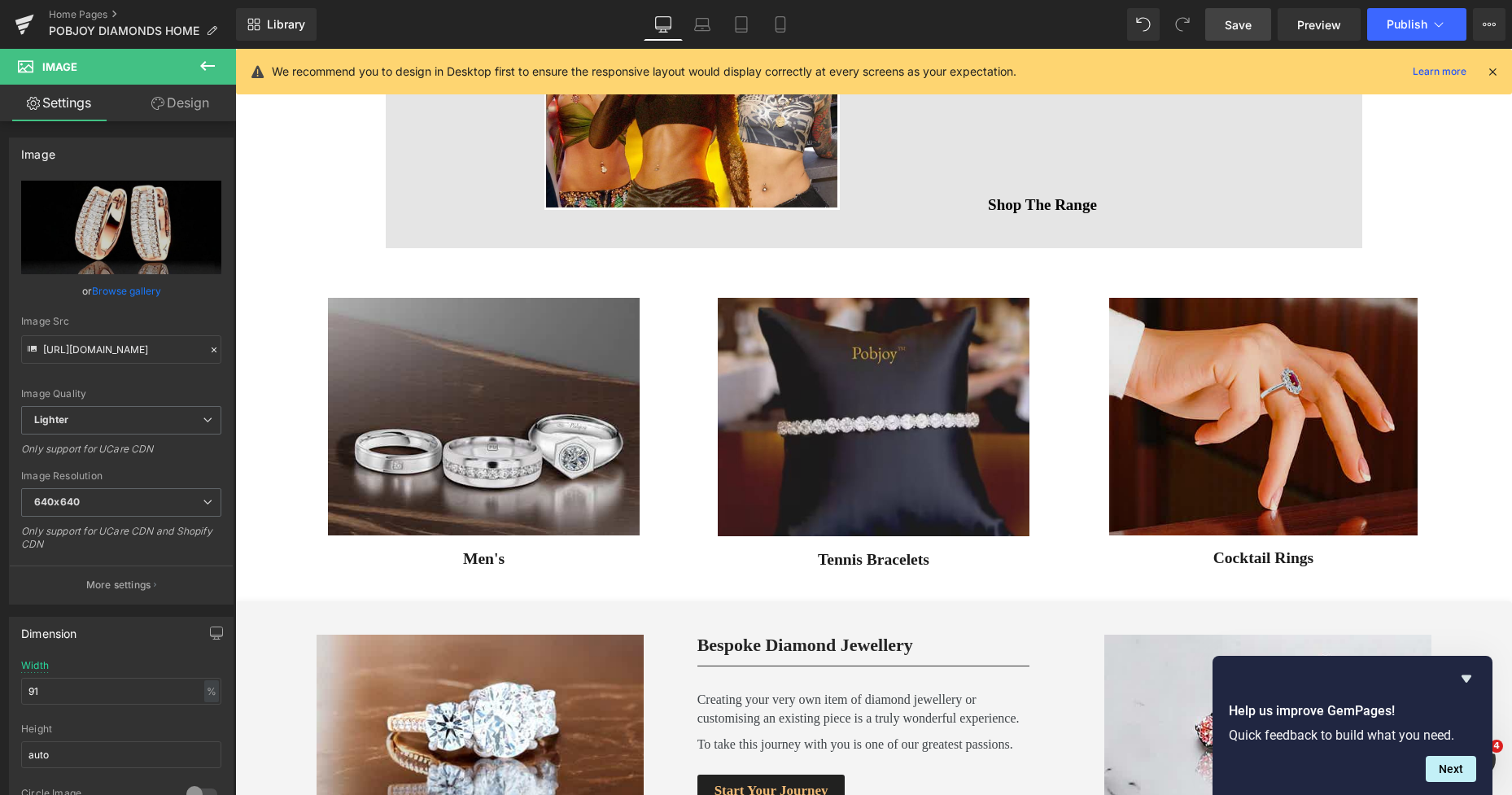
scroll to position [1768, 0]
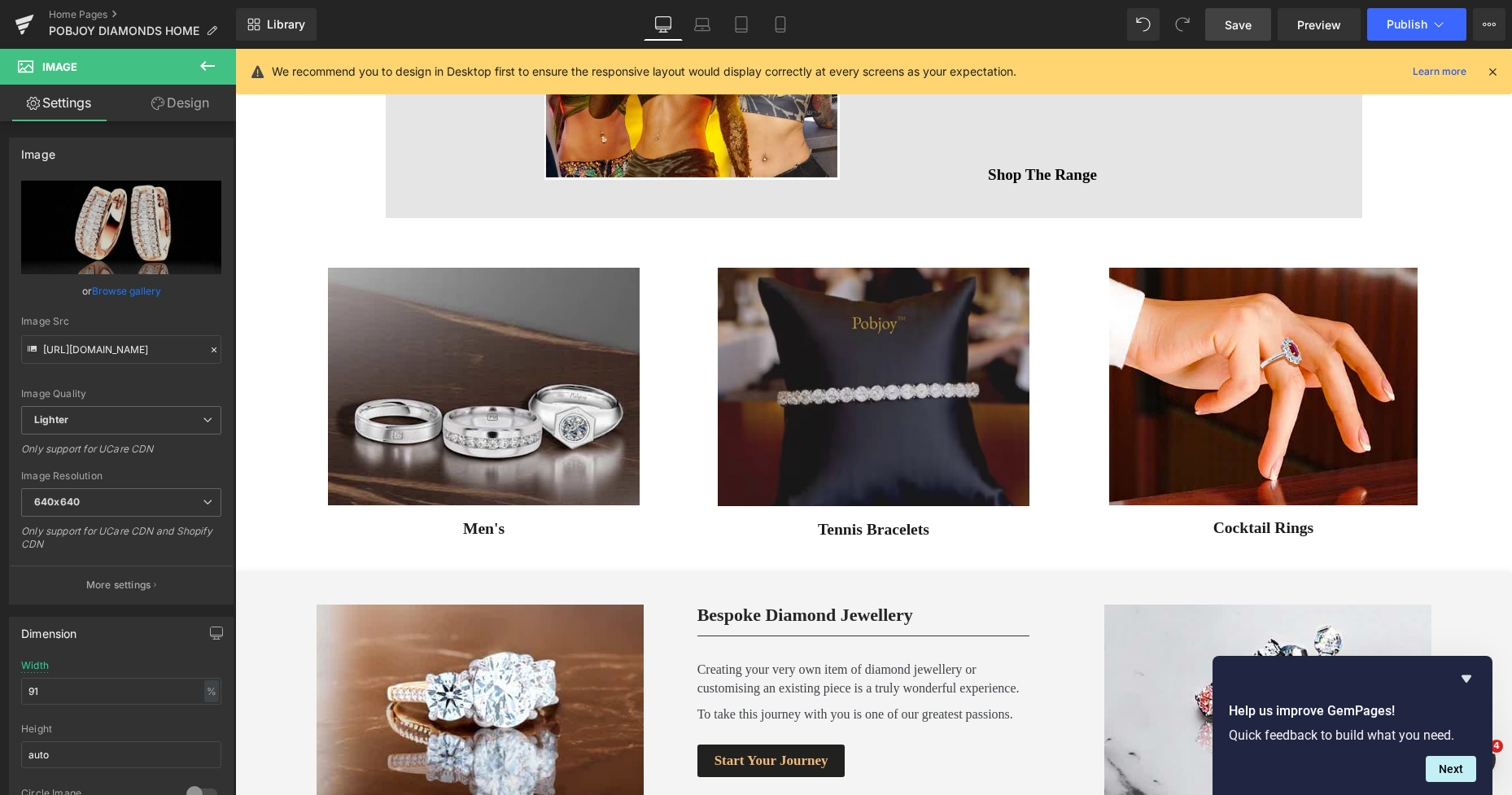
click at [878, 376] on div "Image" at bounding box center [872, 387] width 390 height 238
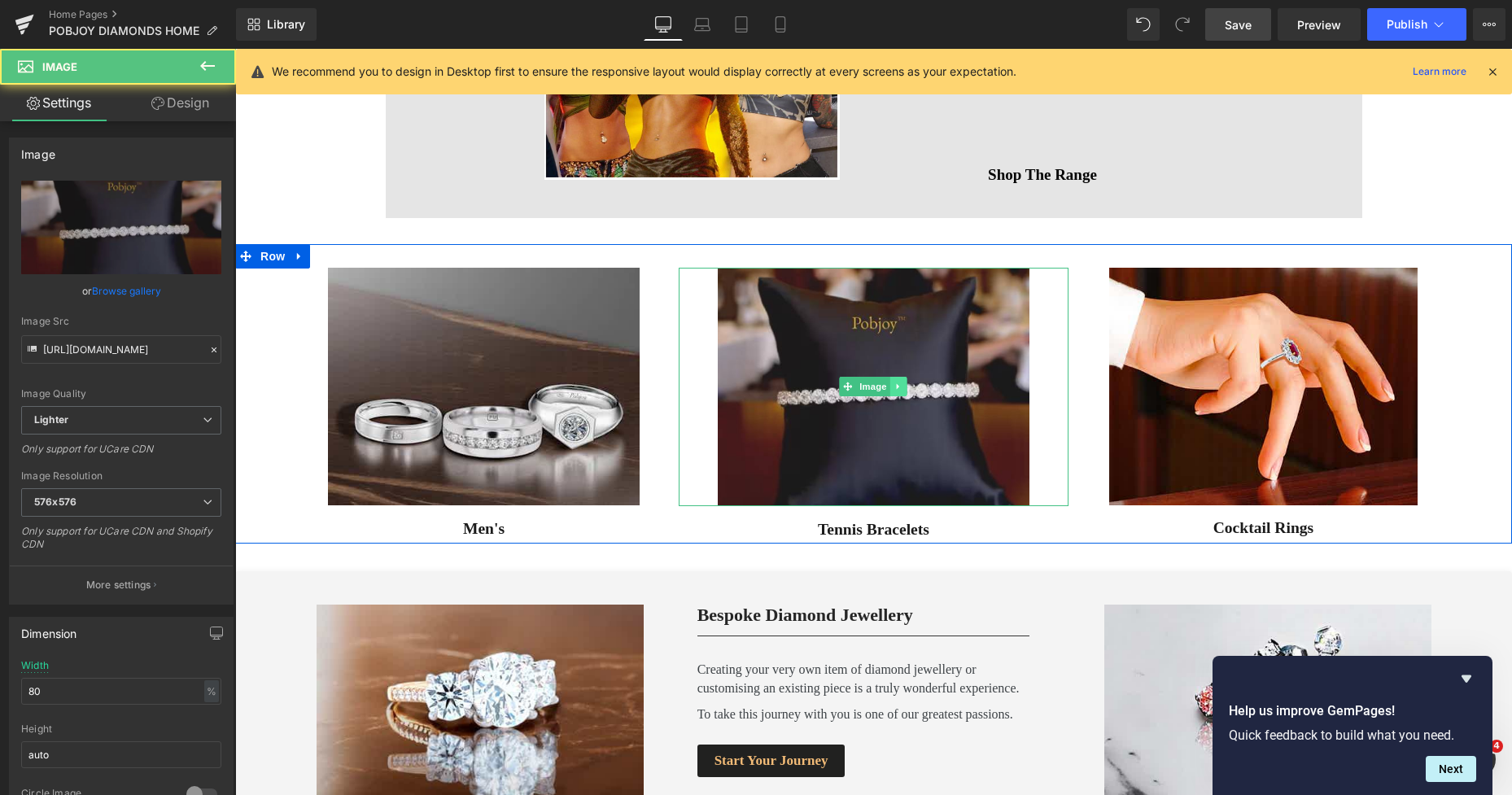
click at [891, 379] on link at bounding box center [899, 386] width 17 height 20
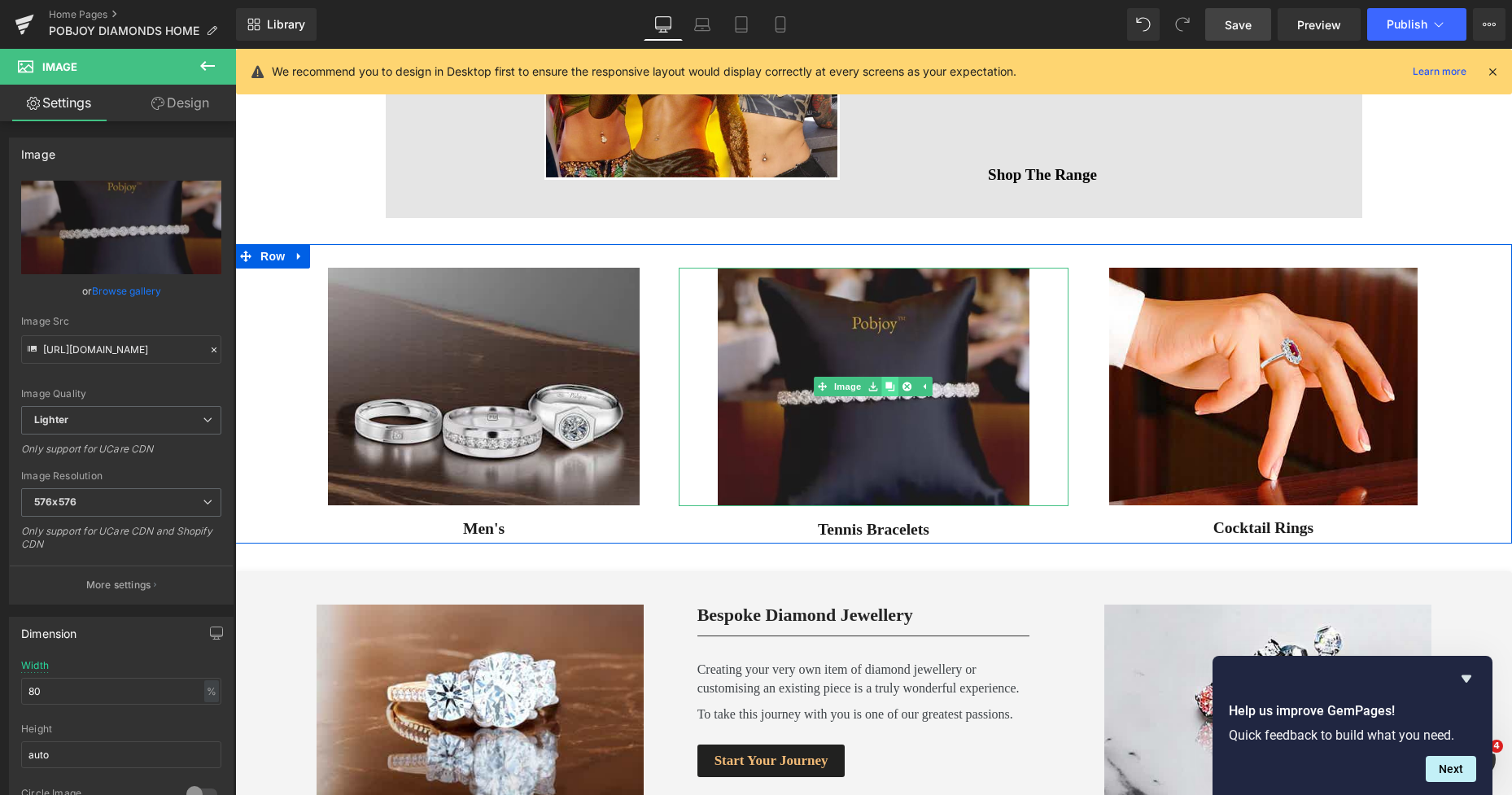
click at [889, 385] on link at bounding box center [890, 386] width 17 height 20
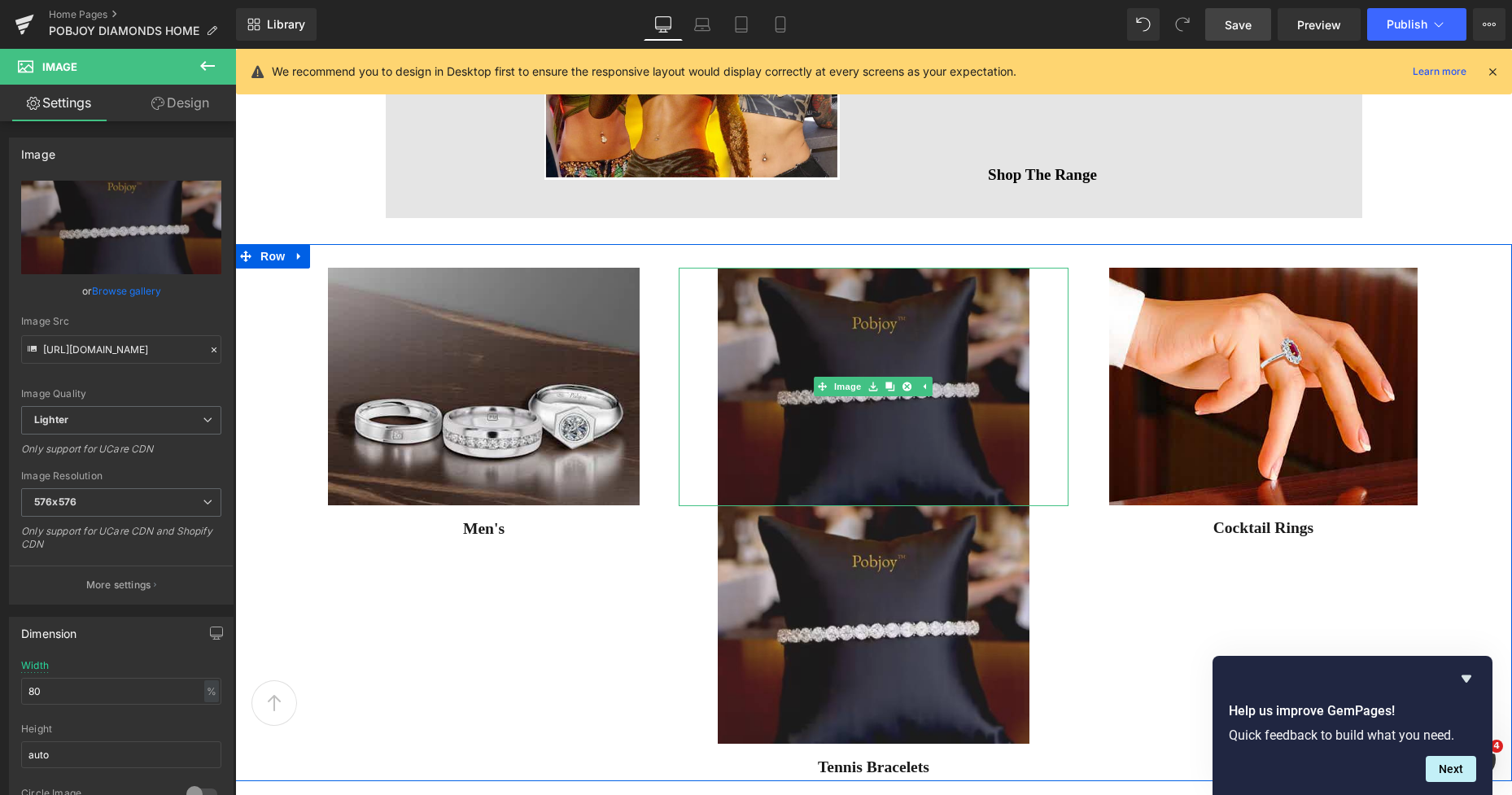
click at [785, 324] on img at bounding box center [873, 387] width 311 height 238
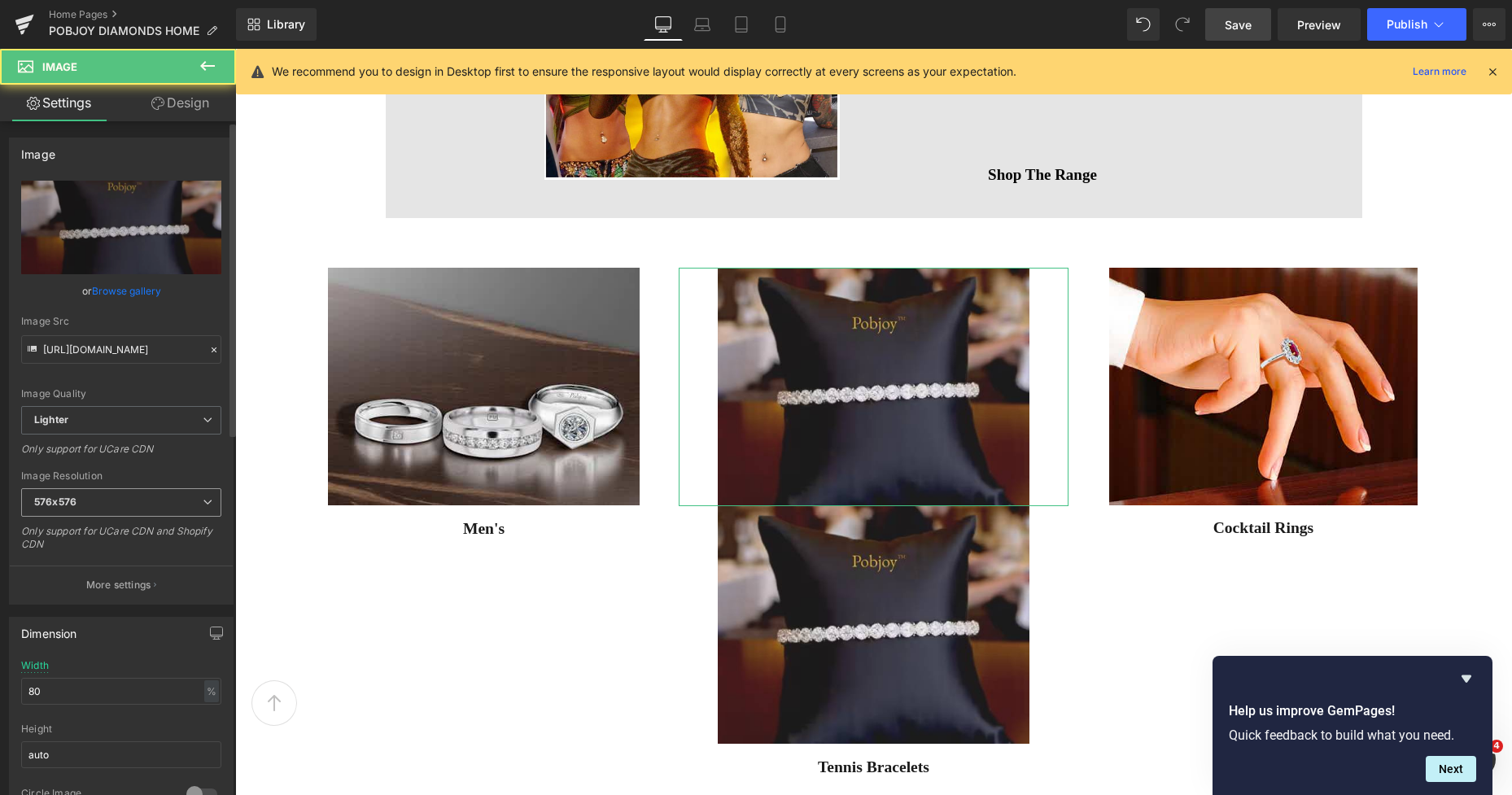
click at [82, 505] on span "576x576" at bounding box center [121, 503] width 200 height 28
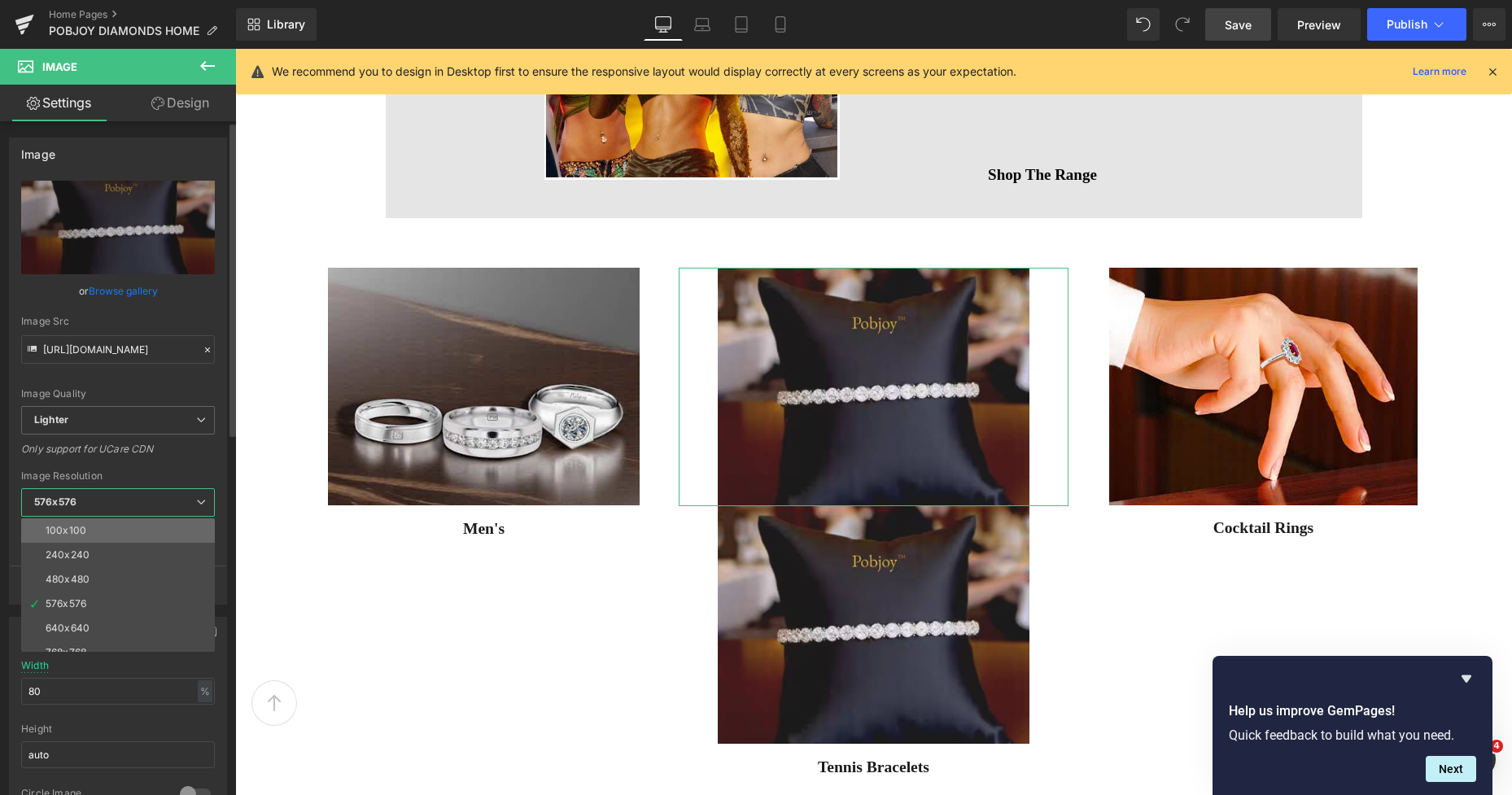
click at [80, 530] on div "100x100" at bounding box center [65, 530] width 41 height 11
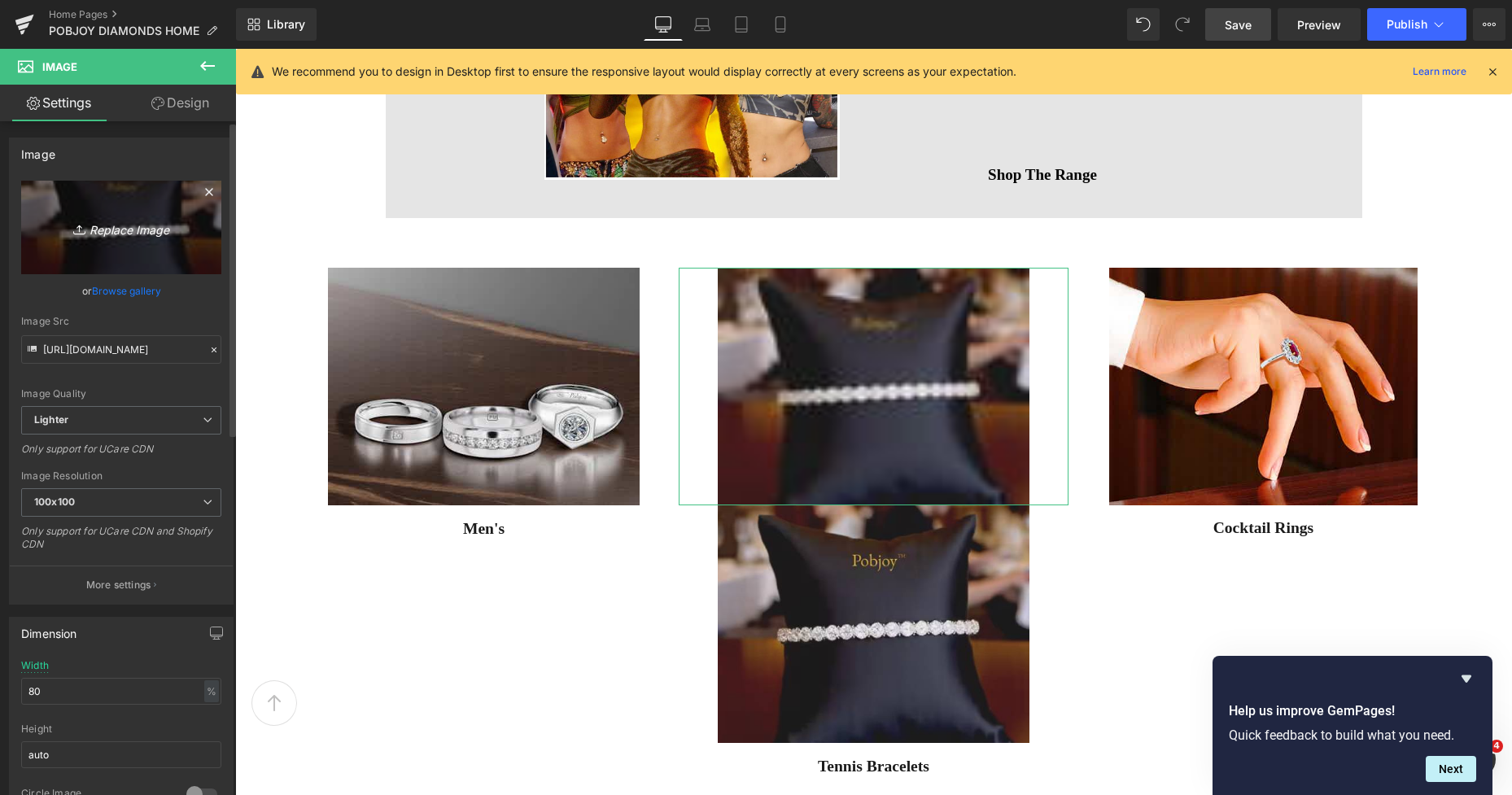
click at [121, 257] on link "Replace Image" at bounding box center [121, 226] width 200 height 93
type input "C:\fakepath\New Template-Photoroom - 2025-10-07T161924.373.png"
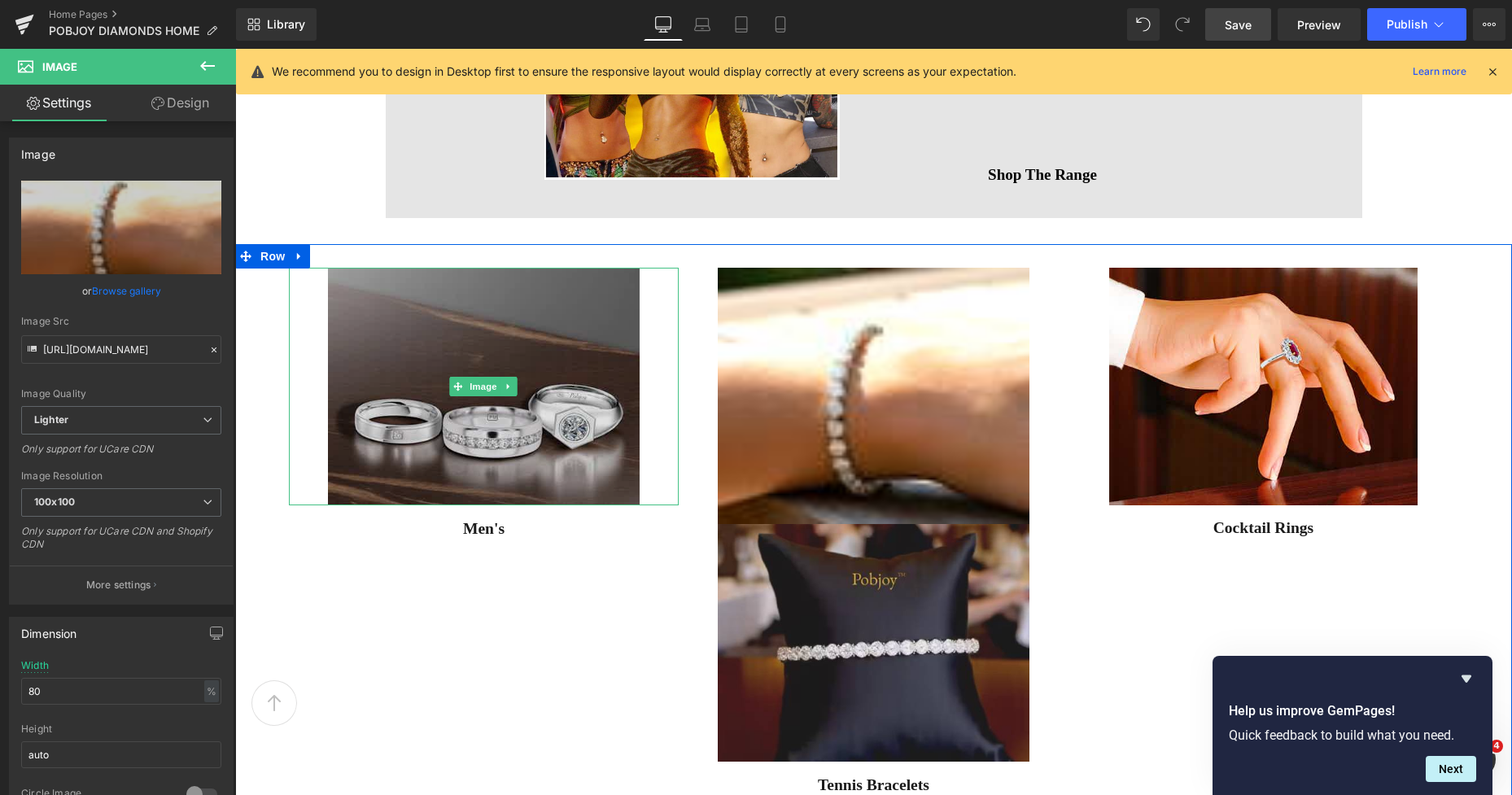
click at [497, 352] on img at bounding box center [484, 386] width 311 height 237
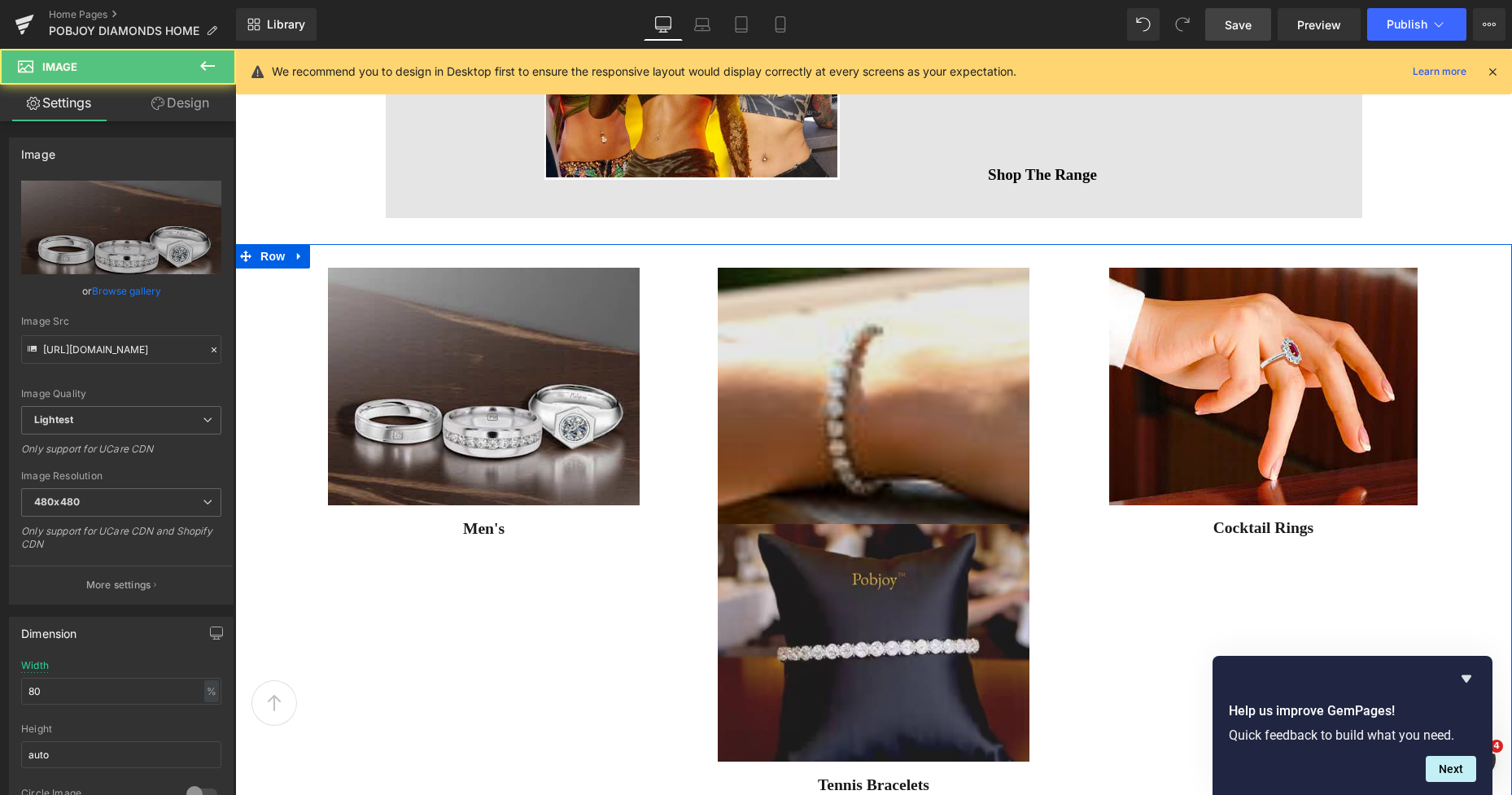
click at [778, 352] on img at bounding box center [873, 395] width 311 height 256
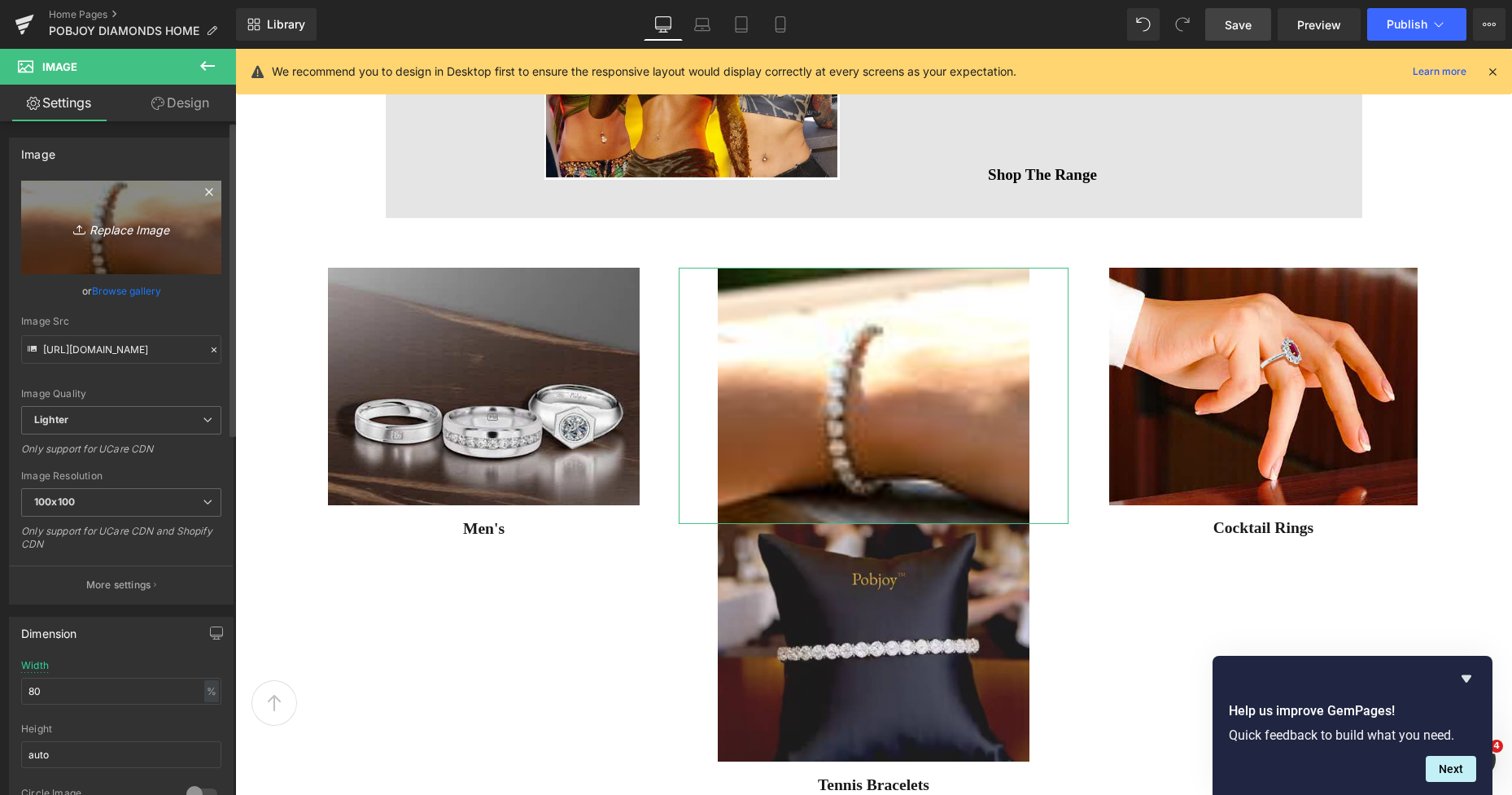
click at [177, 257] on link "Replace Image" at bounding box center [121, 226] width 200 height 93
type input "C:\fakepath\New Template-Photoroom - 2025-10-07T161924.373.png"
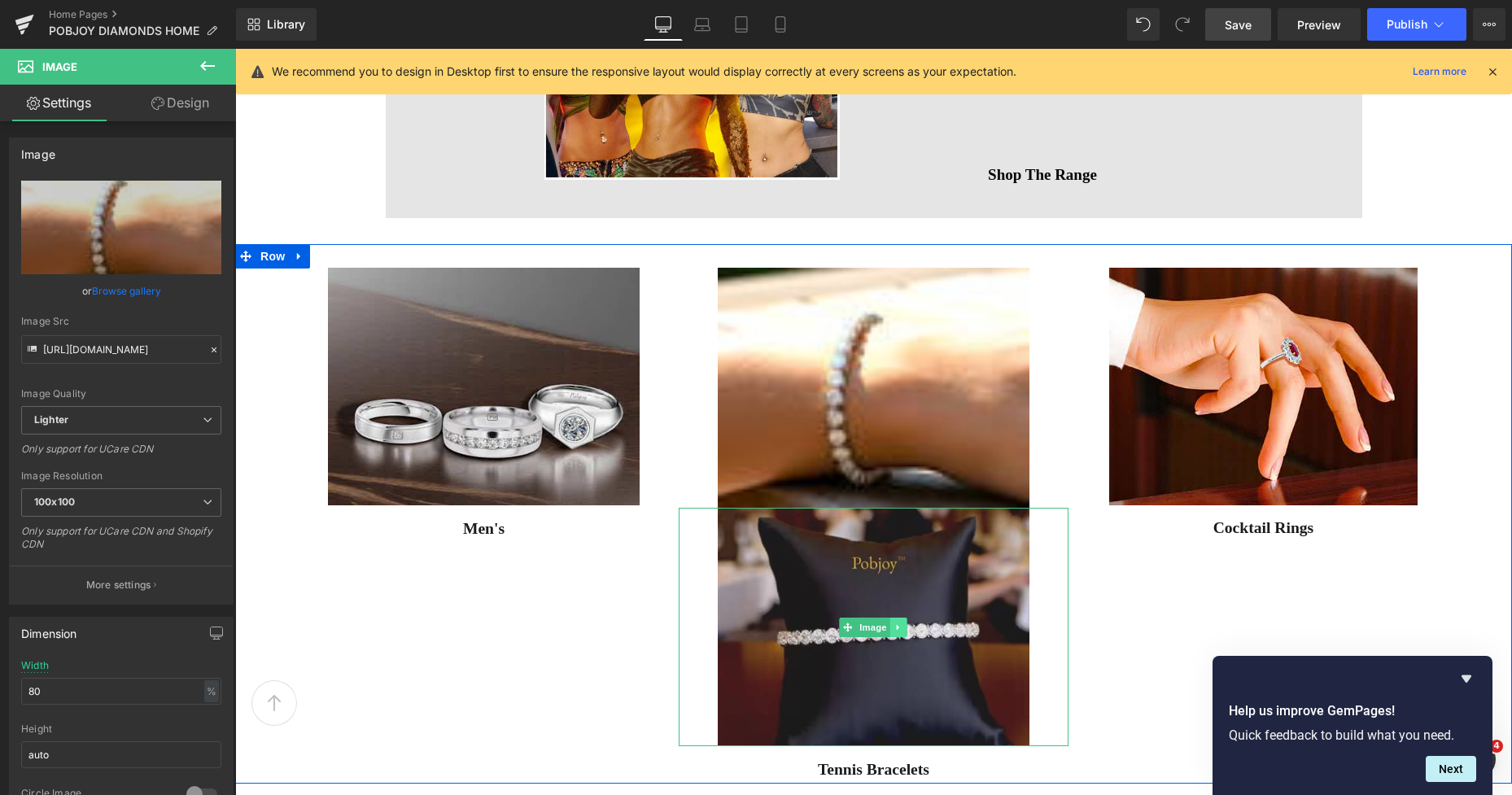
click at [898, 628] on link at bounding box center [899, 627] width 17 height 20
click at [903, 628] on icon at bounding box center [906, 627] width 8 height 9
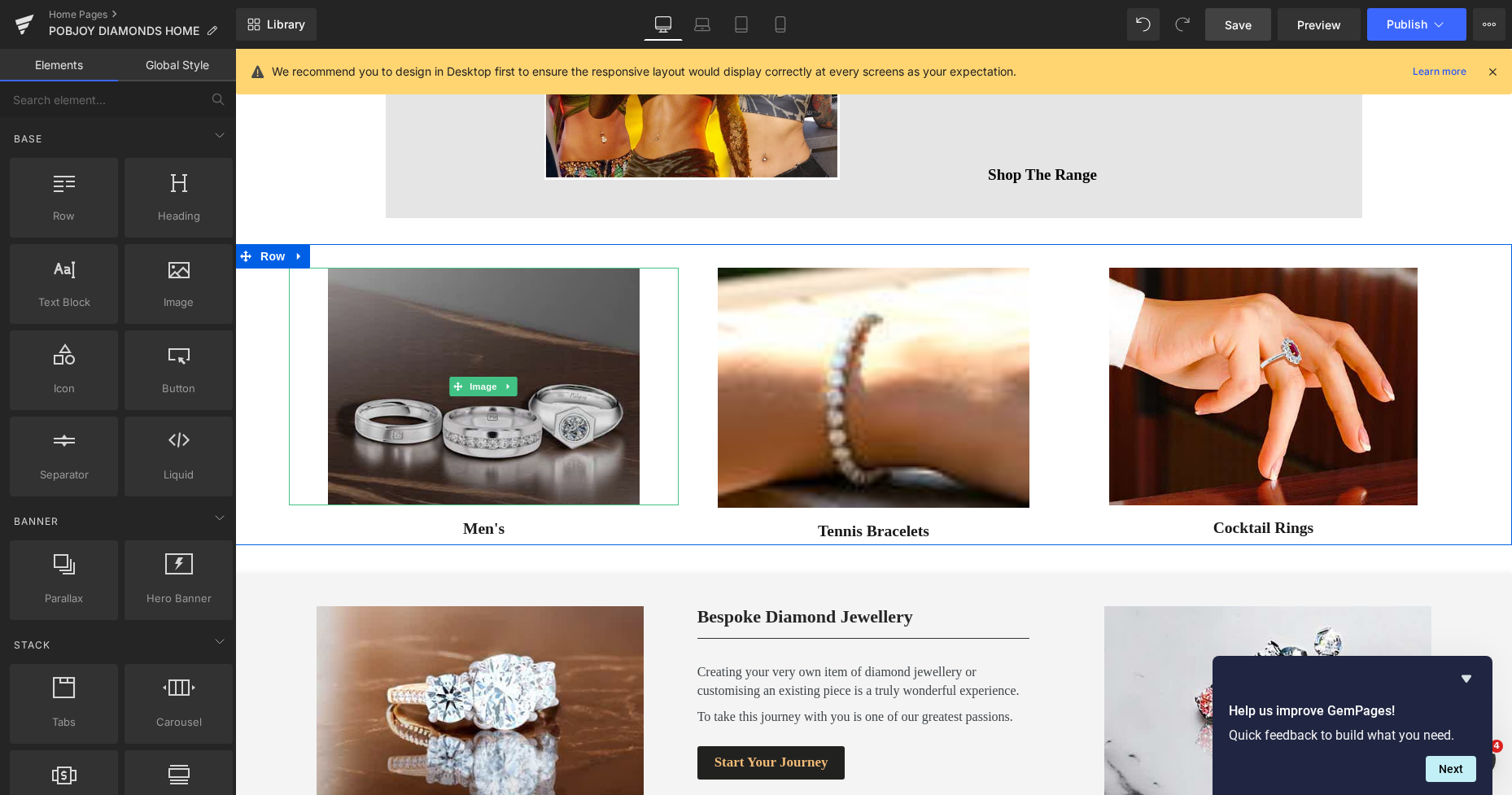
drag, startPoint x: 517, startPoint y: 329, endPoint x: 523, endPoint y: 344, distance: 16.2
click at [517, 328] on img at bounding box center [484, 386] width 311 height 237
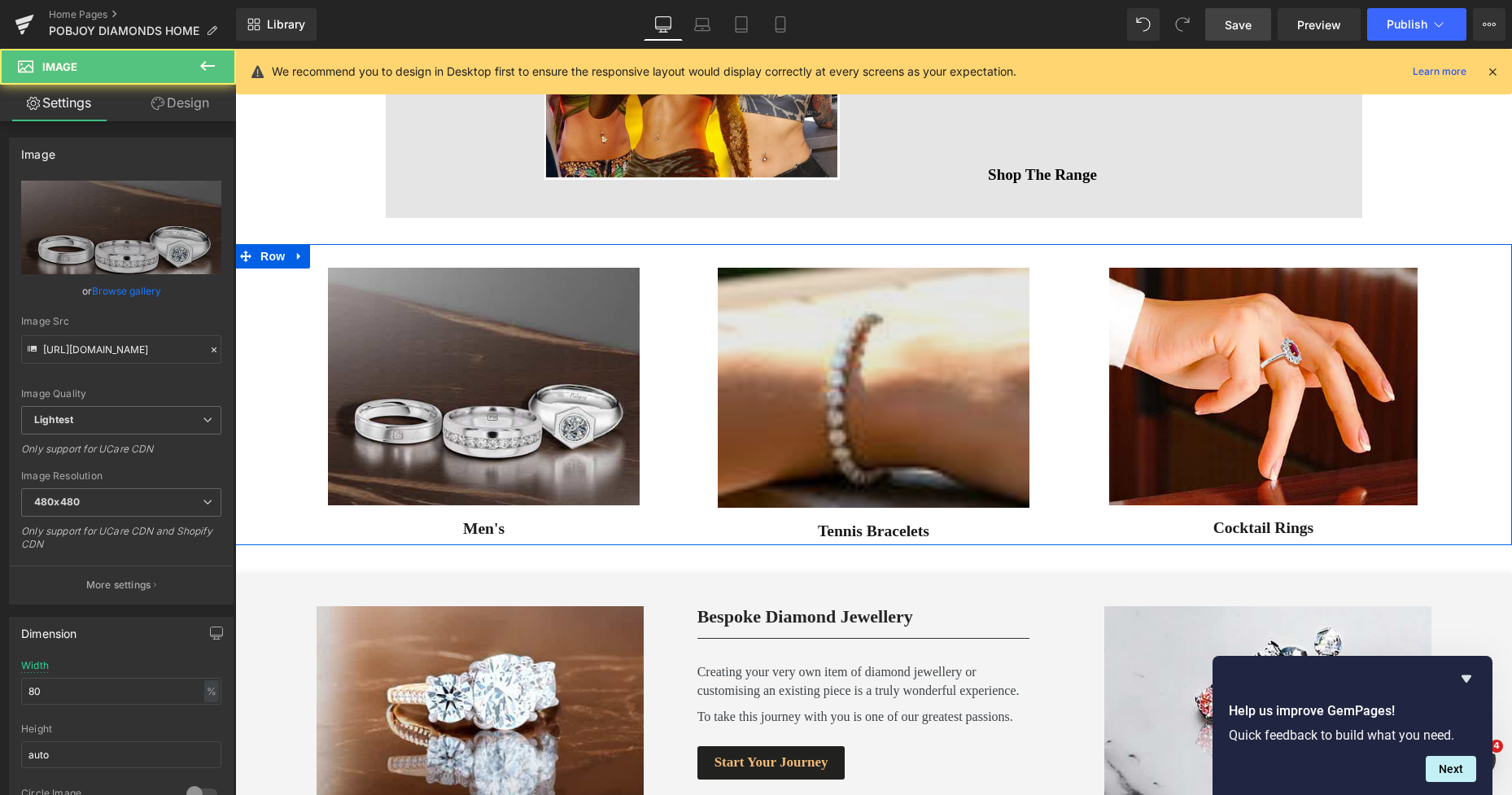
click at [761, 350] on img at bounding box center [873, 388] width 311 height 240
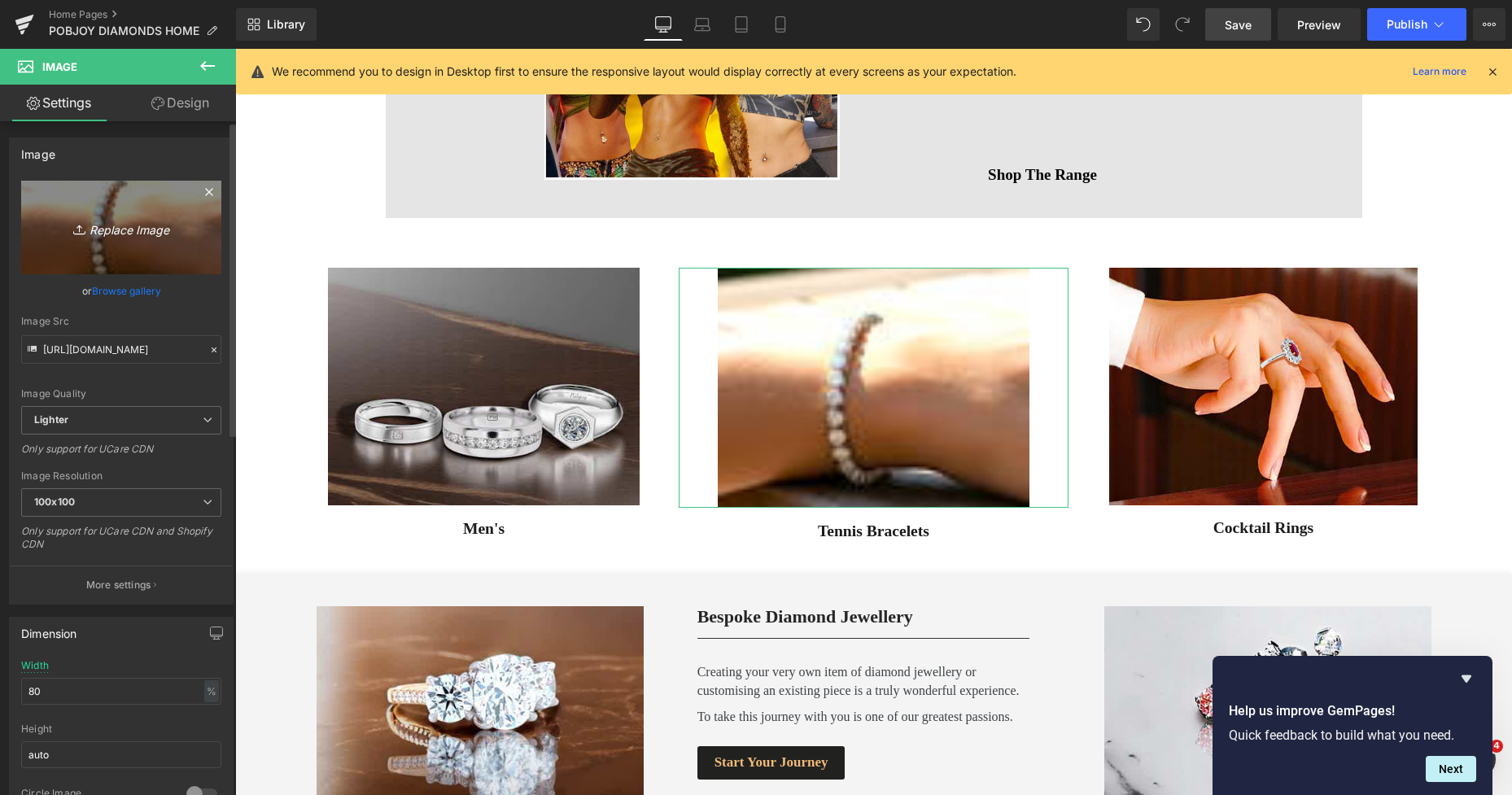
click at [152, 262] on link "Replace Image" at bounding box center [121, 226] width 200 height 93
type input "C:\fakepath\New Template-Photoroom - 2025-10-07T161924.373.png"
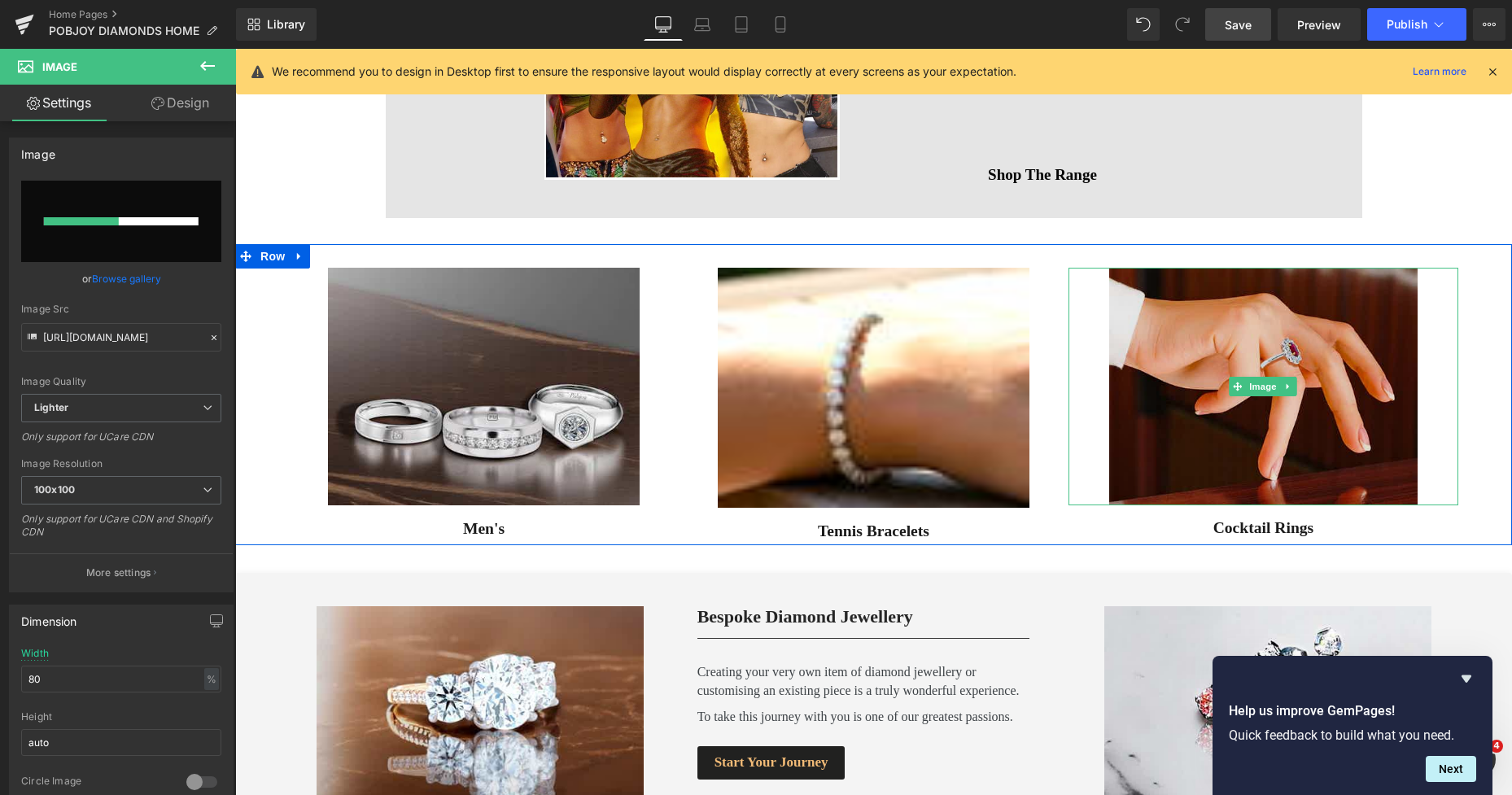
click at [1188, 427] on img at bounding box center [1263, 386] width 307 height 237
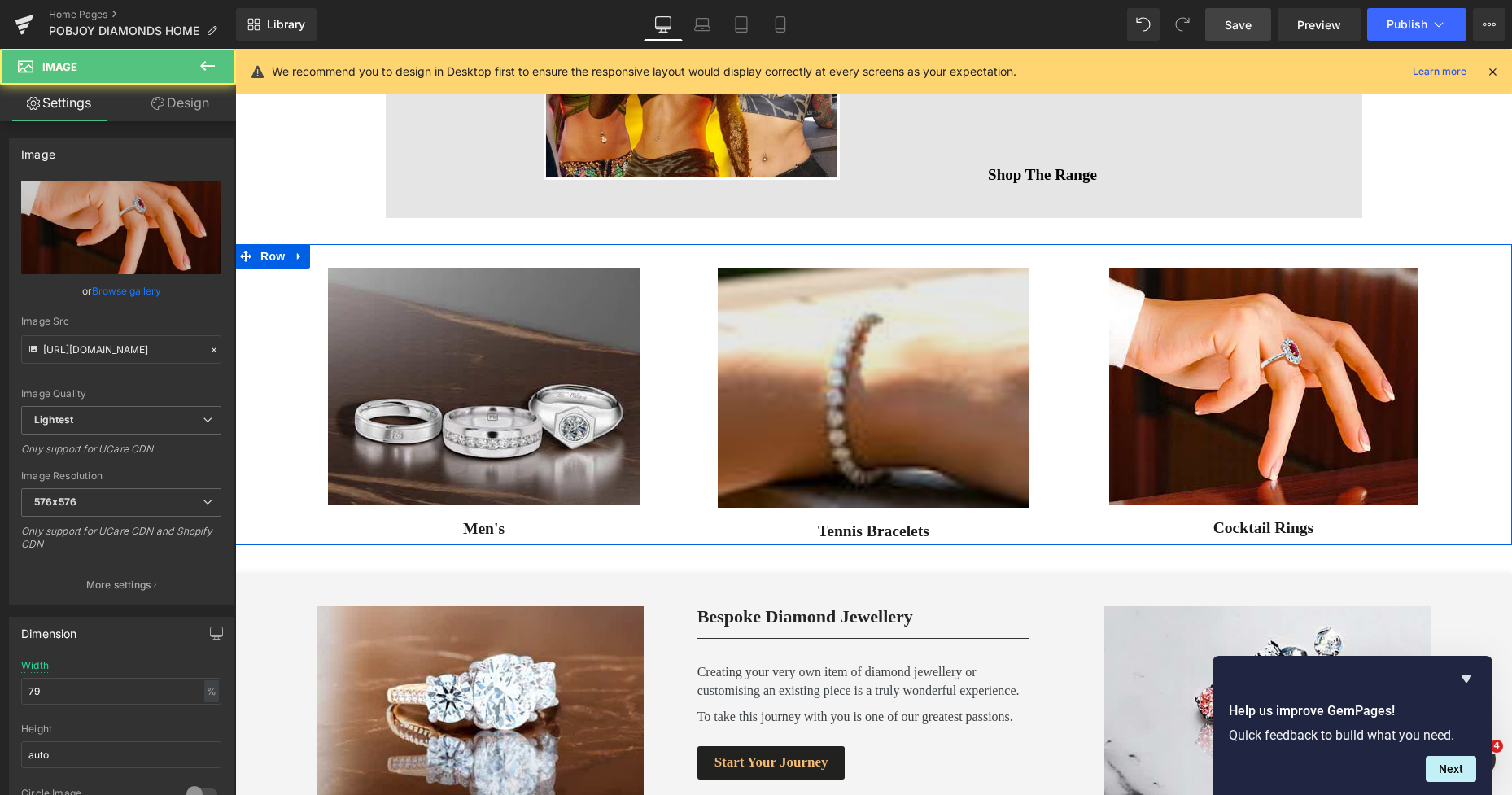
click at [947, 412] on img at bounding box center [873, 388] width 311 height 240
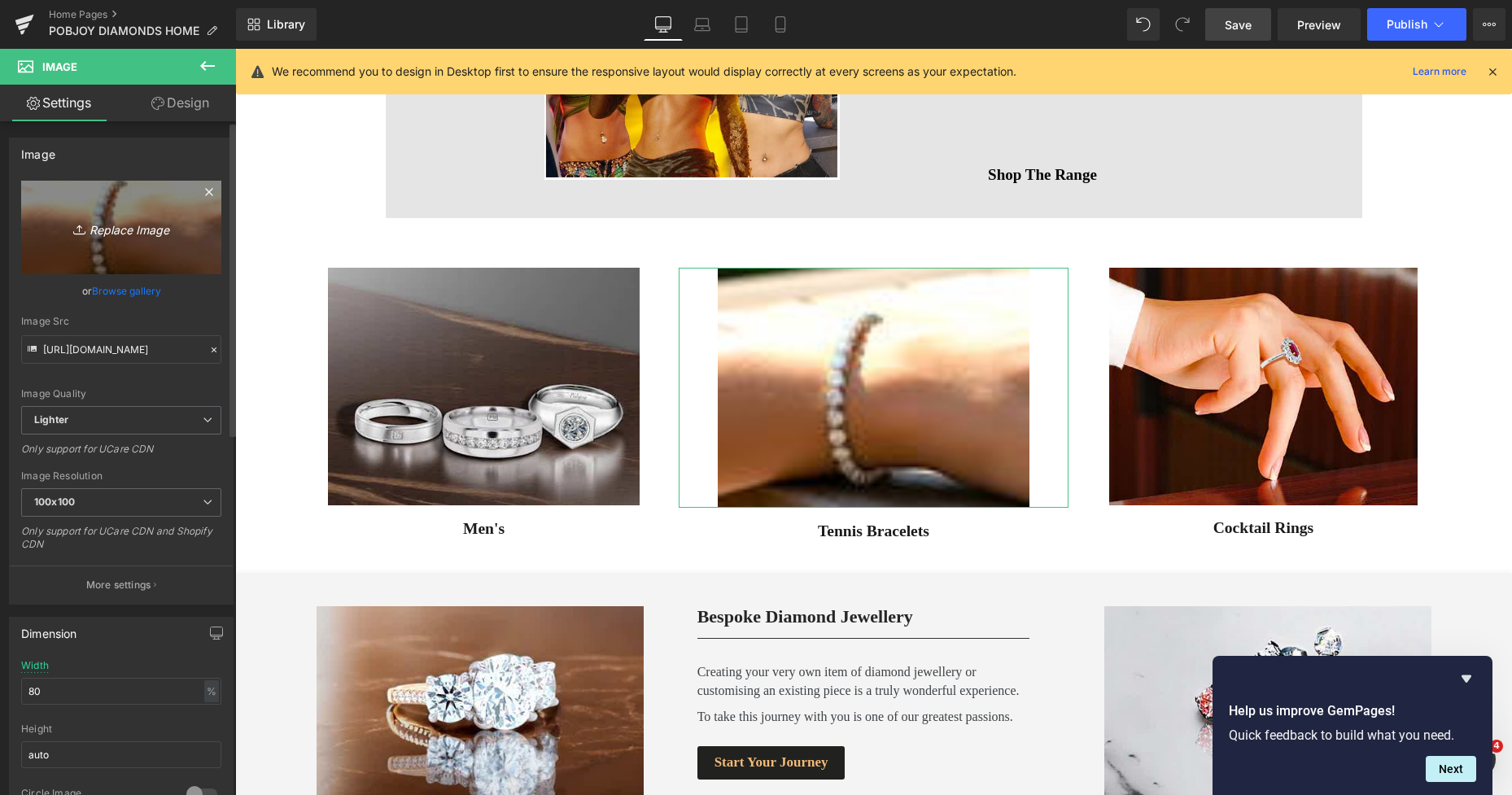
click at [125, 252] on link "Replace Image" at bounding box center [121, 226] width 200 height 93
type input "C:\fakepath\New Template-Photoroom - 2025-10-07T161924.373.png"
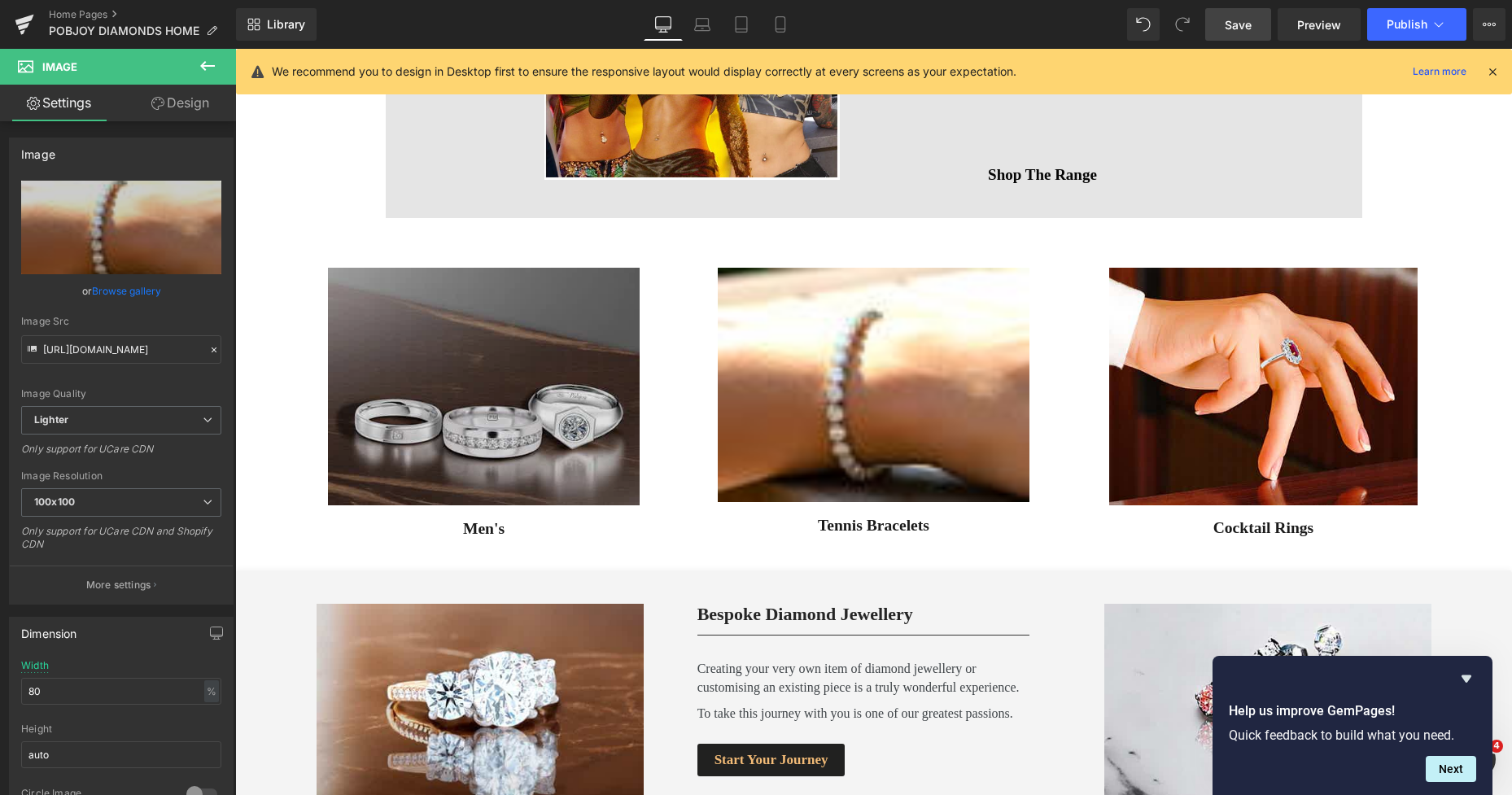
click at [535, 336] on img at bounding box center [484, 386] width 311 height 237
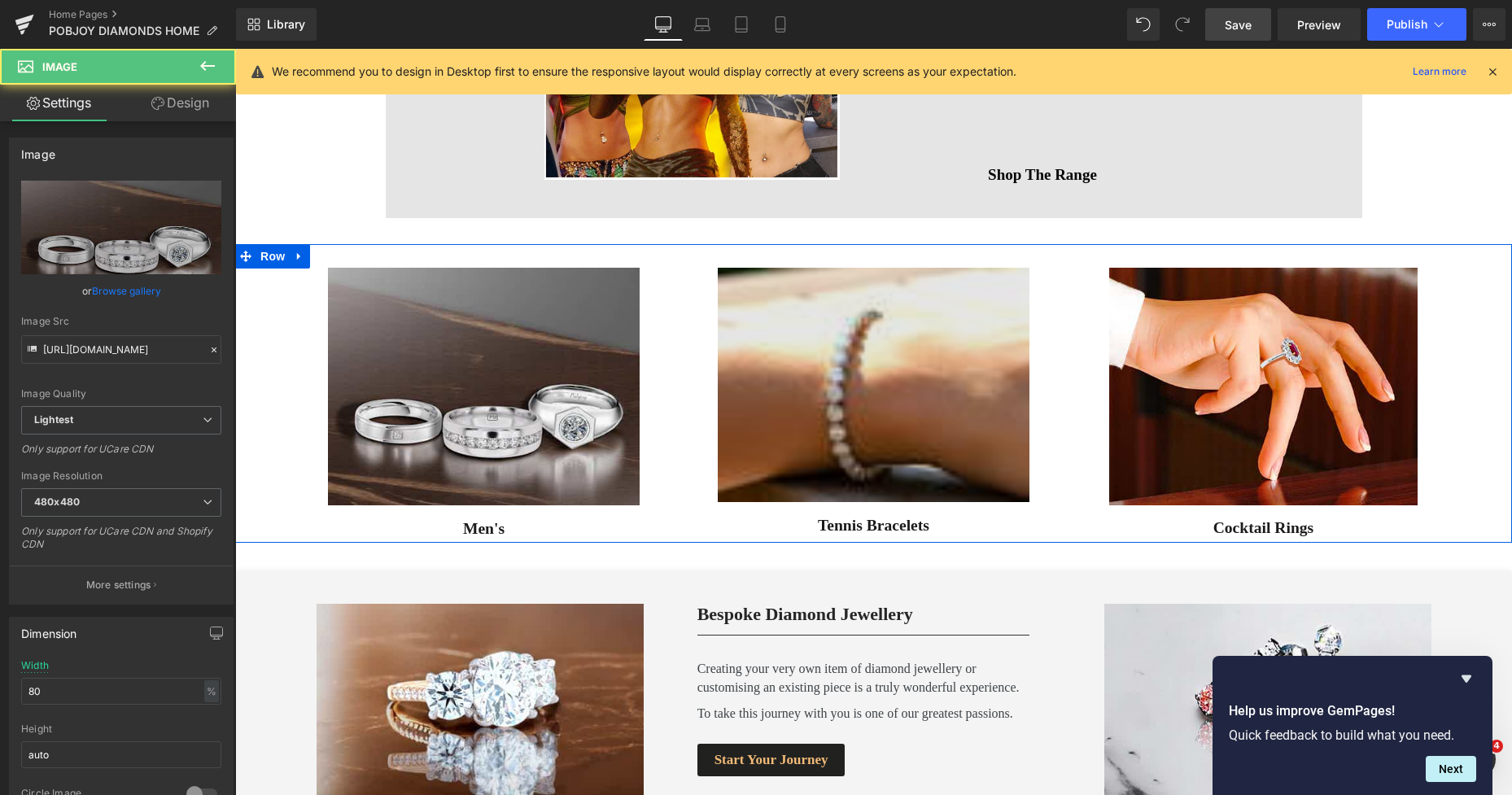
click at [768, 341] on img at bounding box center [873, 385] width 311 height 234
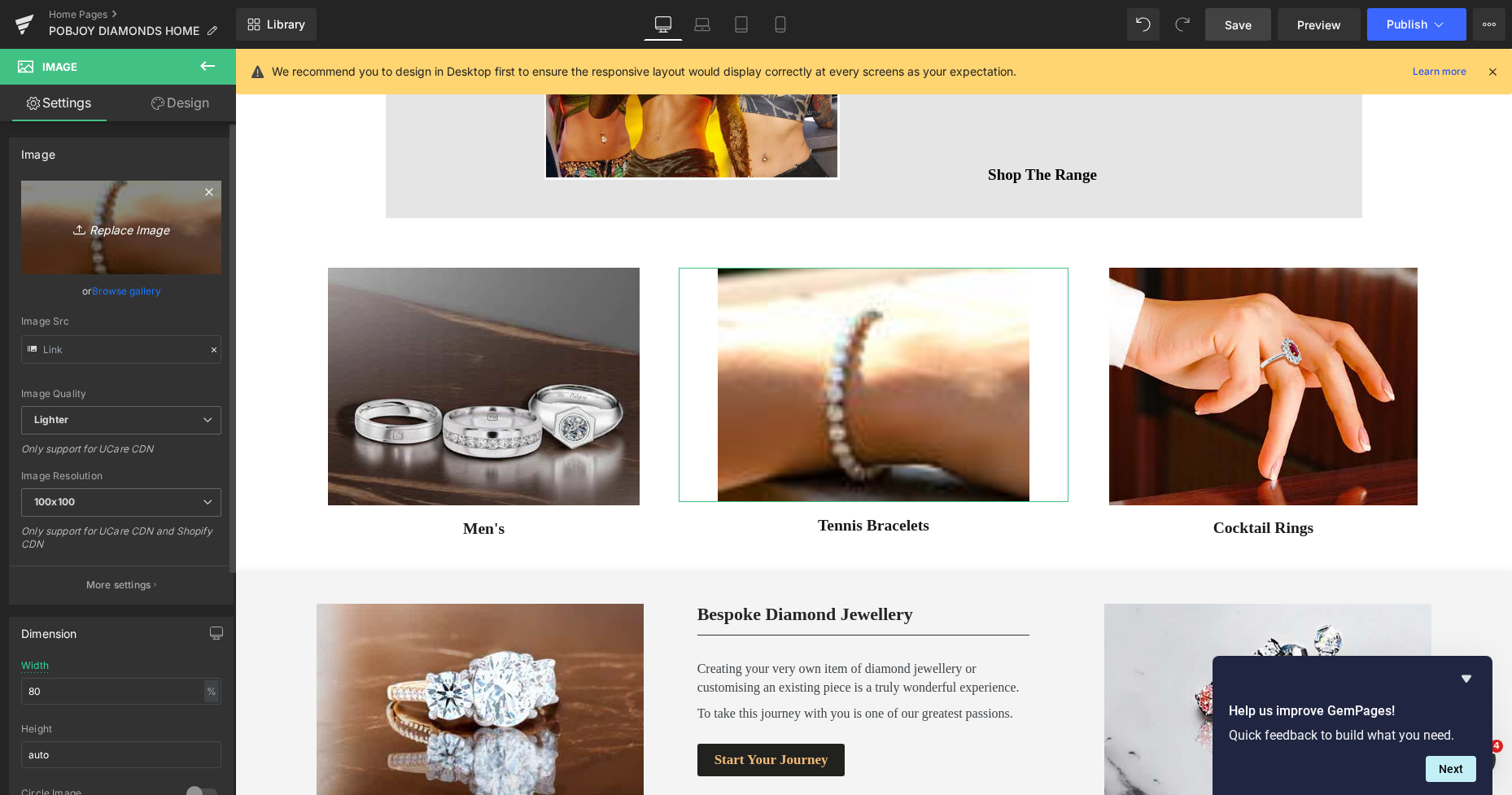
click at [163, 258] on link "Replace Image" at bounding box center [121, 226] width 200 height 93
type input "C:\fakepath\New Template-Photoroom - 2025-10-07T161924.373.png"
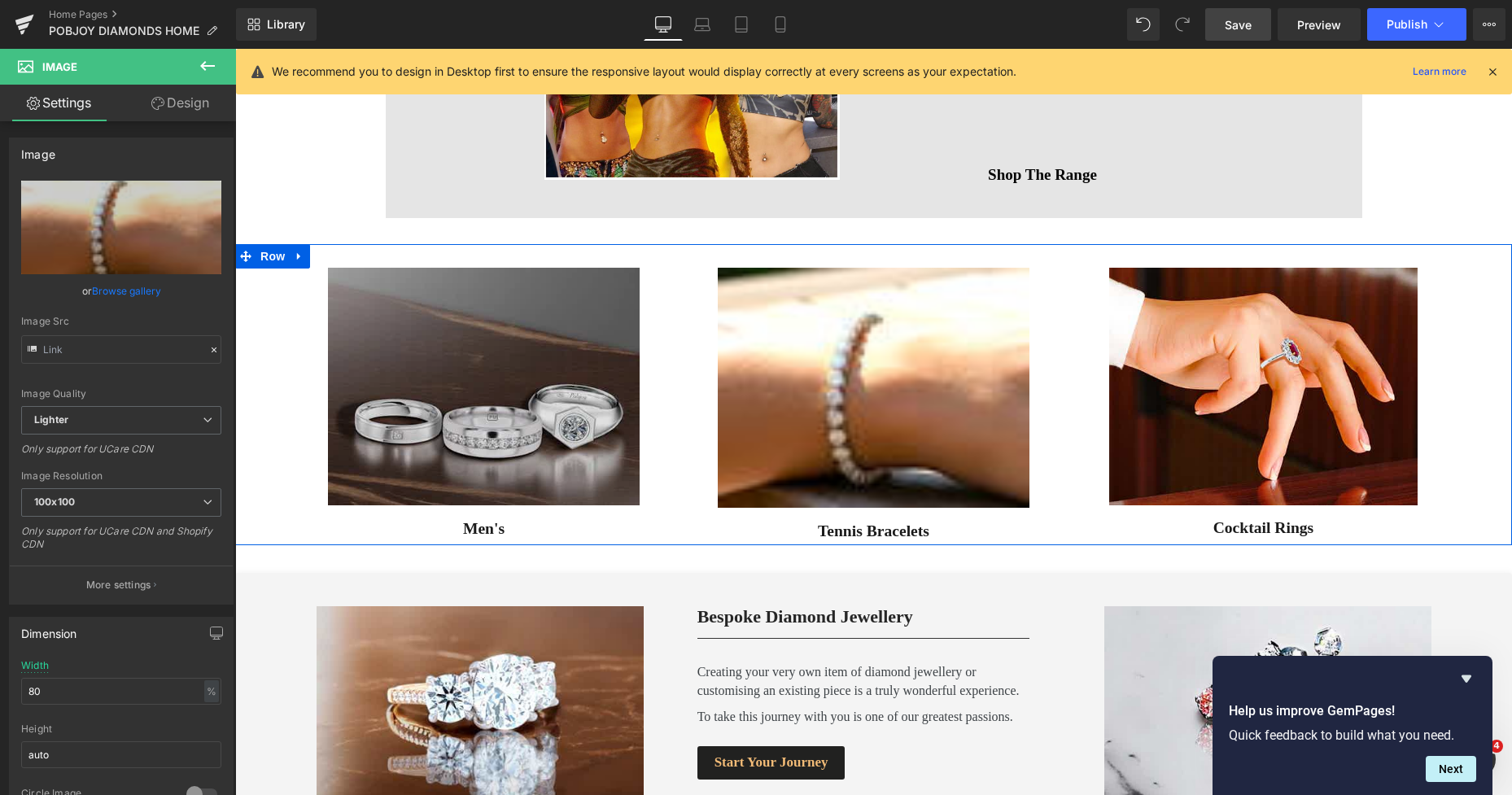
click at [581, 297] on img at bounding box center [484, 386] width 311 height 237
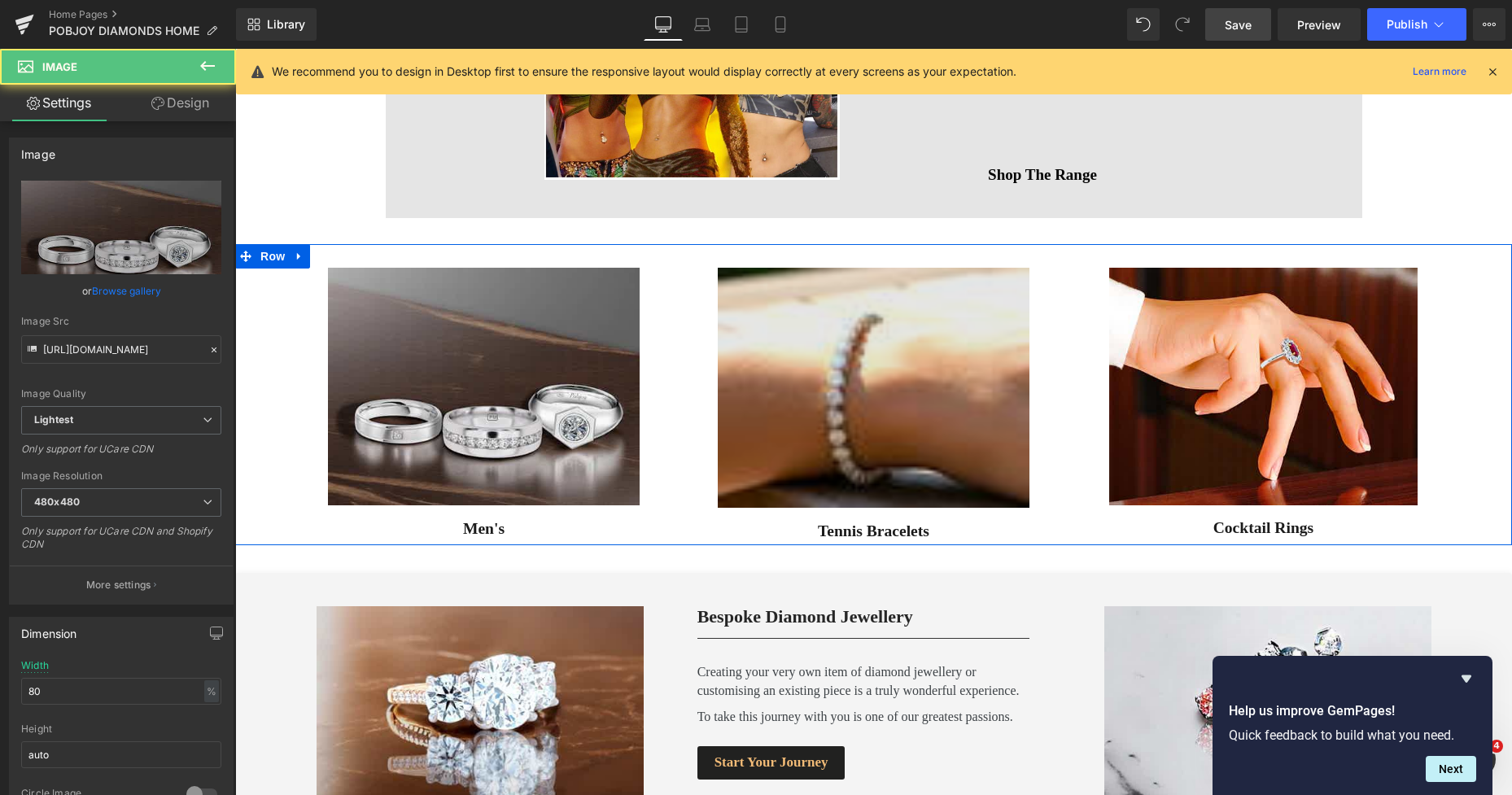
click at [809, 332] on img at bounding box center [873, 388] width 311 height 240
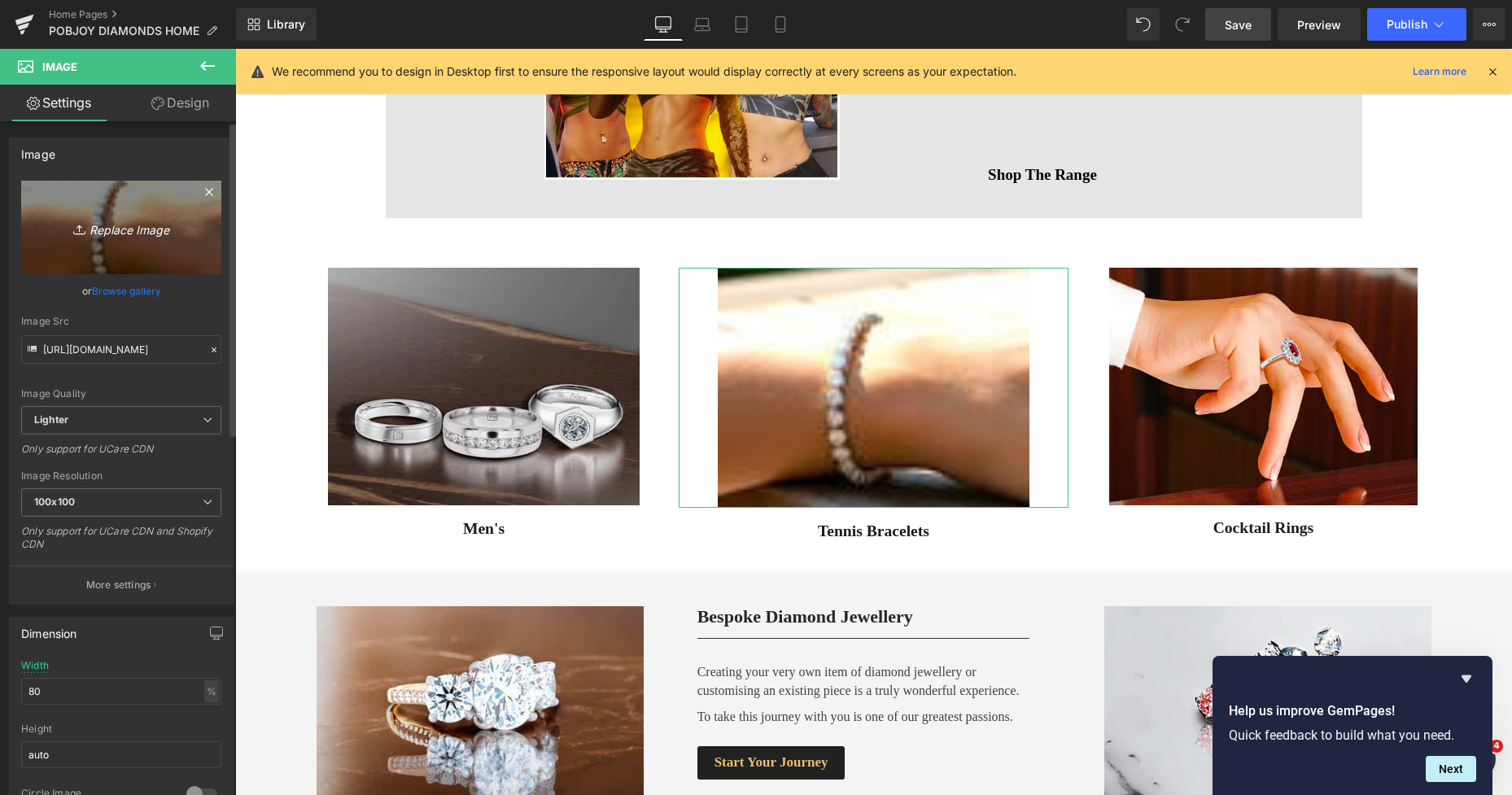
click at [155, 255] on link "Replace Image" at bounding box center [121, 226] width 200 height 93
type input "C:\fakepath\New Template-Photoroom - 2025-10-07T161924.373.png"
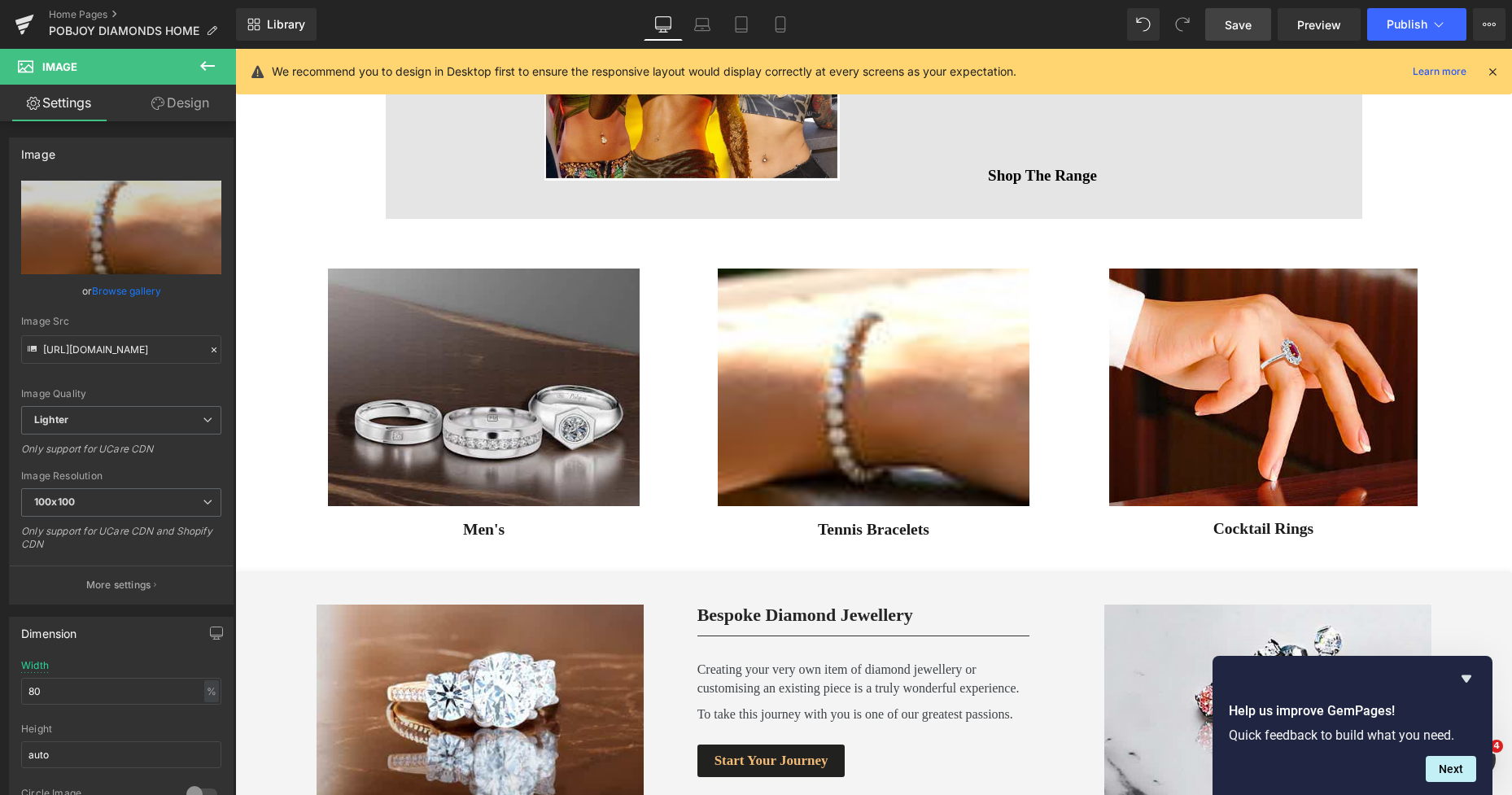
scroll to position [1718, 0]
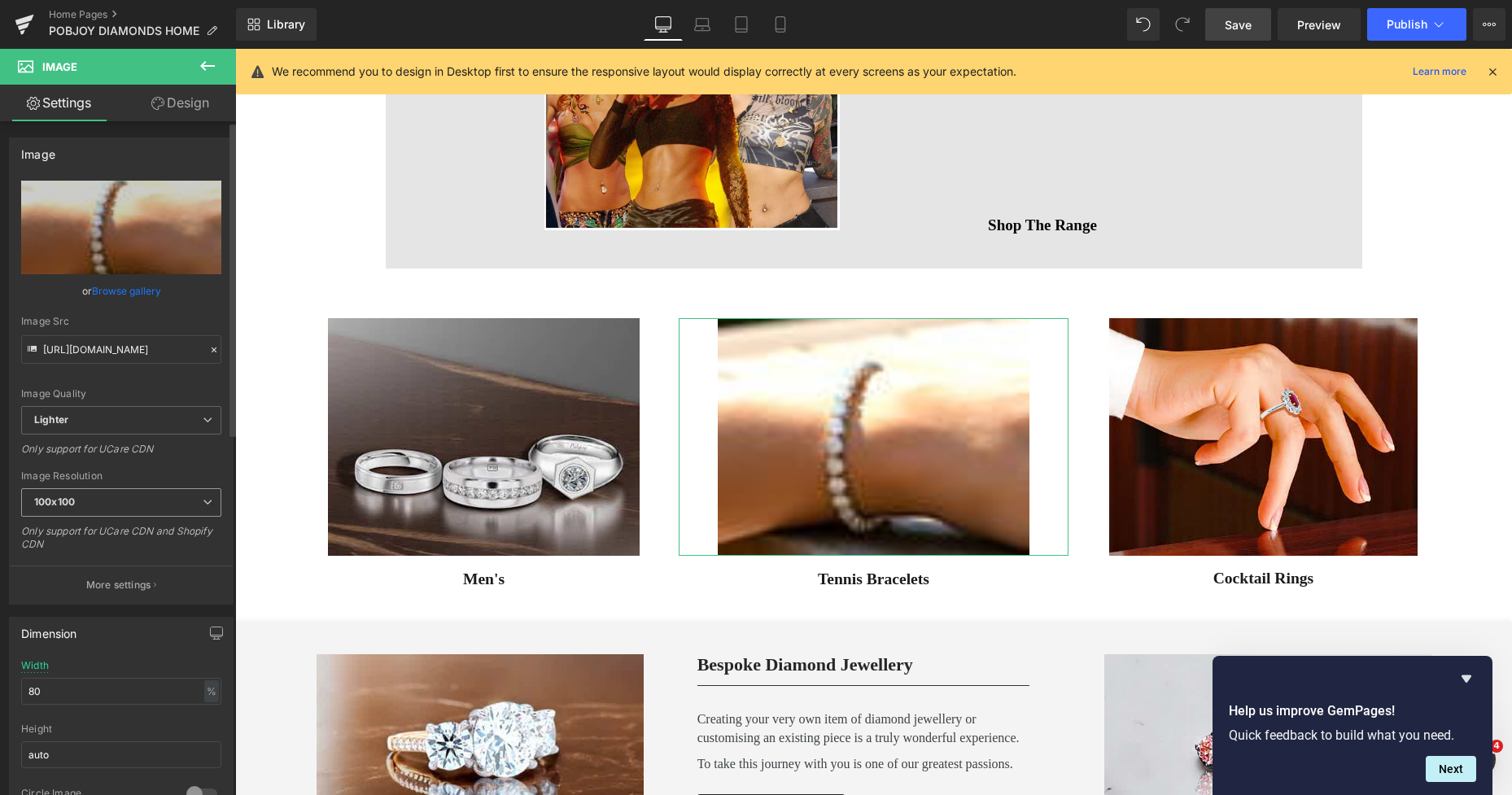
click at [112, 491] on span "100x100" at bounding box center [121, 503] width 200 height 28
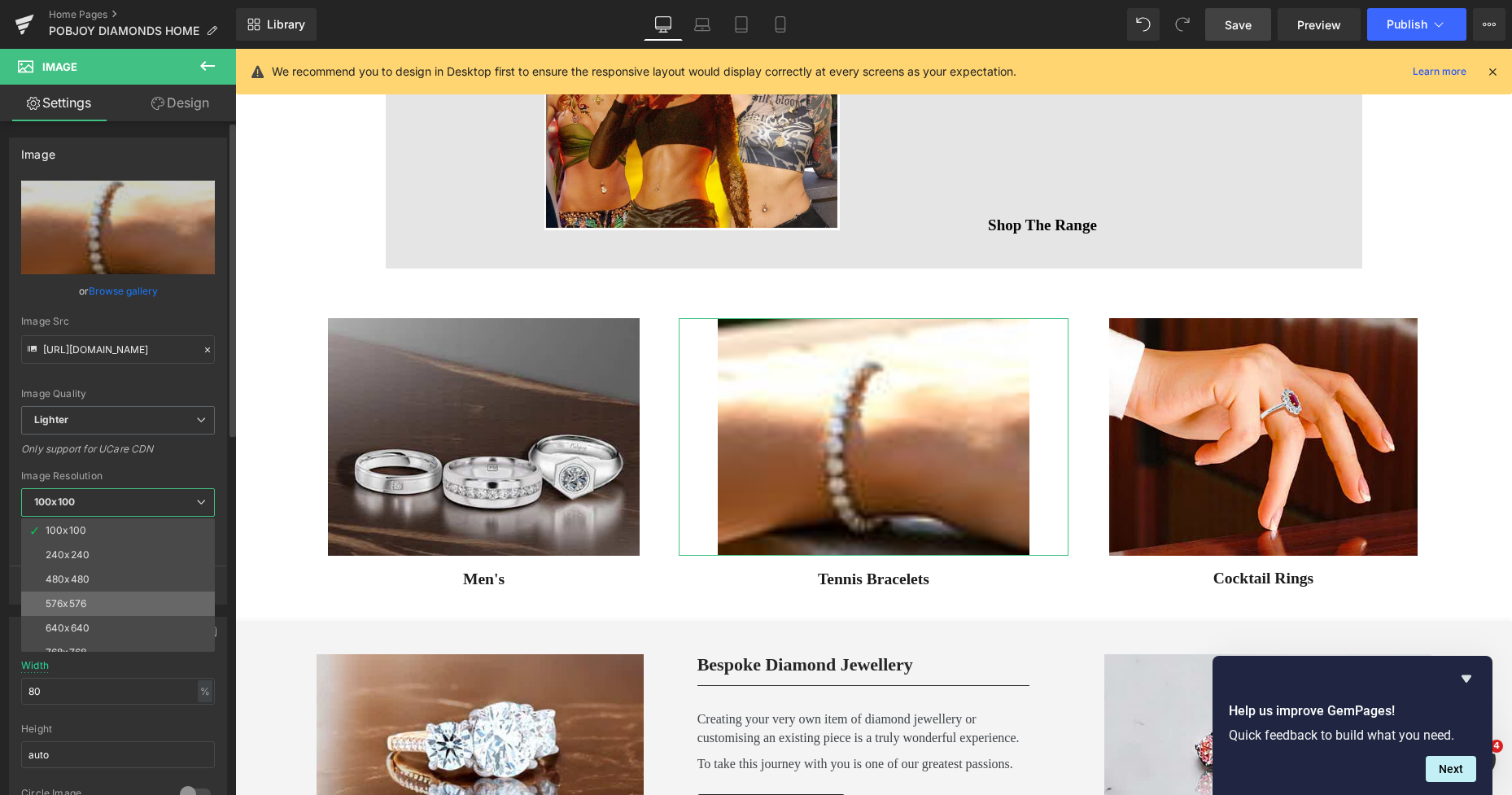
click at [97, 606] on li "576x576" at bounding box center [121, 604] width 201 height 25
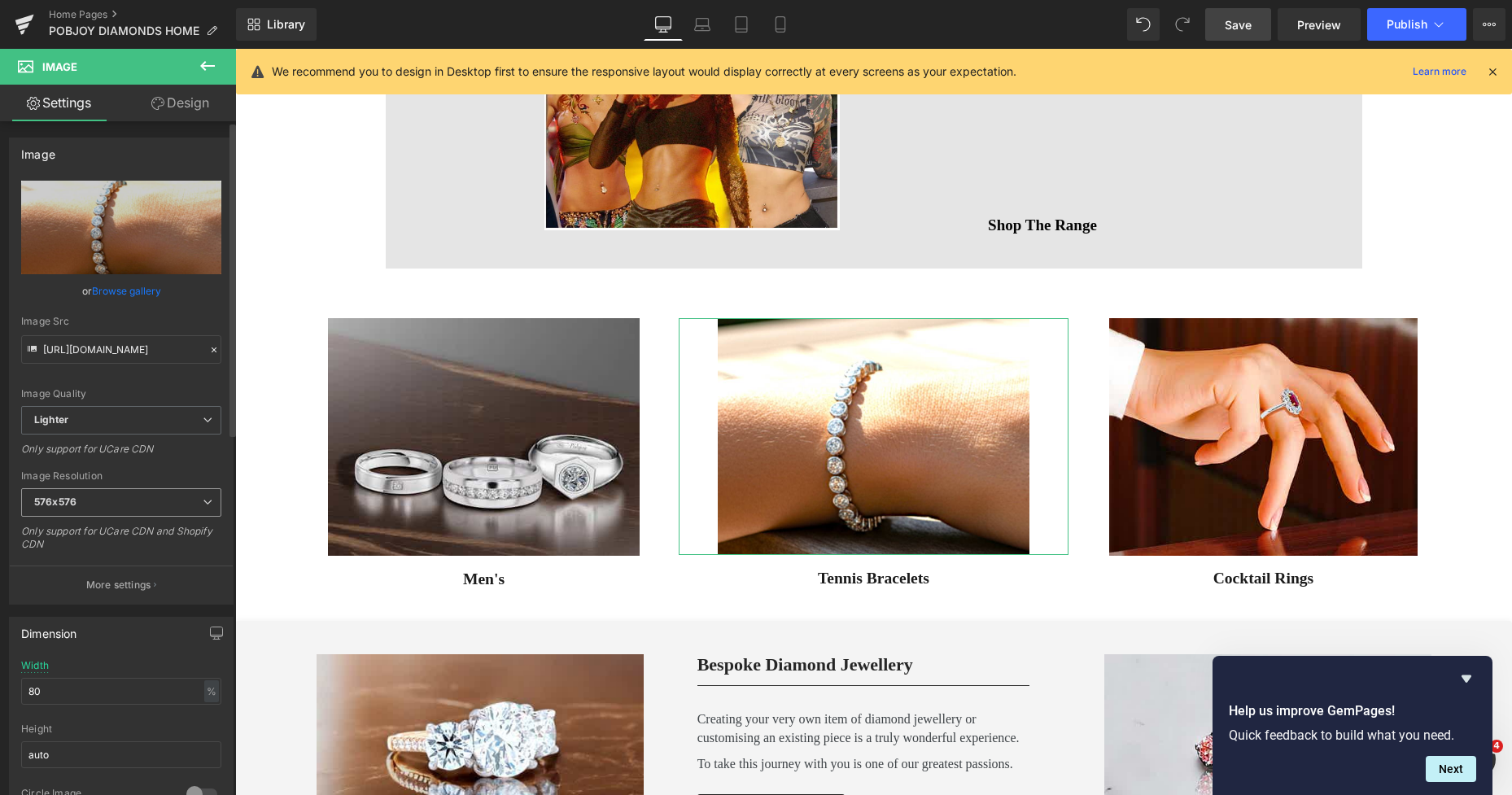
click at [114, 508] on span "576x576" at bounding box center [121, 503] width 200 height 28
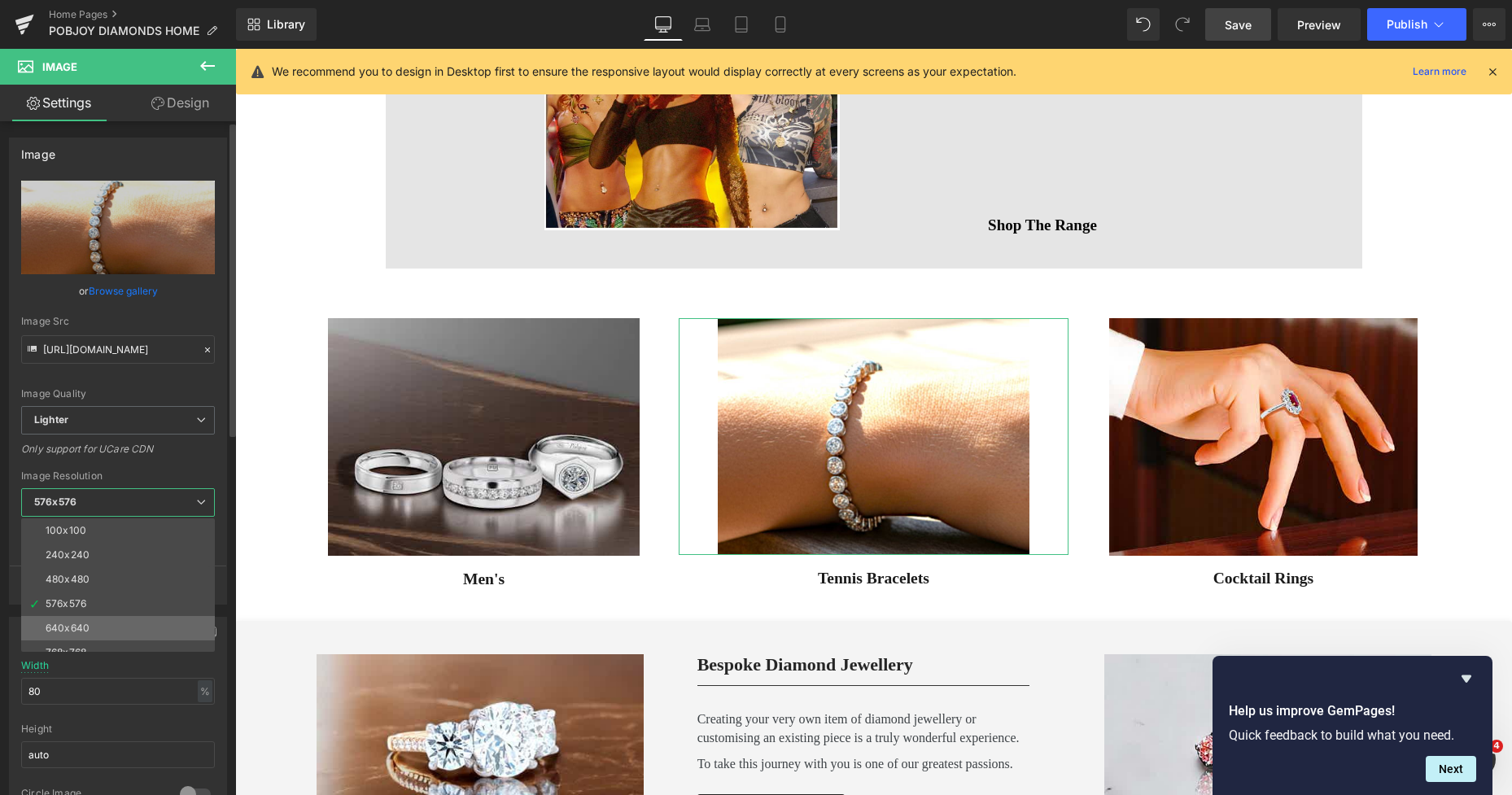
click at [96, 619] on li "640x640" at bounding box center [121, 628] width 201 height 25
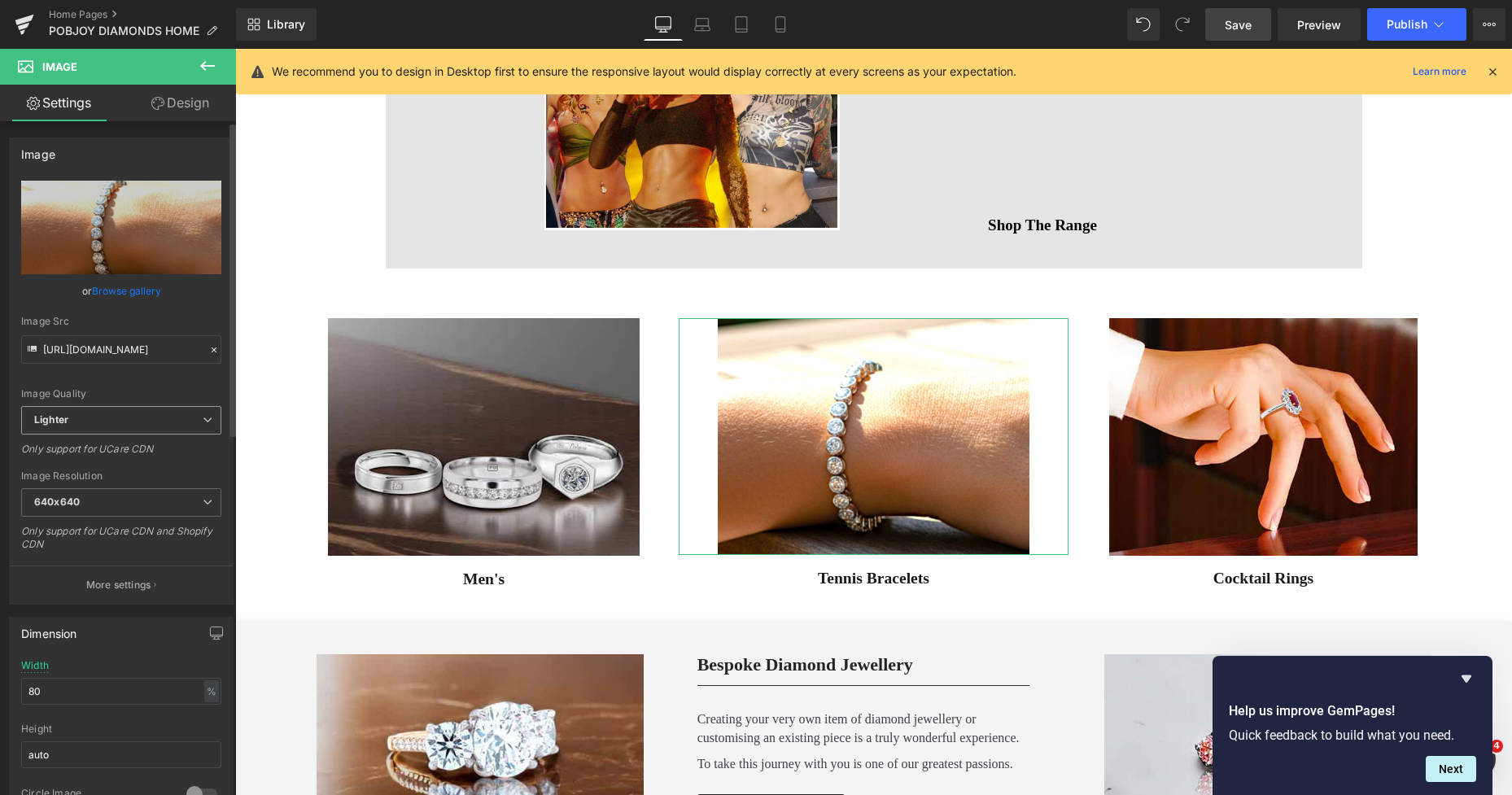
click at [34, 423] on b "Lighter" at bounding box center [51, 419] width 34 height 12
click at [104, 470] on li "Lightest" at bounding box center [117, 473] width 193 height 25
click at [1236, 30] on span "Save" at bounding box center [1238, 25] width 26 height 17
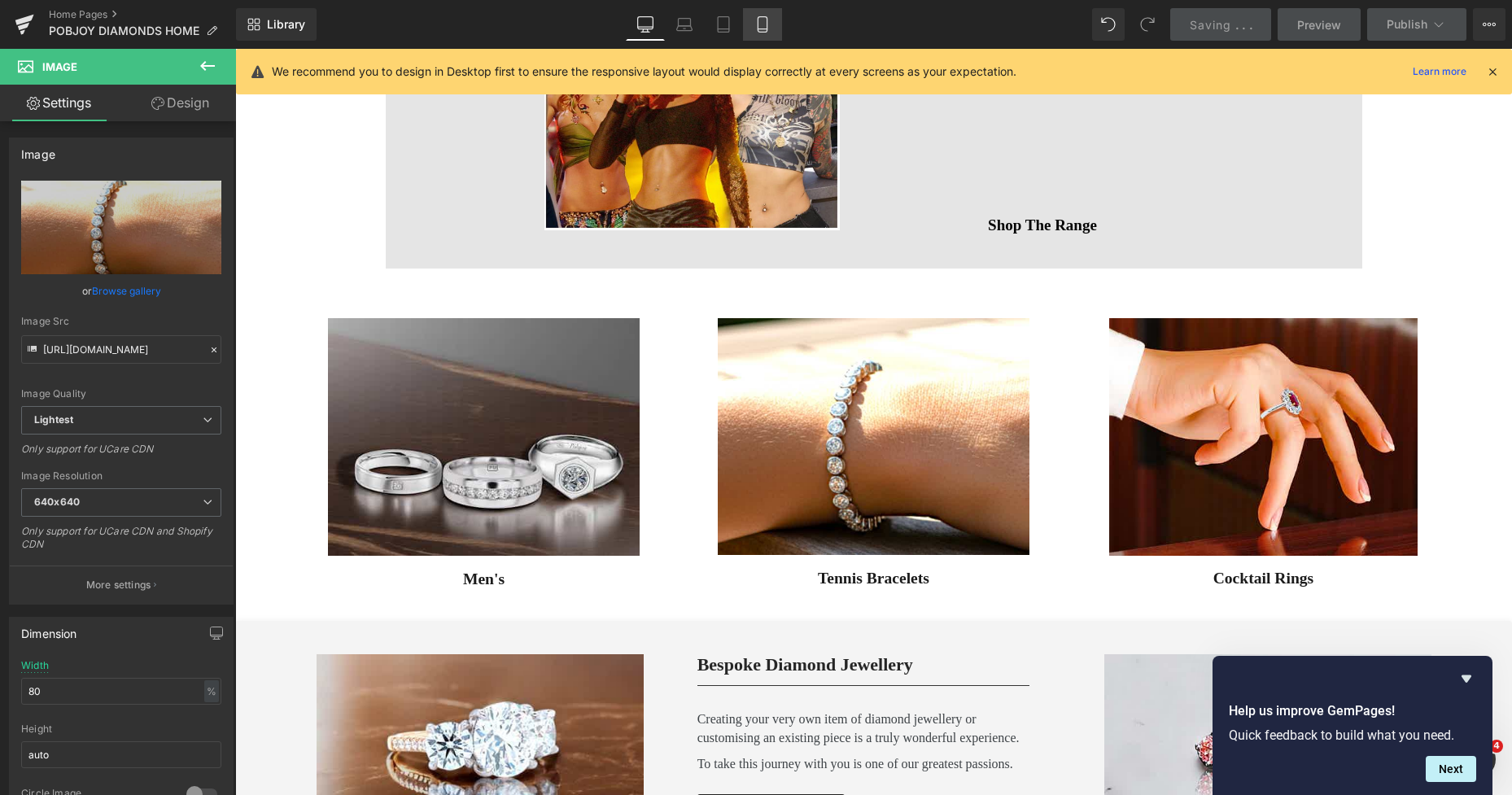
click at [760, 25] on icon at bounding box center [762, 24] width 16 height 16
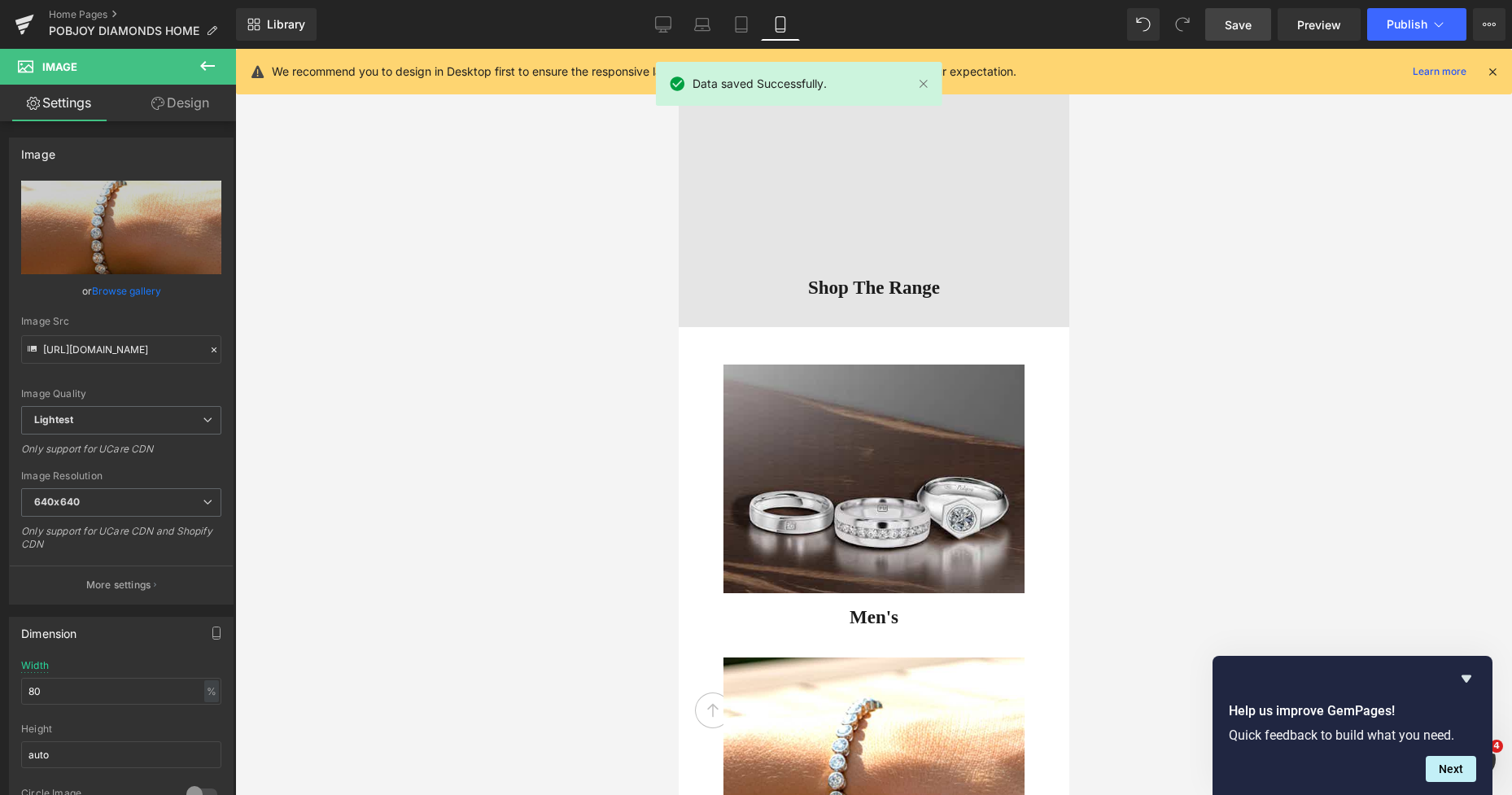
scroll to position [5445, 0]
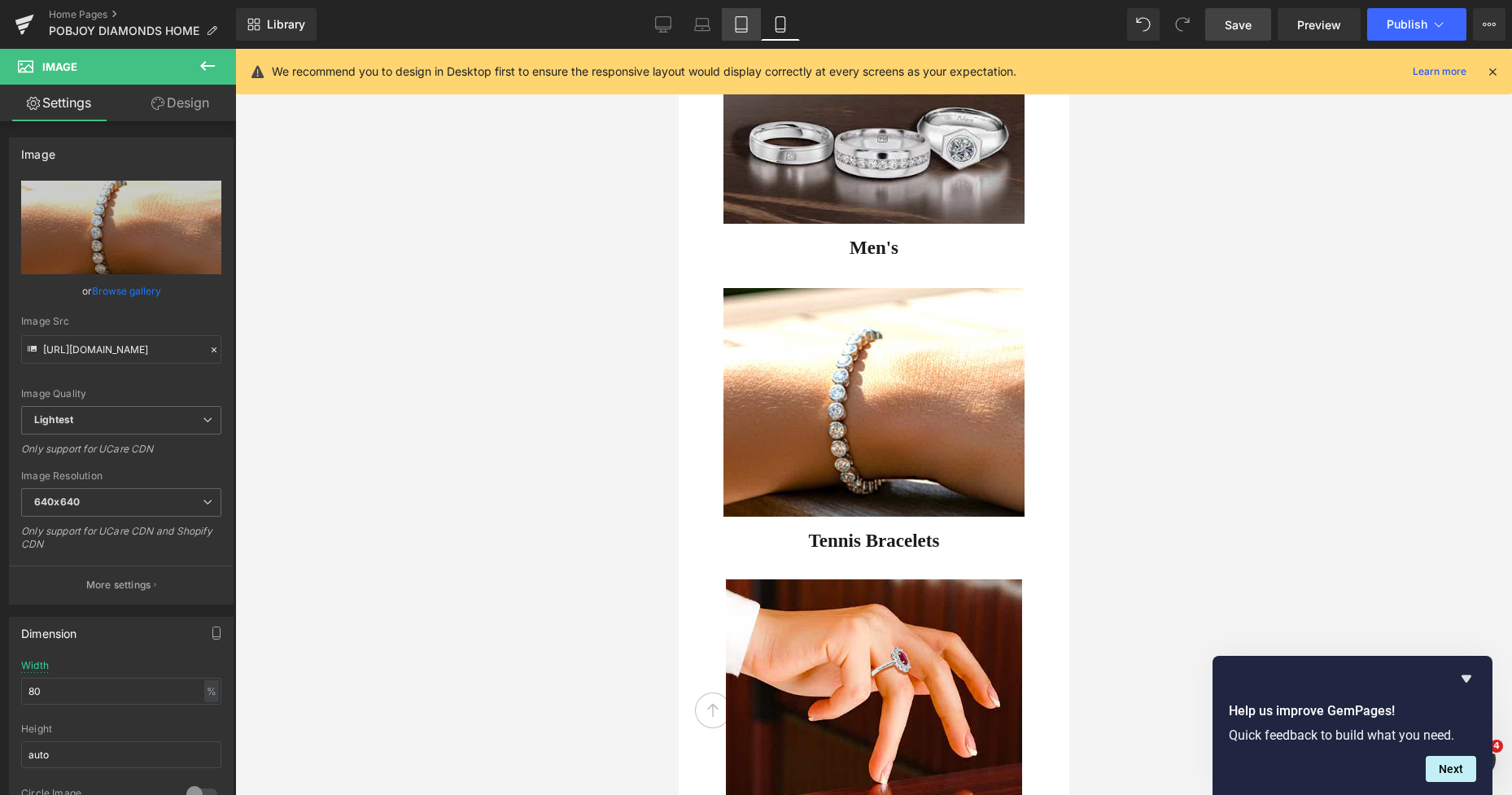
click at [737, 36] on link "Tablet" at bounding box center [740, 25] width 39 height 33
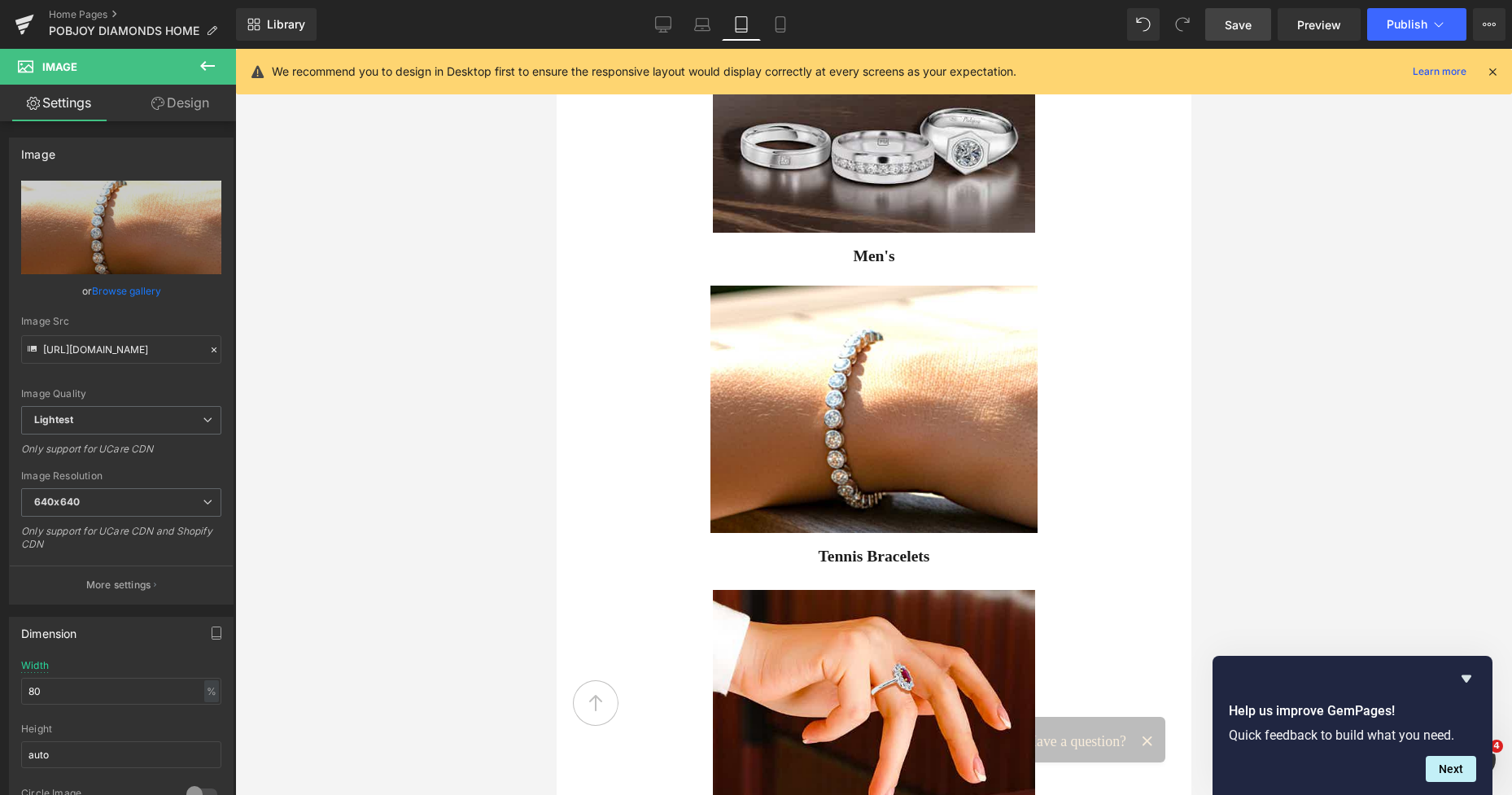
scroll to position [4673, 0]
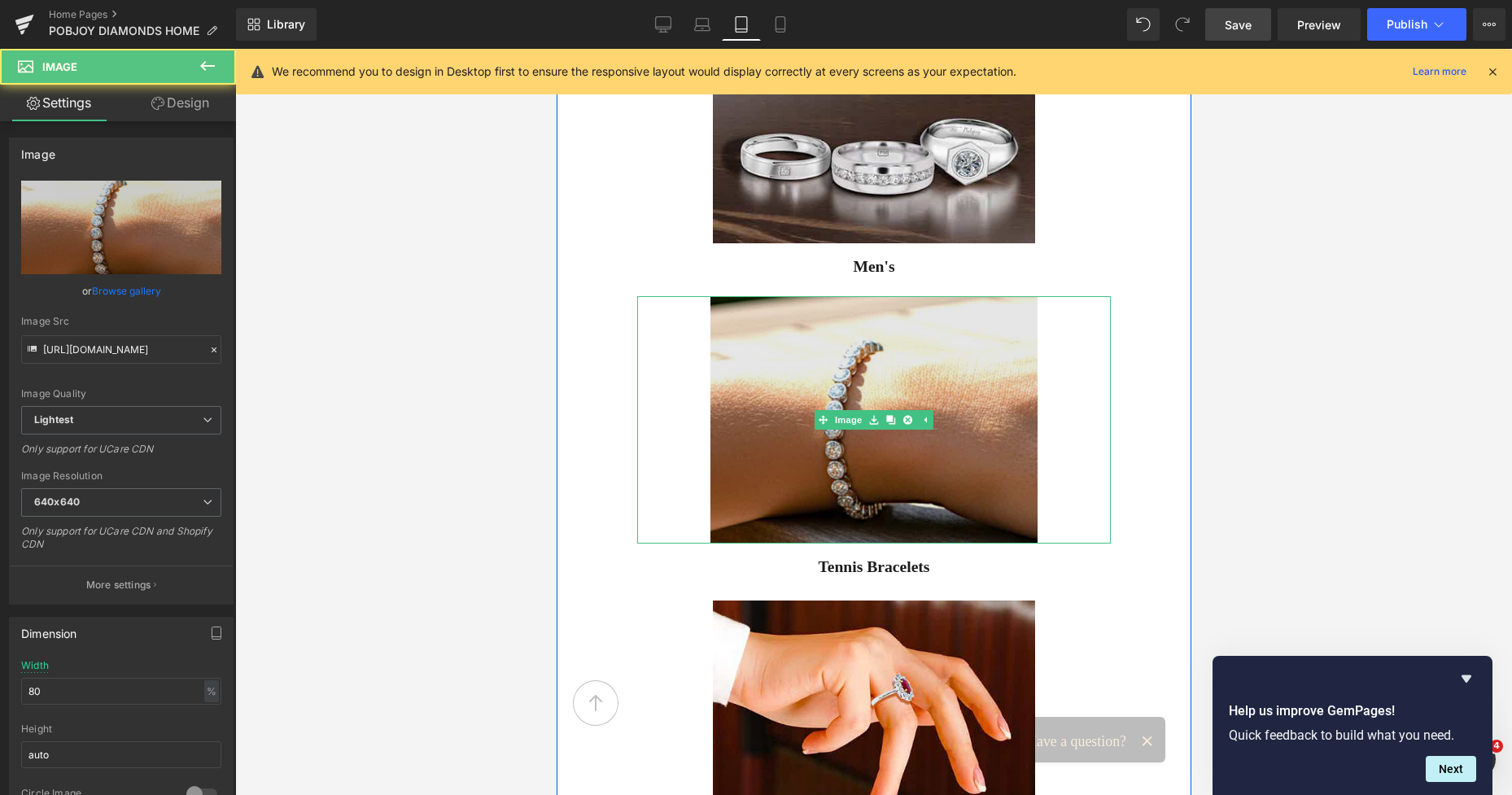
click at [986, 343] on img at bounding box center [872, 420] width 327 height 247
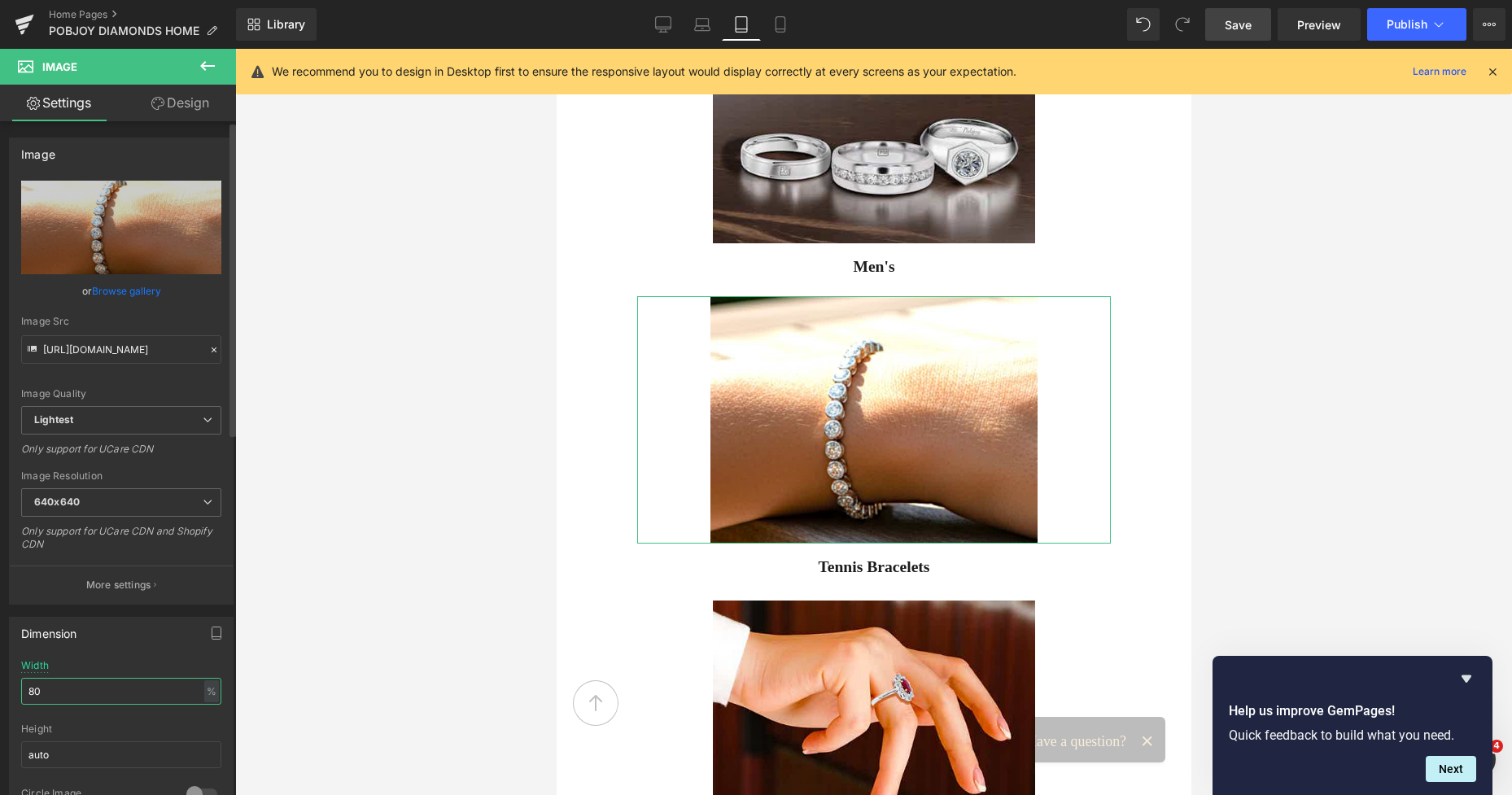
drag, startPoint x: 74, startPoint y: 683, endPoint x: 36, endPoint y: 691, distance: 38.8
click at [36, 691] on input "80" at bounding box center [121, 691] width 200 height 26
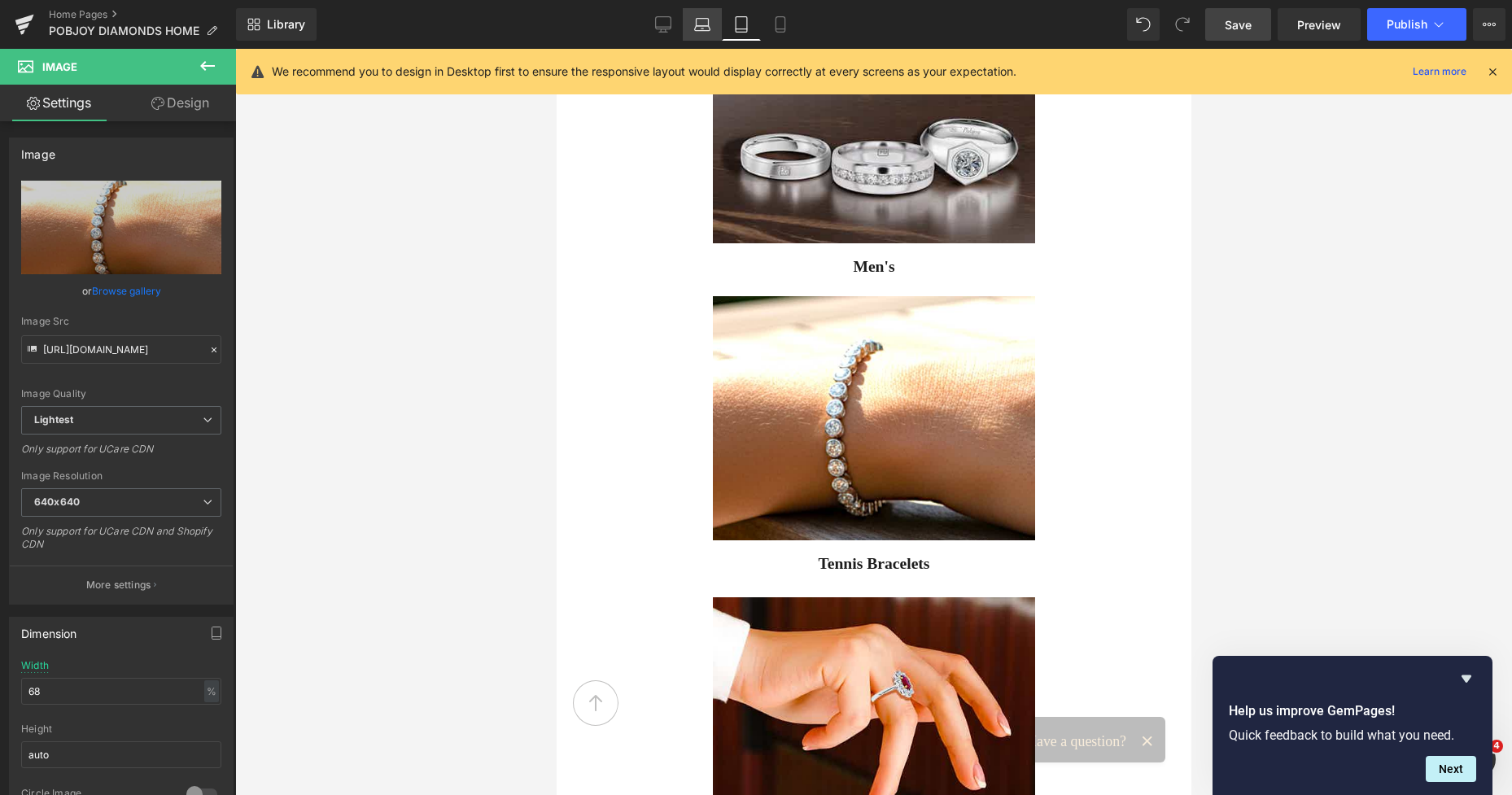
click at [705, 29] on icon at bounding box center [702, 24] width 16 height 16
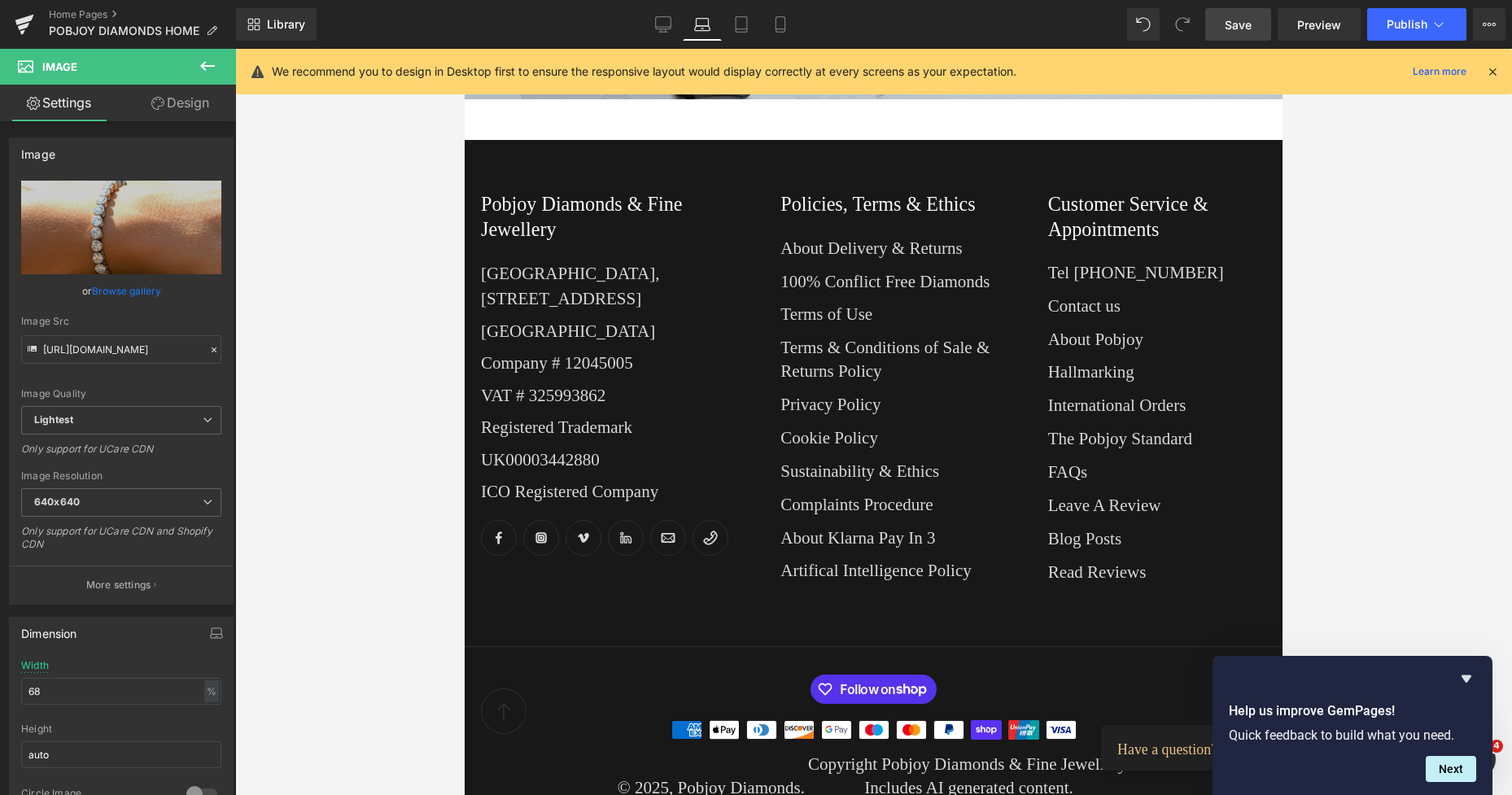
scroll to position [1383, 0]
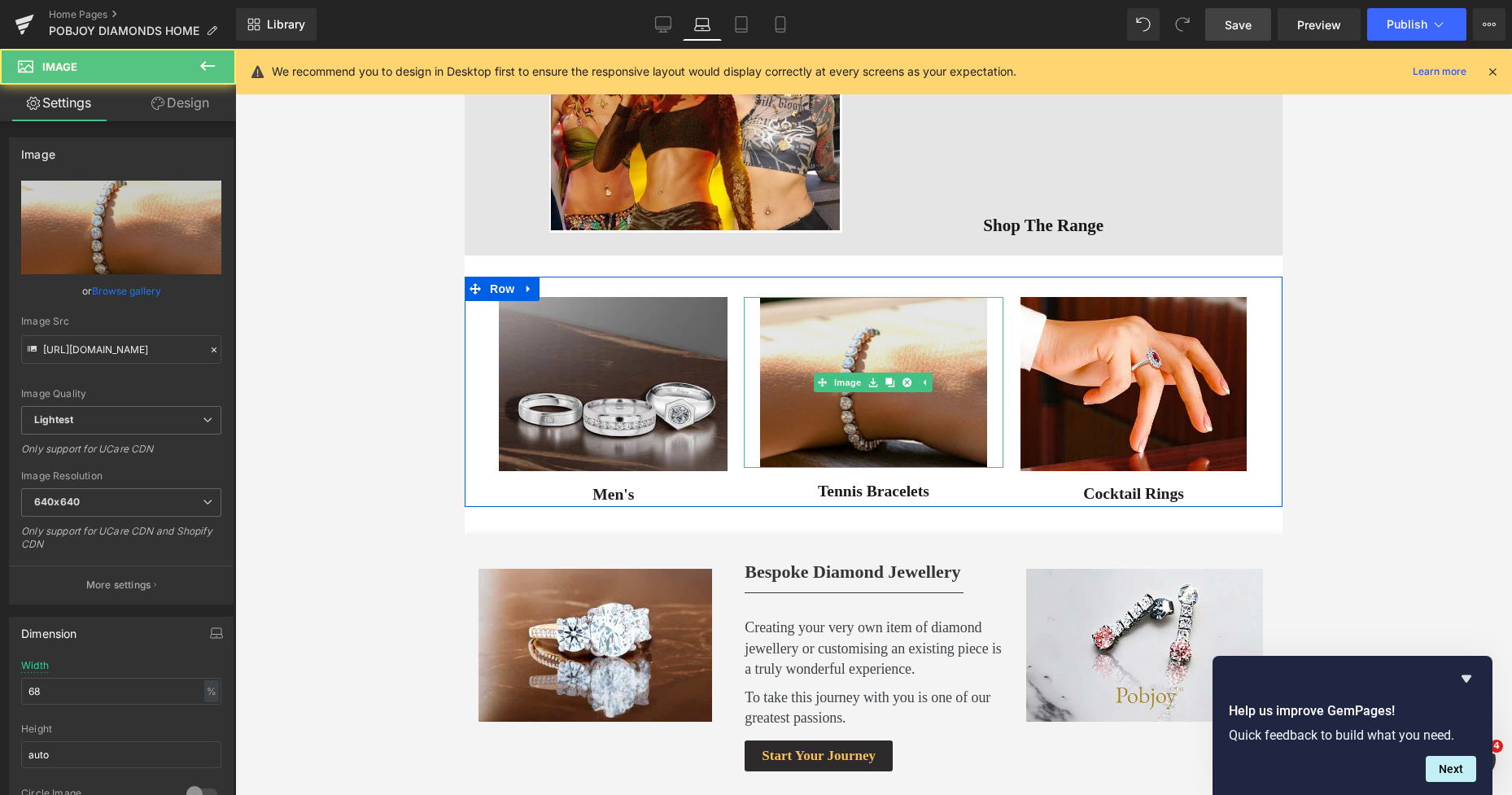
click at [800, 351] on img at bounding box center [873, 383] width 226 height 172
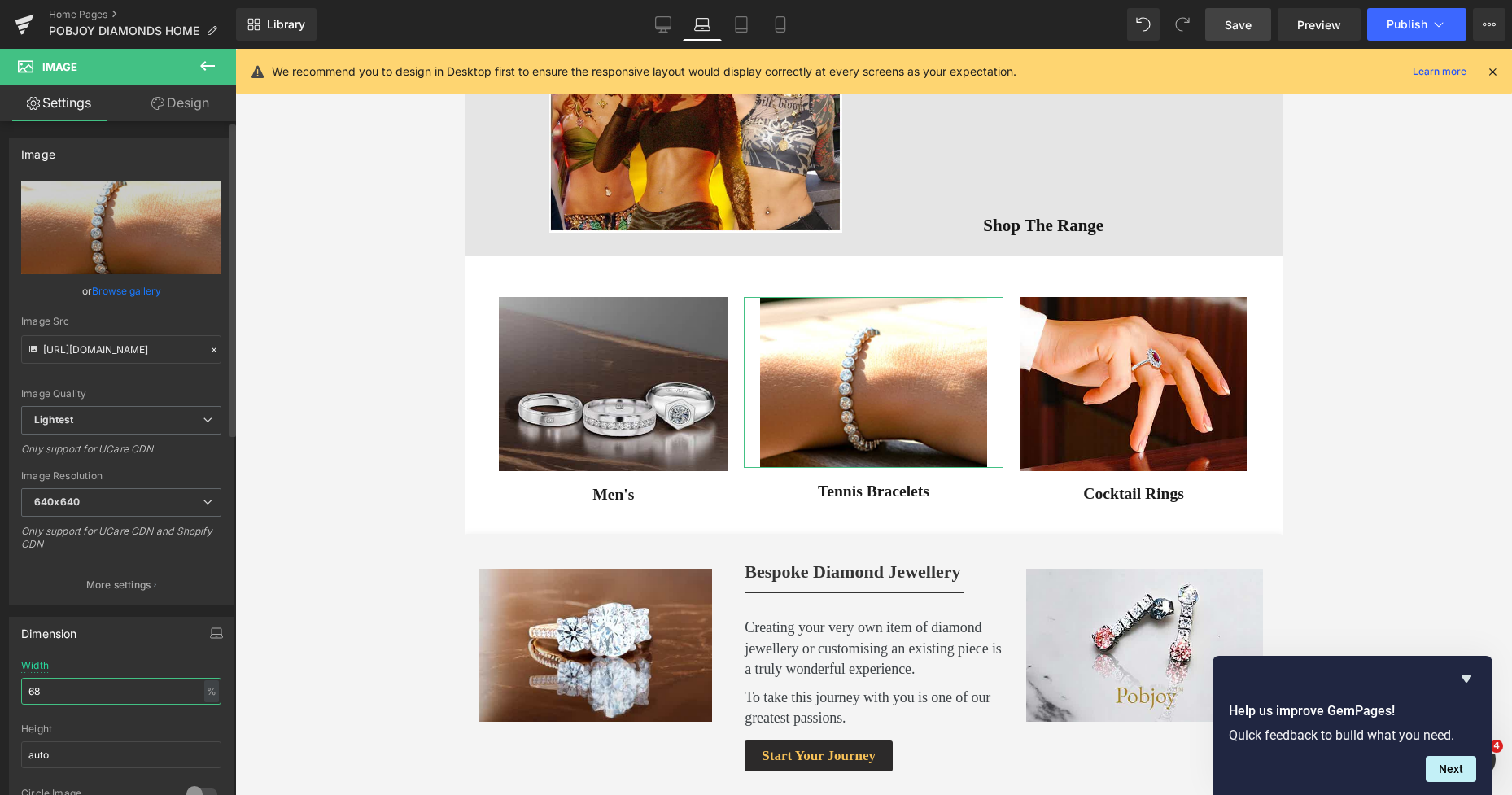
drag, startPoint x: 73, startPoint y: 684, endPoint x: 37, endPoint y: 687, distance: 36.1
click at [37, 687] on input "68" at bounding box center [121, 691] width 200 height 26
type input "88"
click at [1241, 29] on span "Save" at bounding box center [1238, 25] width 26 height 17
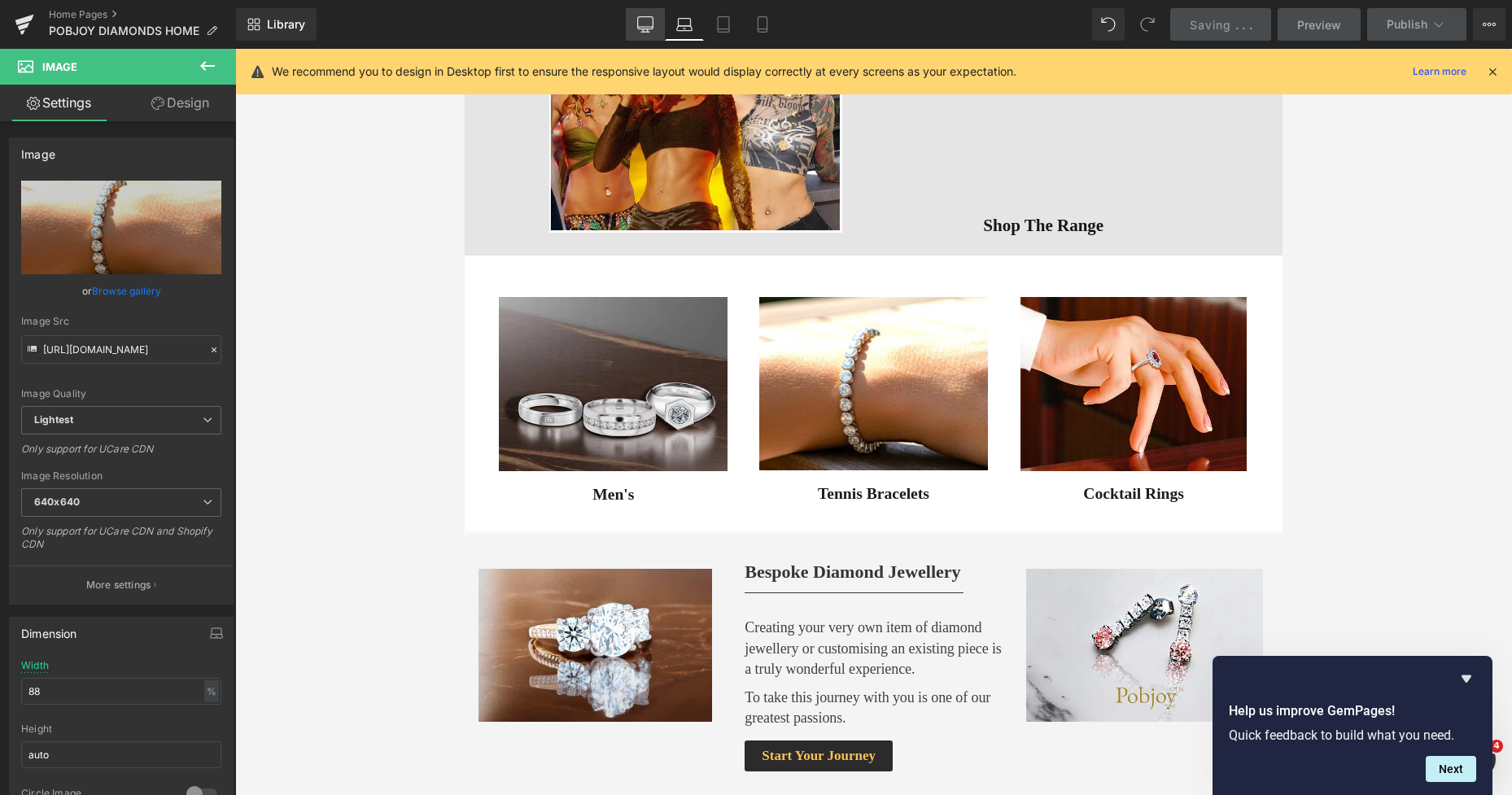
click at [642, 34] on link "Desktop" at bounding box center [644, 25] width 39 height 33
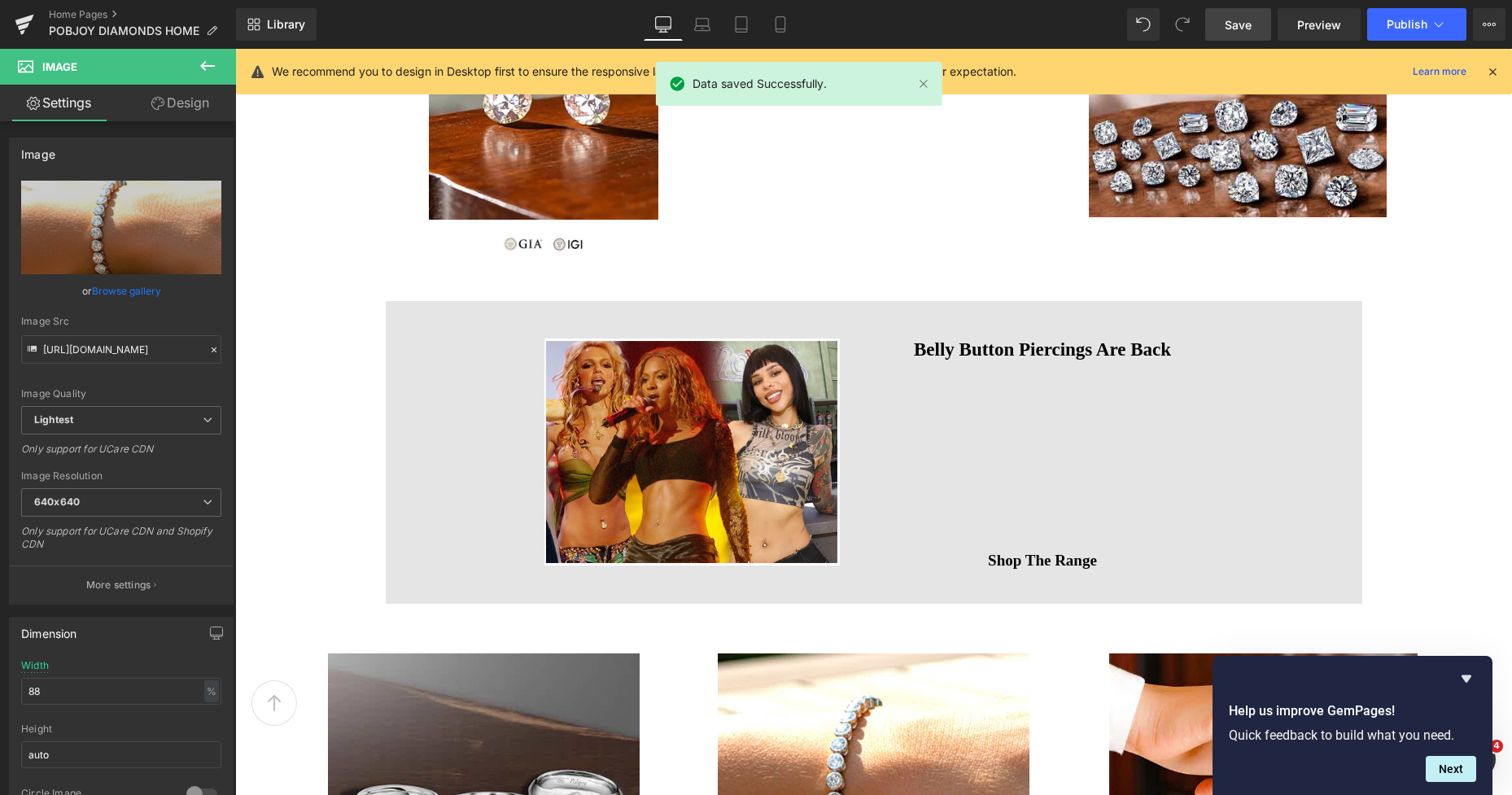
scroll to position [1742, 0]
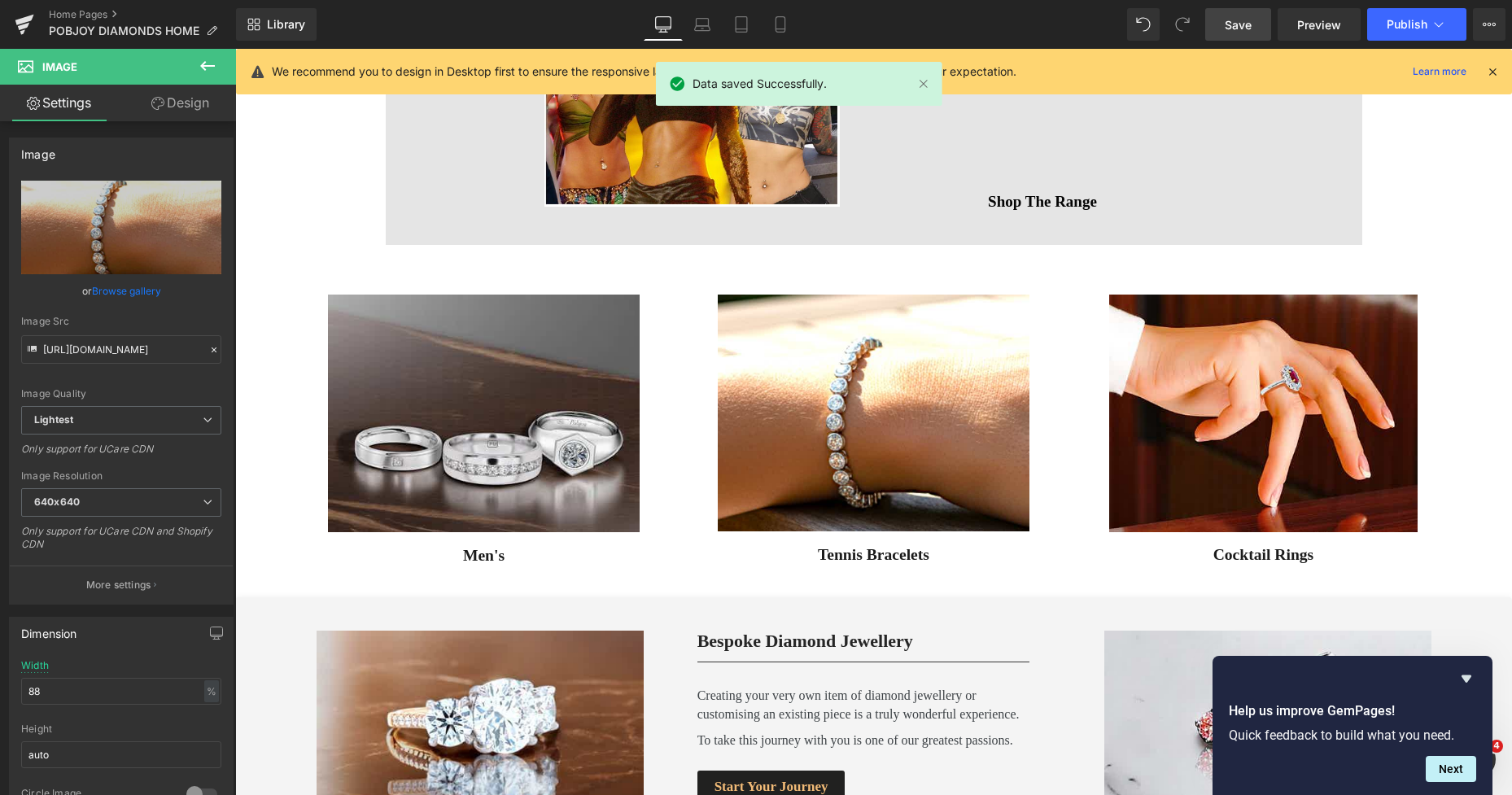
click at [1237, 30] on span "Save" at bounding box center [1238, 25] width 26 height 17
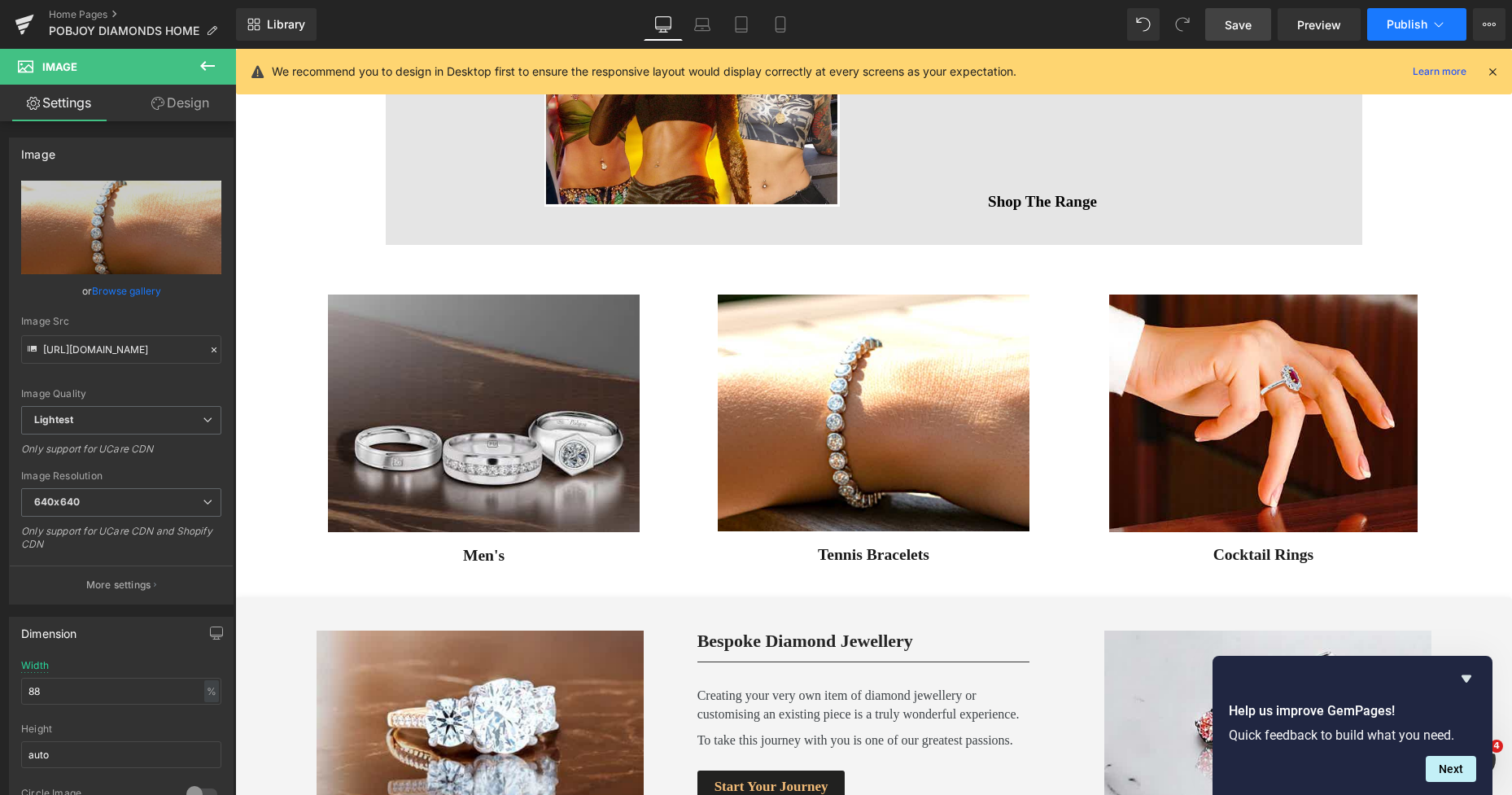
click at [1403, 23] on span "Publish" at bounding box center [1406, 25] width 41 height 13
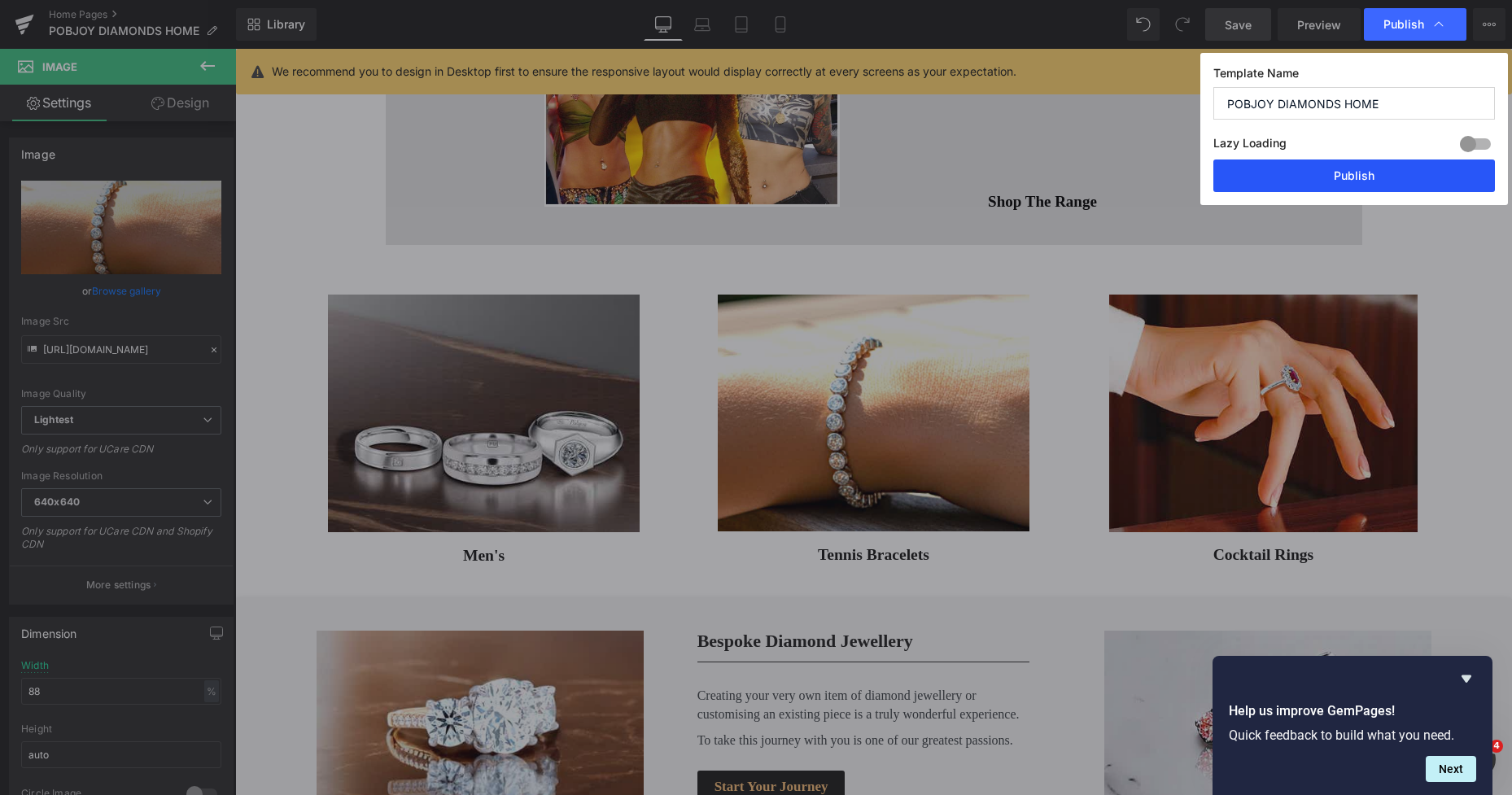
click at [1343, 176] on button "Publish" at bounding box center [1354, 175] width 281 height 33
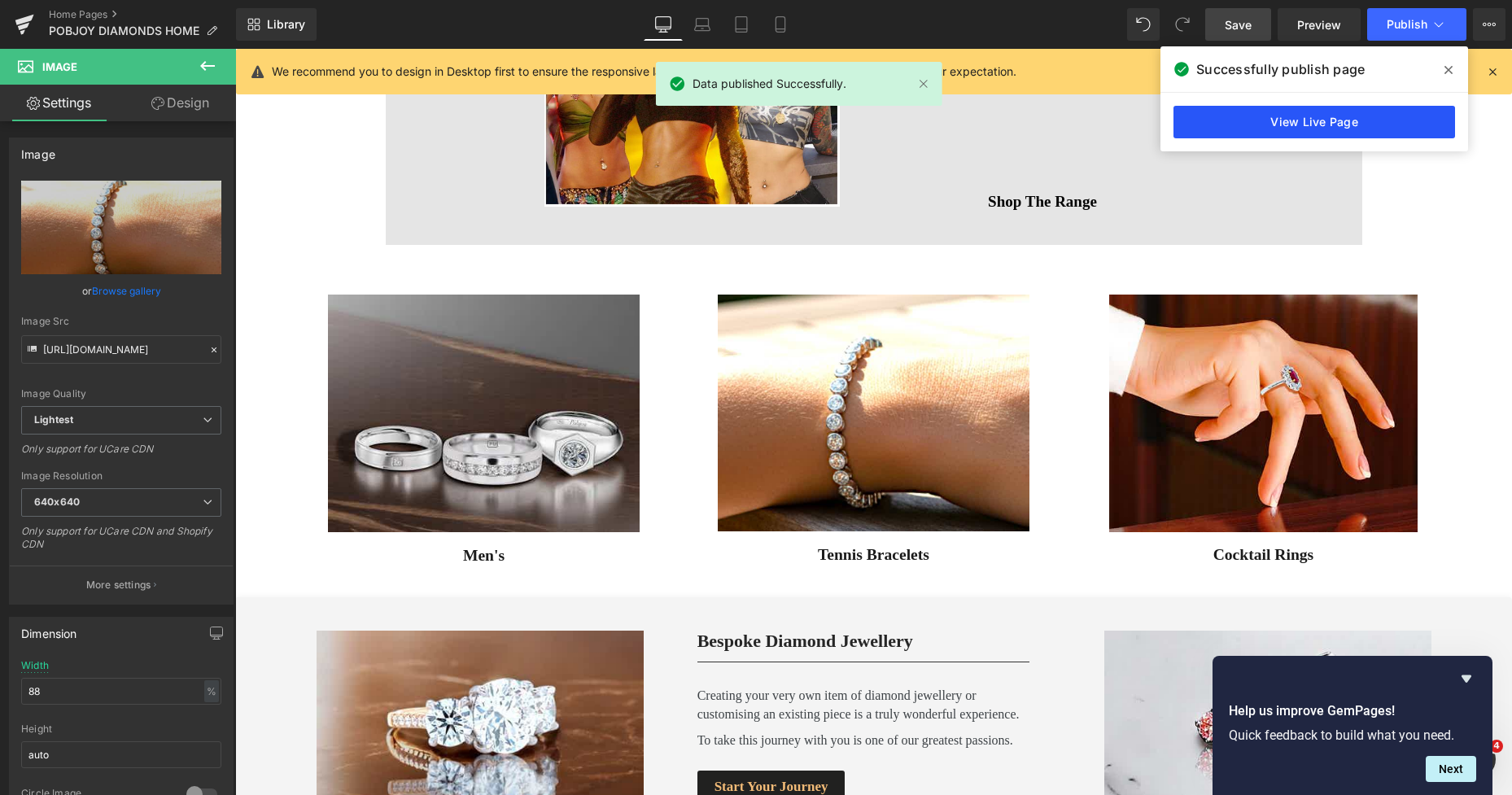
click at [1333, 127] on link "View Live Page" at bounding box center [1314, 122] width 281 height 33
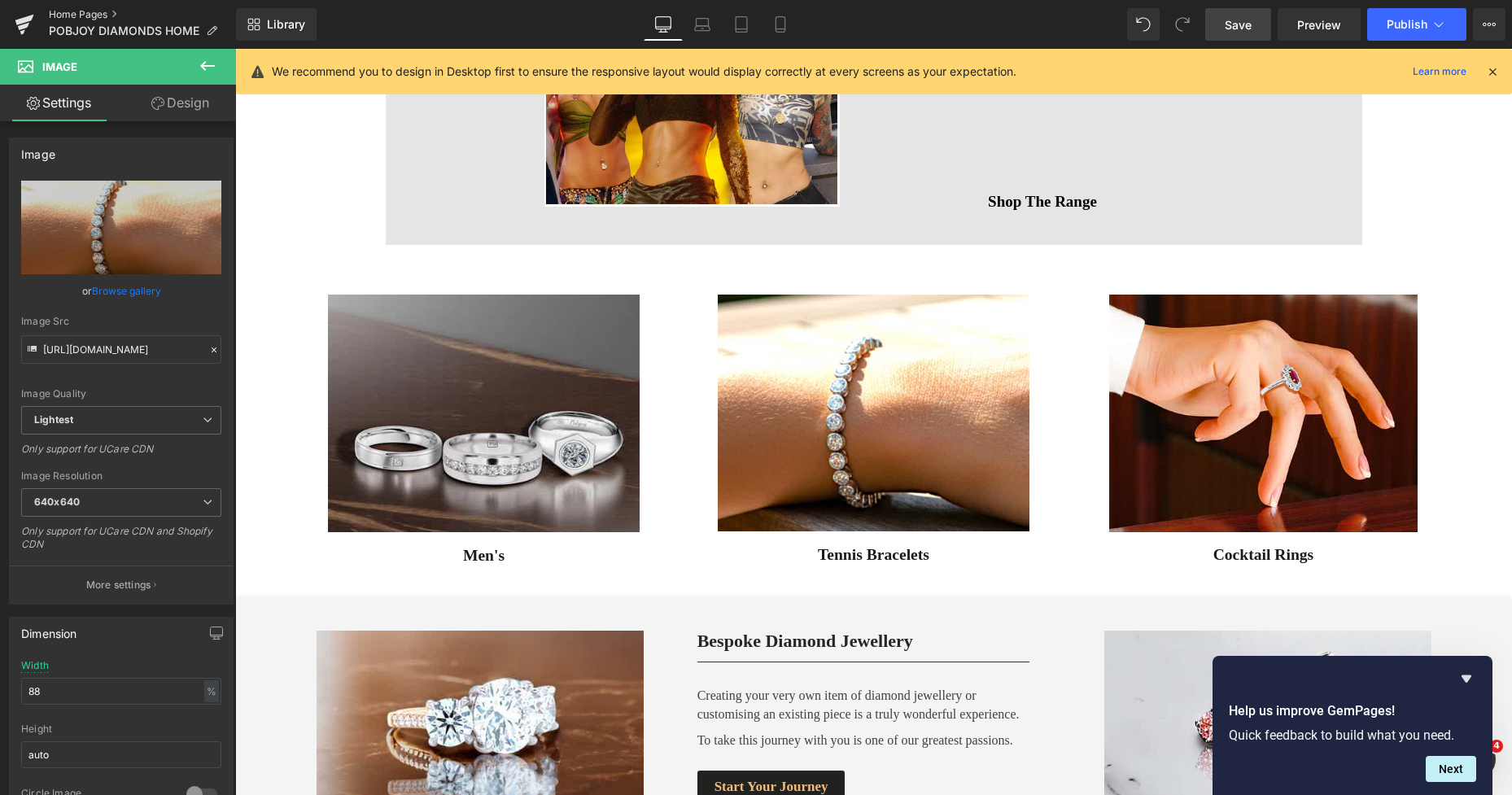
click at [78, 18] on link "Home Pages" at bounding box center [142, 15] width 187 height 13
